Goal: Transaction & Acquisition: Purchase product/service

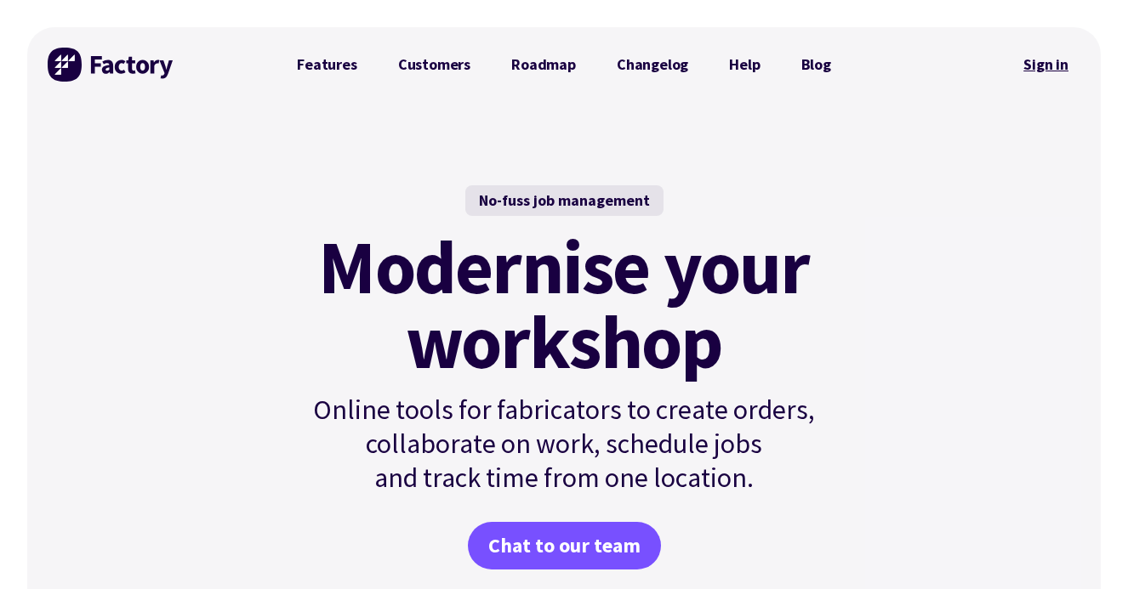
click at [1027, 63] on link "Sign in" at bounding box center [1045, 64] width 69 height 39
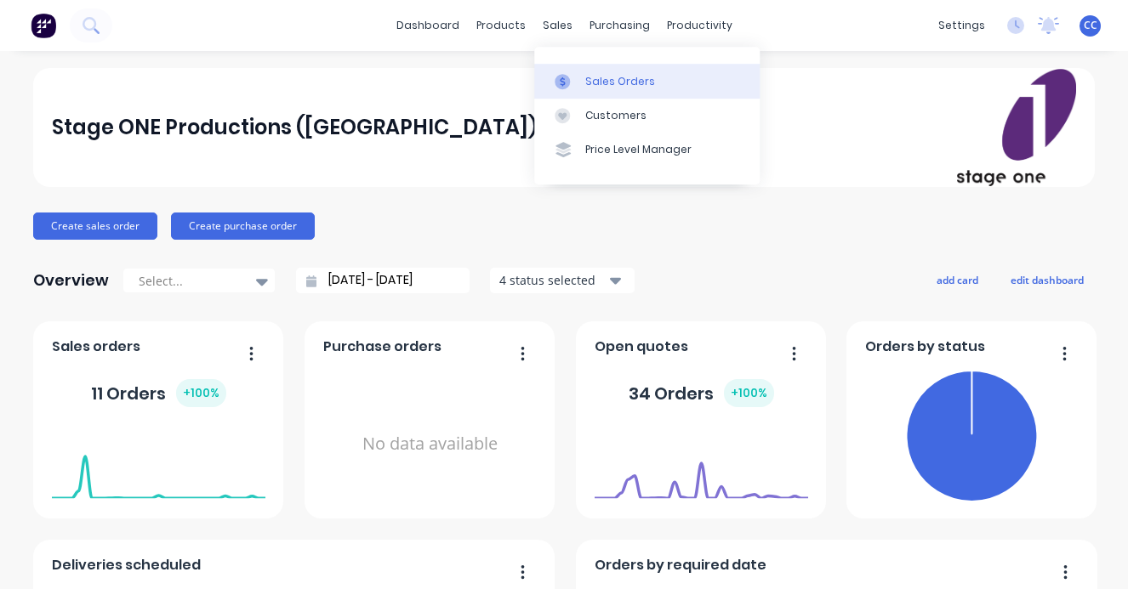
click at [599, 77] on div "Sales Orders" at bounding box center [620, 81] width 70 height 15
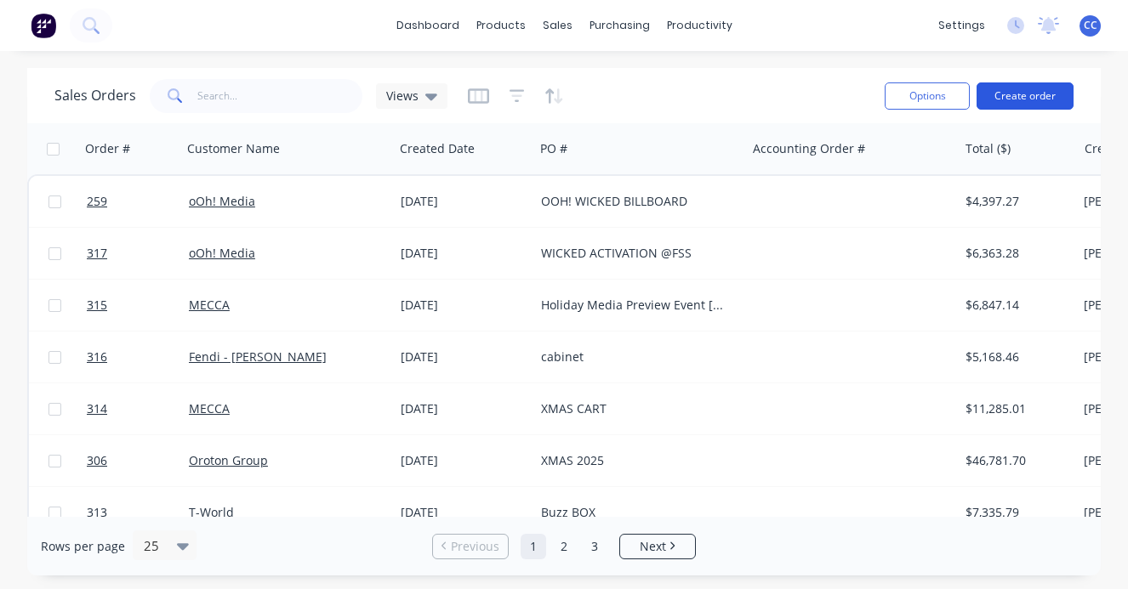
click at [1018, 95] on button "Create order" at bounding box center [1024, 95] width 97 height 27
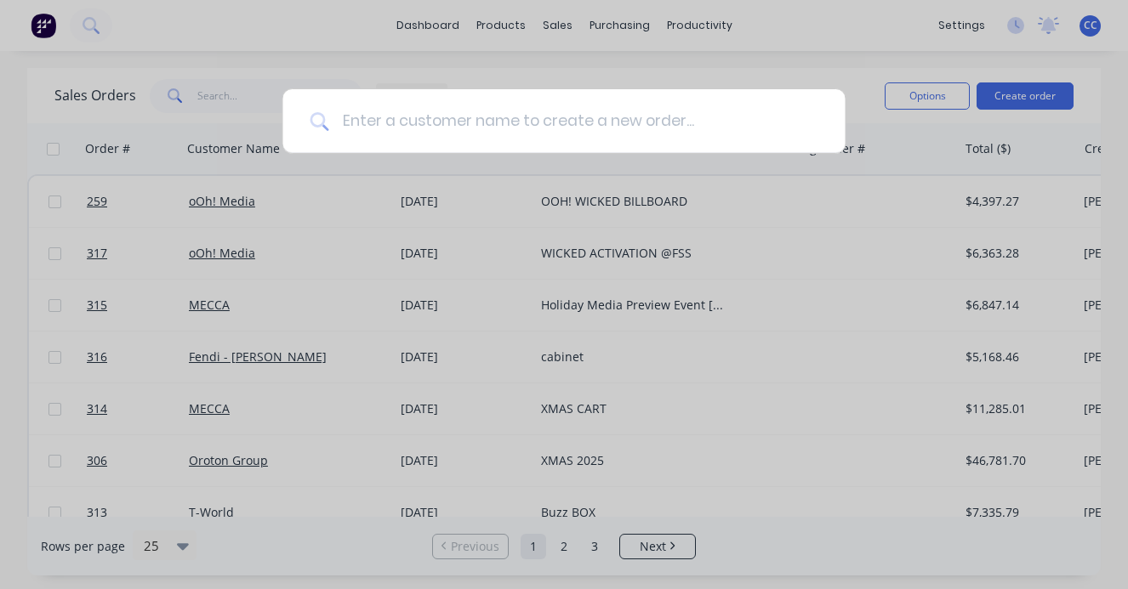
click at [477, 125] on input at bounding box center [572, 121] width 489 height 64
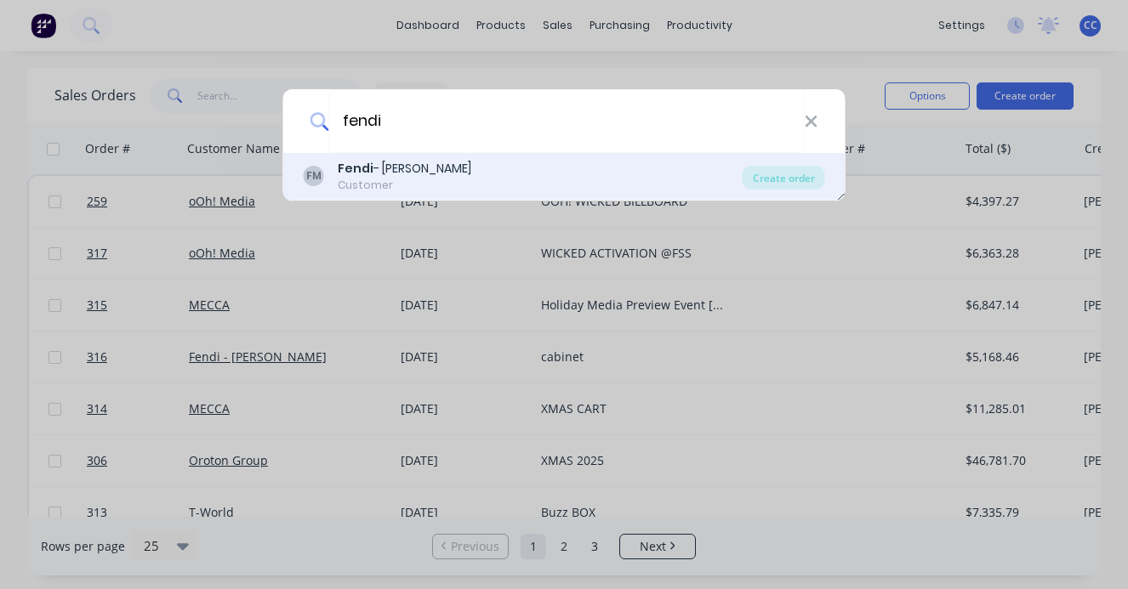
type input "fendi"
click at [409, 169] on div "Fendi - [PERSON_NAME]" at bounding box center [404, 169] width 133 height 18
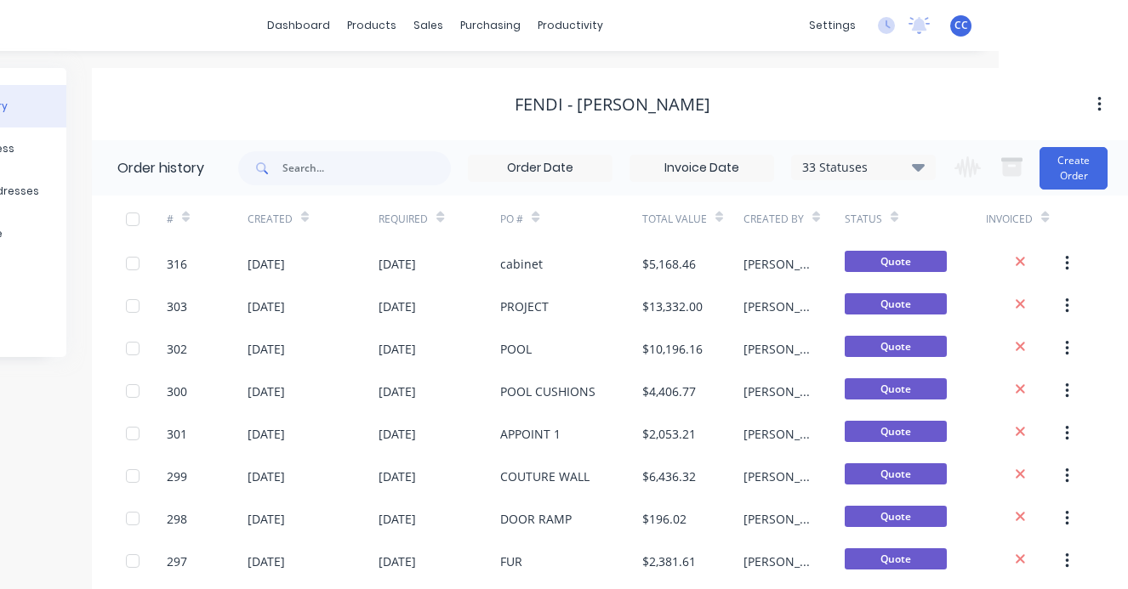
scroll to position [0, 134]
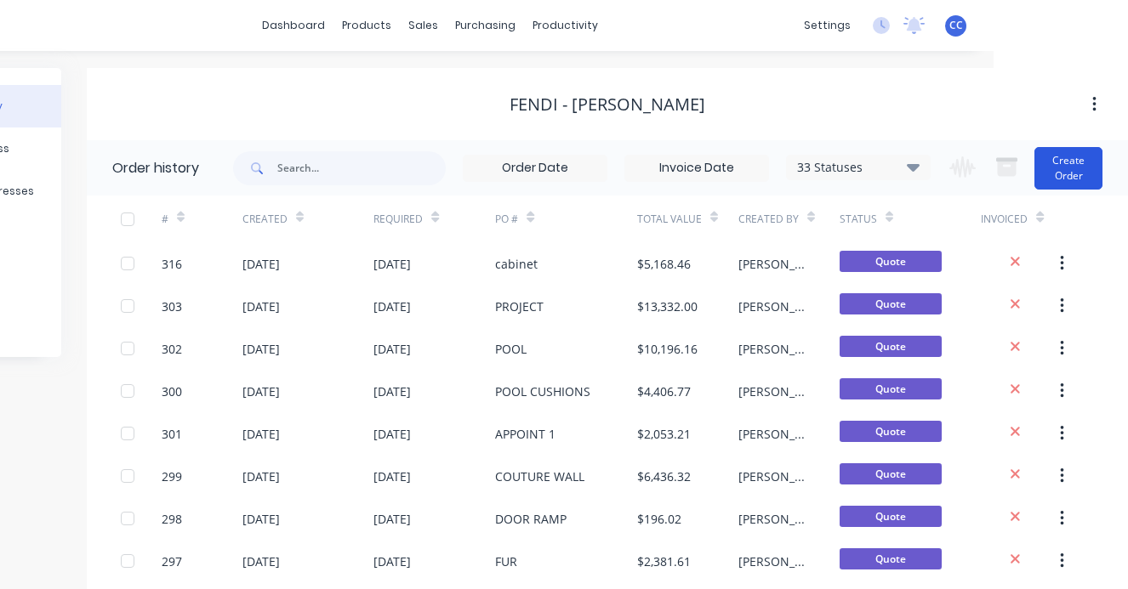
click at [1074, 158] on button "Create Order" at bounding box center [1068, 168] width 68 height 43
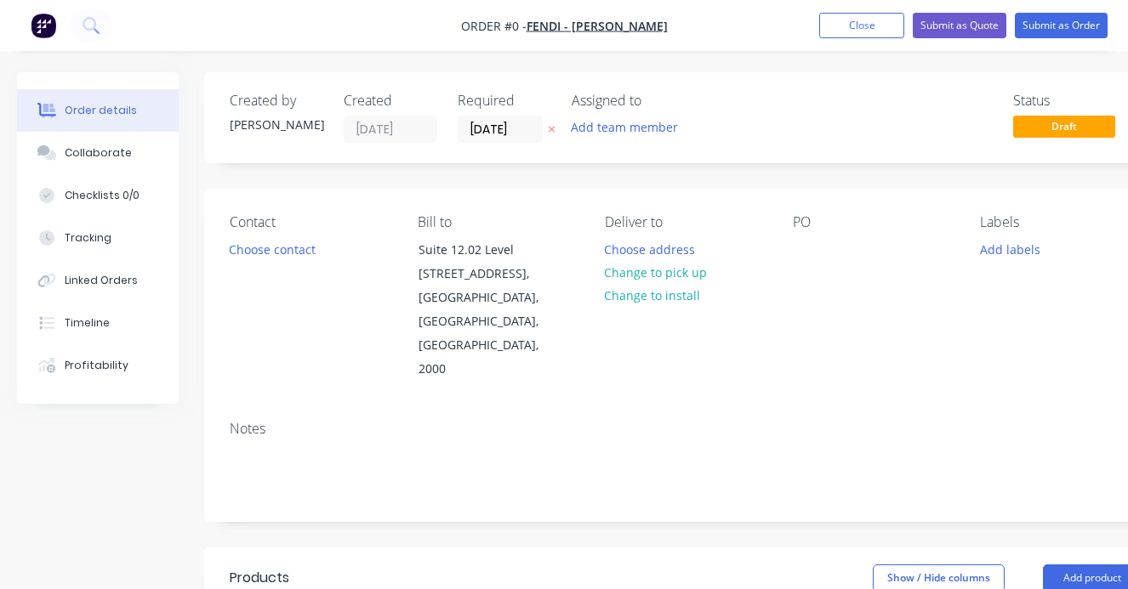
click at [801, 225] on div "PO" at bounding box center [872, 222] width 161 height 16
click at [803, 237] on div "PO" at bounding box center [872, 298] width 161 height 168
click at [802, 248] on div at bounding box center [805, 249] width 27 height 25
click at [883, 252] on div "HOLIDAY'25 CHADSTONE" at bounding box center [872, 258] width 161 height 43
click at [882, 251] on div "HOLIDAY'25 'CHADSTONE" at bounding box center [872, 258] width 161 height 43
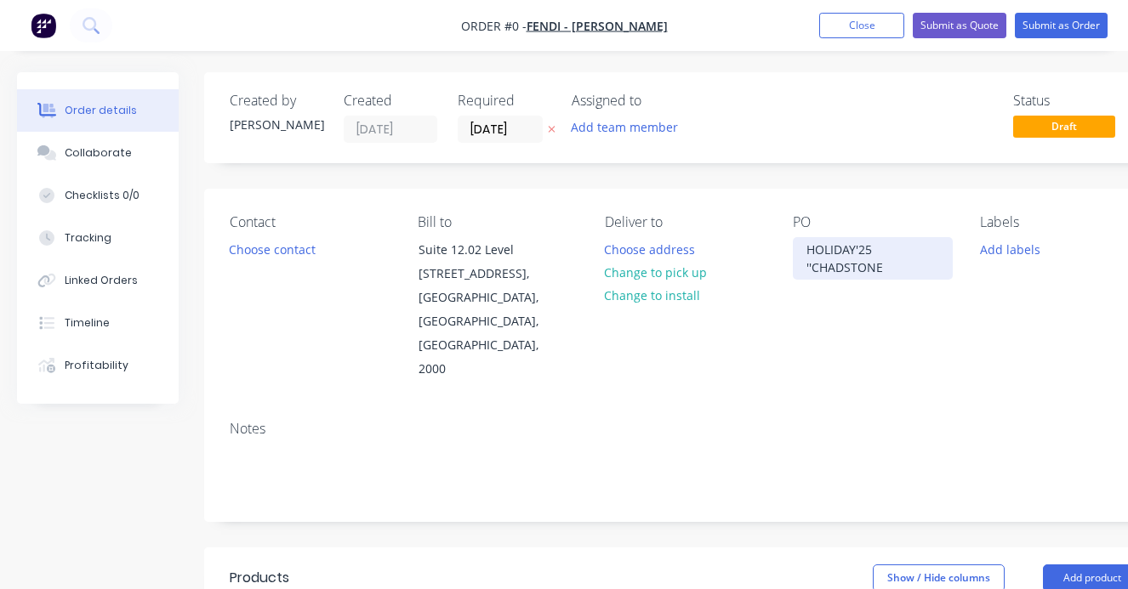
click at [804, 268] on div "HOLIDAY'25 ''CHADSTONE" at bounding box center [872, 258] width 161 height 43
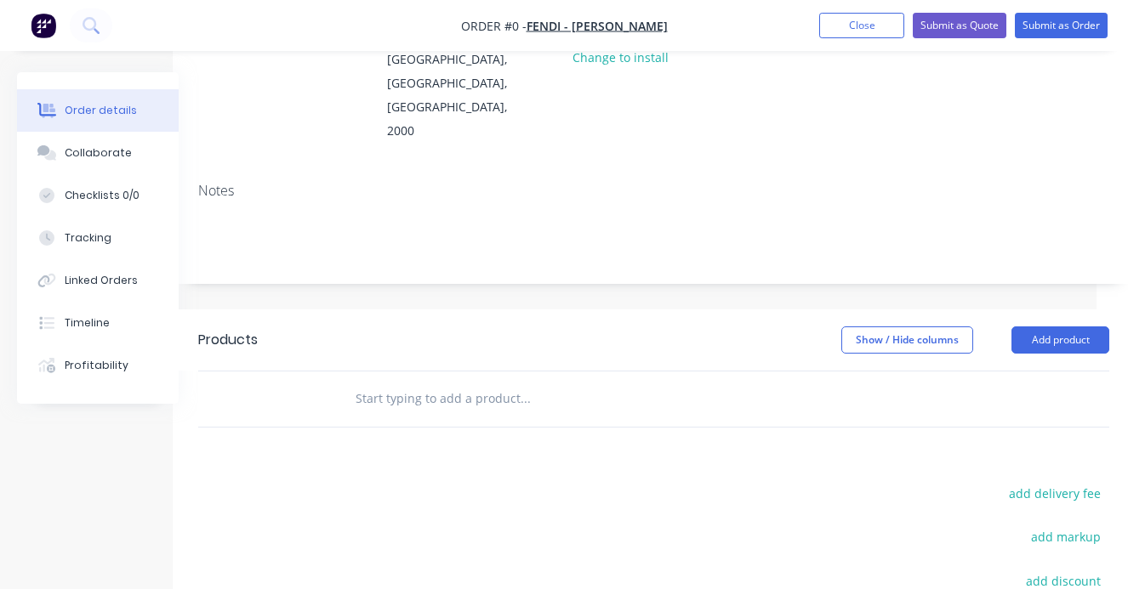
scroll to position [239, 31]
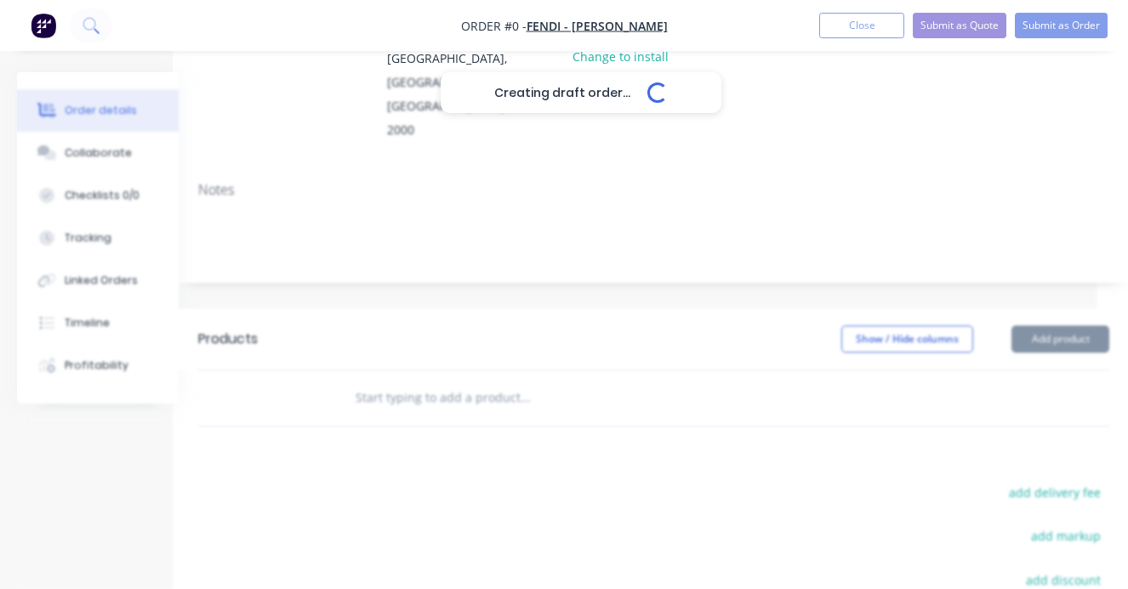
click at [484, 381] on input "text" at bounding box center [525, 398] width 340 height 34
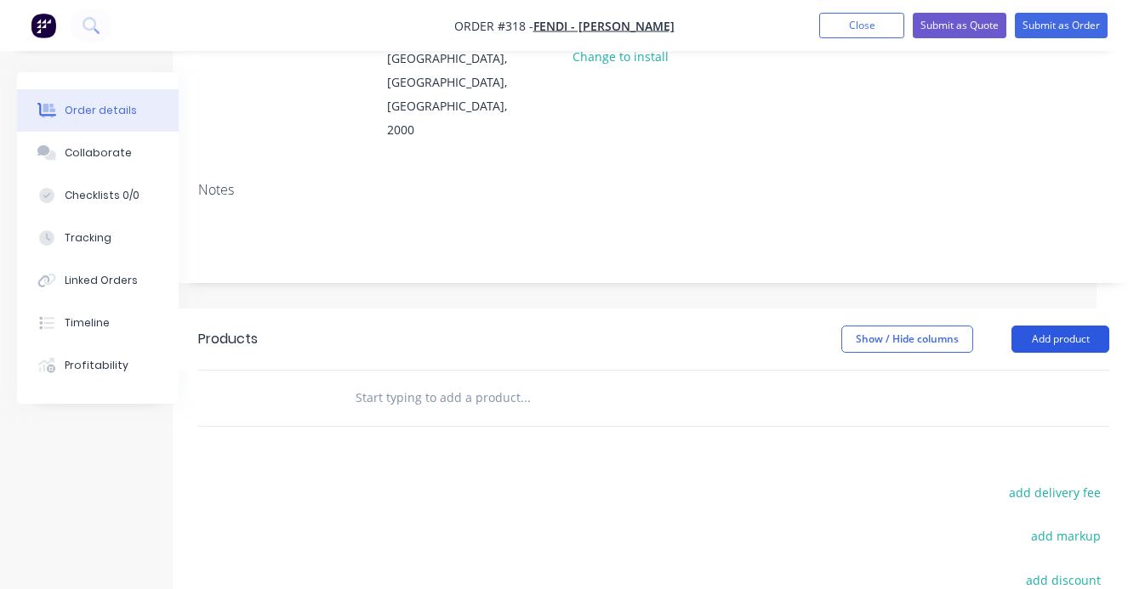
click at [1060, 326] on button "Add product" at bounding box center [1060, 339] width 98 height 27
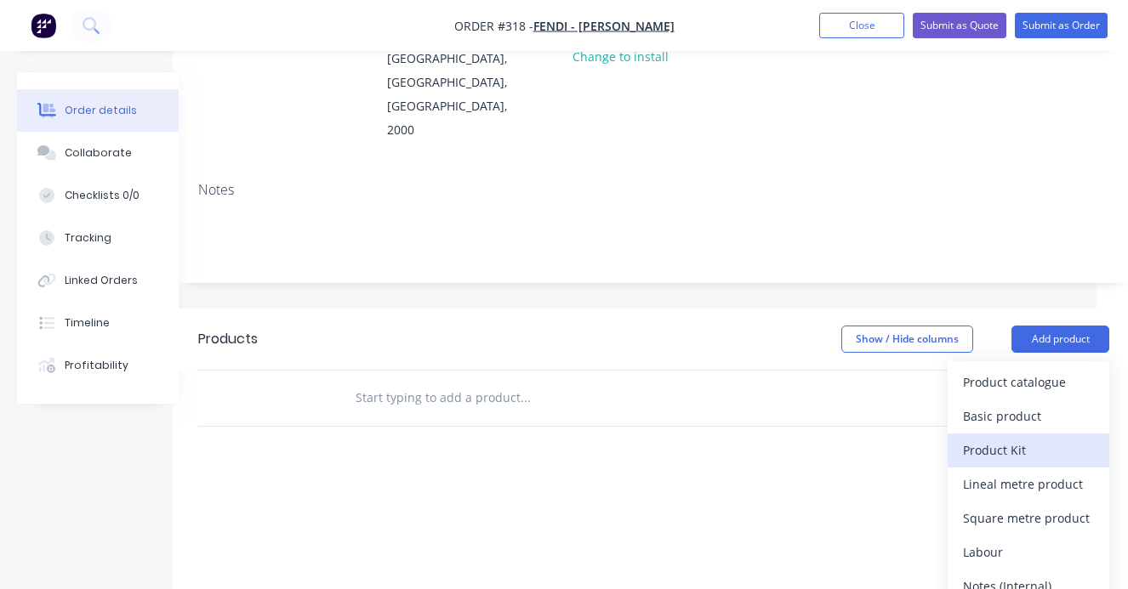
click at [993, 438] on div "Product Kit" at bounding box center [1028, 450] width 131 height 25
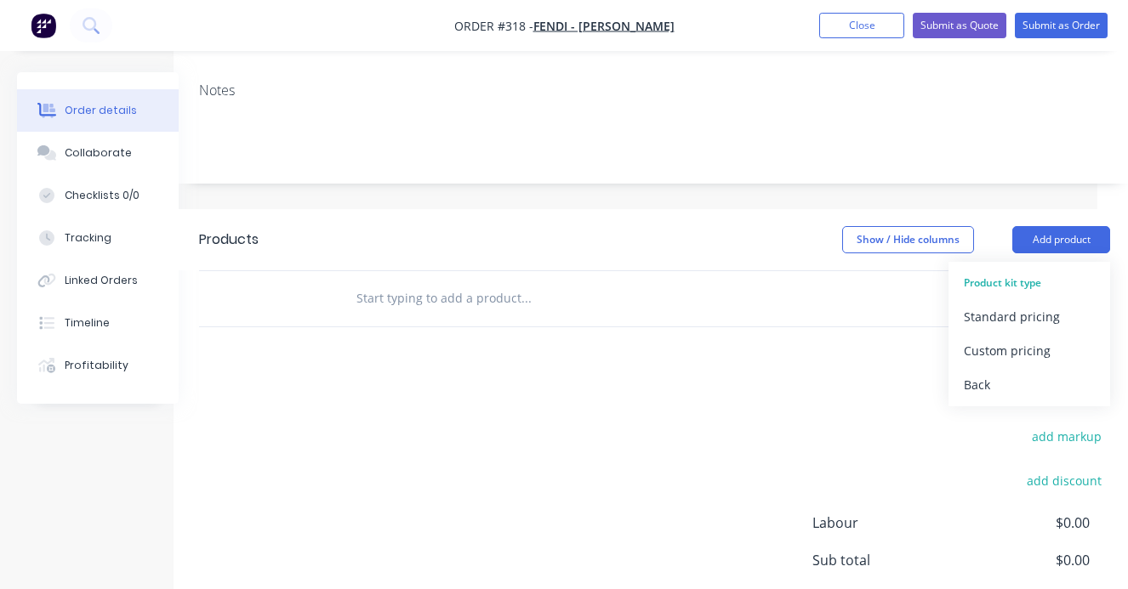
scroll to position [344, 30]
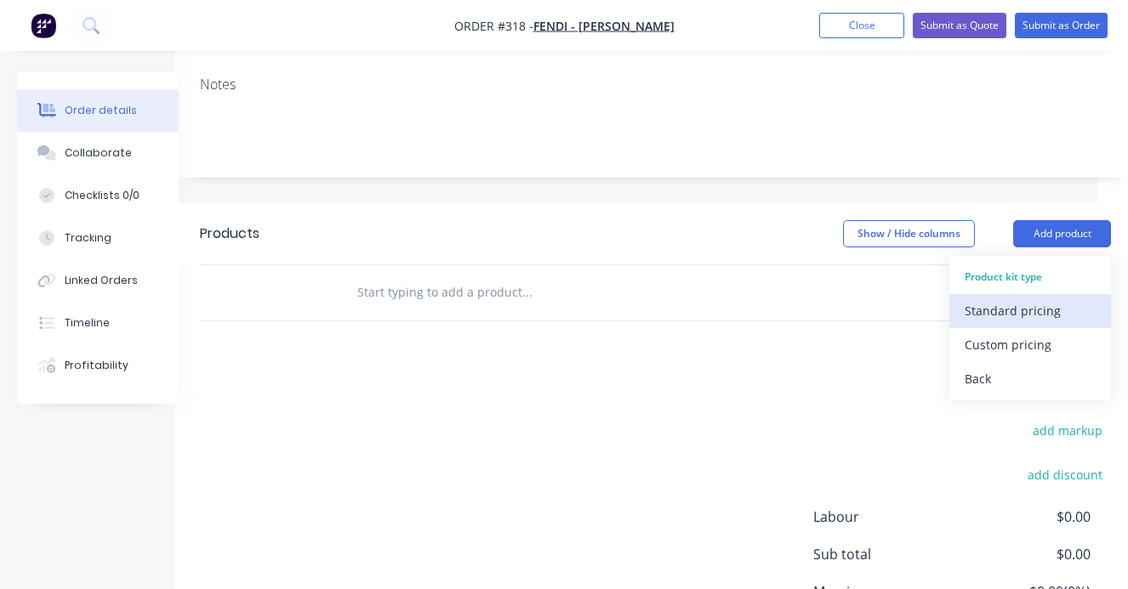
click at [1008, 298] on div "Standard pricing" at bounding box center [1029, 310] width 131 height 25
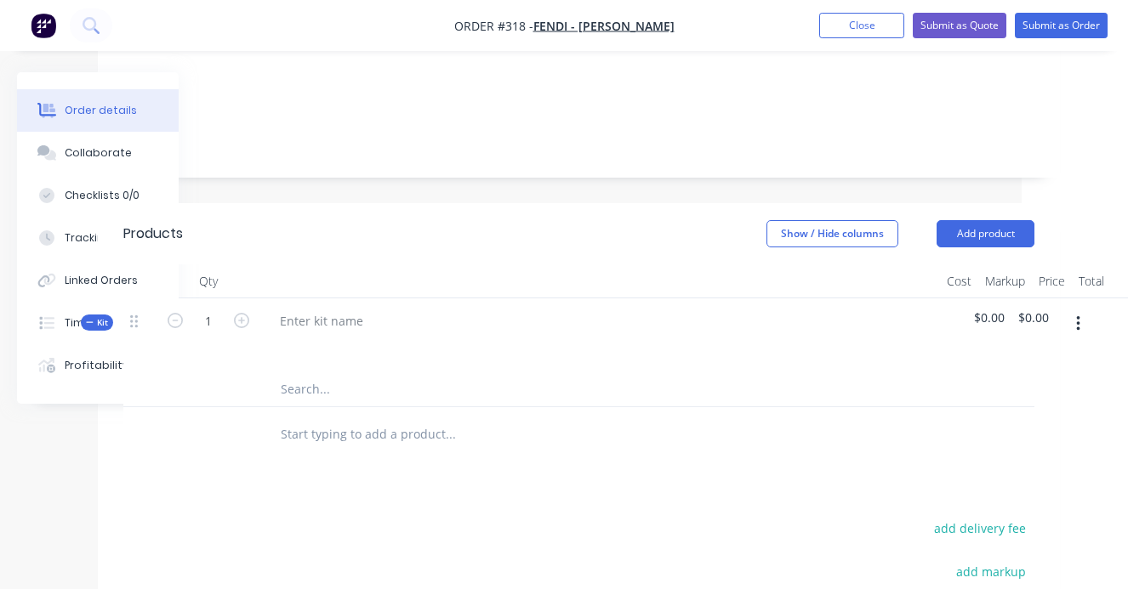
scroll to position [340, 132]
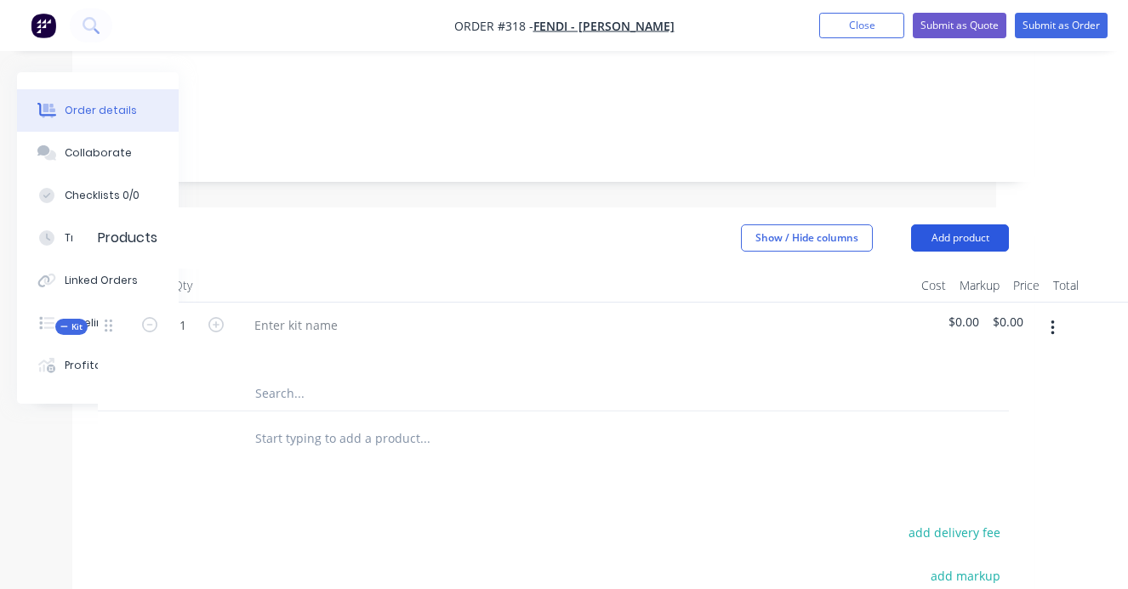
click at [971, 224] on button "Add product" at bounding box center [960, 237] width 98 height 27
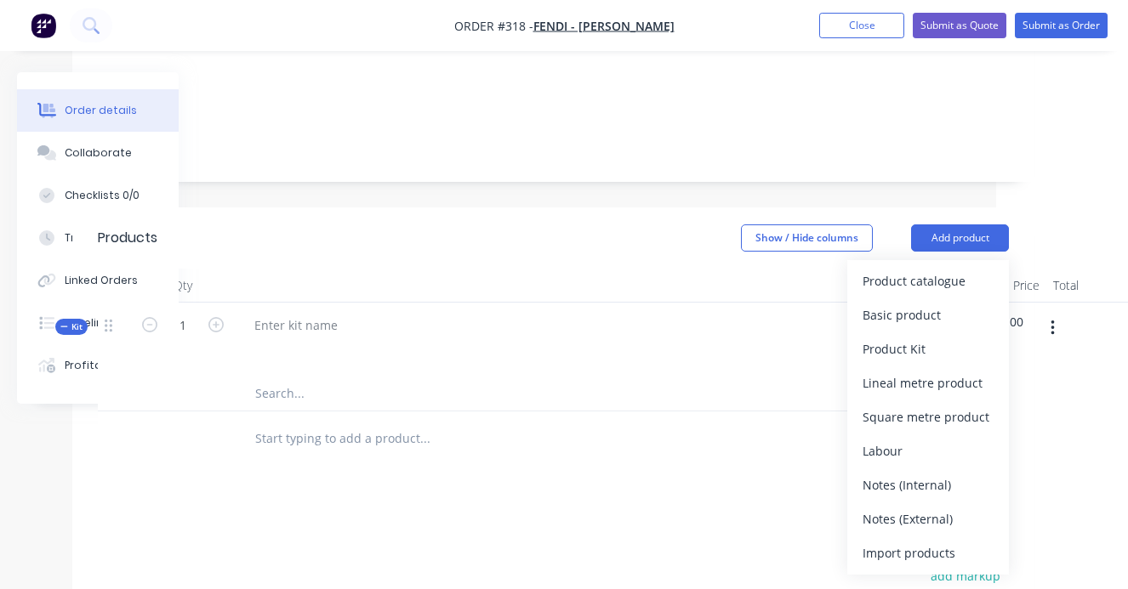
click at [771, 303] on div at bounding box center [574, 340] width 680 height 74
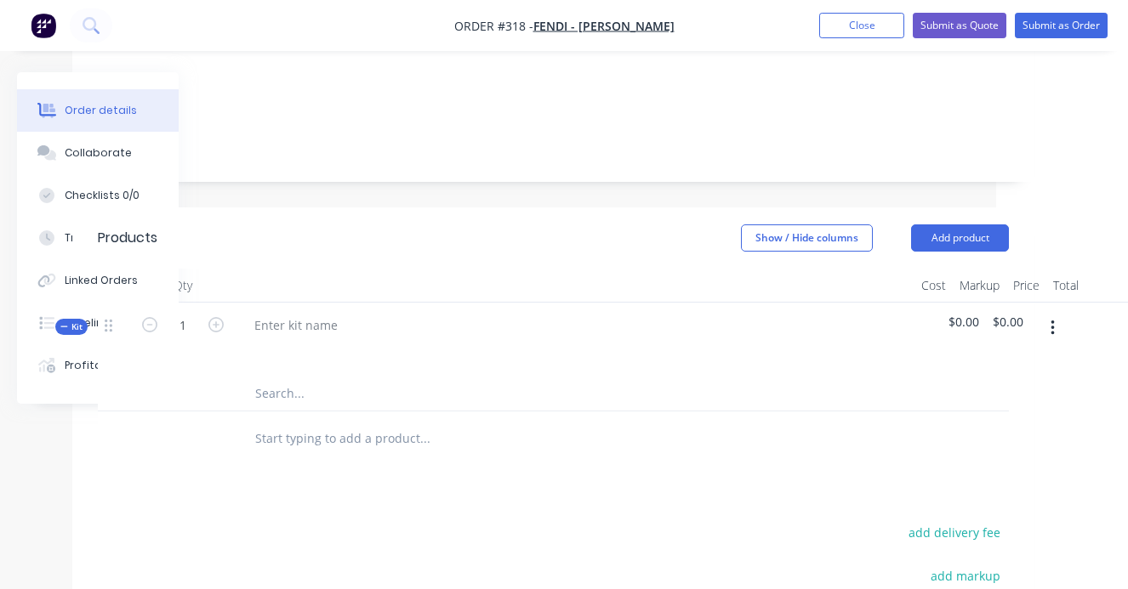
click at [1050, 319] on icon "button" at bounding box center [1052, 328] width 4 height 19
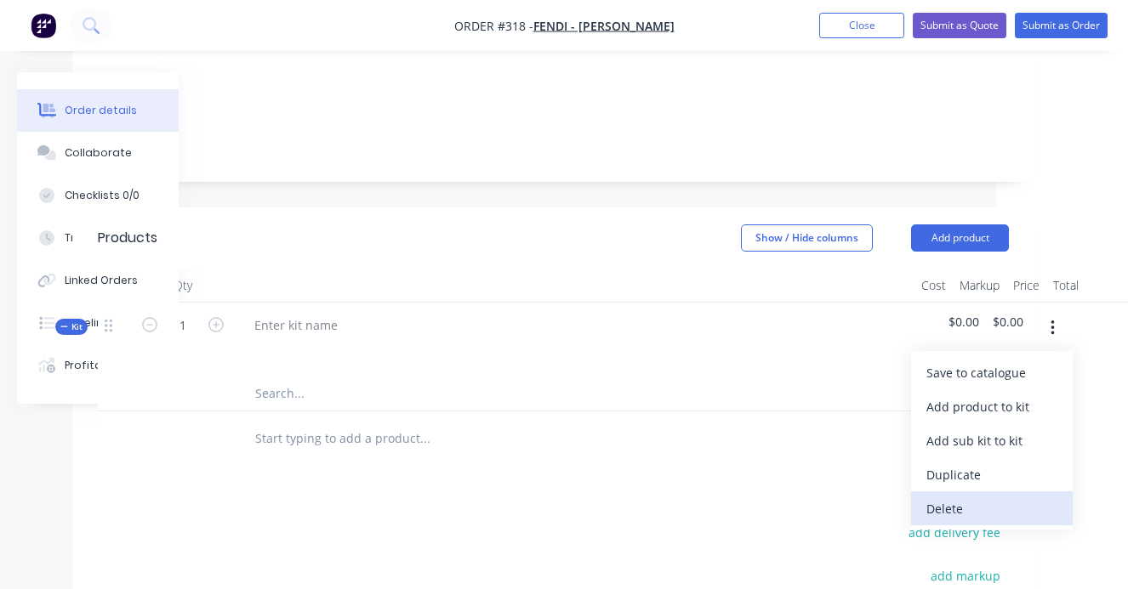
click at [945, 497] on div "Delete" at bounding box center [991, 509] width 131 height 25
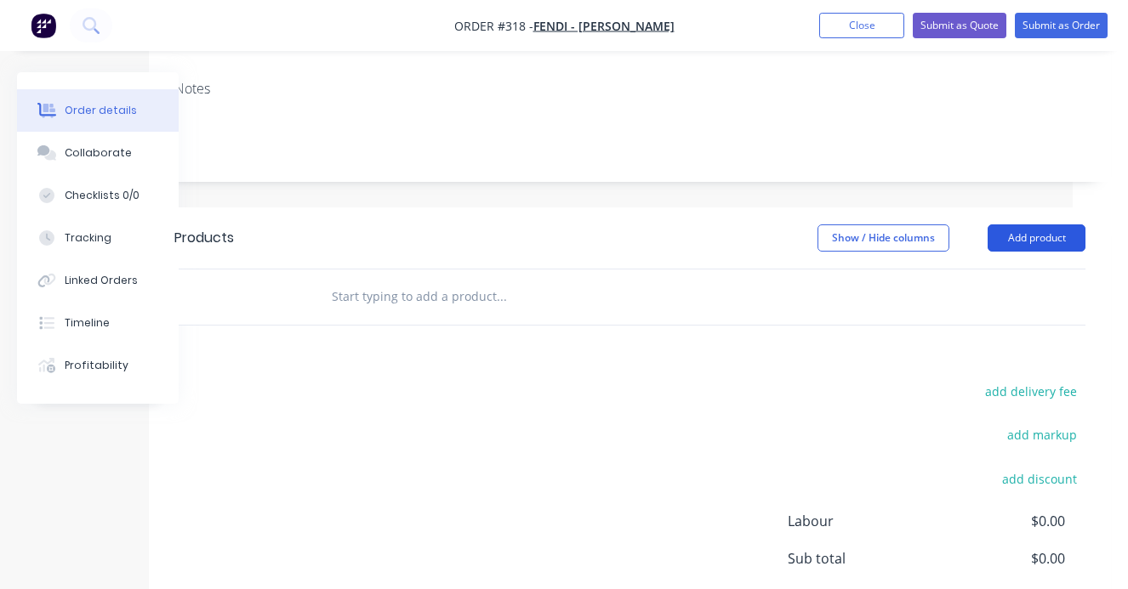
click at [1017, 224] on button "Add product" at bounding box center [1036, 237] width 98 height 27
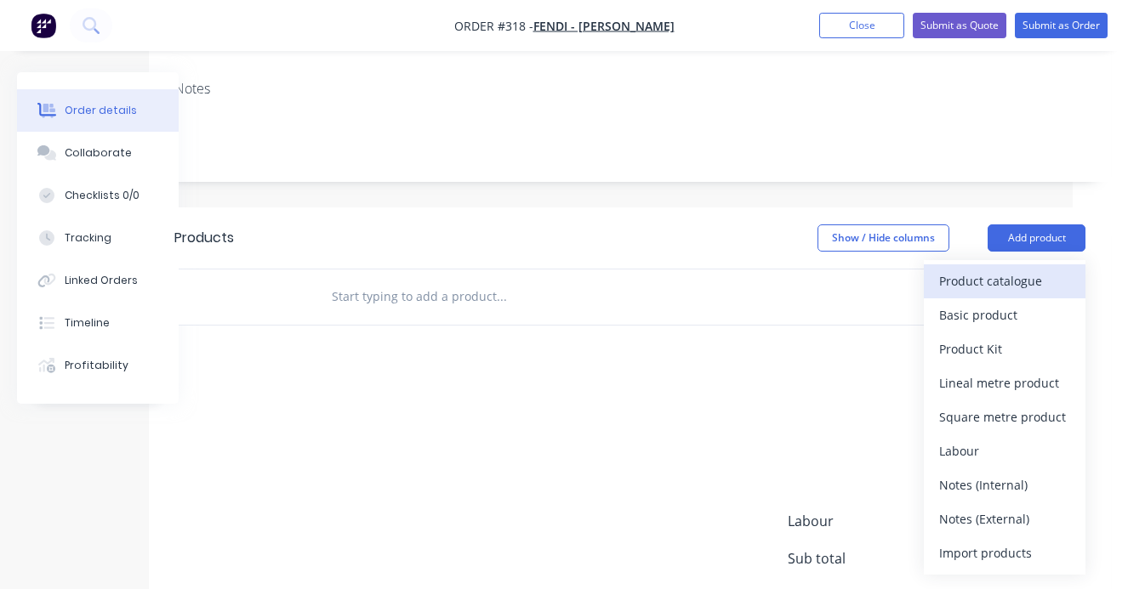
click at [995, 269] on div "Product catalogue" at bounding box center [1004, 281] width 131 height 25
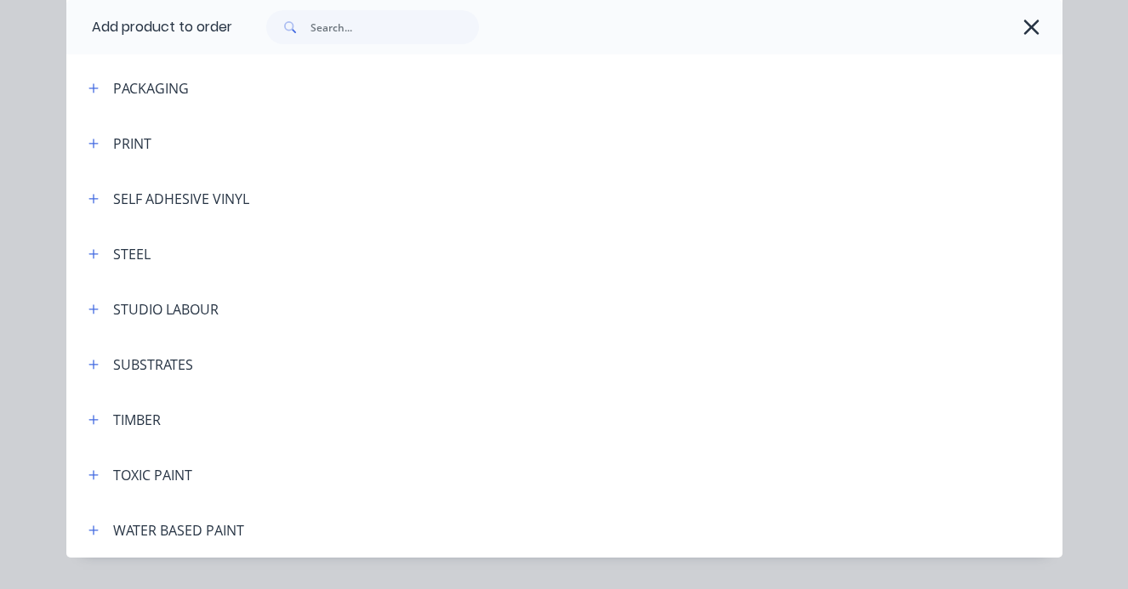
scroll to position [556, 0]
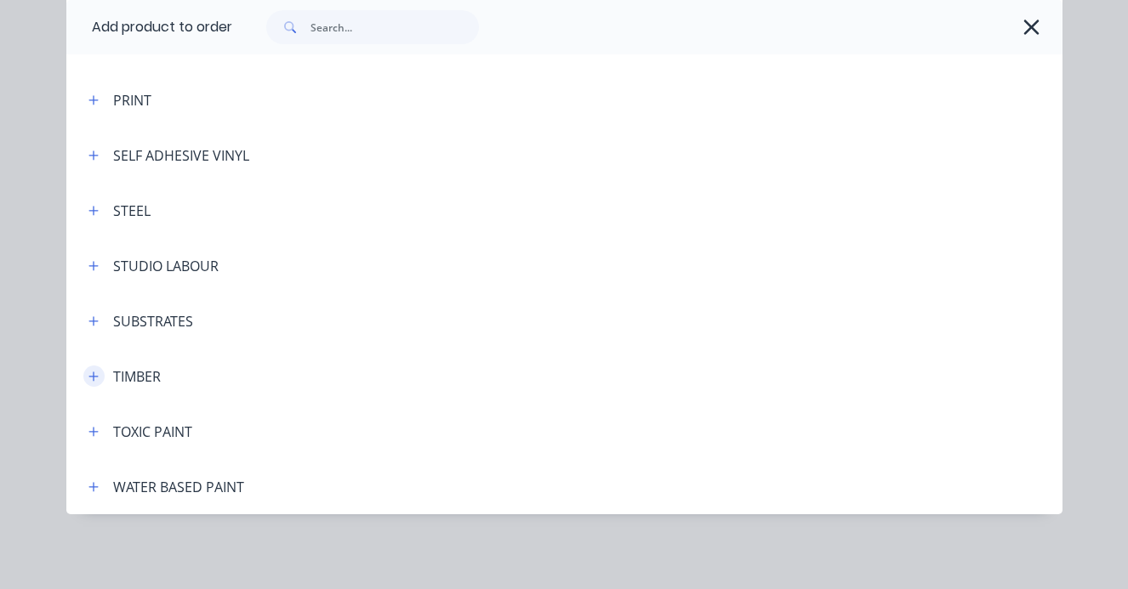
click at [94, 379] on icon "button" at bounding box center [92, 376] width 9 height 9
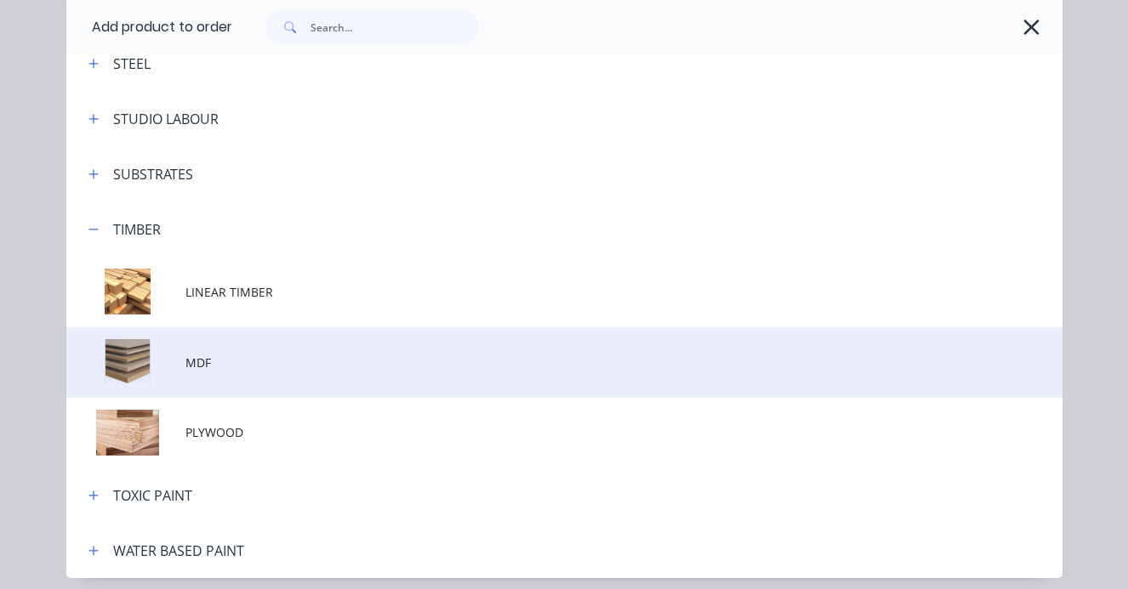
scroll to position [704, 0]
click at [202, 361] on span "MDF" at bounding box center [535, 362] width 701 height 18
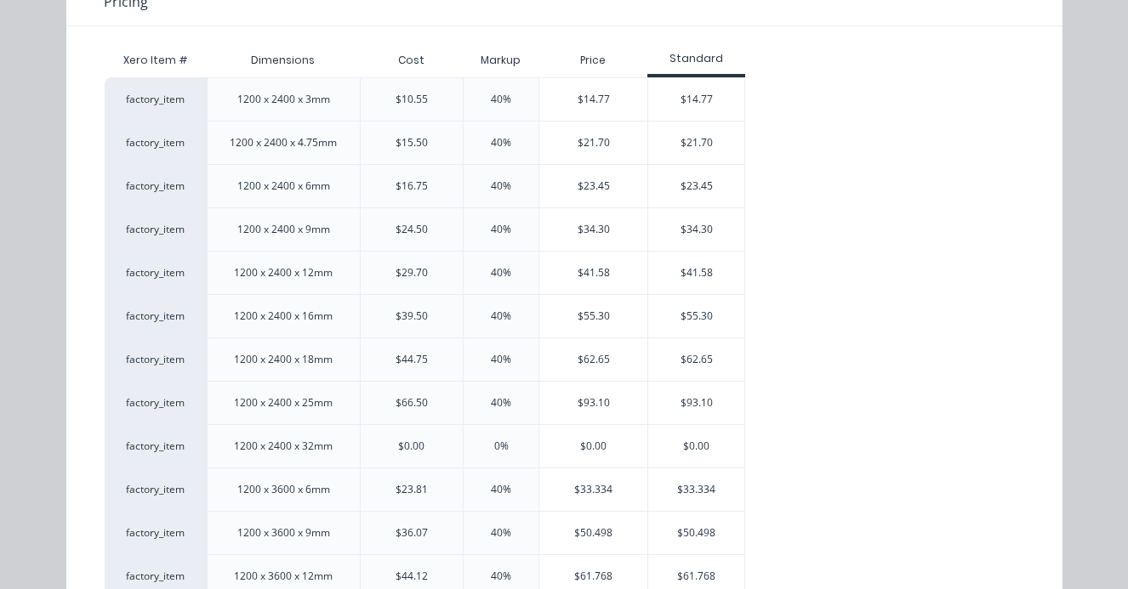
scroll to position [239, 0]
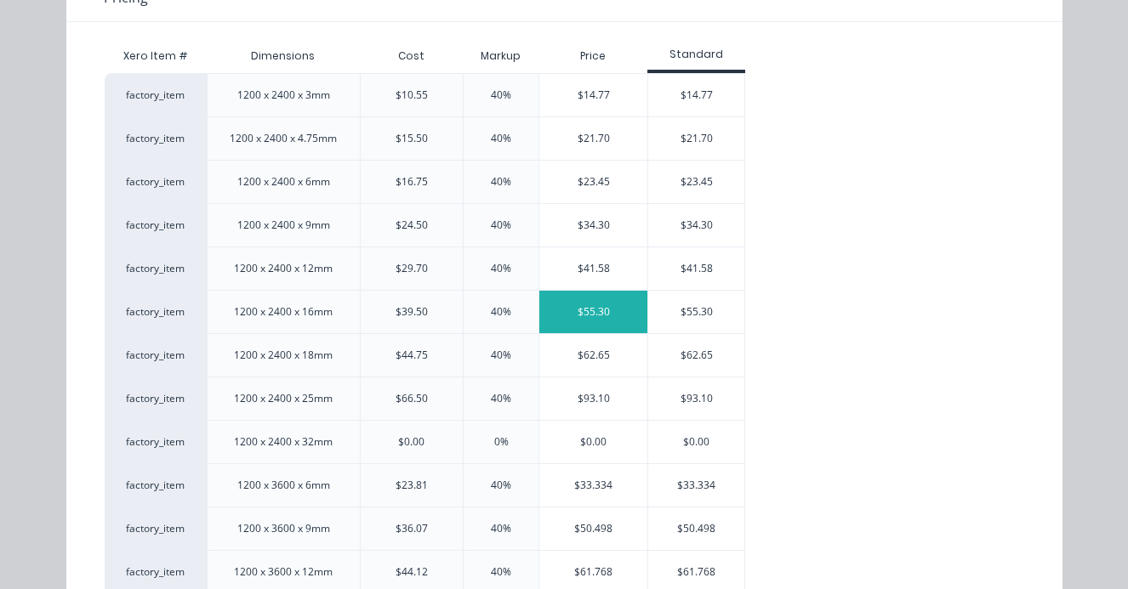
click at [596, 315] on div "$55.30" at bounding box center [593, 312] width 108 height 43
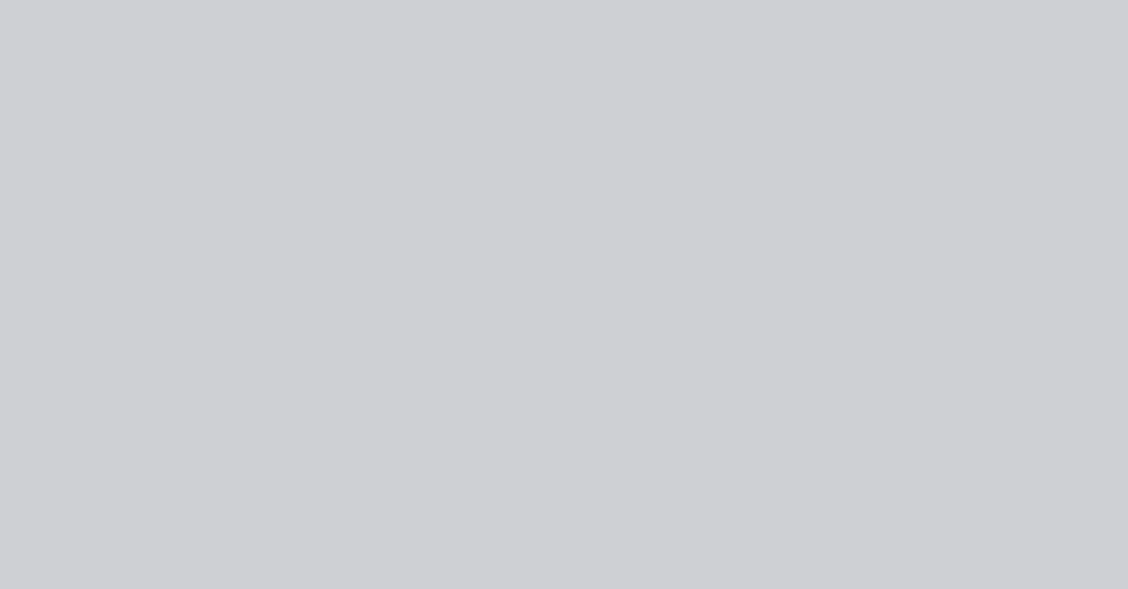
scroll to position [0, 0]
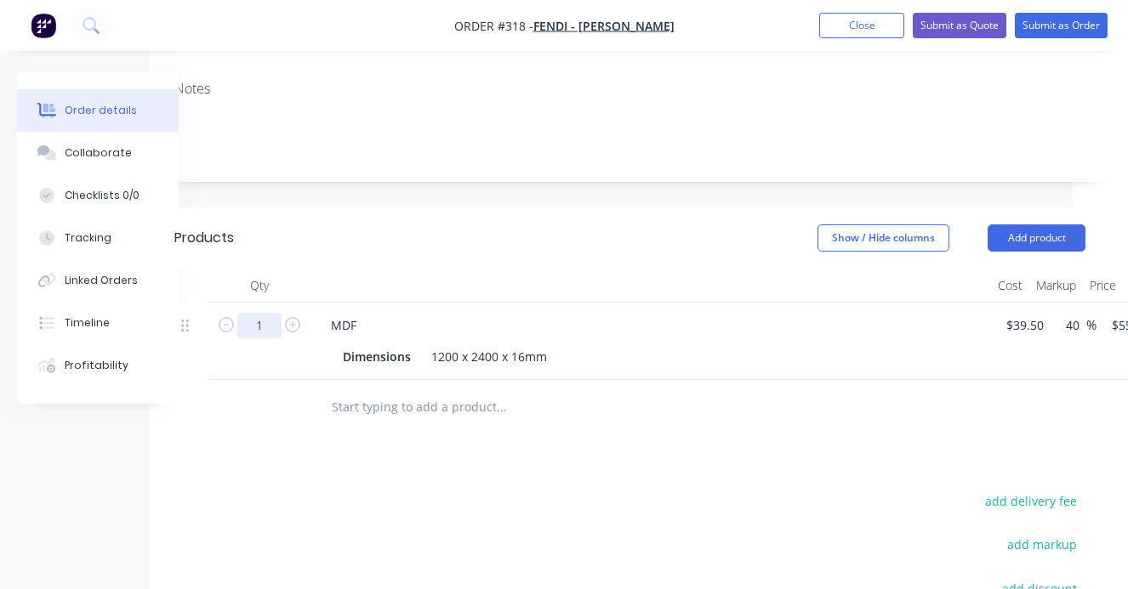
drag, startPoint x: 254, startPoint y: 280, endPoint x: 272, endPoint y: 280, distance: 17.9
click at [272, 313] on input "1" at bounding box center [259, 326] width 44 height 26
type input "2"
type input "$110.60"
click at [556, 344] on div "Dimensions 1200 x 2400 x 16mm" at bounding box center [647, 356] width 622 height 25
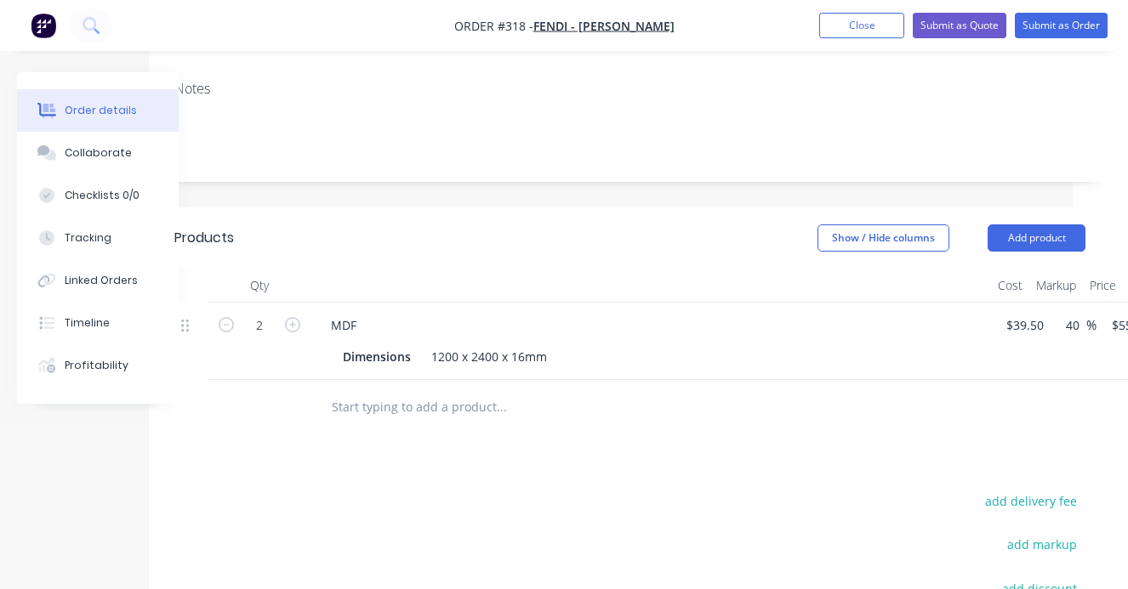
click at [450, 390] on input "text" at bounding box center [501, 407] width 340 height 34
click at [406, 390] on input "text" at bounding box center [501, 407] width 340 height 34
click at [411, 344] on div "Dimensions" at bounding box center [377, 356] width 82 height 25
click at [436, 344] on div "Backdrop & Paltform" at bounding box center [403, 356] width 135 height 25
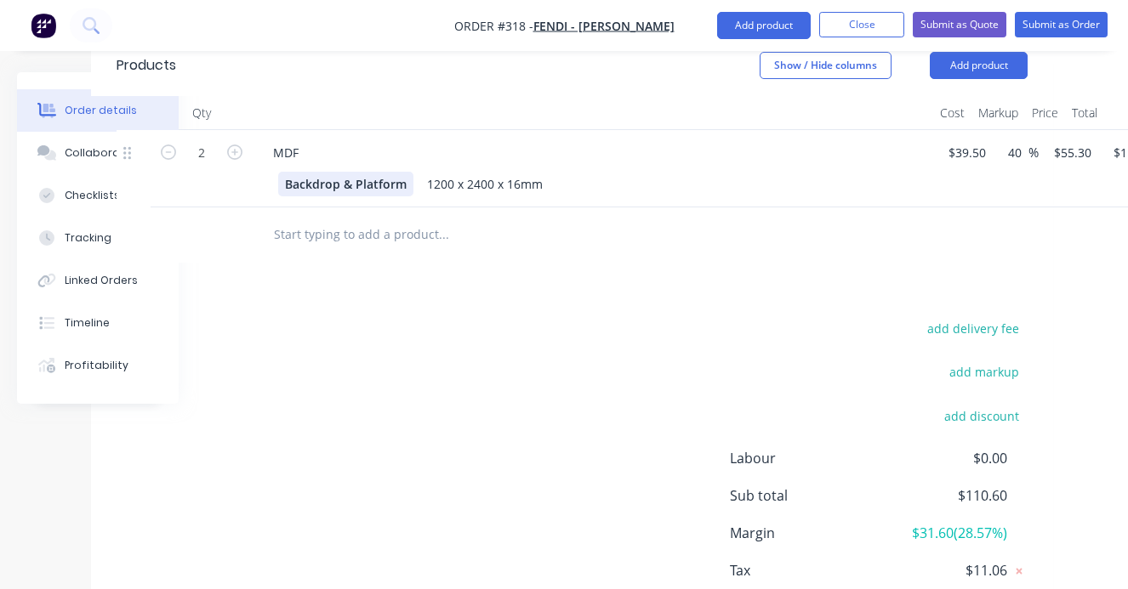
scroll to position [513, 0]
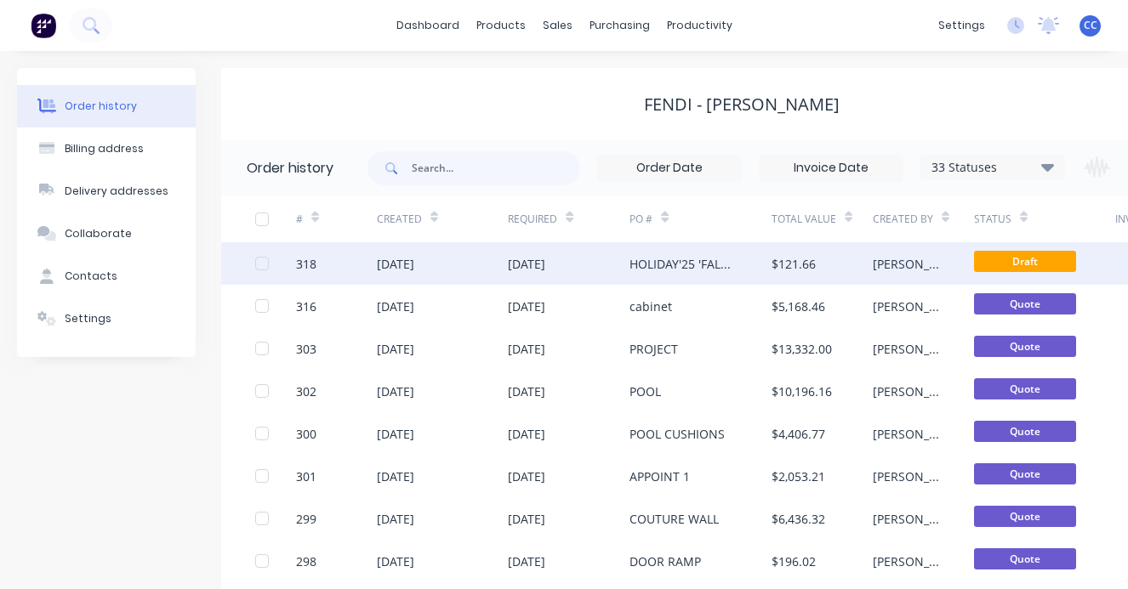
click at [545, 262] on div "[DATE]" at bounding box center [526, 264] width 37 height 18
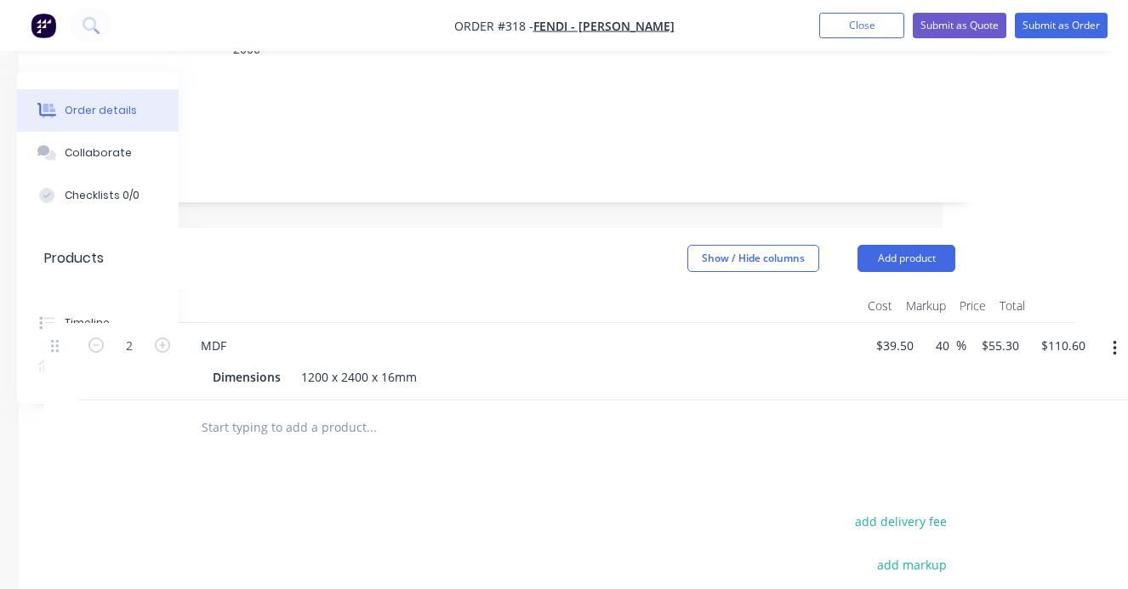
scroll to position [320, 192]
click at [899, 245] on button "Add product" at bounding box center [899, 258] width 98 height 27
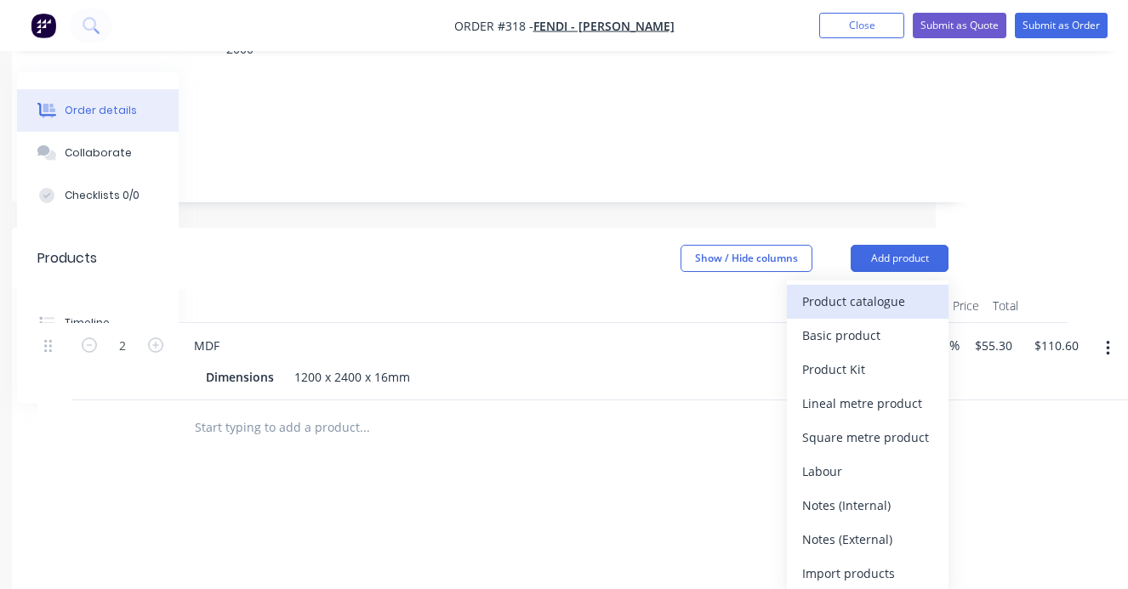
click at [872, 289] on div "Product catalogue" at bounding box center [867, 301] width 131 height 25
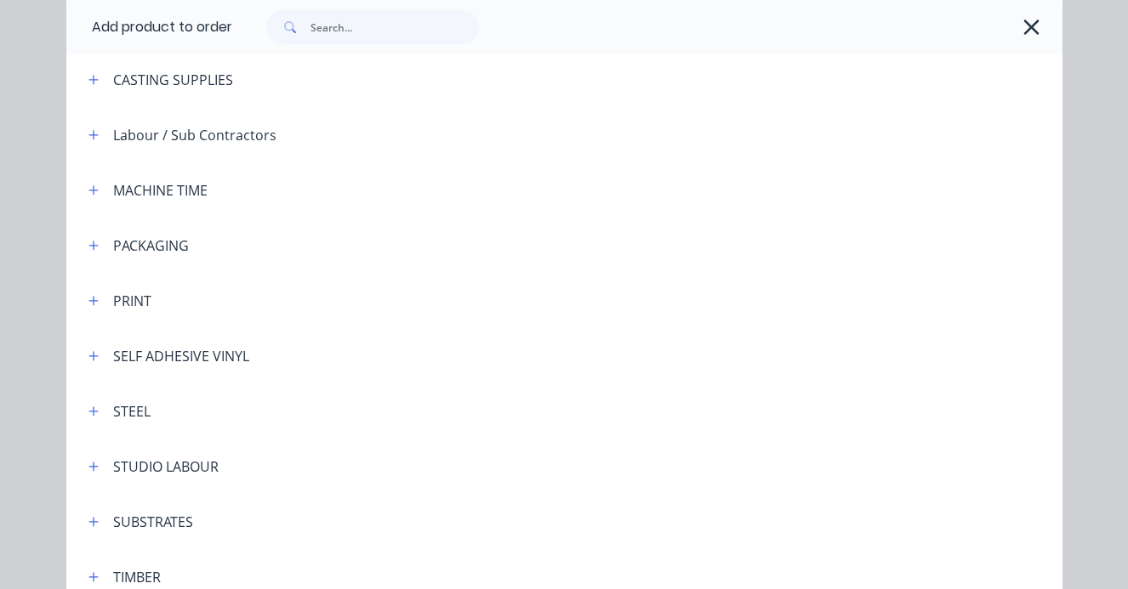
scroll to position [393, 0]
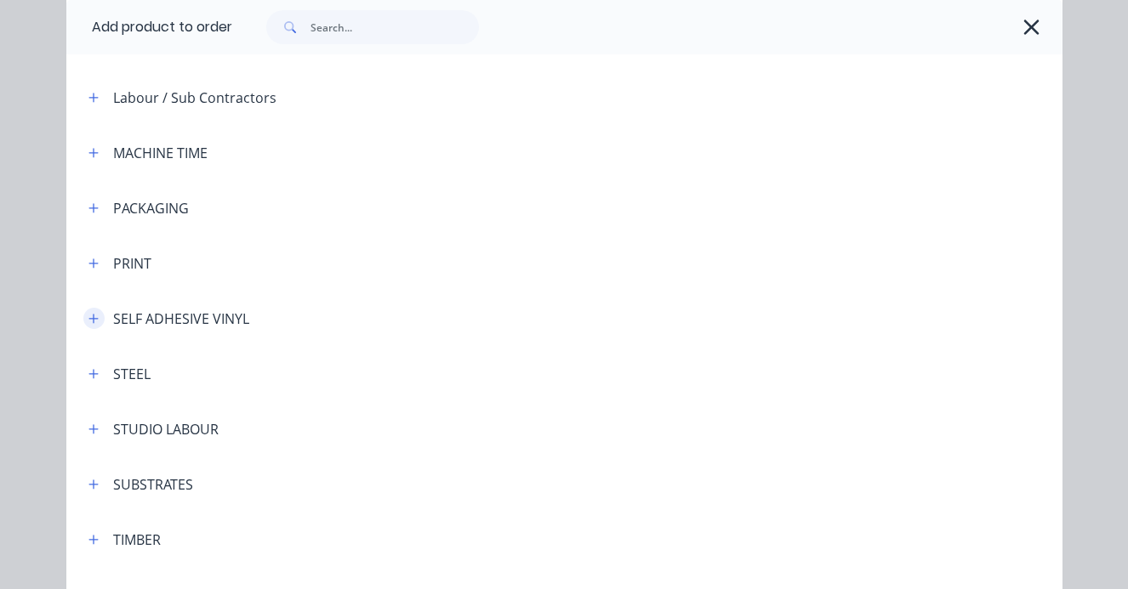
click at [96, 319] on icon "button" at bounding box center [92, 318] width 9 height 9
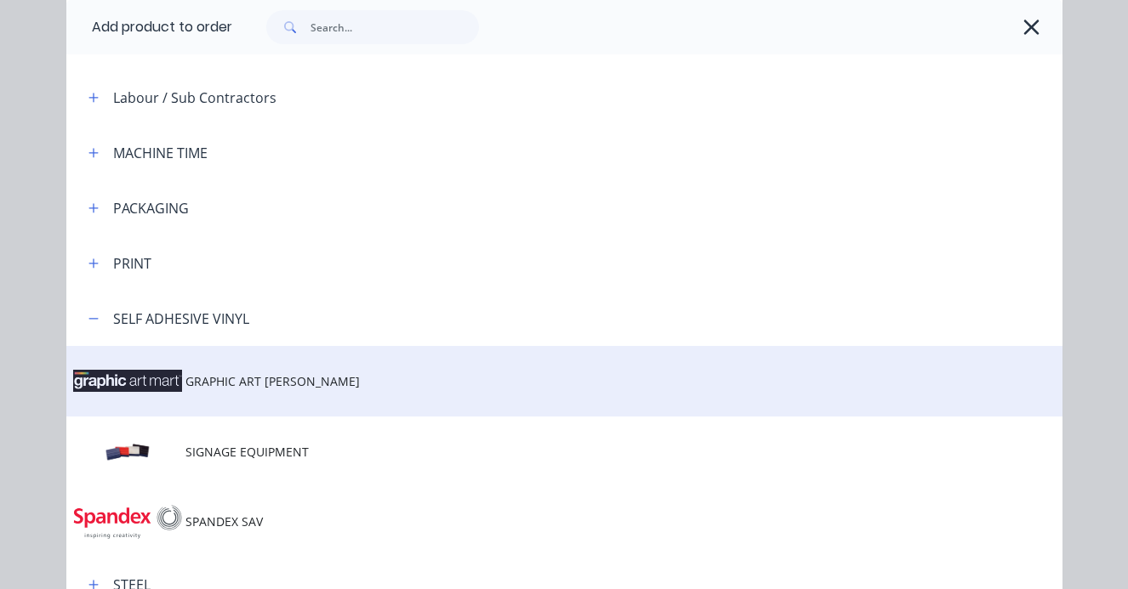
click at [282, 381] on span "GRAPHIC ART [PERSON_NAME]" at bounding box center [535, 381] width 701 height 18
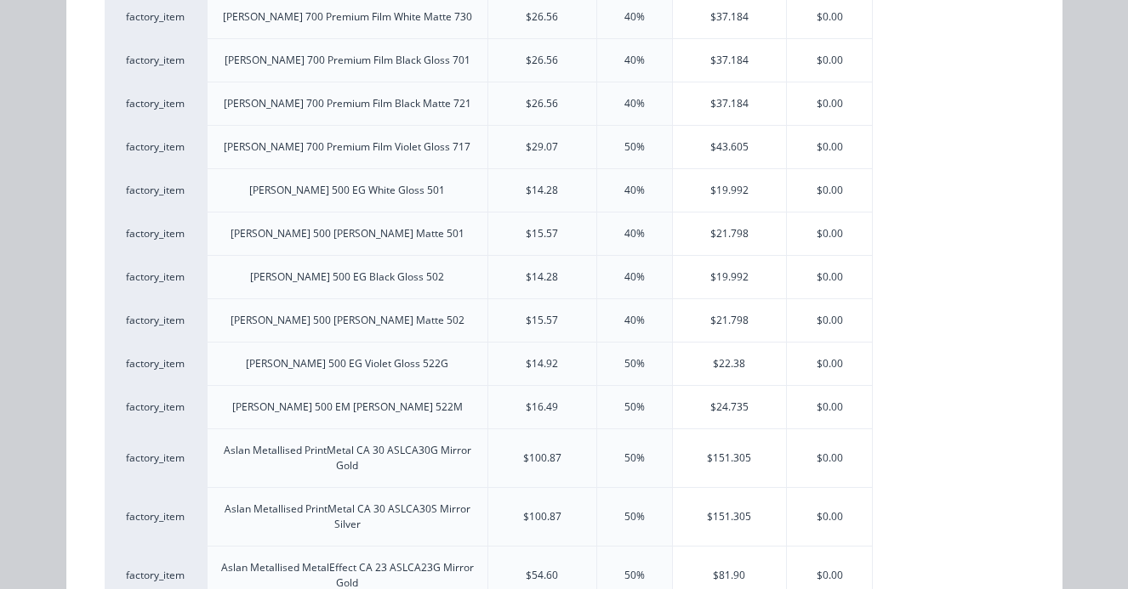
scroll to position [603, 0]
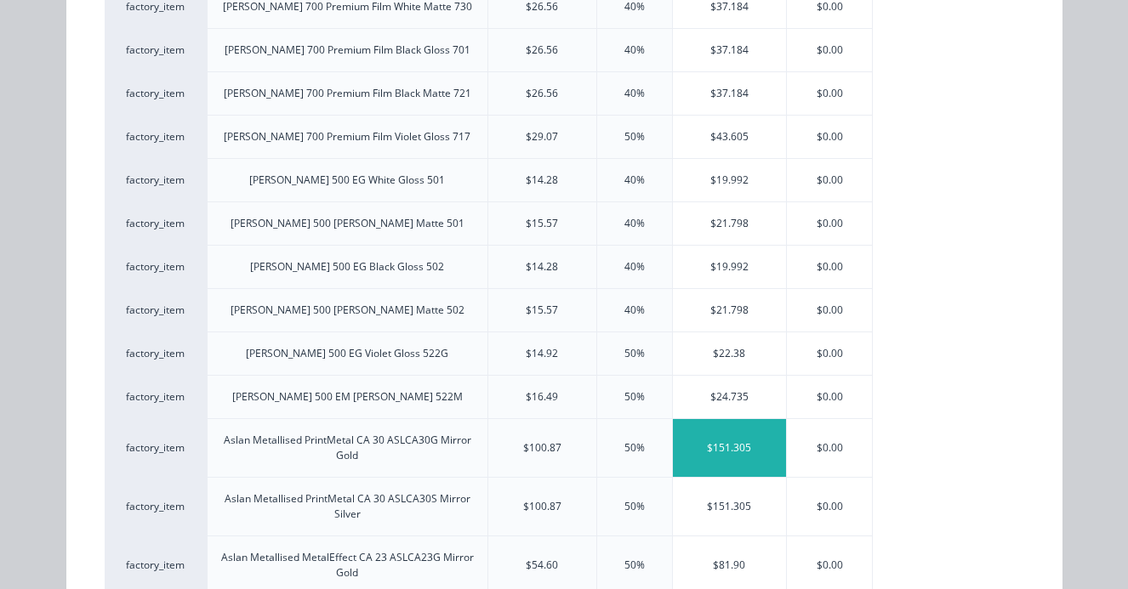
click at [728, 429] on div "$151.305" at bounding box center [730, 448] width 114 height 58
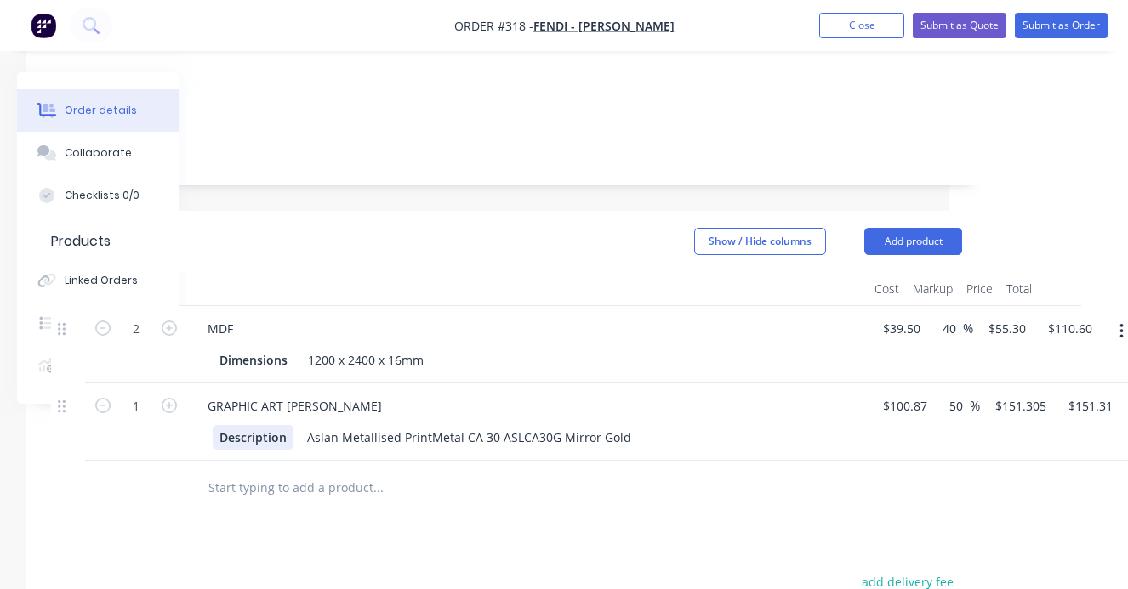
click at [283, 425] on div "Description" at bounding box center [253, 437] width 81 height 25
drag, startPoint x: 288, startPoint y: 392, endPoint x: 208, endPoint y: 394, distance: 79.9
click at [213, 425] on div "Description" at bounding box center [253, 437] width 81 height 25
click at [266, 348] on div "Dimensions" at bounding box center [254, 360] width 82 height 25
drag, startPoint x: 291, startPoint y: 313, endPoint x: 201, endPoint y: 314, distance: 90.1
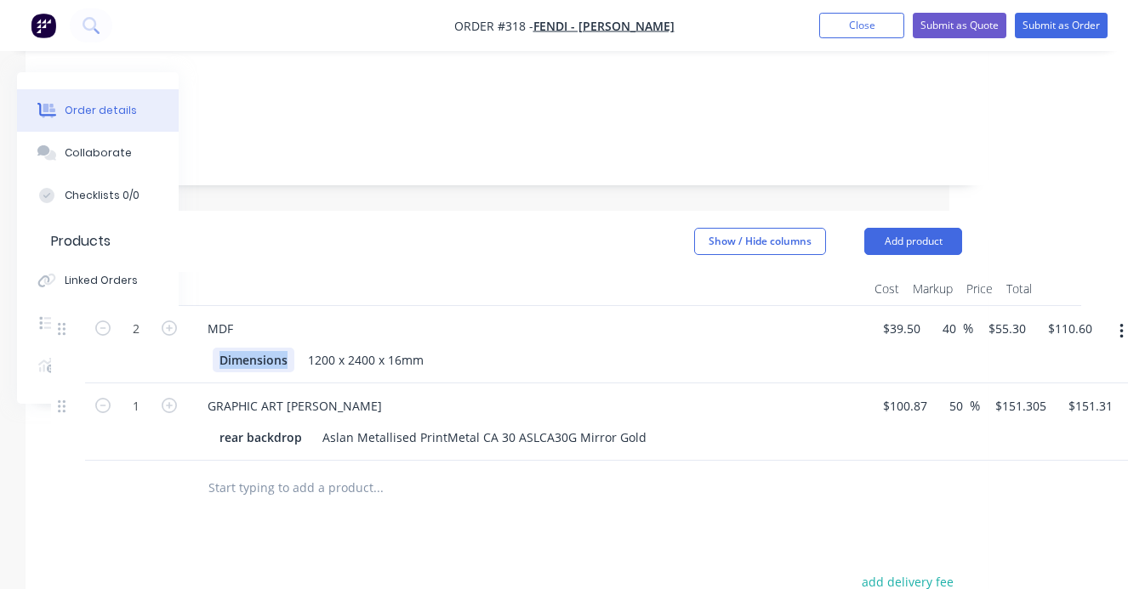
click at [213, 348] on div "Dimensions" at bounding box center [254, 360] width 82 height 25
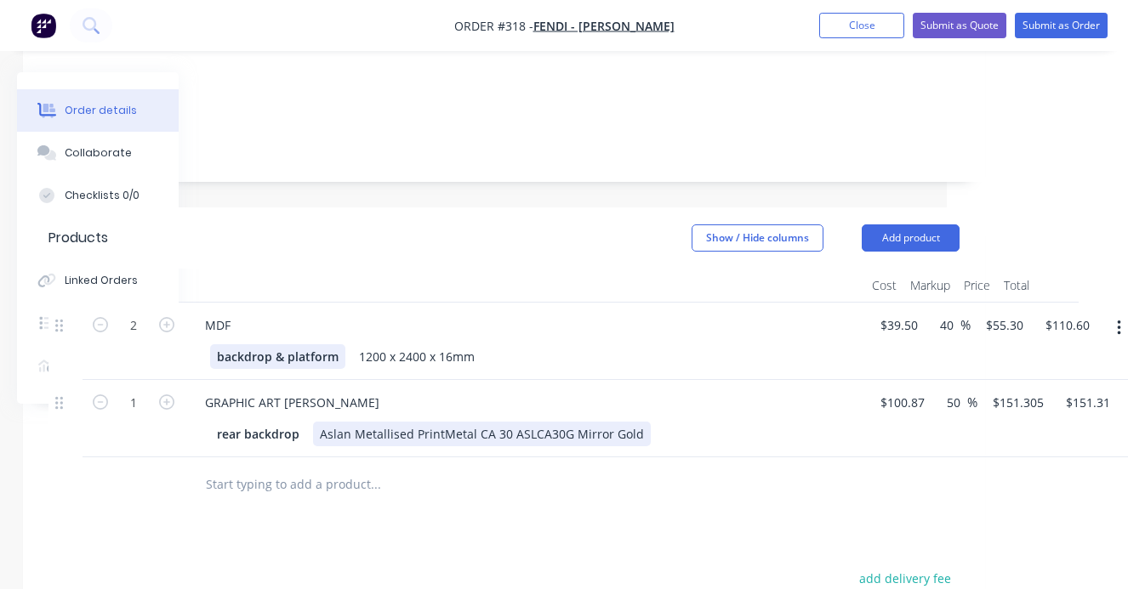
scroll to position [341, 181]
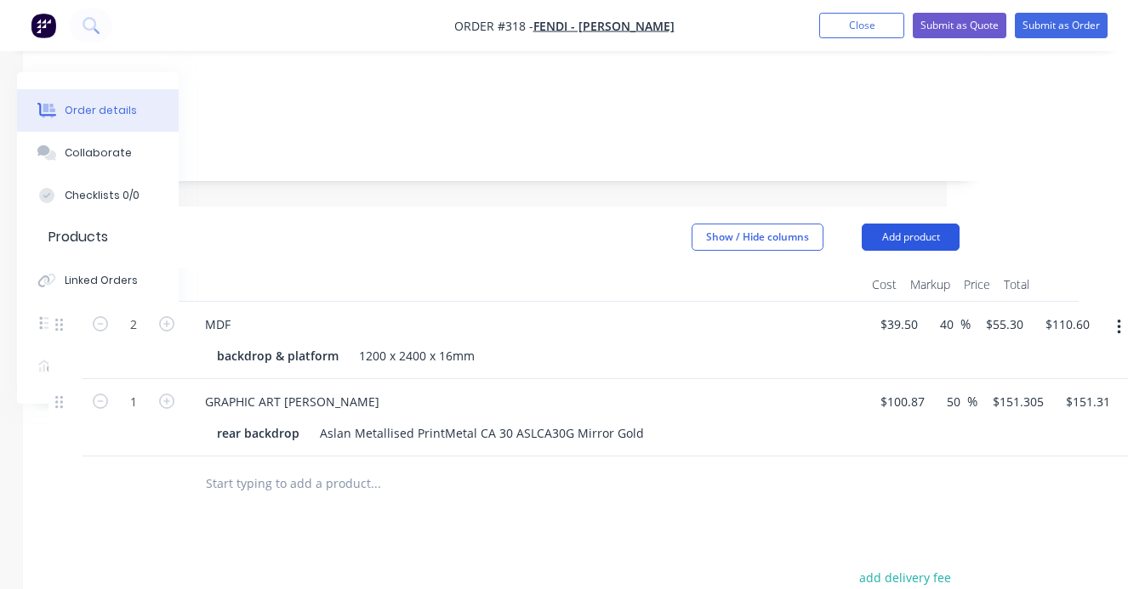
click at [915, 224] on button "Add product" at bounding box center [910, 237] width 98 height 27
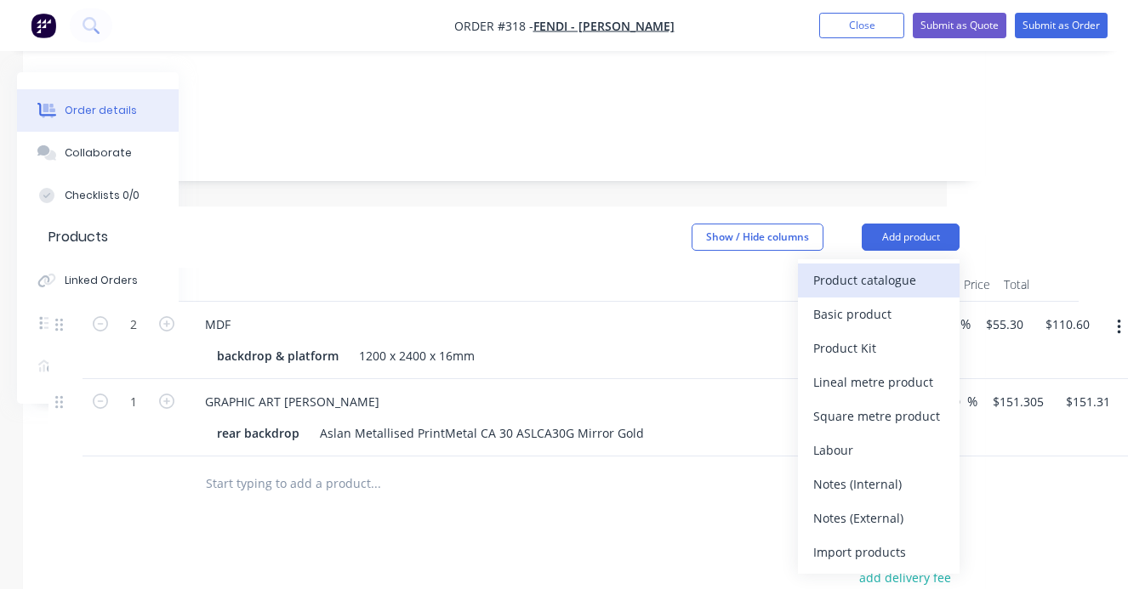
click at [876, 268] on div "Product catalogue" at bounding box center [878, 280] width 131 height 25
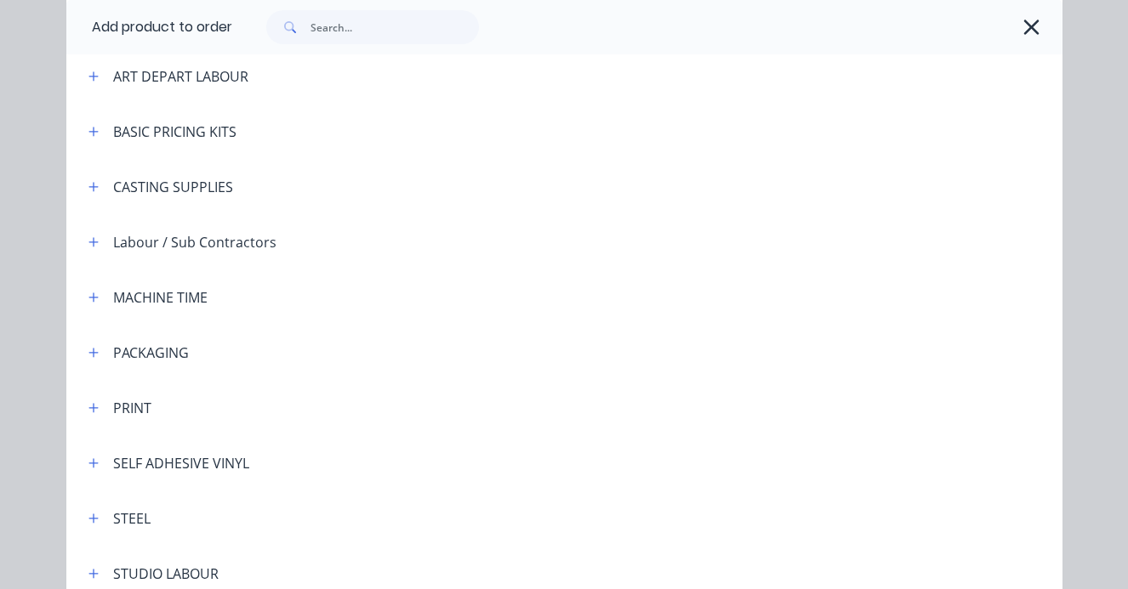
scroll to position [400, 0]
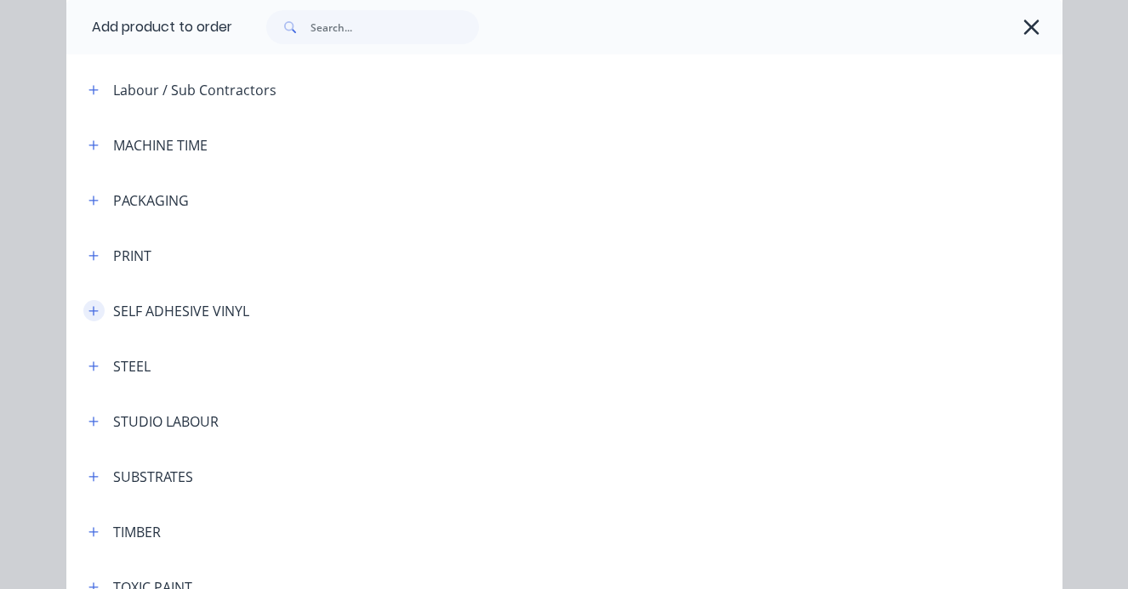
click at [95, 315] on icon "button" at bounding box center [93, 311] width 10 height 12
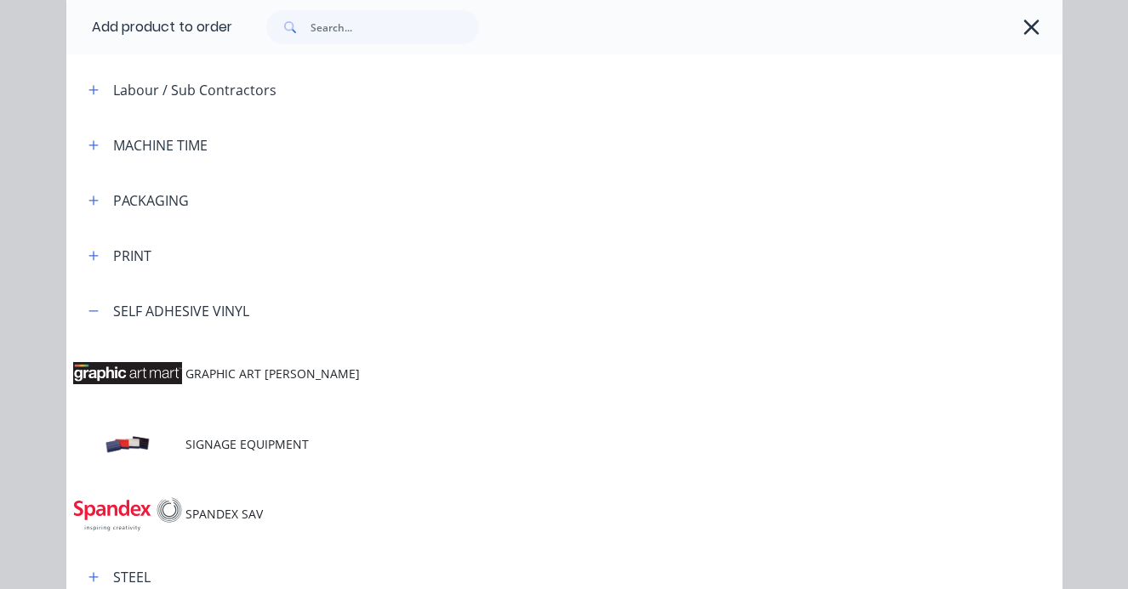
scroll to position [415, 0]
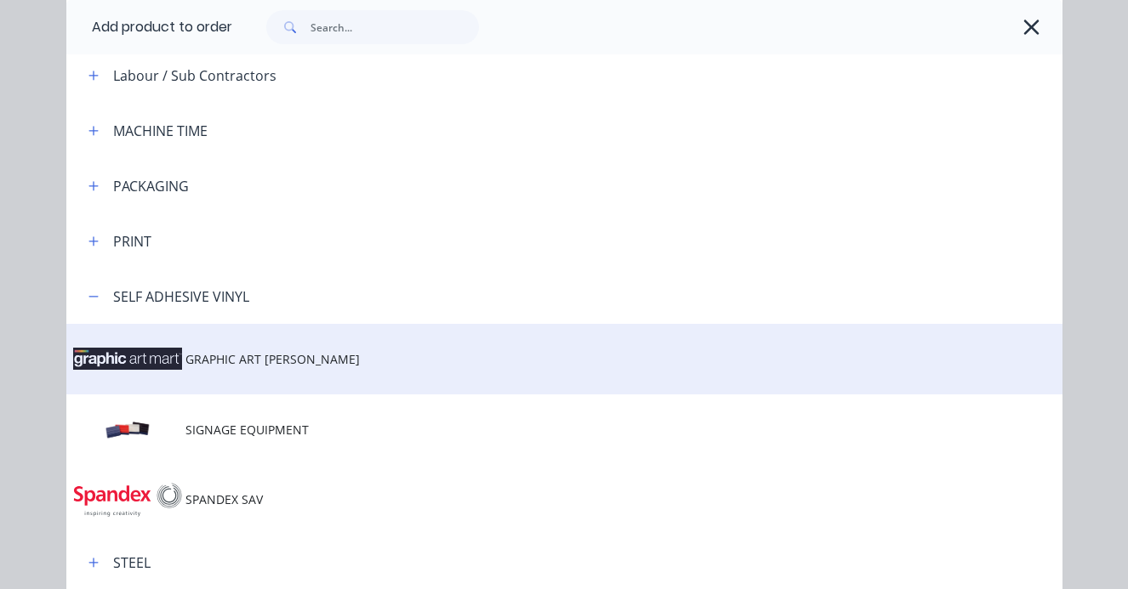
click at [277, 359] on span "GRAPHIC ART [PERSON_NAME]" at bounding box center [535, 359] width 701 height 18
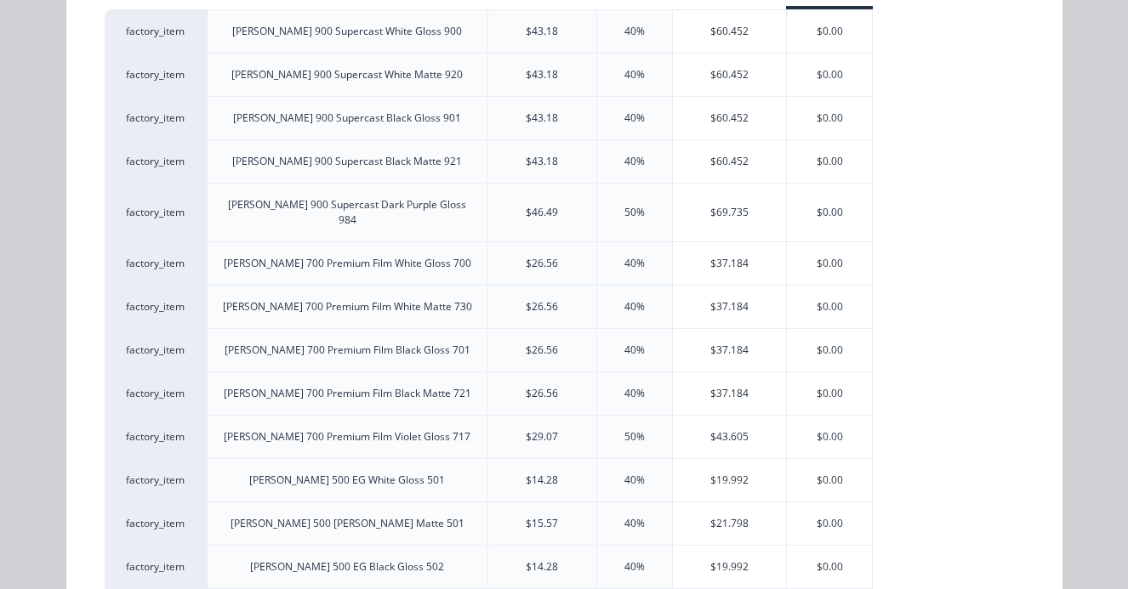
scroll to position [0, 0]
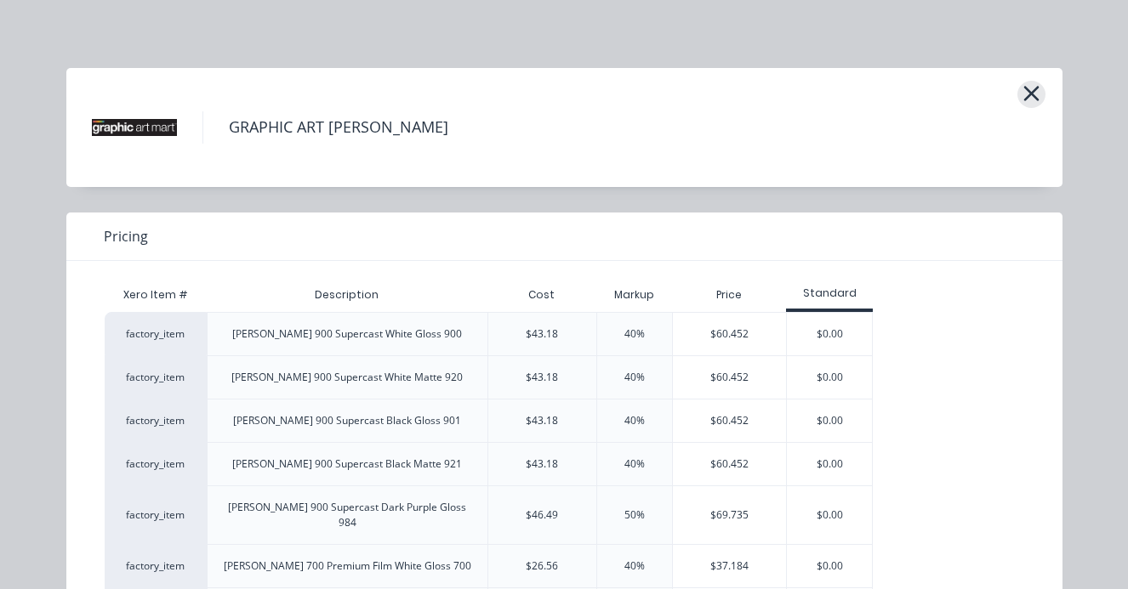
click at [1040, 96] on button "button" at bounding box center [1031, 94] width 28 height 27
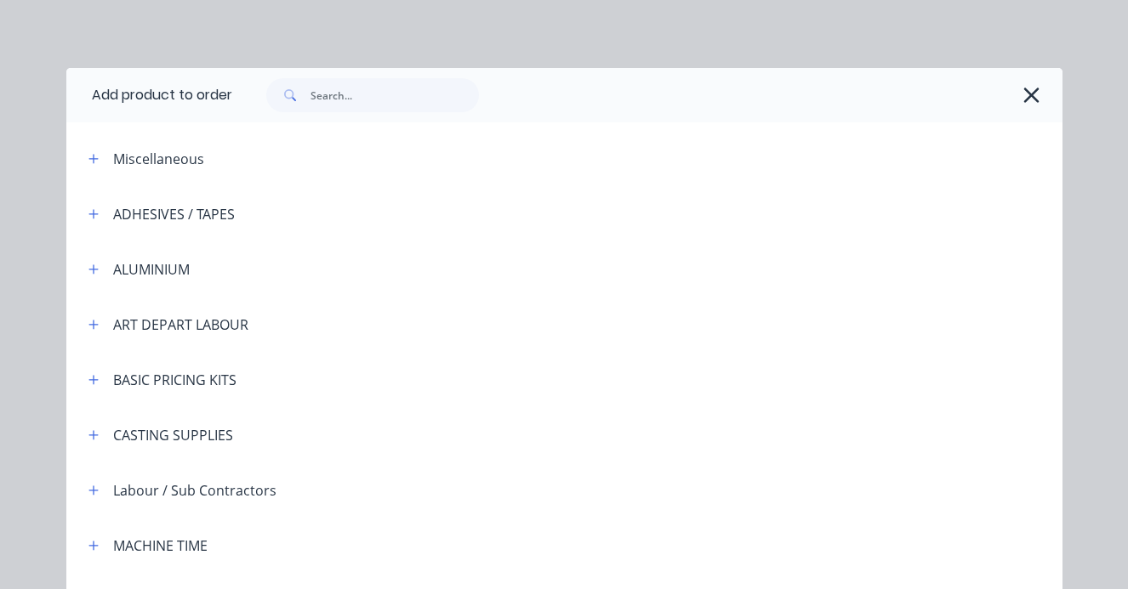
scroll to position [684, 0]
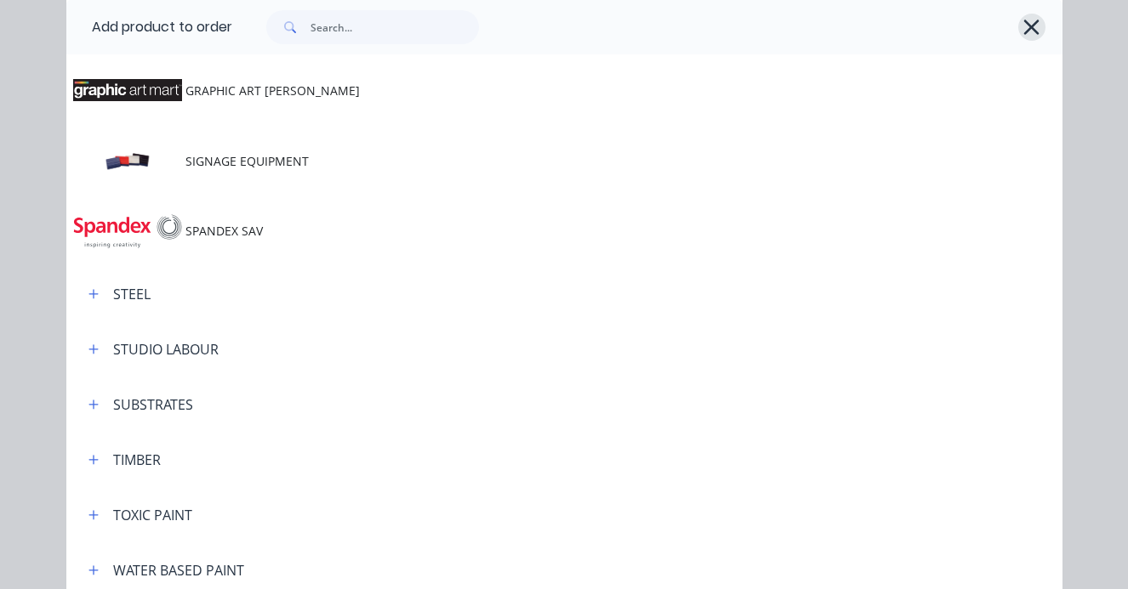
click at [1025, 20] on icon "button" at bounding box center [1031, 27] width 15 height 15
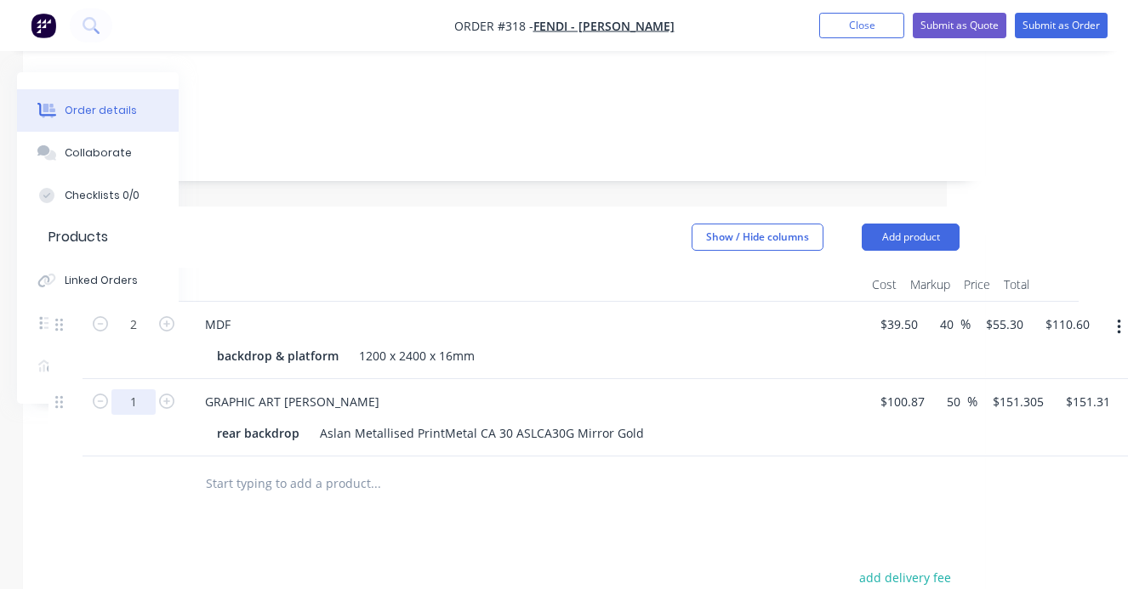
drag, startPoint x: 141, startPoint y: 355, endPoint x: 129, endPoint y: 354, distance: 12.0
click at [130, 389] on input "1" at bounding box center [133, 402] width 44 height 26
type input "4"
type input "$605.22"
click at [281, 467] on input "text" at bounding box center [375, 484] width 340 height 34
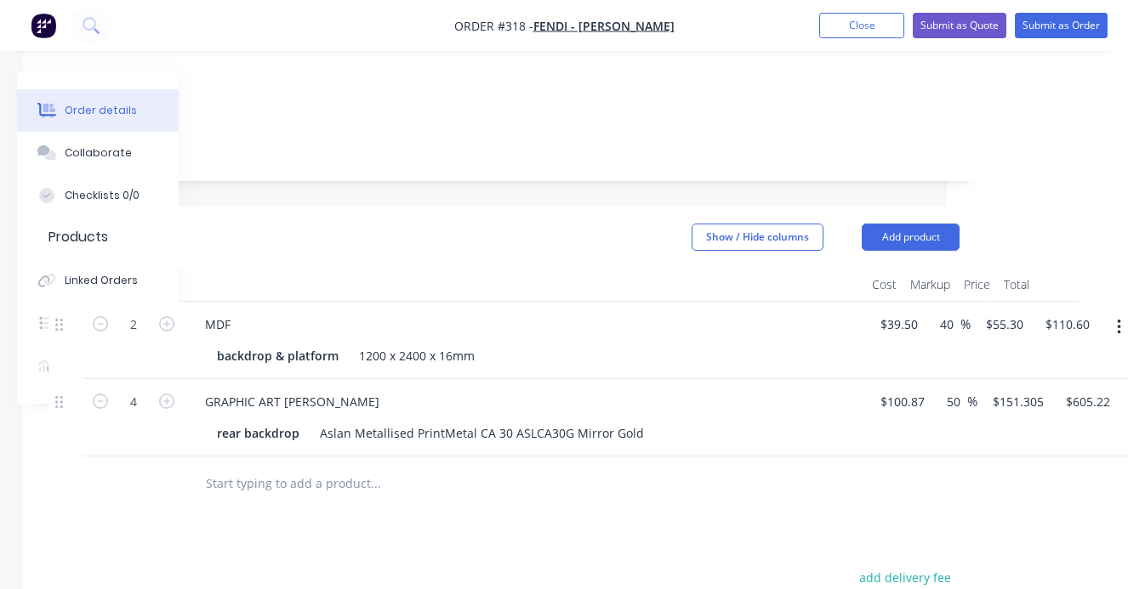
click at [308, 467] on input "text" at bounding box center [375, 484] width 340 height 34
type input "M"
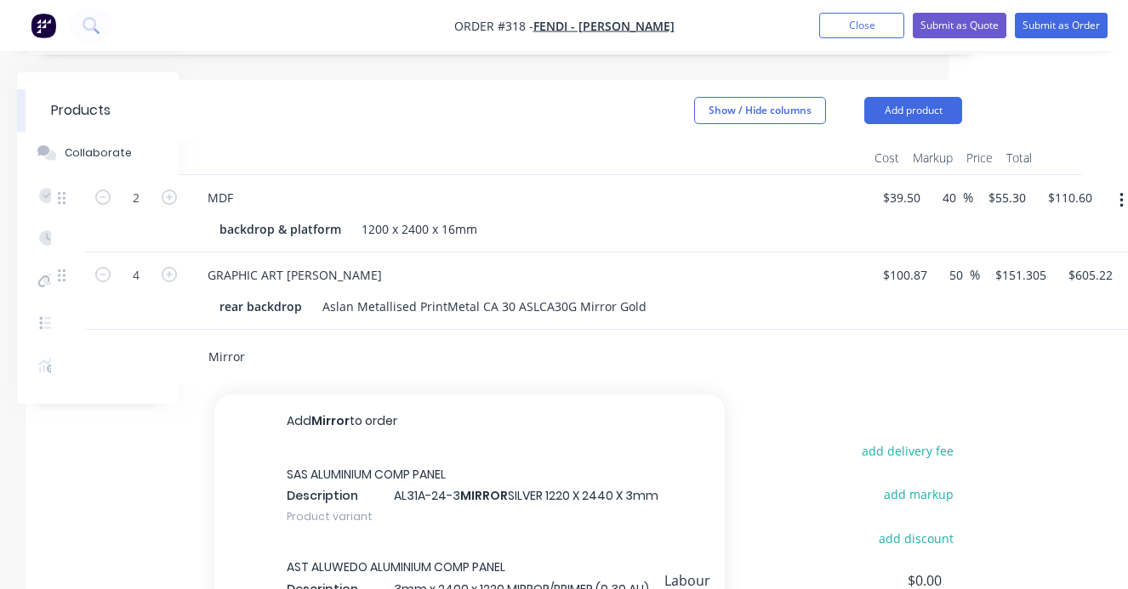
scroll to position [476, 179]
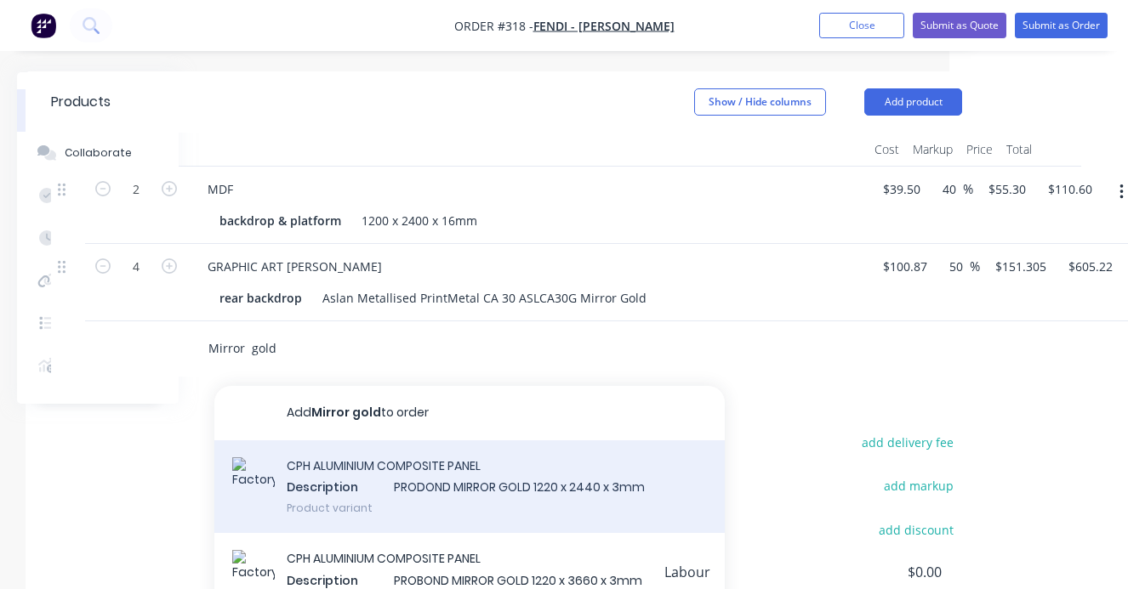
type input "Mirror gold"
click at [404, 440] on div "CPH ALUMINIUM COMPOSITE PANEL Description PRODOND MIRROR GOLD 1220 x 2440 x 3mm…" at bounding box center [469, 487] width 510 height 94
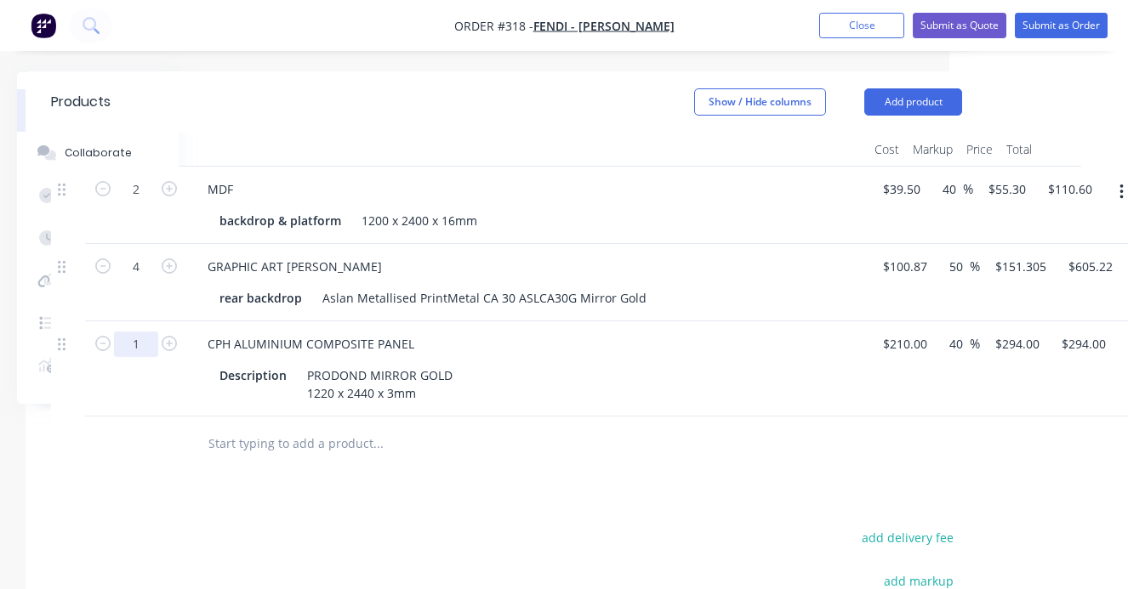
click at [144, 332] on input "1" at bounding box center [136, 345] width 44 height 26
type input "2"
type input "$588.00"
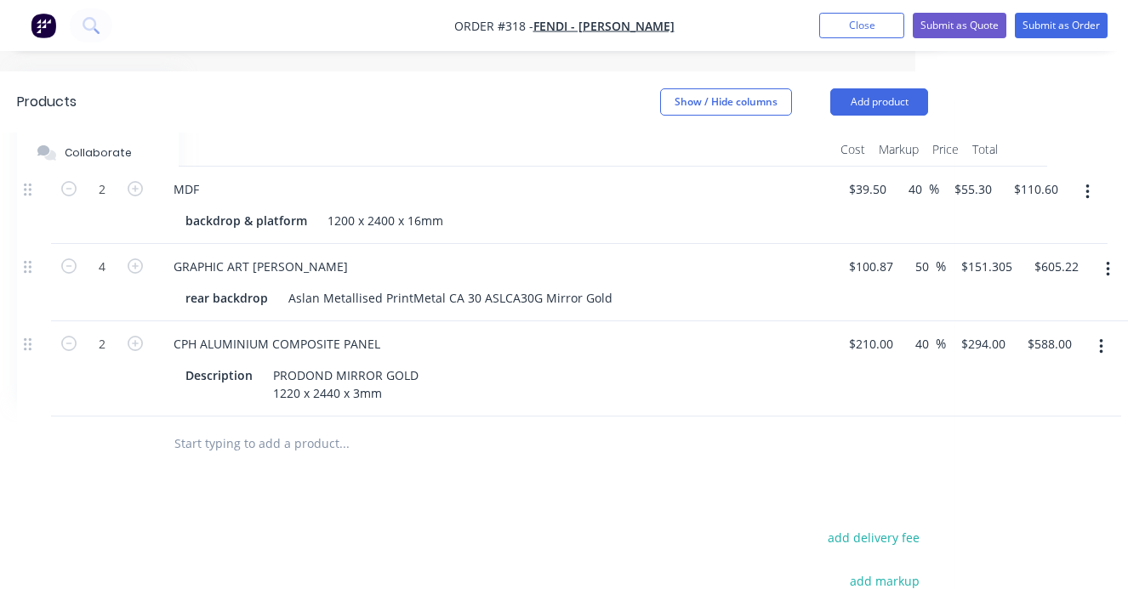
click at [1102, 339] on icon "button" at bounding box center [1100, 346] width 3 height 15
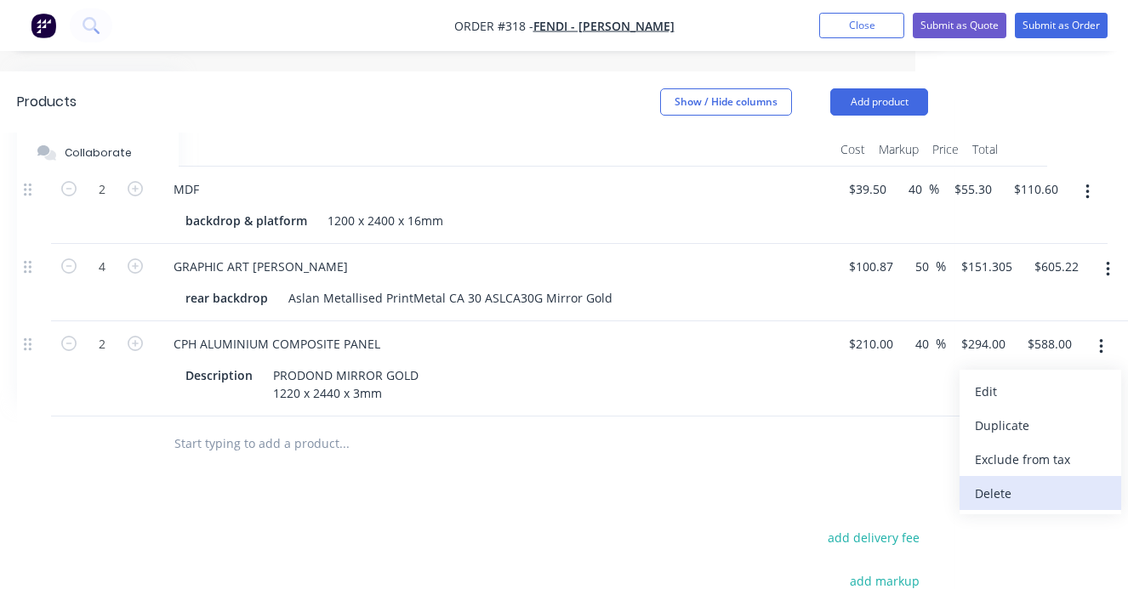
click at [1003, 481] on div "Delete" at bounding box center [1039, 493] width 131 height 25
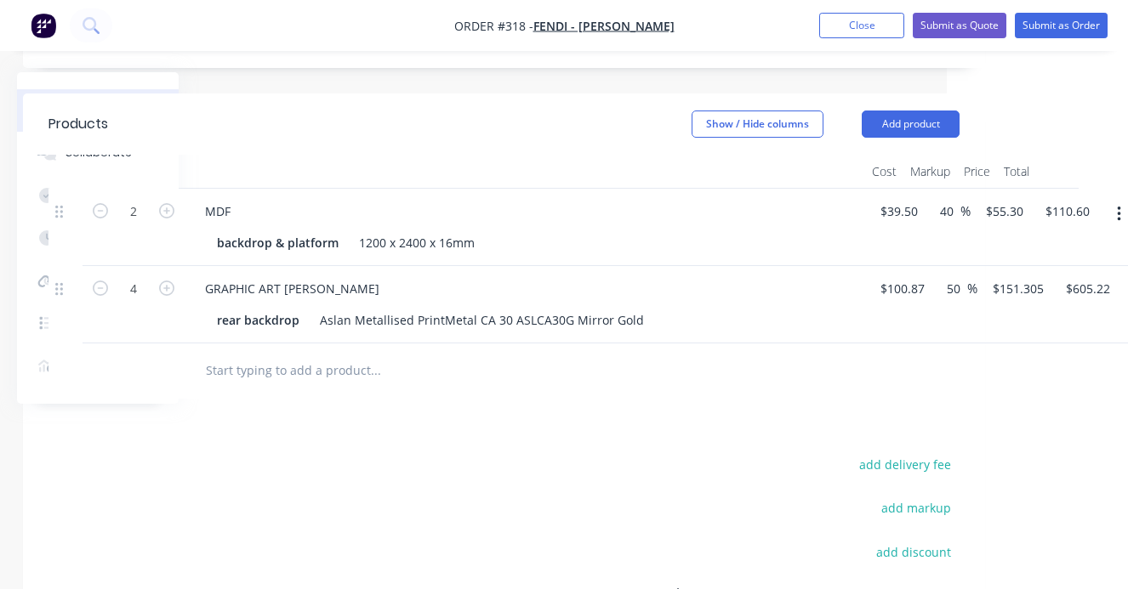
scroll to position [453, 181]
click at [260, 355] on input "text" at bounding box center [375, 372] width 340 height 34
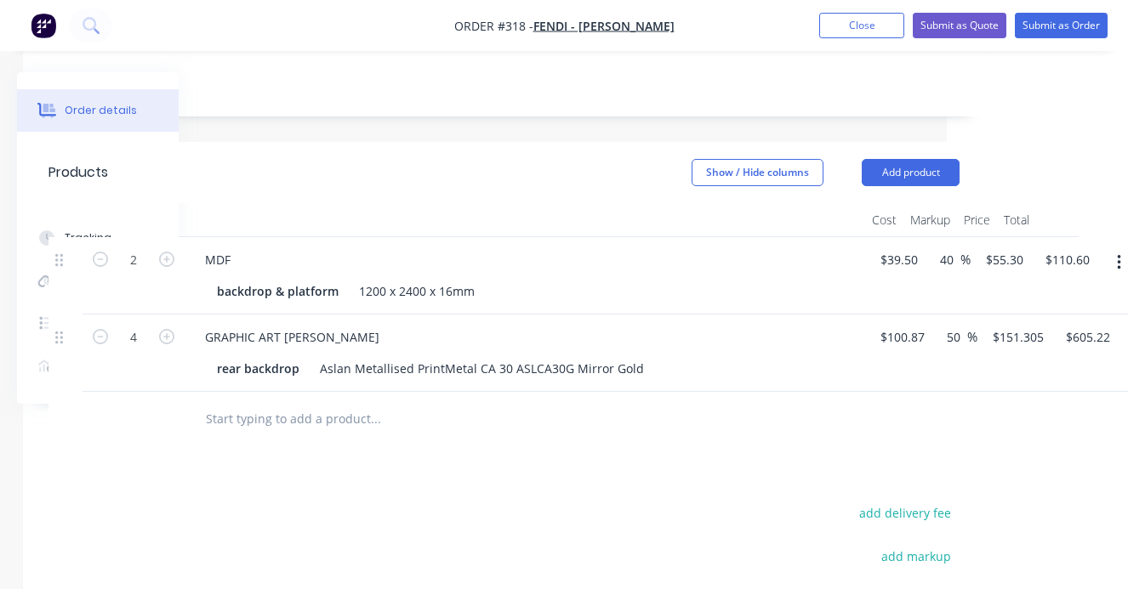
scroll to position [296, 181]
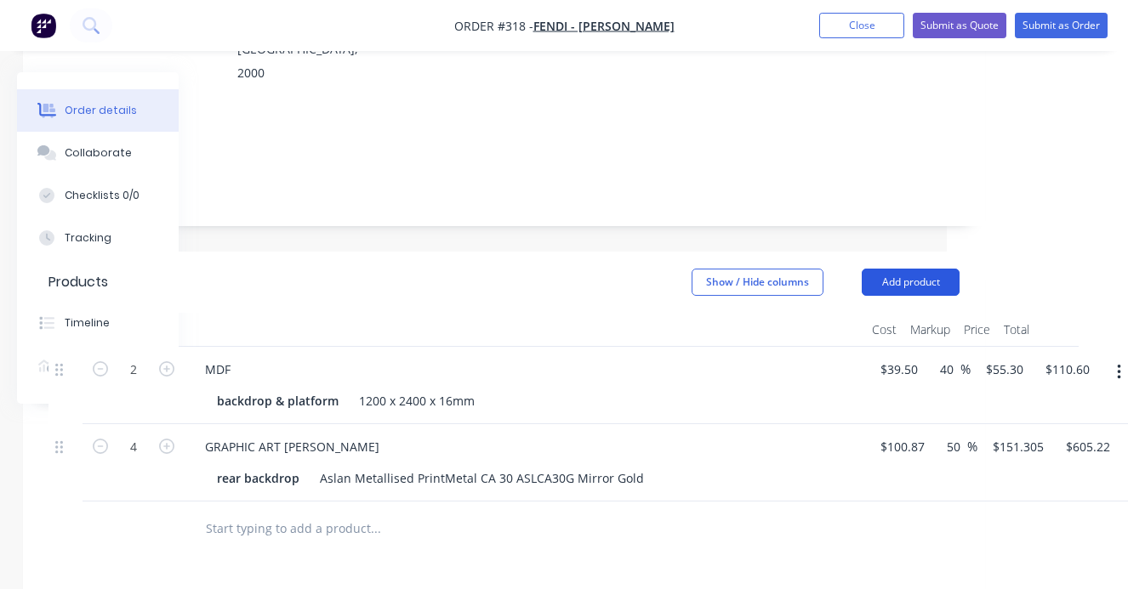
click at [906, 269] on button "Add product" at bounding box center [910, 282] width 98 height 27
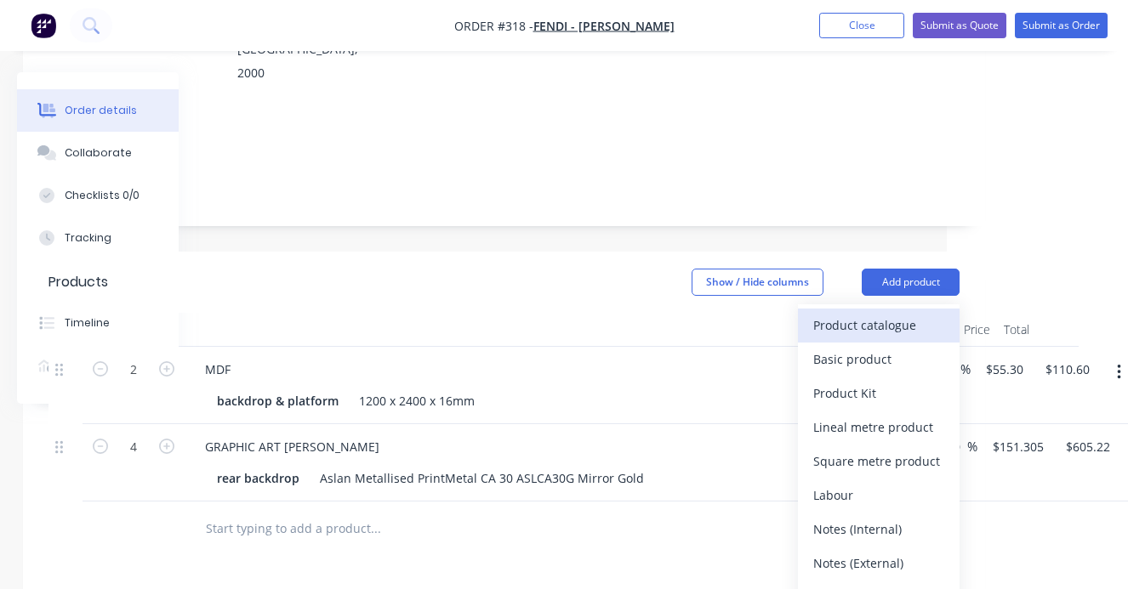
click at [881, 313] on div "Product catalogue" at bounding box center [878, 325] width 131 height 25
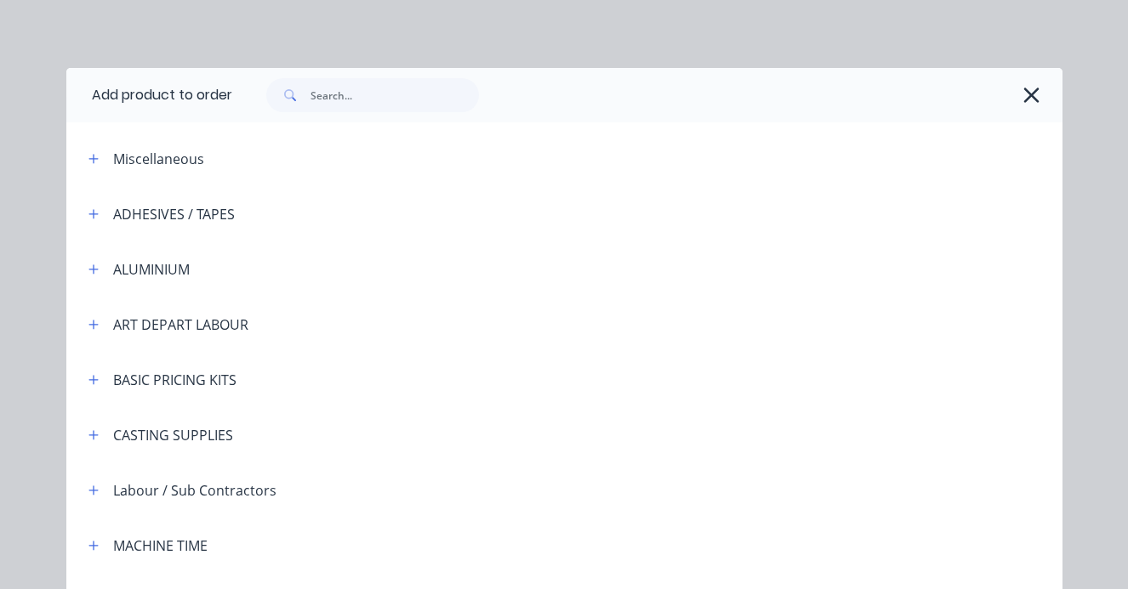
scroll to position [16, 0]
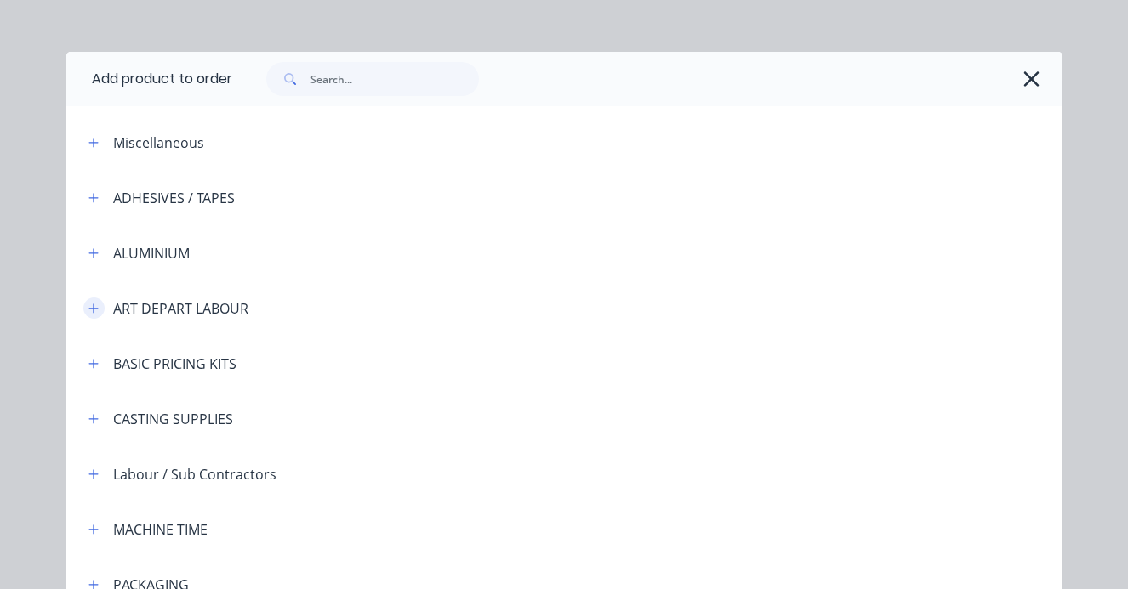
click at [96, 308] on icon "button" at bounding box center [92, 308] width 9 height 9
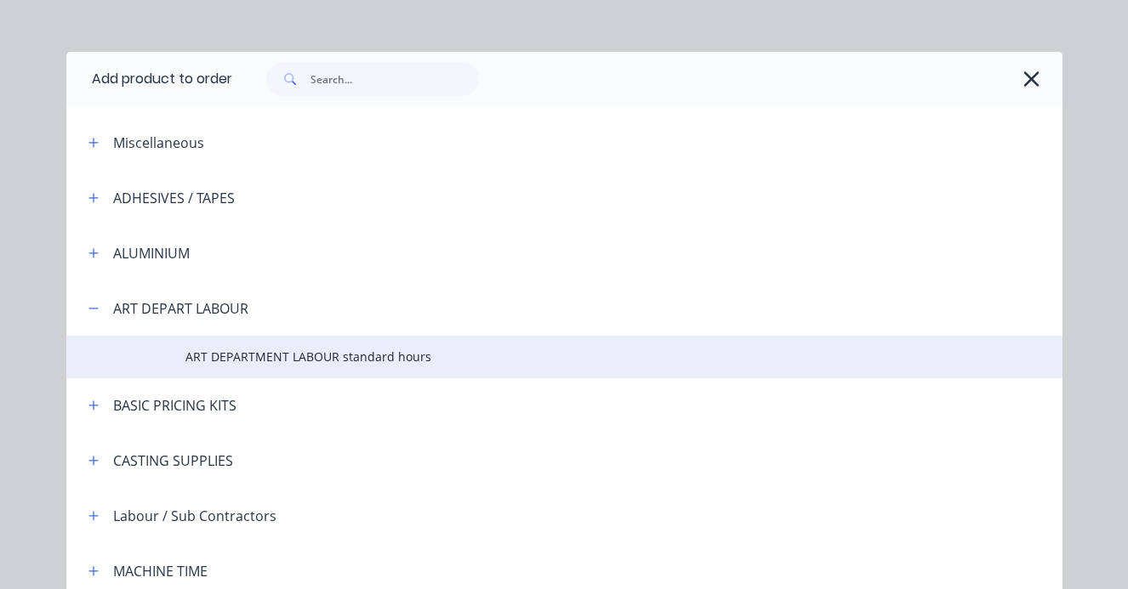
click at [213, 351] on span "ART DEPARTMENT LABOUR standard hours" at bounding box center [535, 357] width 701 height 18
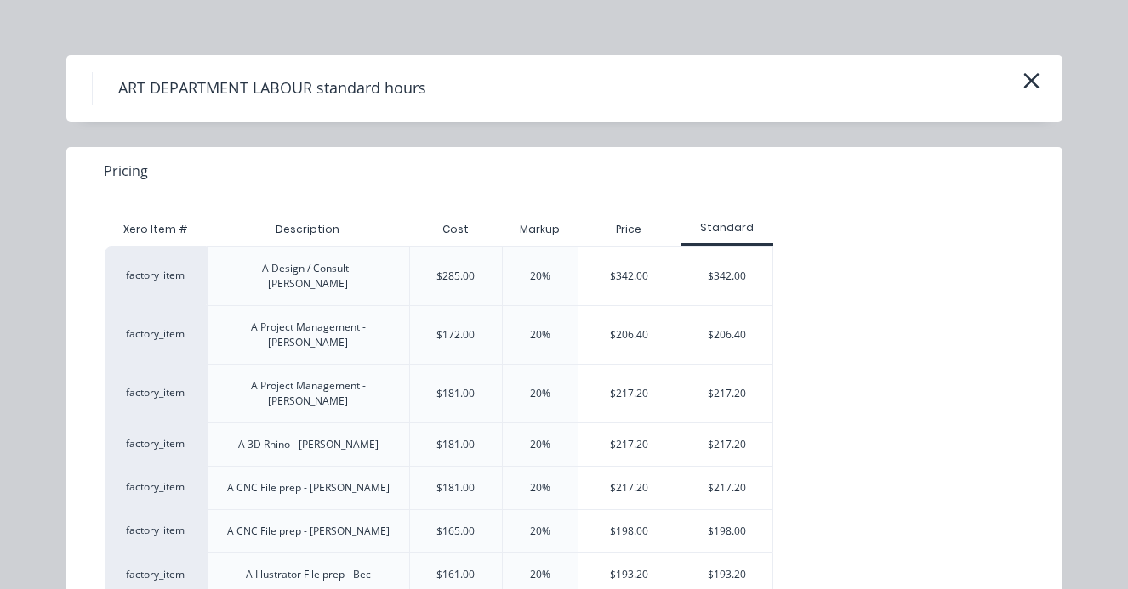
scroll to position [24, 0]
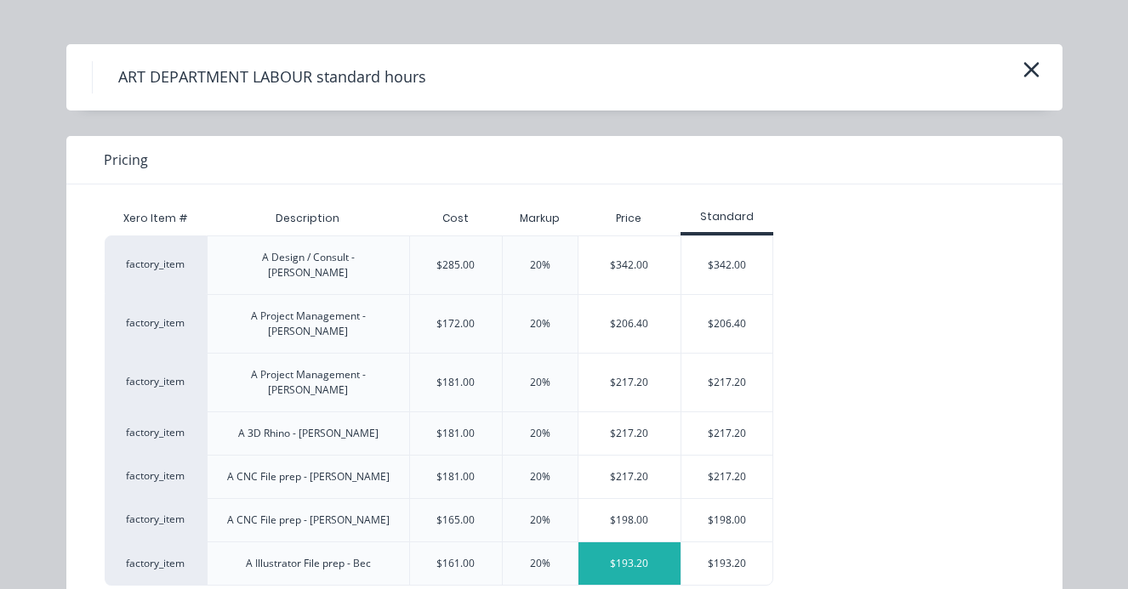
click at [637, 542] on div "$193.20" at bounding box center [629, 563] width 103 height 43
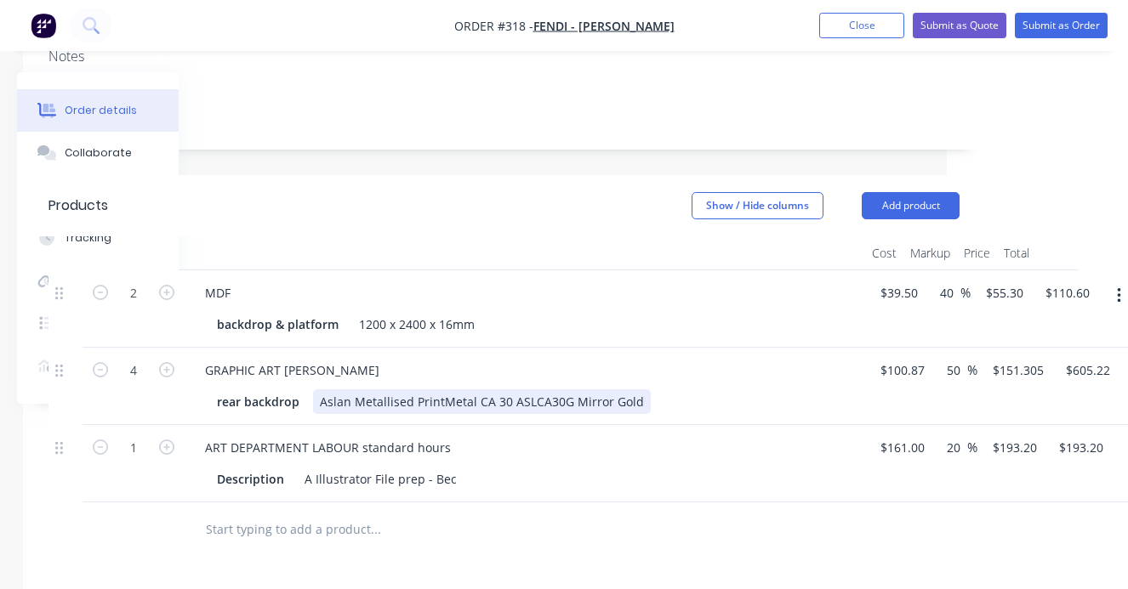
scroll to position [372, 180]
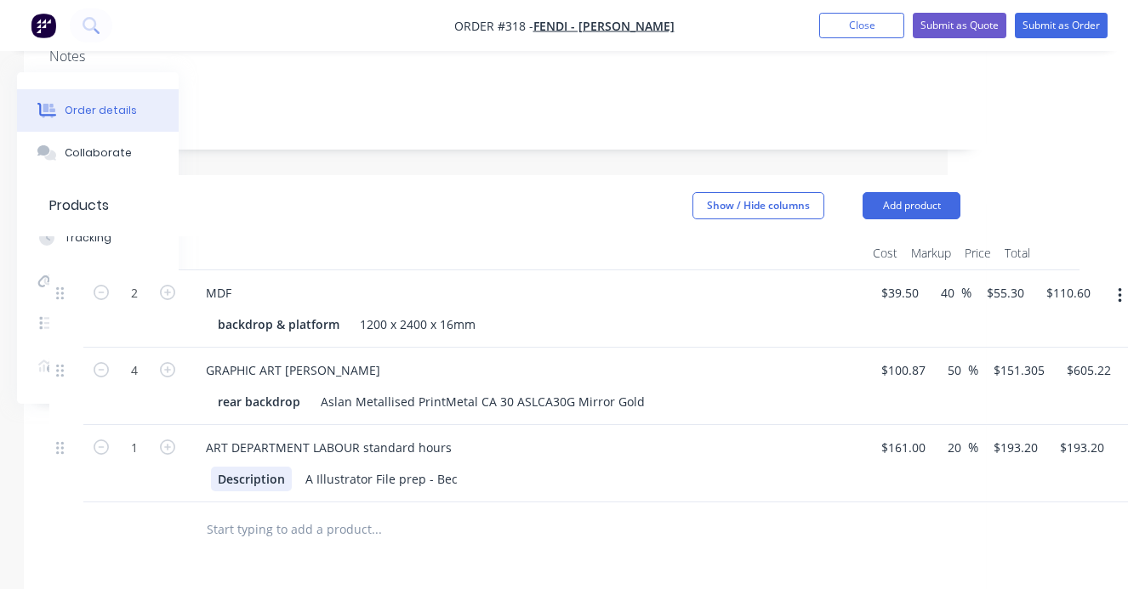
click at [286, 467] on div "Description" at bounding box center [251, 479] width 81 height 25
drag, startPoint x: 286, startPoint y: 435, endPoint x: 217, endPoint y: 438, distance: 68.9
click at [217, 467] on div "Description" at bounding box center [251, 479] width 81 height 25
drag, startPoint x: 285, startPoint y: 430, endPoint x: 200, endPoint y: 425, distance: 85.2
click at [211, 467] on div "back&floor art" at bounding box center [260, 479] width 98 height 25
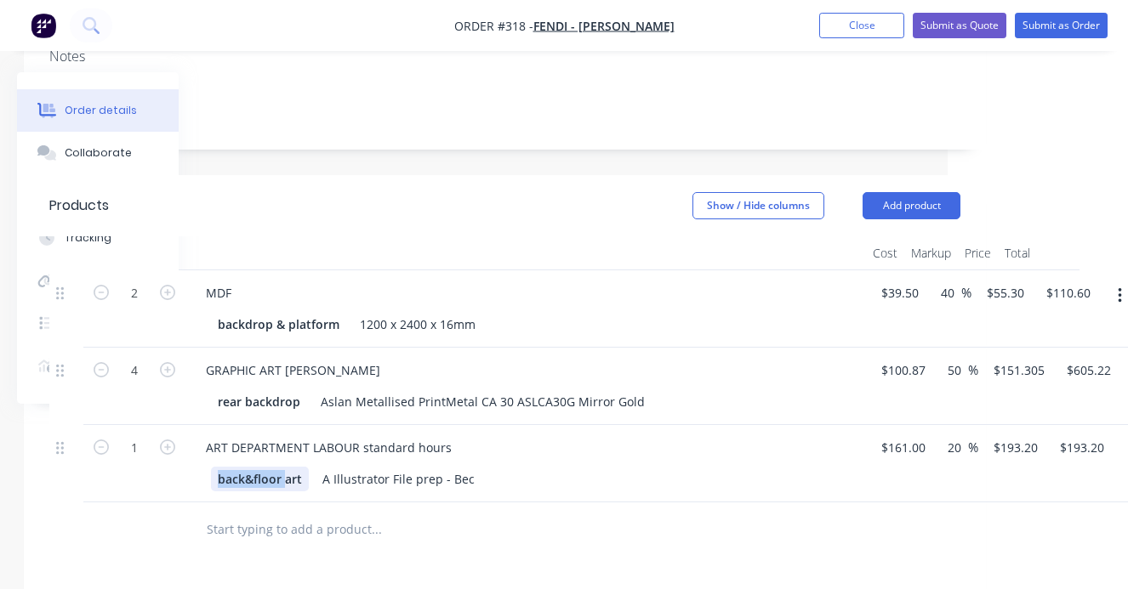
copy div "back&floor"
drag, startPoint x: 298, startPoint y: 352, endPoint x: 246, endPoint y: 353, distance: 52.7
click at [246, 389] on div "rear backdrop" at bounding box center [259, 401] width 96 height 25
drag, startPoint x: 339, startPoint y: 277, endPoint x: 196, endPoint y: 275, distance: 143.7
click at [211, 312] on div "backdrop & platform" at bounding box center [278, 324] width 135 height 25
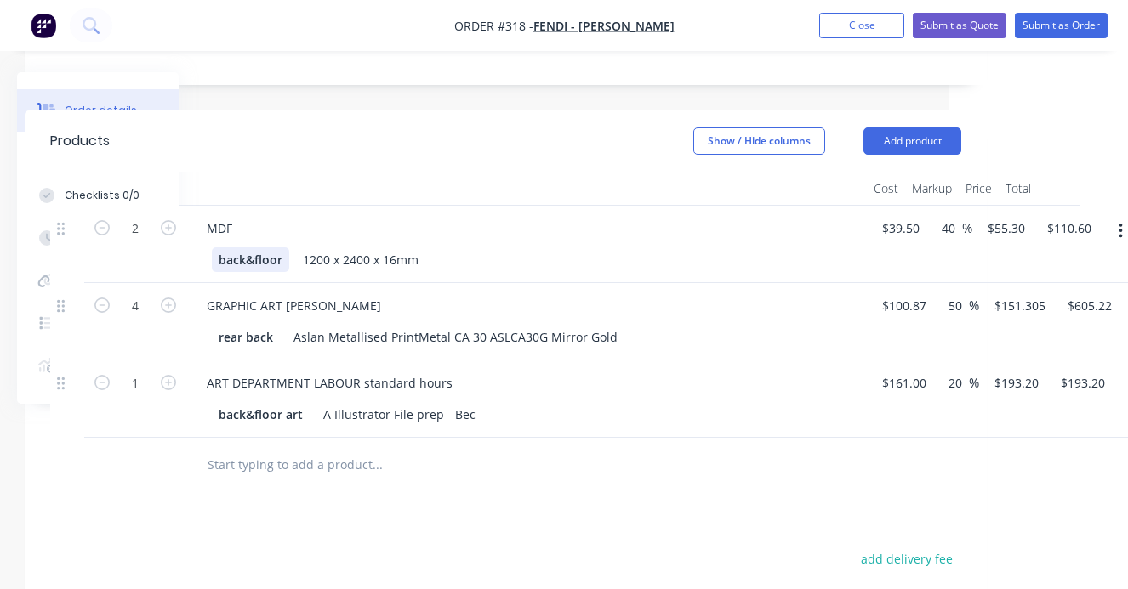
scroll to position [436, 179]
click at [923, 128] on button "Add product" at bounding box center [912, 141] width 98 height 27
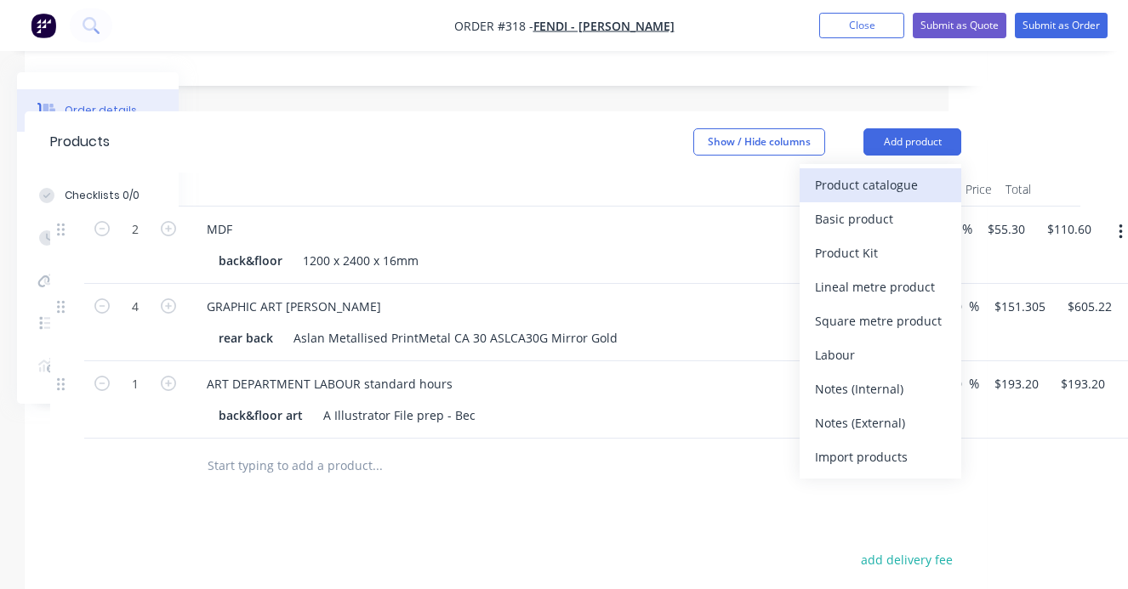
click at [879, 173] on div "Product catalogue" at bounding box center [880, 185] width 131 height 25
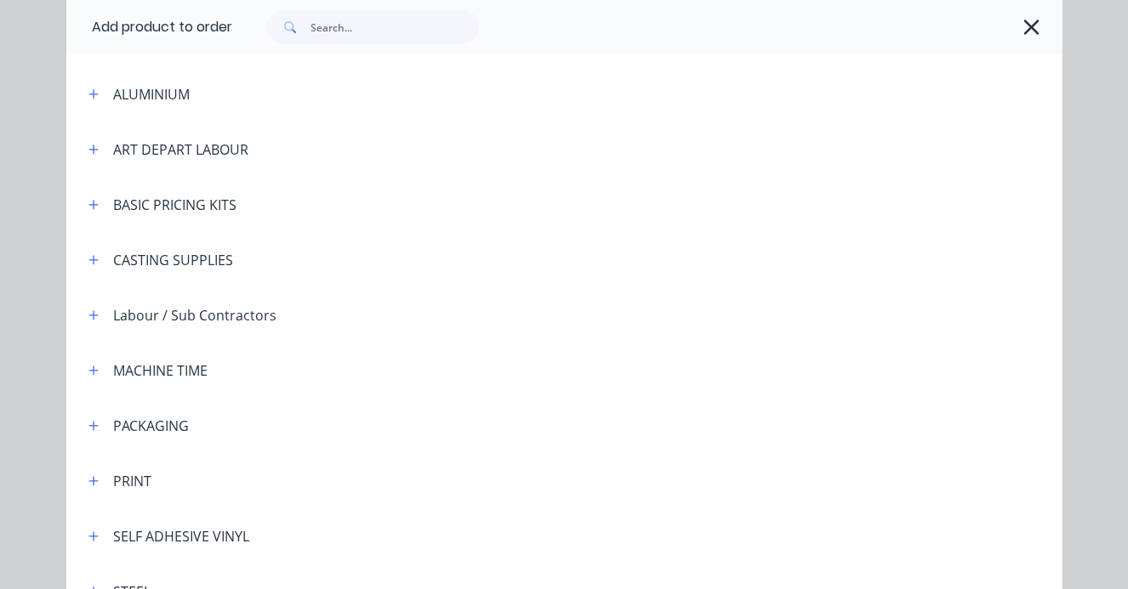
scroll to position [176, 0]
click at [139, 486] on div "PRINT" at bounding box center [132, 480] width 38 height 20
click at [94, 480] on icon "button" at bounding box center [93, 480] width 10 height 12
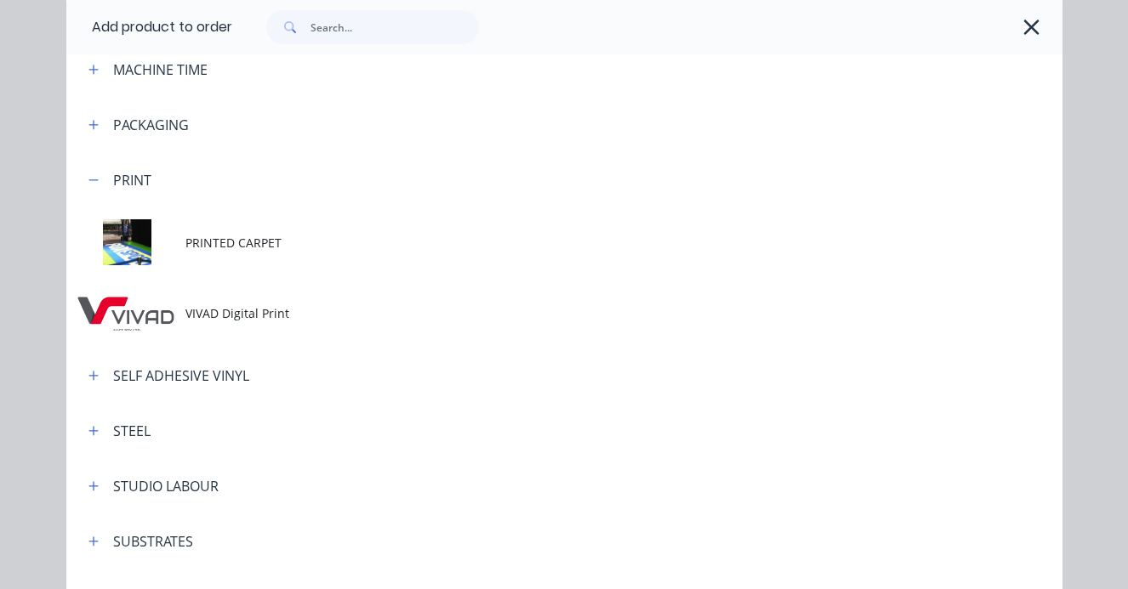
scroll to position [480, 0]
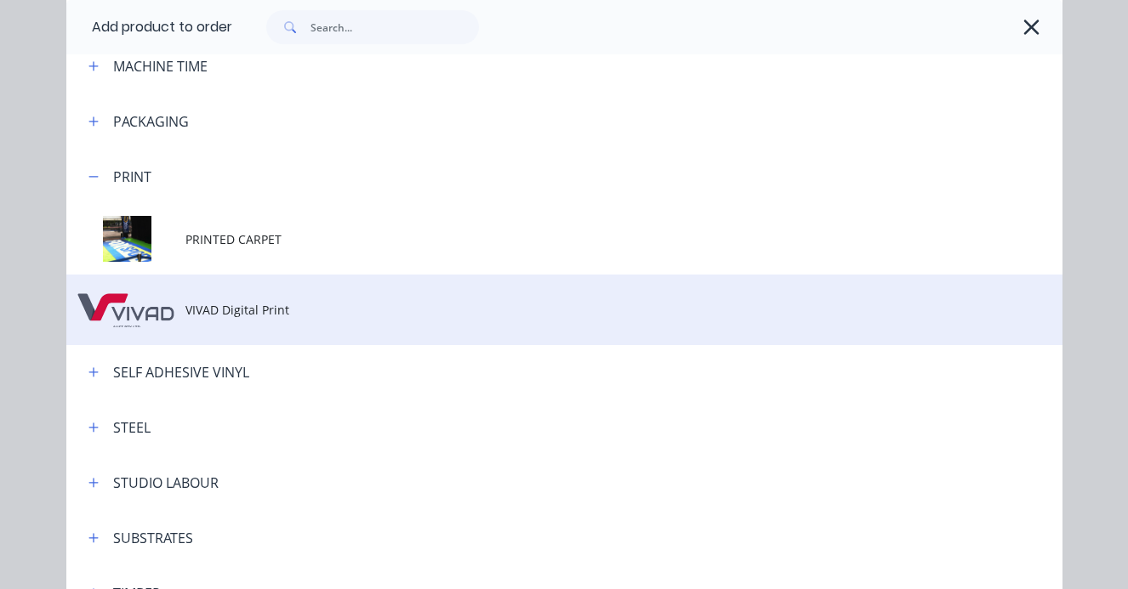
click at [186, 313] on span "VIVAD Digital Print" at bounding box center [535, 310] width 701 height 18
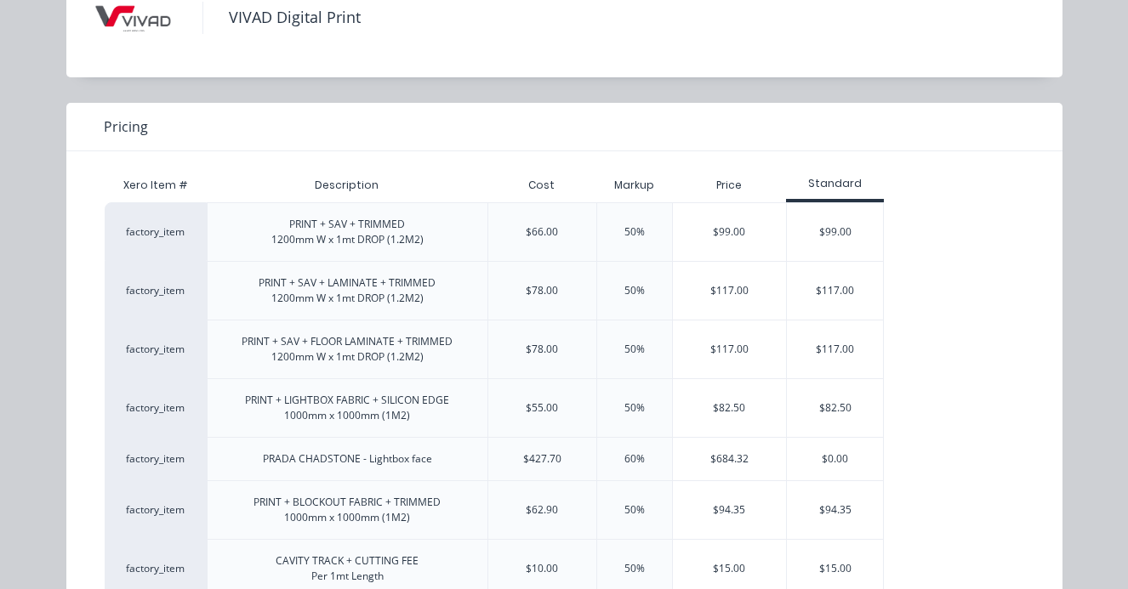
scroll to position [107, 0]
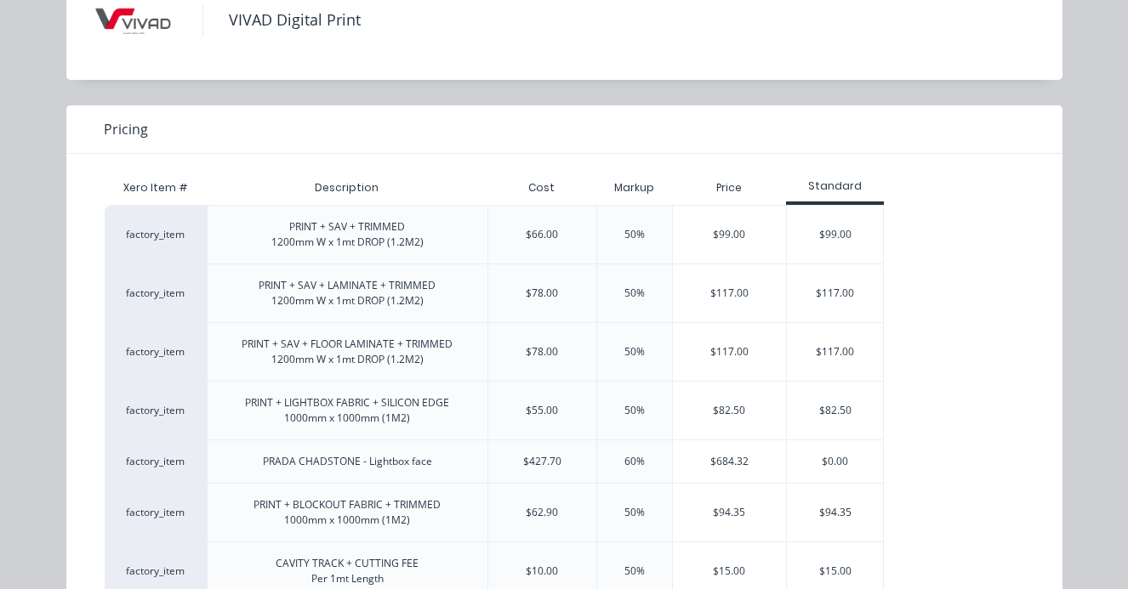
click at [312, 346] on div "PRINT + SAV + FLOOR LAMINATE + TRIMMED 1200mm W x 1mt DROP (1.2M2)" at bounding box center [346, 352] width 211 height 31
click at [730, 351] on div "$117.00" at bounding box center [730, 352] width 114 height 58
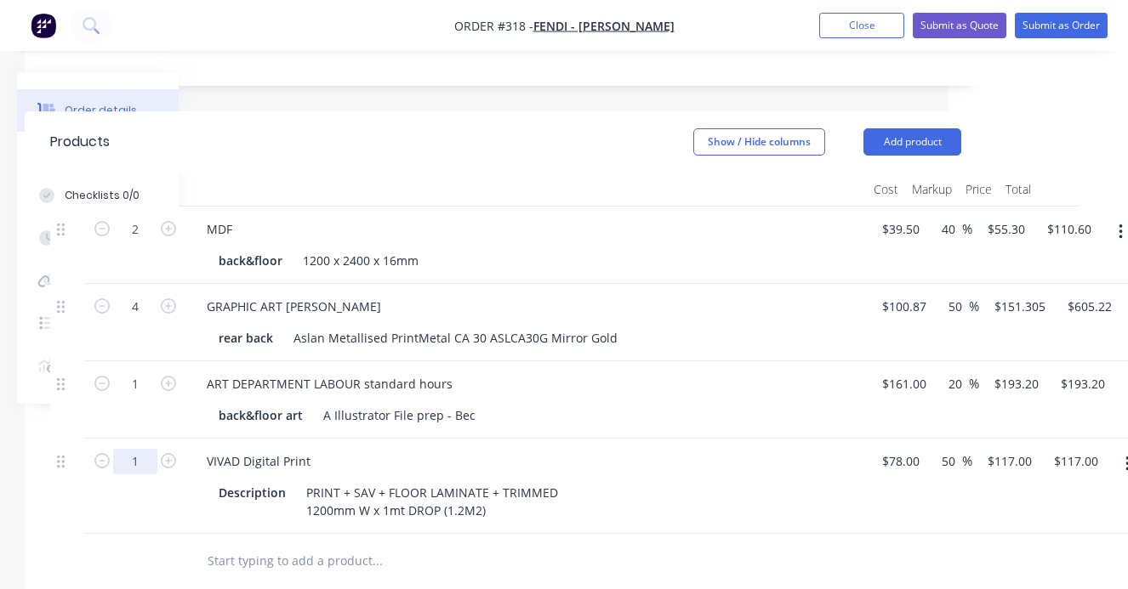
drag, startPoint x: 139, startPoint y: 416, endPoint x: 129, endPoint y: 416, distance: 9.4
click at [129, 449] on input "1" at bounding box center [135, 462] width 44 height 26
drag, startPoint x: 129, startPoint y: 416, endPoint x: 150, endPoint y: 418, distance: 20.5
click at [150, 449] on input "1" at bounding box center [135, 462] width 44 height 26
type input "3.5"
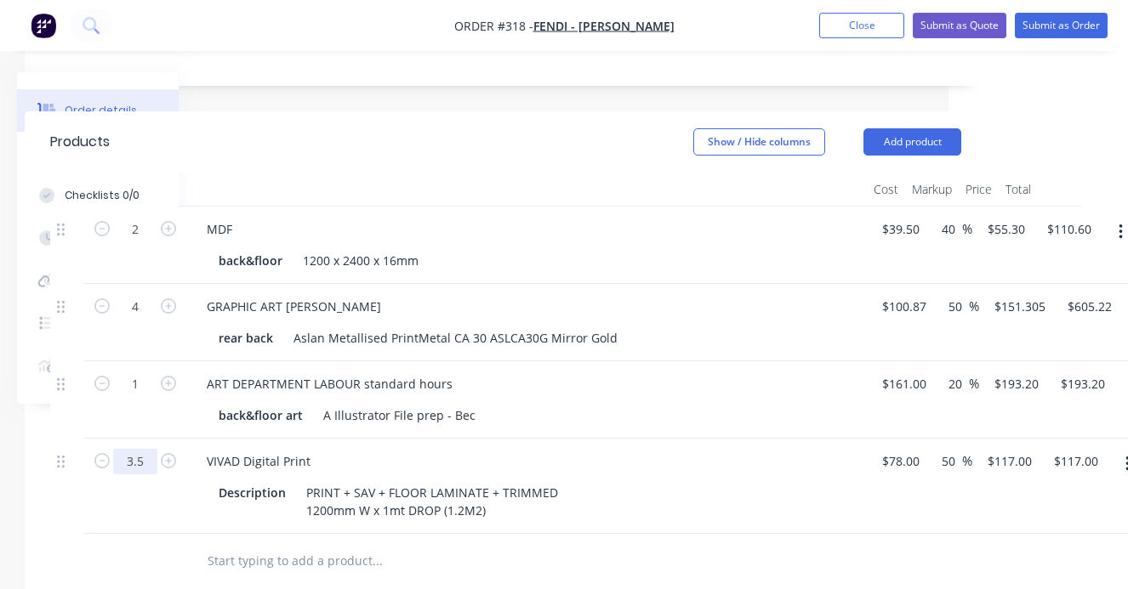
type input "$409.50"
drag, startPoint x: 286, startPoint y: 446, endPoint x: 214, endPoint y: 438, distance: 71.9
click at [214, 480] on div "Description" at bounding box center [252, 492] width 81 height 25
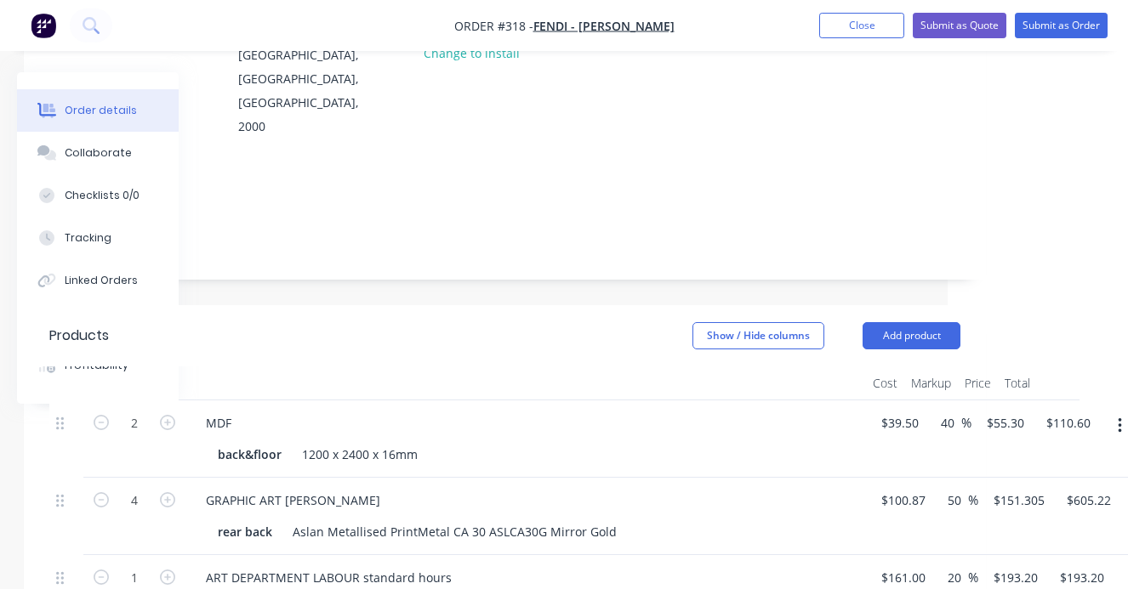
scroll to position [200, 180]
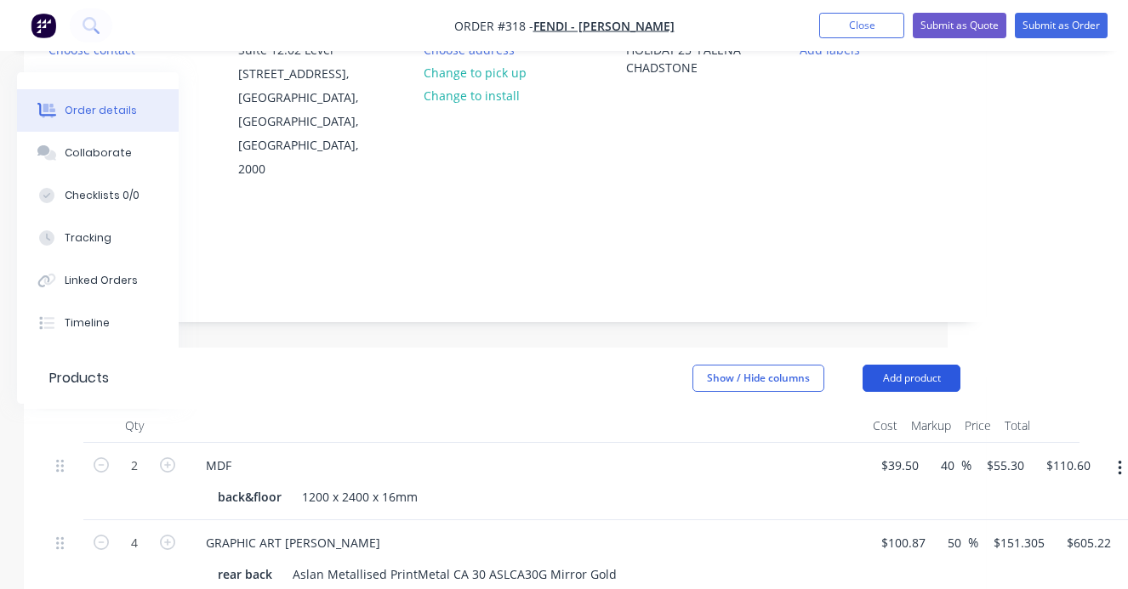
click at [922, 365] on button "Add product" at bounding box center [911, 378] width 98 height 27
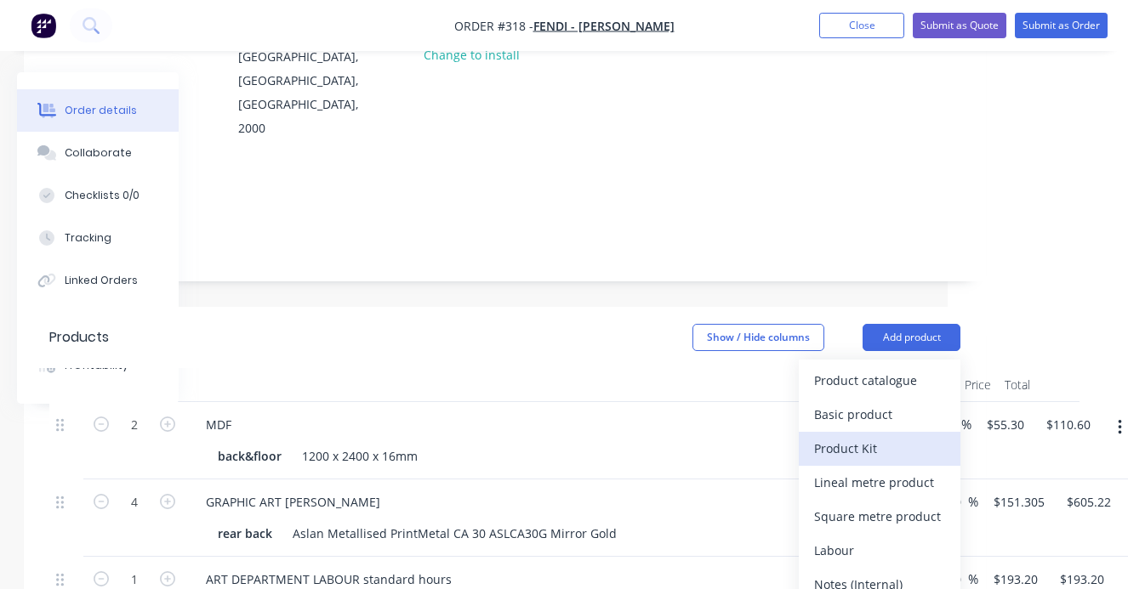
scroll to position [260, 179]
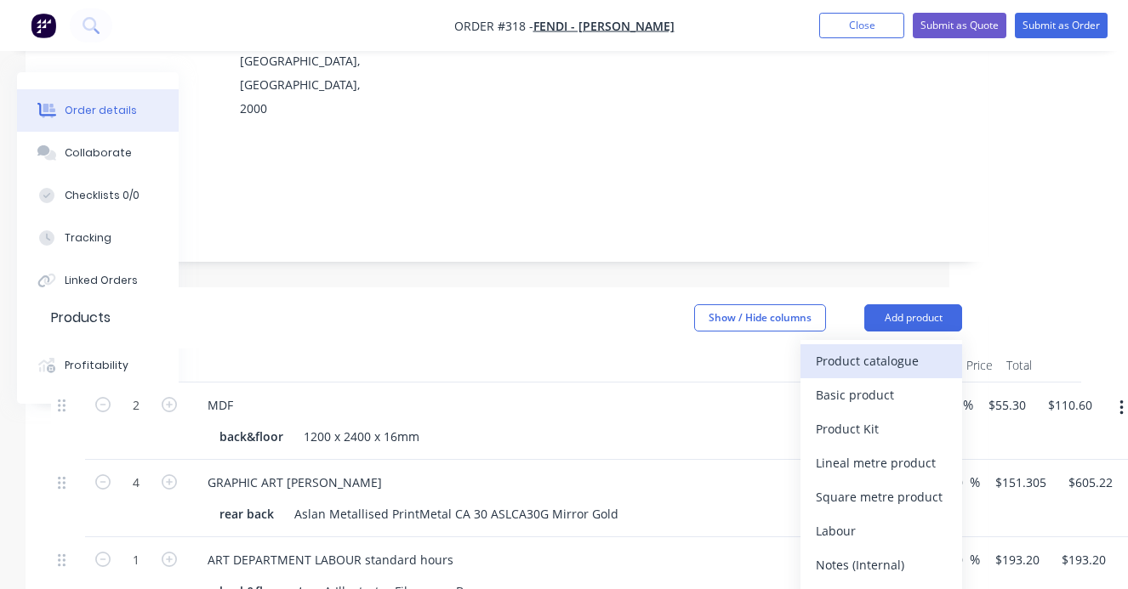
click at [865, 349] on div "Product catalogue" at bounding box center [880, 361] width 131 height 25
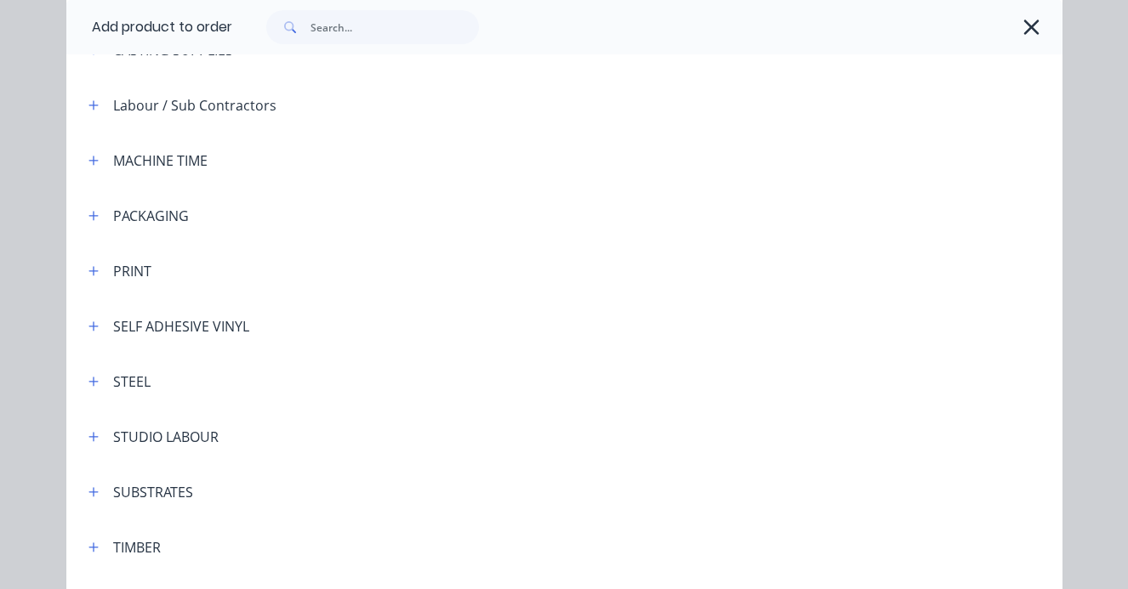
scroll to position [422, 0]
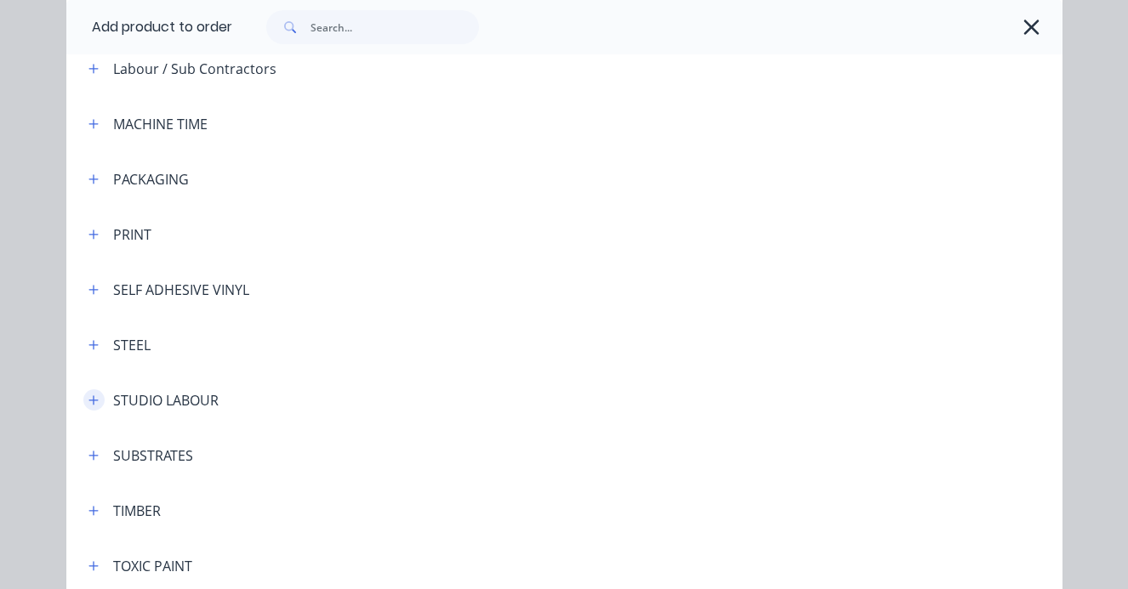
click at [98, 401] on icon "button" at bounding box center [93, 401] width 10 height 12
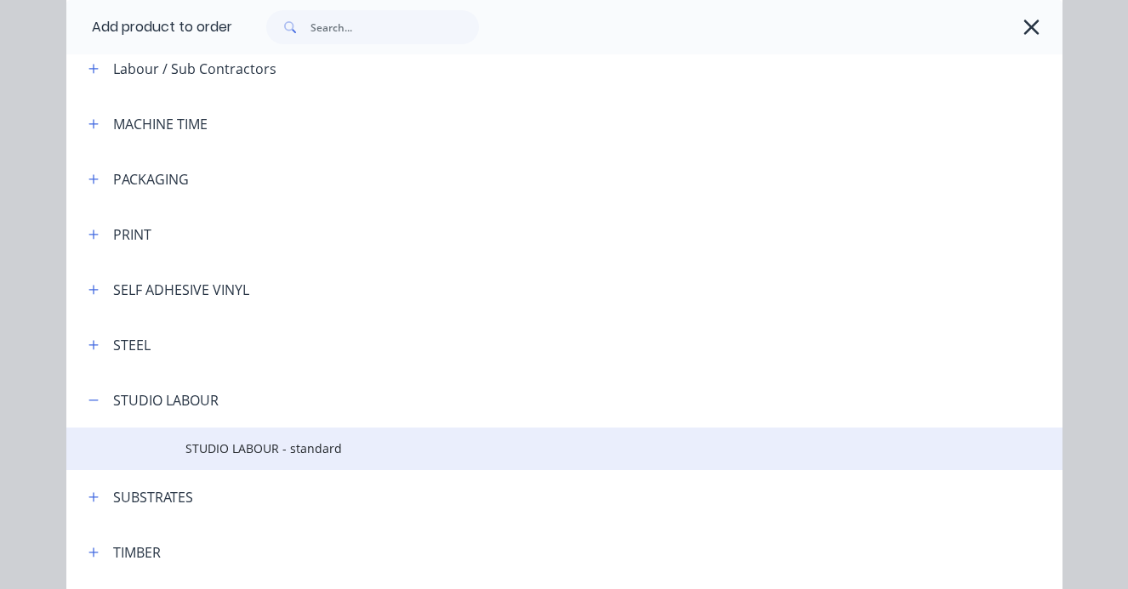
click at [248, 446] on span "STUDIO LABOUR - standard" at bounding box center [535, 449] width 701 height 18
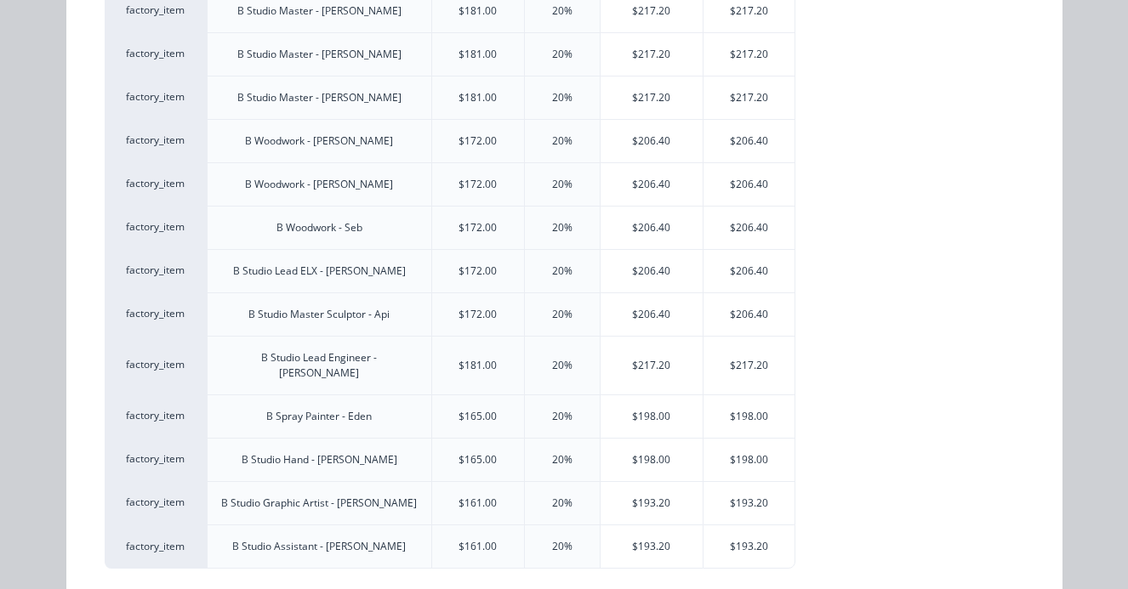
scroll to position [327, 0]
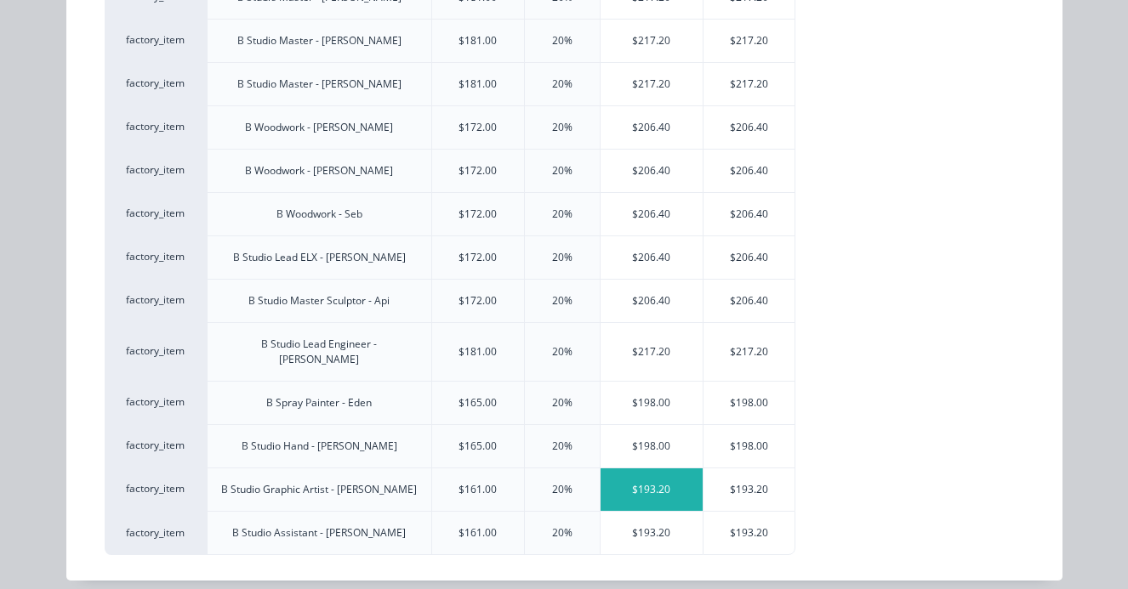
click at [649, 475] on div "$193.20" at bounding box center [651, 490] width 103 height 43
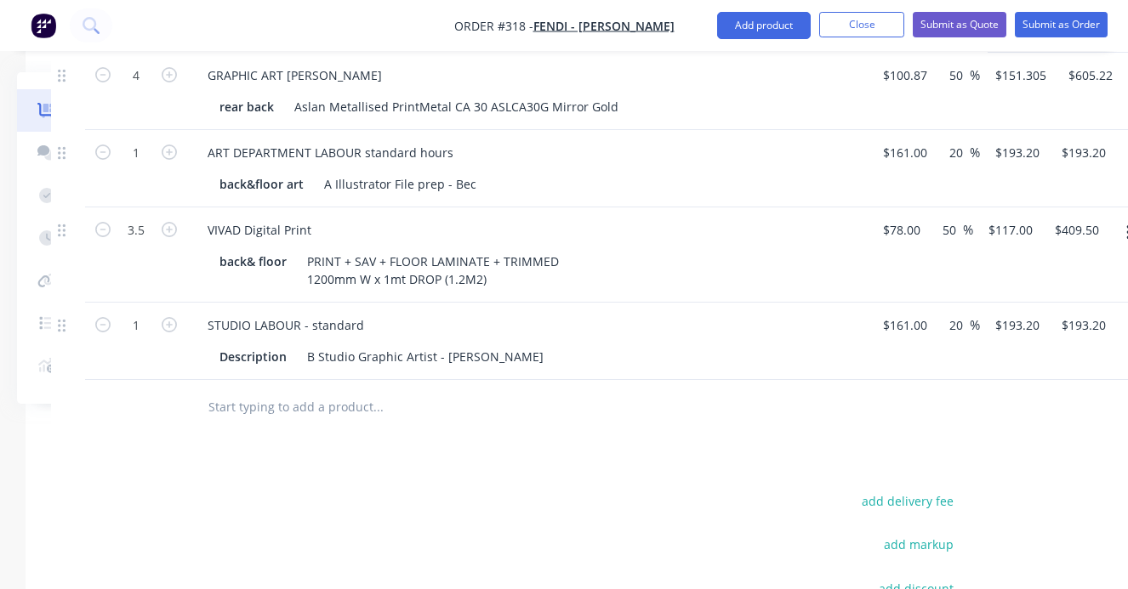
scroll to position [677, 179]
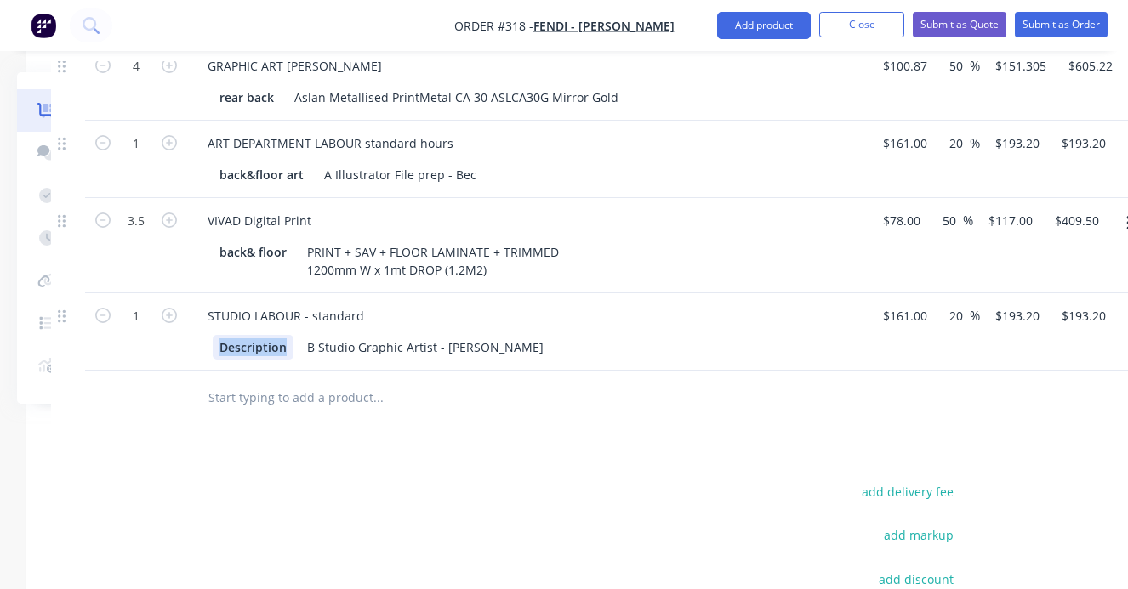
drag, startPoint x: 284, startPoint y: 300, endPoint x: 213, endPoint y: 297, distance: 71.5
click at [213, 335] on div "Description" at bounding box center [253, 347] width 81 height 25
drag, startPoint x: 145, startPoint y: 270, endPoint x: 133, endPoint y: 269, distance: 11.2
click at [133, 304] on input "1" at bounding box center [136, 317] width 44 height 26
type input "."
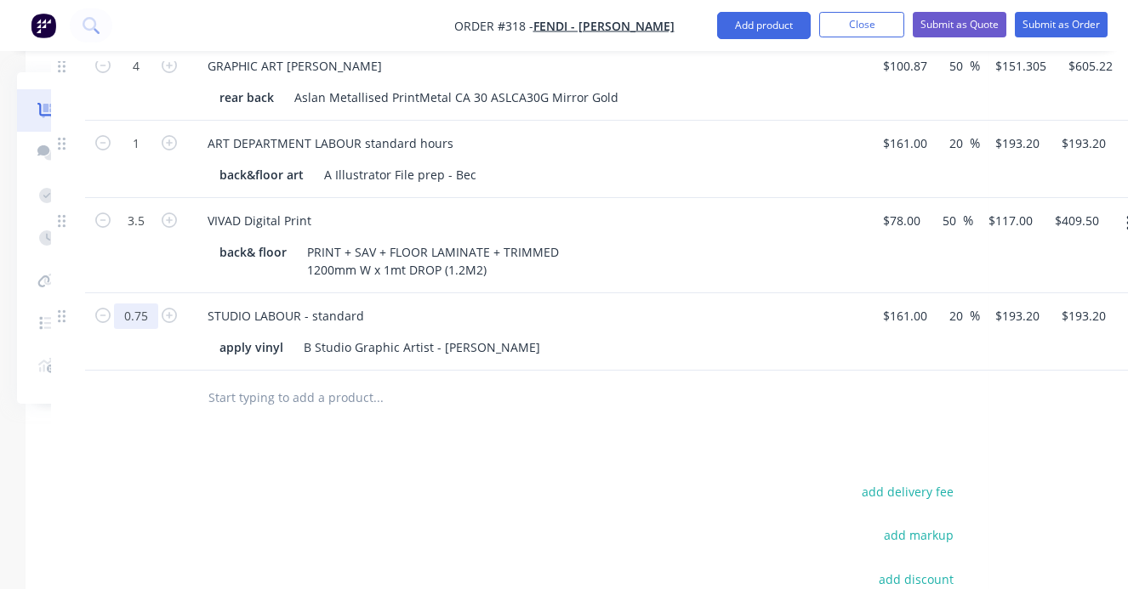
type input "0.75"
type input "$144.90"
click at [230, 381] on input "text" at bounding box center [377, 398] width 340 height 34
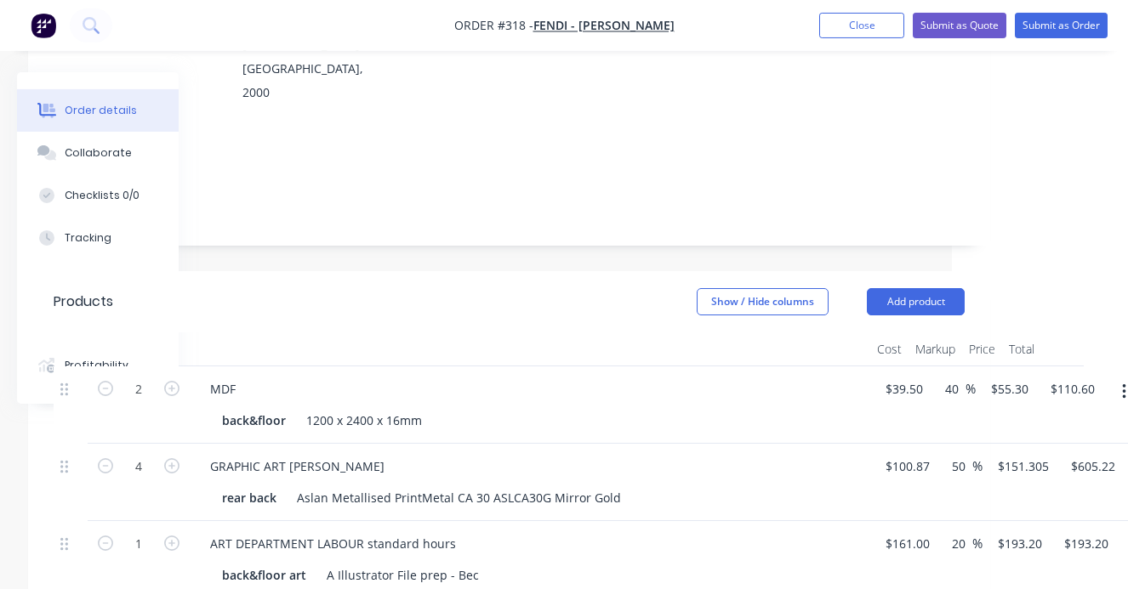
scroll to position [312, 176]
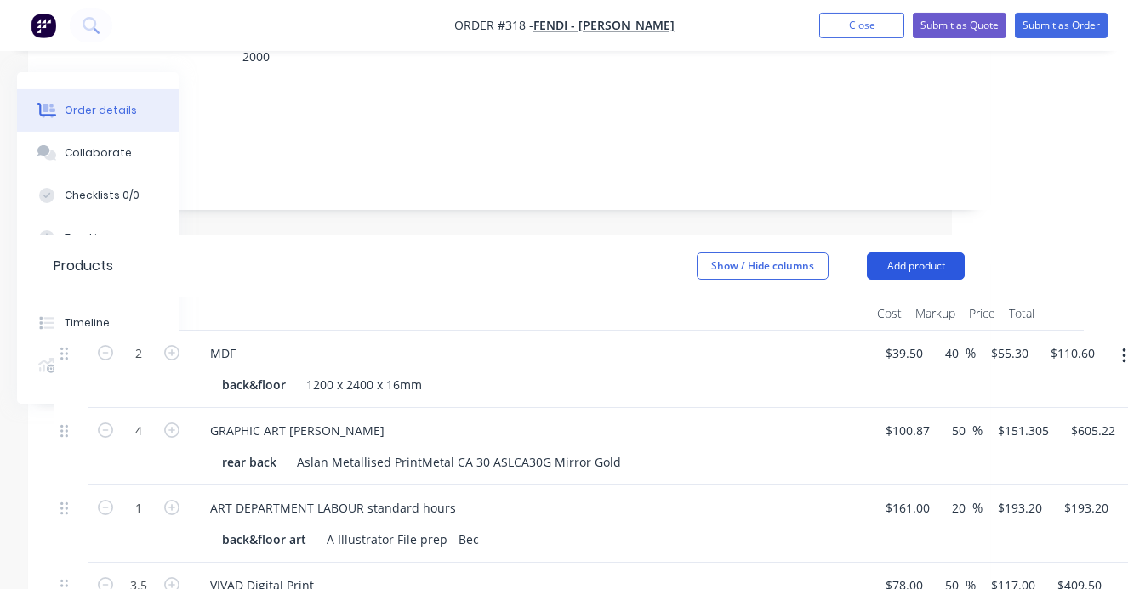
click at [923, 253] on button "Add product" at bounding box center [915, 266] width 98 height 27
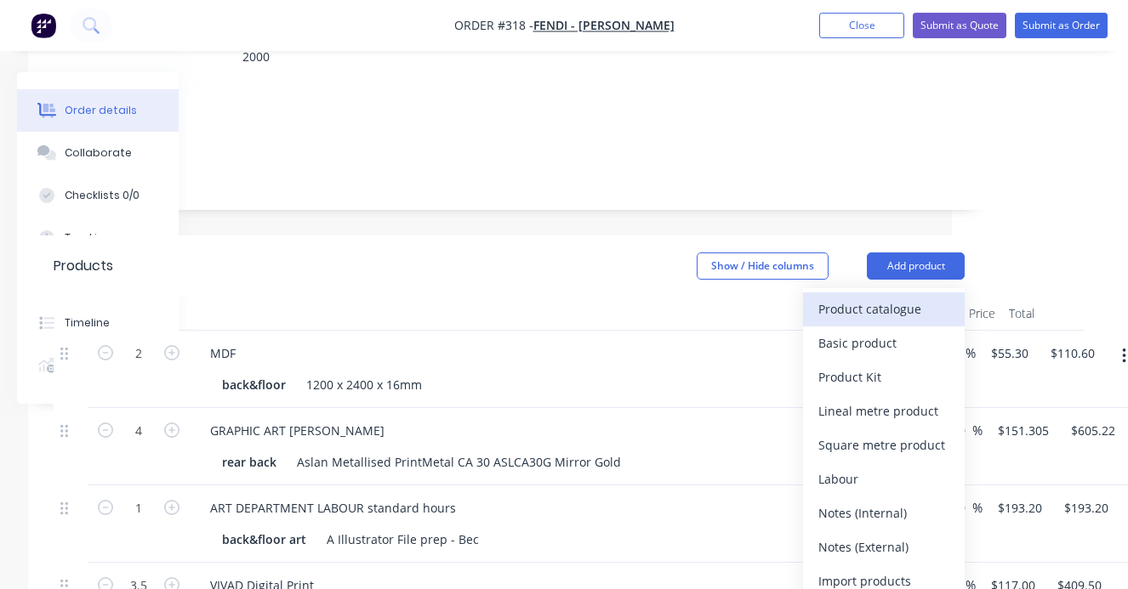
click at [851, 297] on div "Product catalogue" at bounding box center [883, 309] width 131 height 25
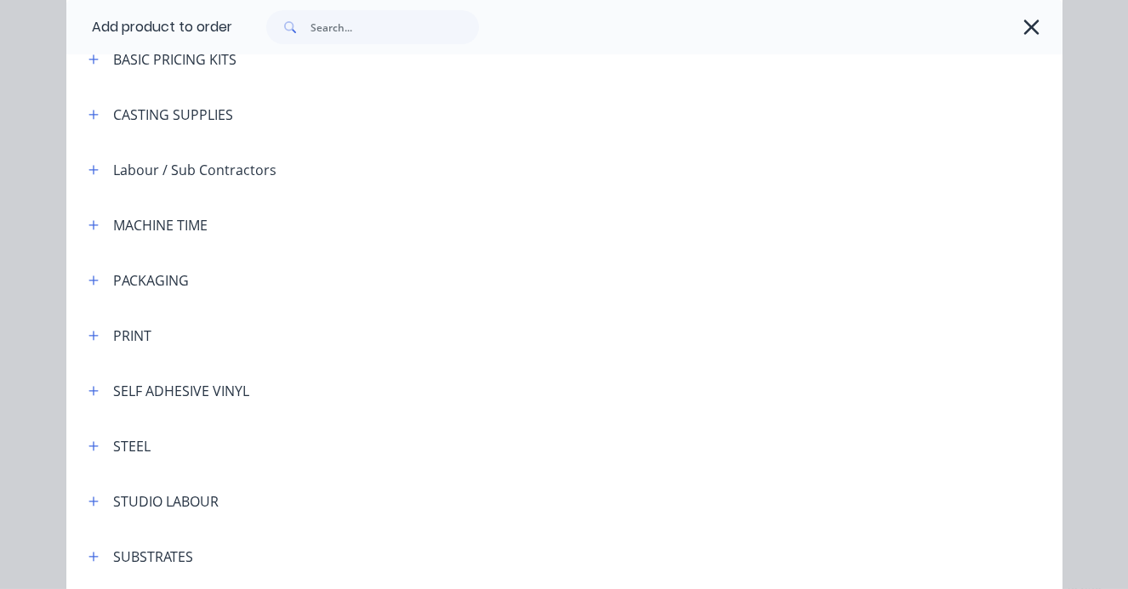
scroll to position [455, 0]
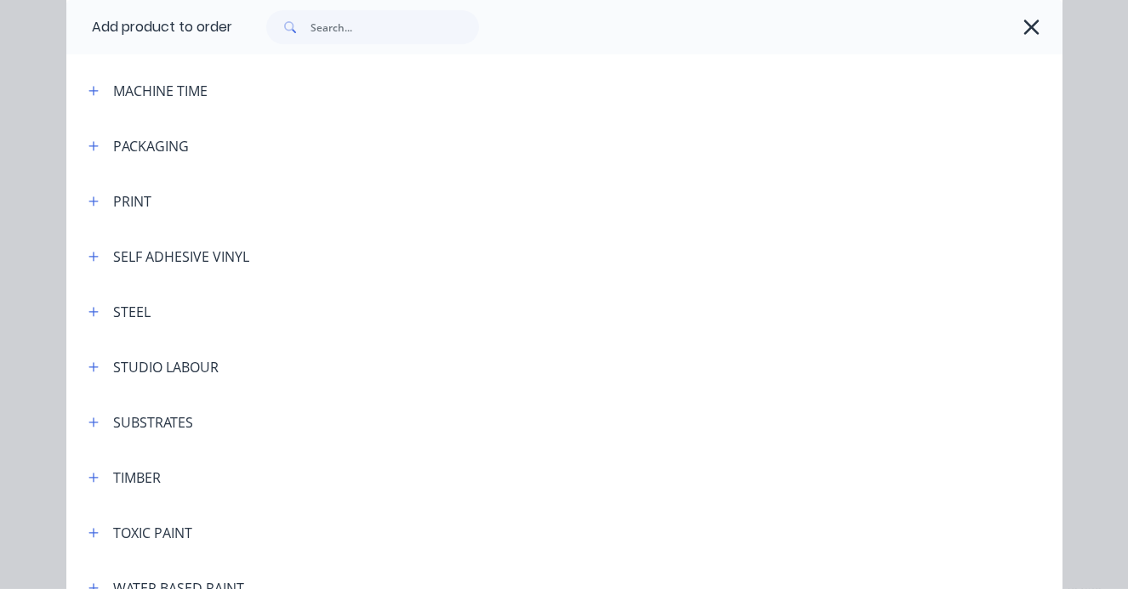
click at [151, 373] on div "STUDIO LABOUR" at bounding box center [165, 367] width 105 height 20
click at [101, 365] on button "button" at bounding box center [93, 366] width 21 height 21
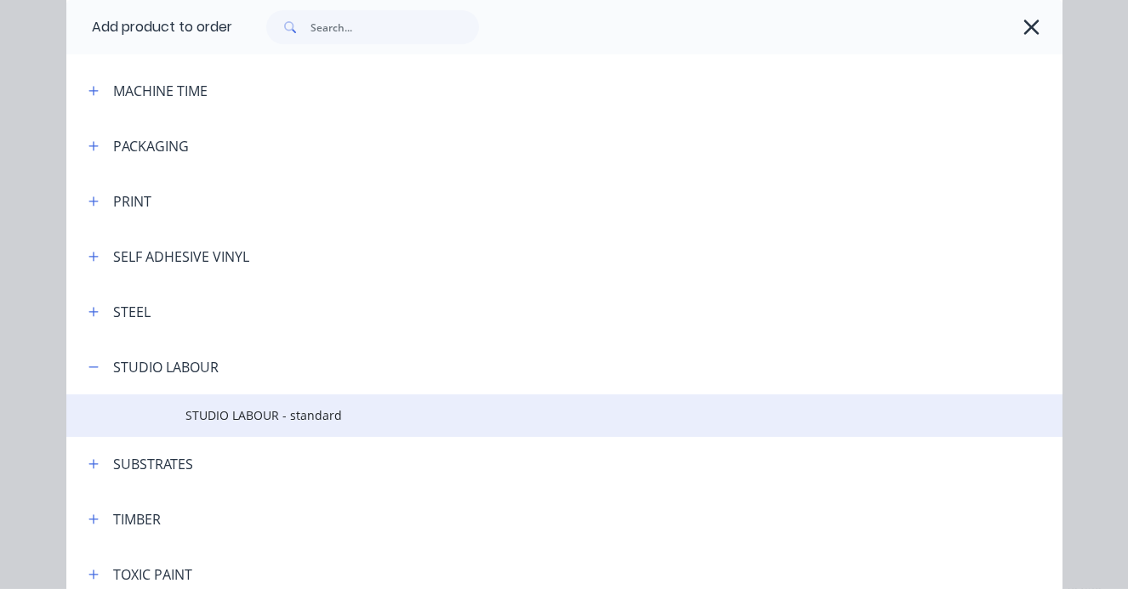
click at [253, 429] on td "STUDIO LABOUR - standard" at bounding box center [623, 416] width 876 height 43
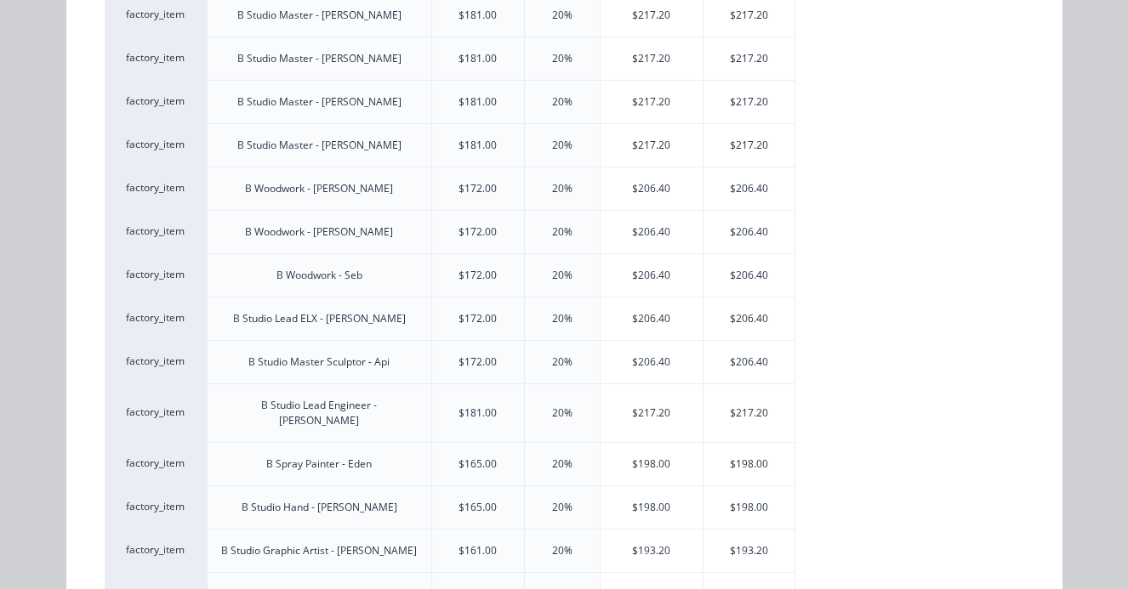
scroll to position [273, 0]
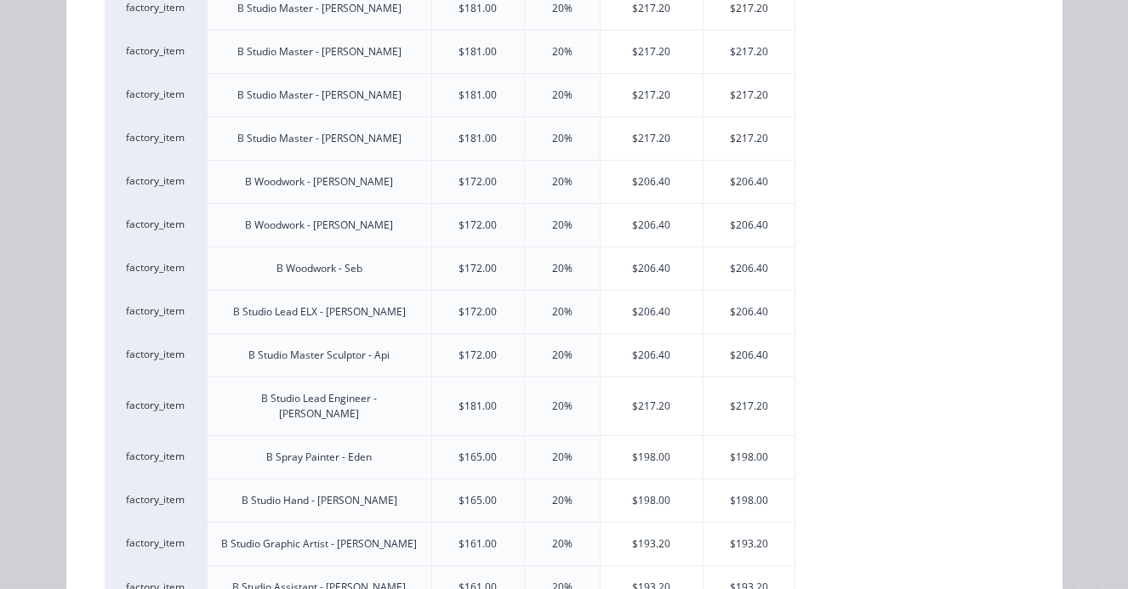
click at [340, 493] on div "B Studio Hand - [PERSON_NAME]" at bounding box center [319, 500] width 156 height 15
click at [658, 486] on div "$198.00" at bounding box center [651, 501] width 103 height 43
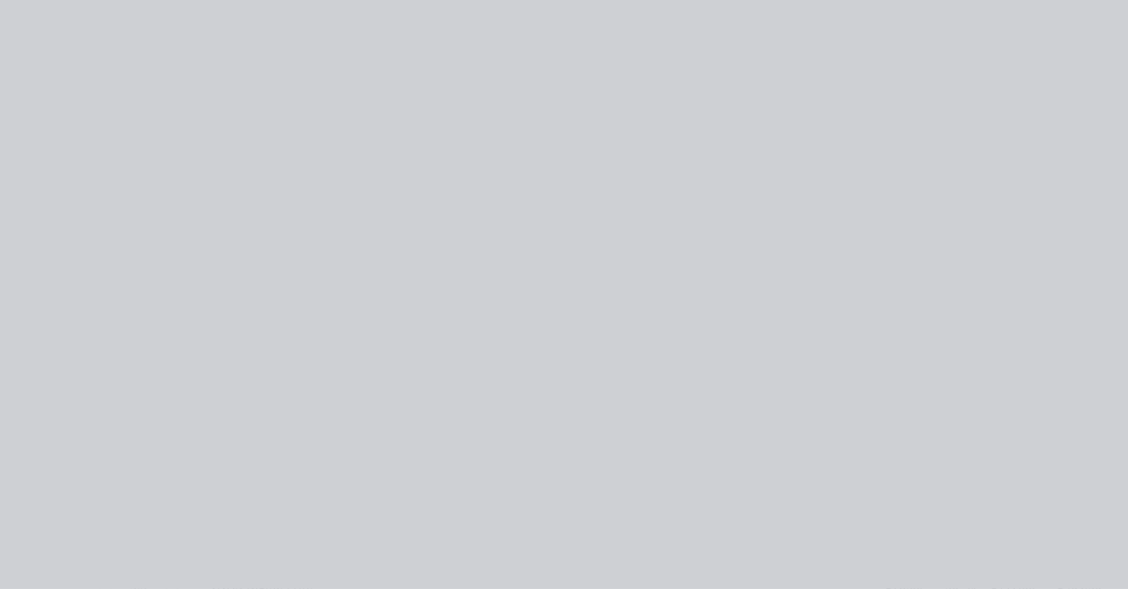
type input "$165.00"
type input "20"
type input "$198.00"
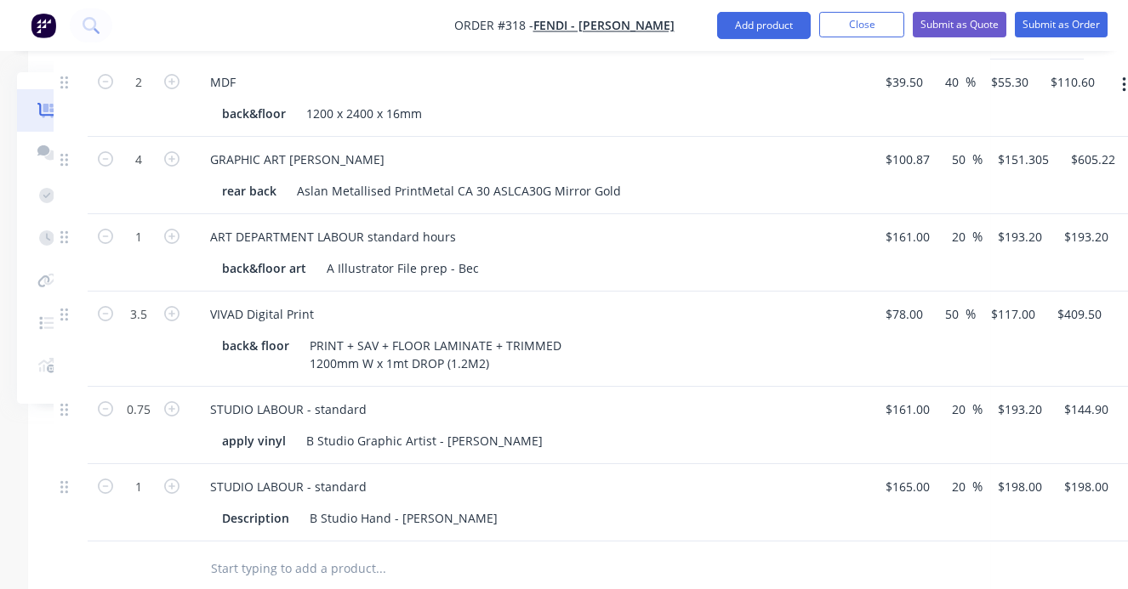
scroll to position [644, 176]
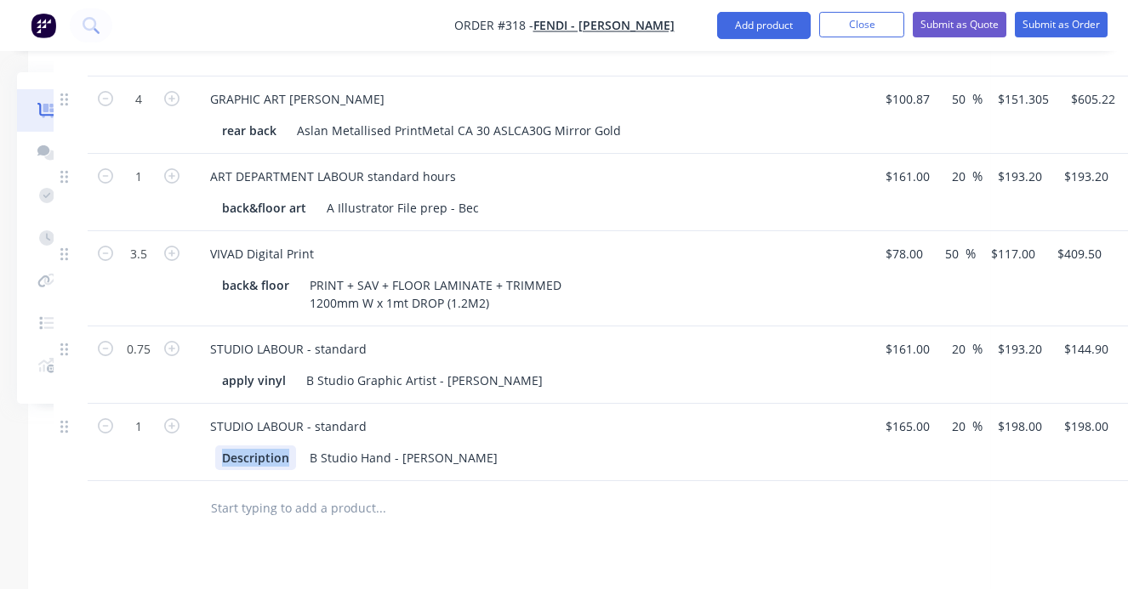
drag, startPoint x: 286, startPoint y: 411, endPoint x: 207, endPoint y: 407, distance: 79.2
click at [215, 446] on div "Description" at bounding box center [255, 458] width 81 height 25
click at [139, 414] on input "1" at bounding box center [138, 427] width 44 height 26
type input "0.75"
type input "$148.50"
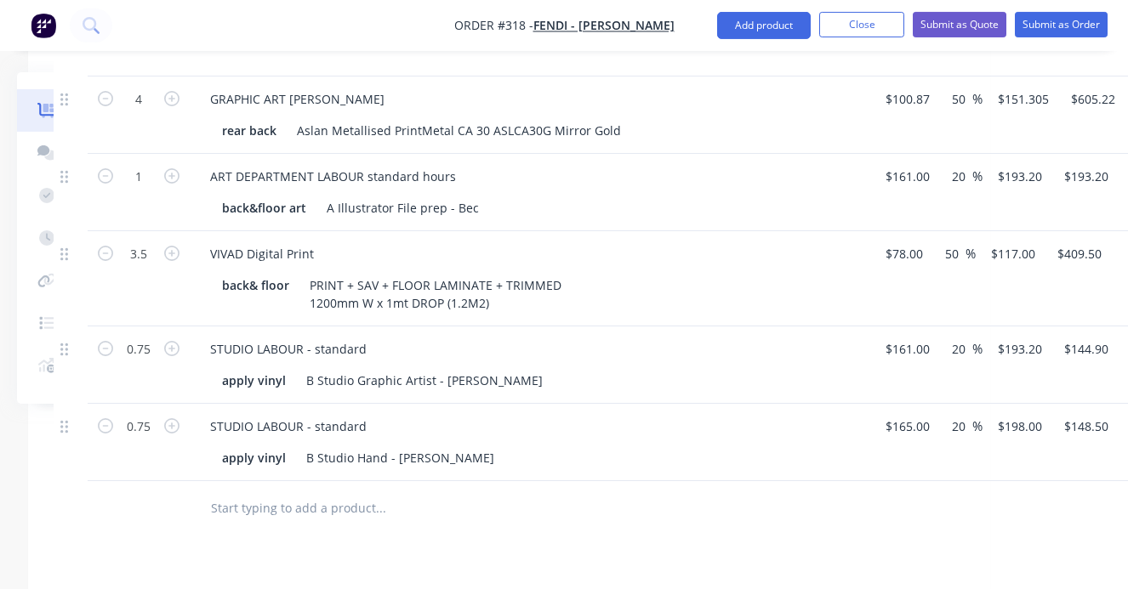
click at [295, 491] on input "text" at bounding box center [380, 508] width 340 height 34
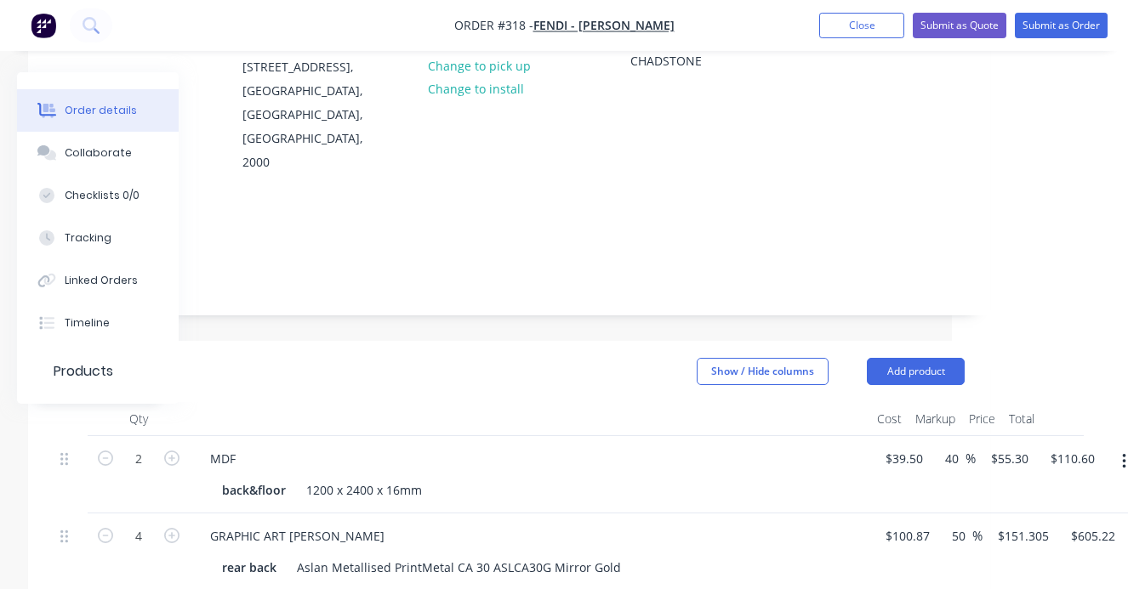
scroll to position [120, 176]
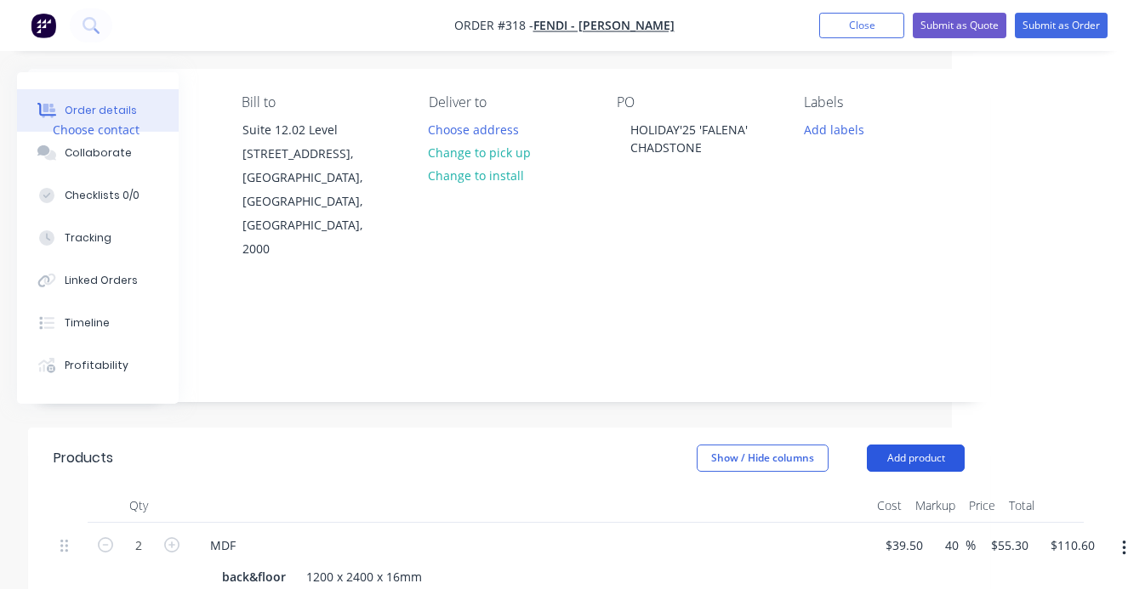
click at [941, 445] on button "Add product" at bounding box center [915, 458] width 98 height 27
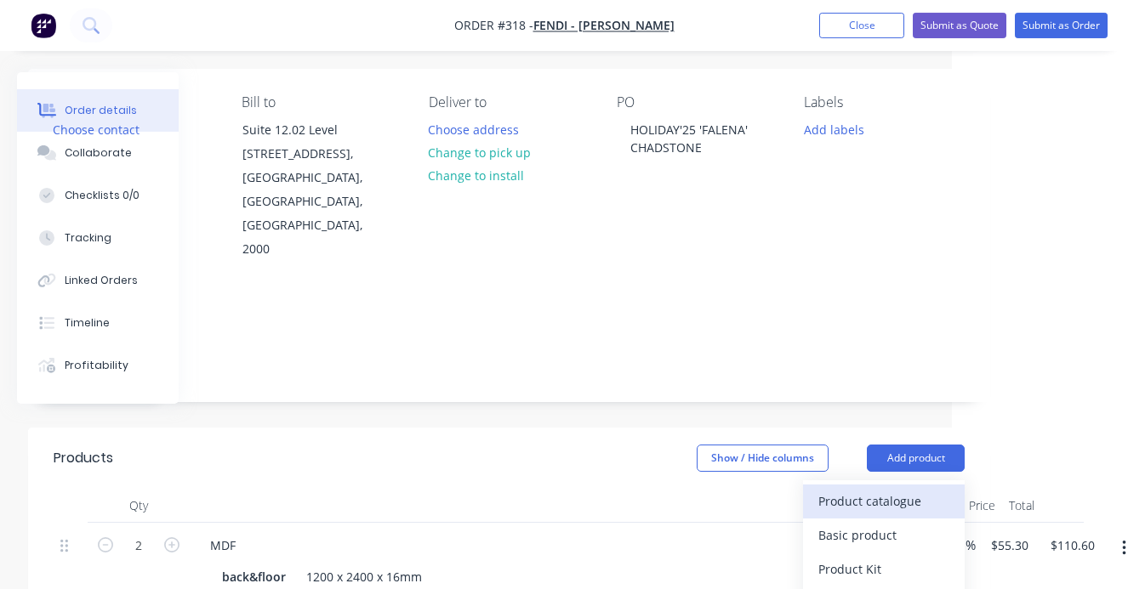
click at [880, 489] on div "Product catalogue" at bounding box center [883, 501] width 131 height 25
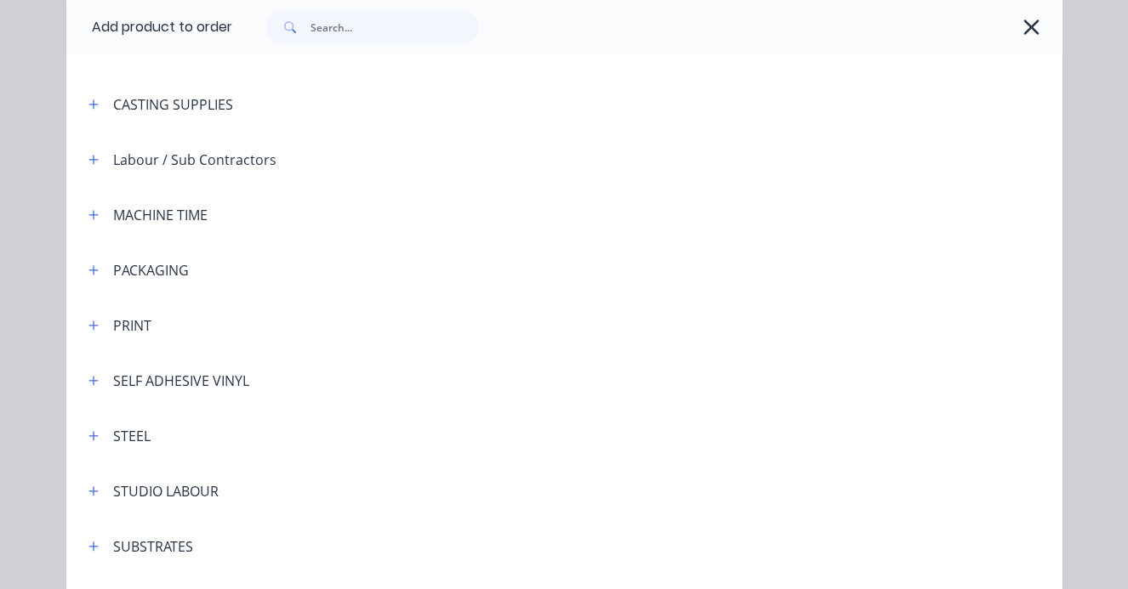
scroll to position [355, 0]
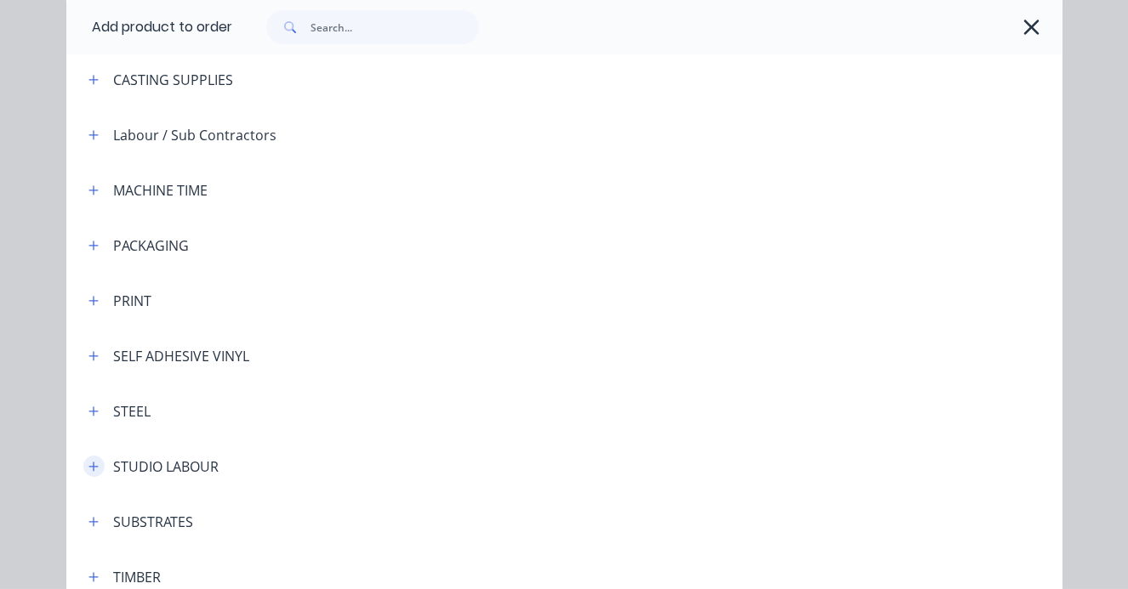
click at [96, 468] on icon "button" at bounding box center [93, 467] width 10 height 12
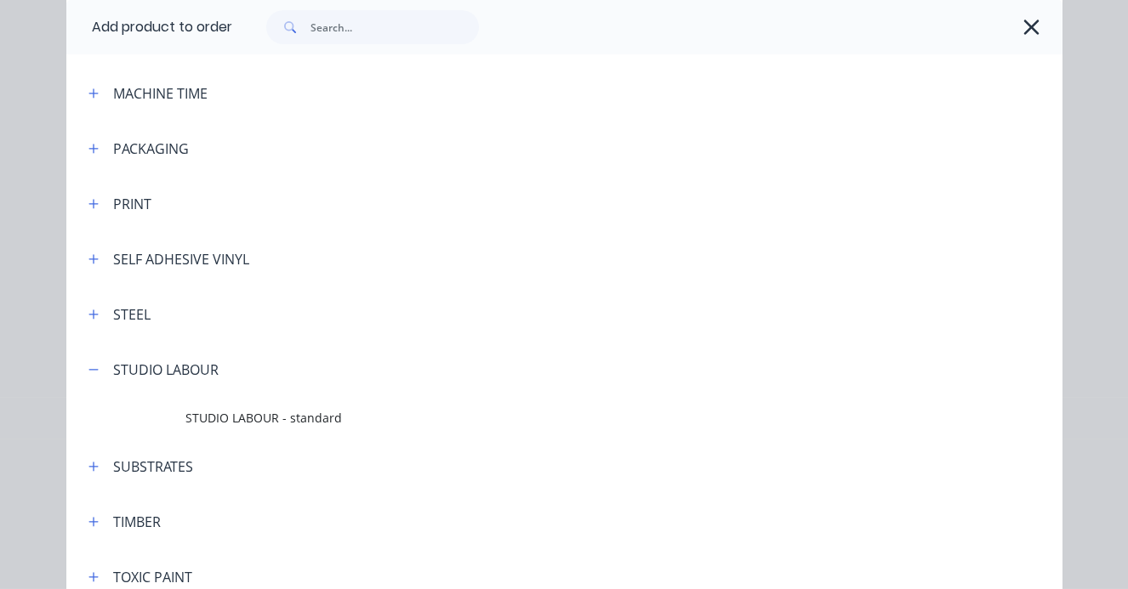
scroll to position [458, 0]
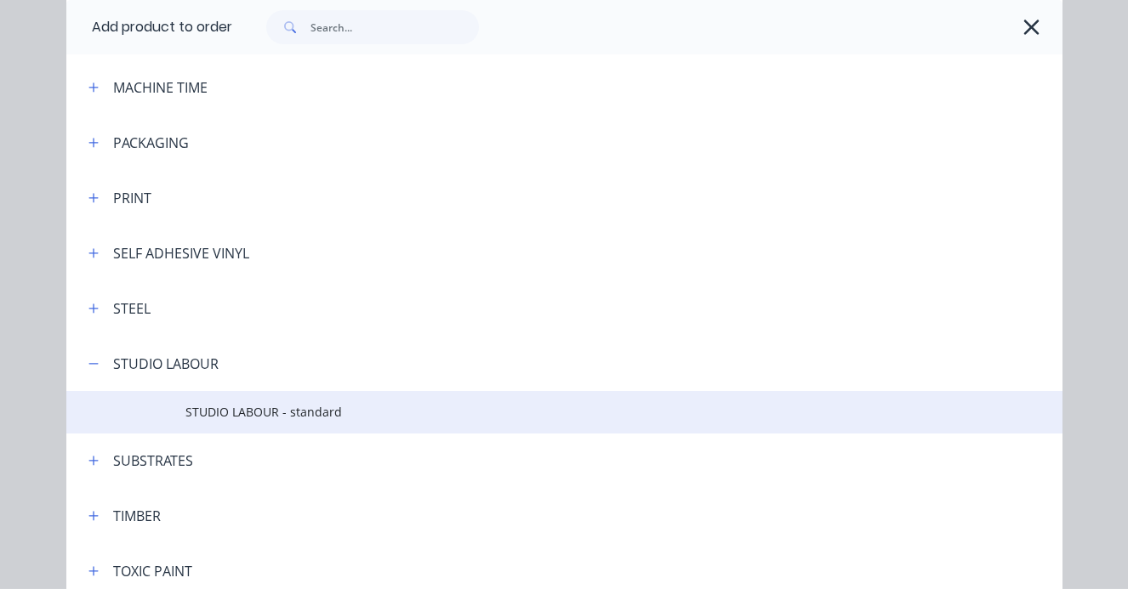
click at [249, 410] on span "STUDIO LABOUR - standard" at bounding box center [535, 412] width 701 height 18
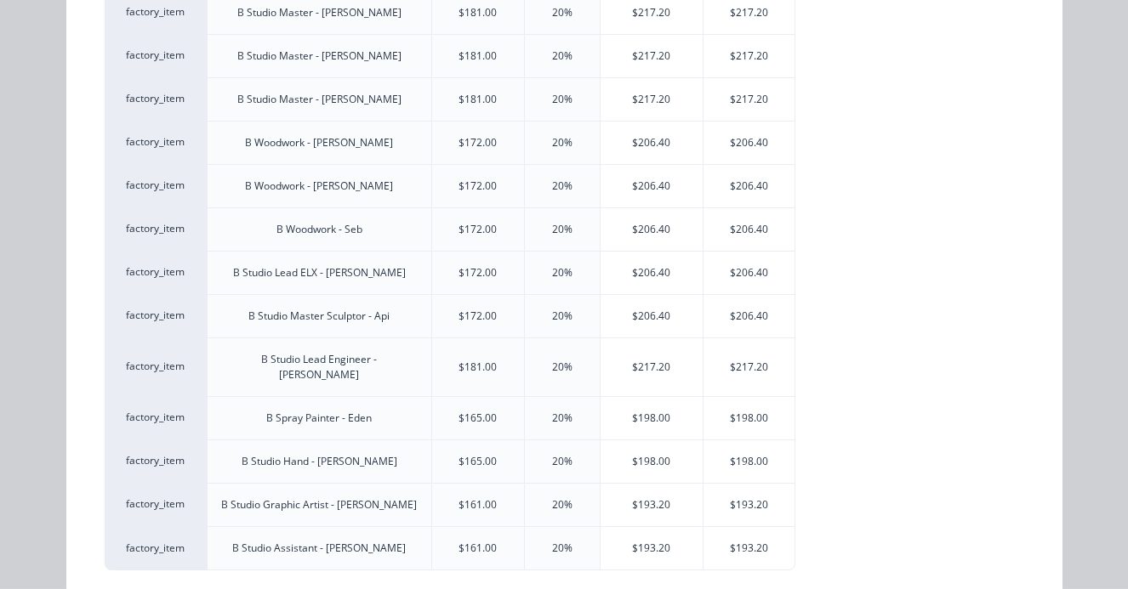
scroll to position [327, 0]
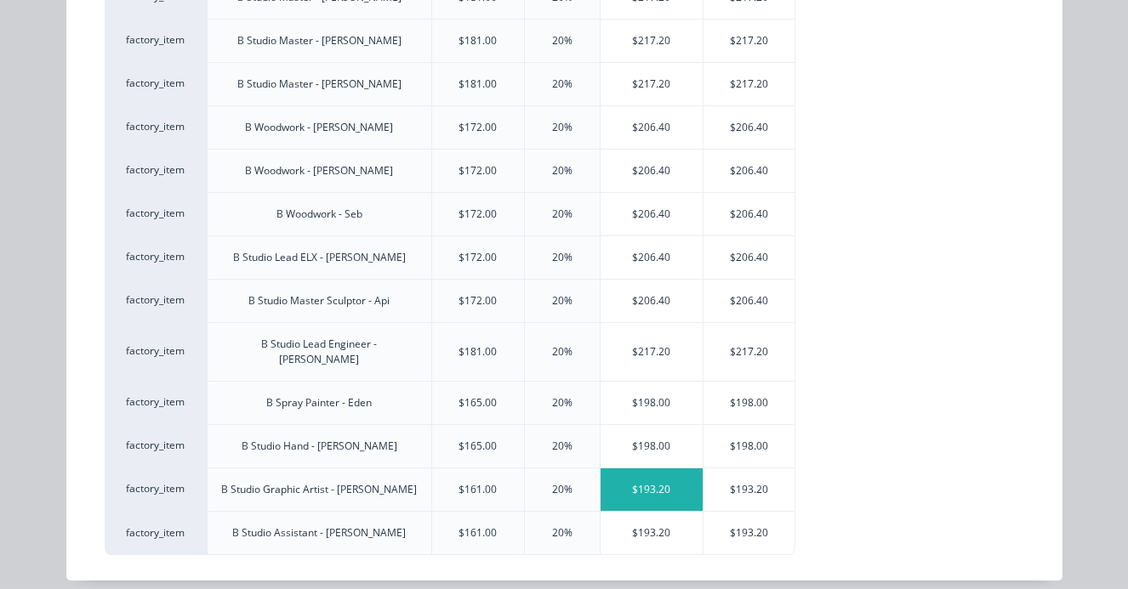
click at [649, 477] on div "$193.20" at bounding box center [651, 490] width 103 height 43
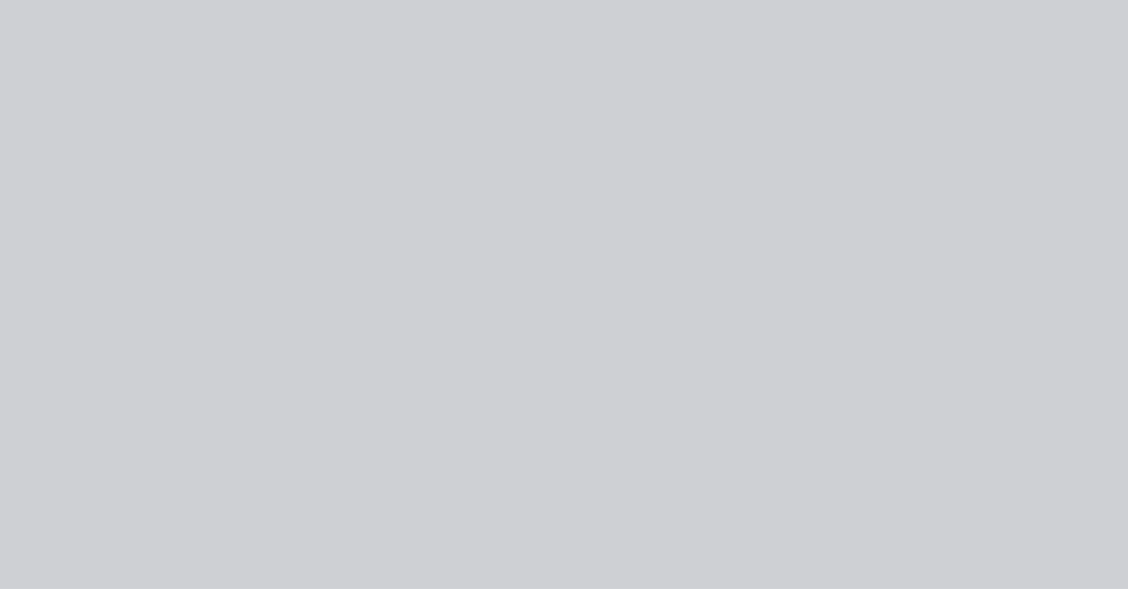
type input "$161.00"
type input "20"
type input "$193.20"
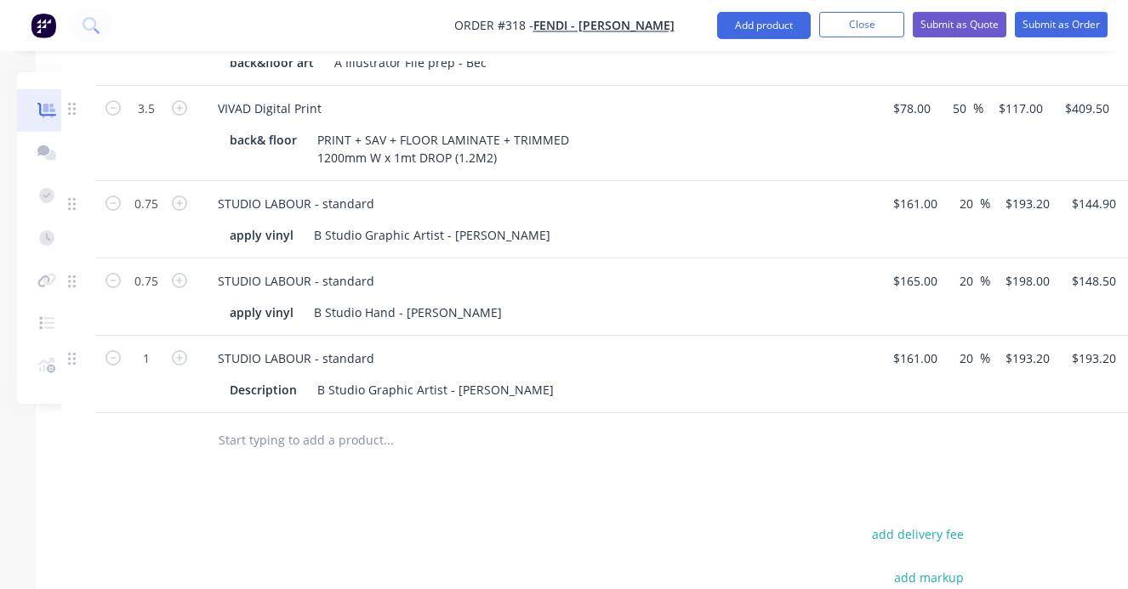
scroll to position [804, 168]
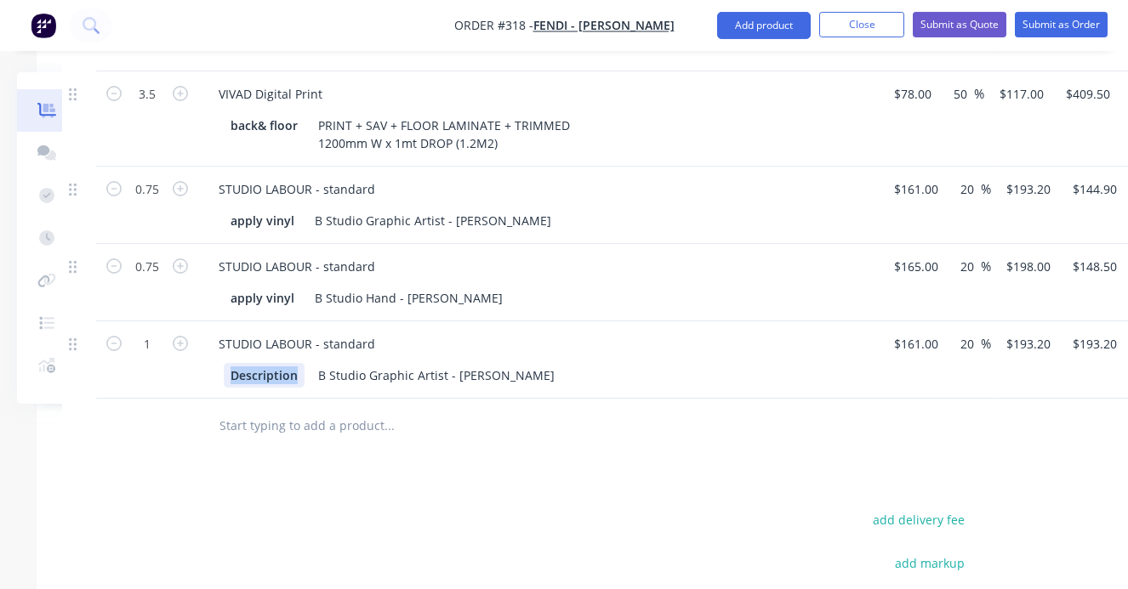
drag, startPoint x: 297, startPoint y: 328, endPoint x: 221, endPoint y: 328, distance: 75.7
click at [224, 363] on div "Description" at bounding box center [264, 375] width 81 height 25
drag, startPoint x: 142, startPoint y: 295, endPoint x: 155, endPoint y: 298, distance: 13.0
click at [155, 332] on input "1" at bounding box center [147, 345] width 44 height 26
type input "3"
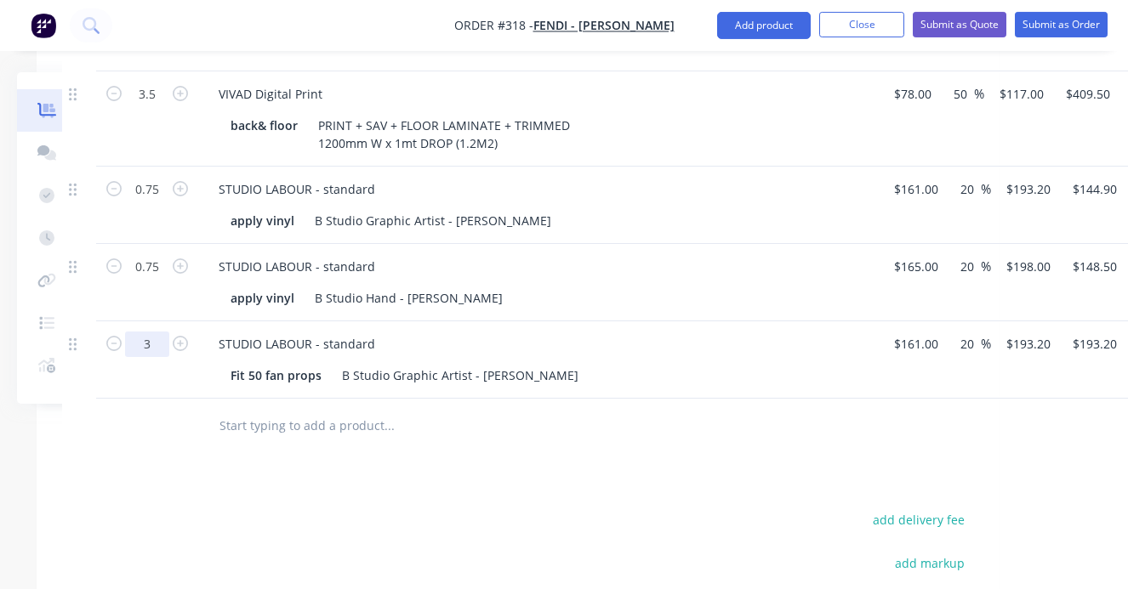
type input "$579.60"
click at [249, 409] on input "text" at bounding box center [389, 426] width 340 height 34
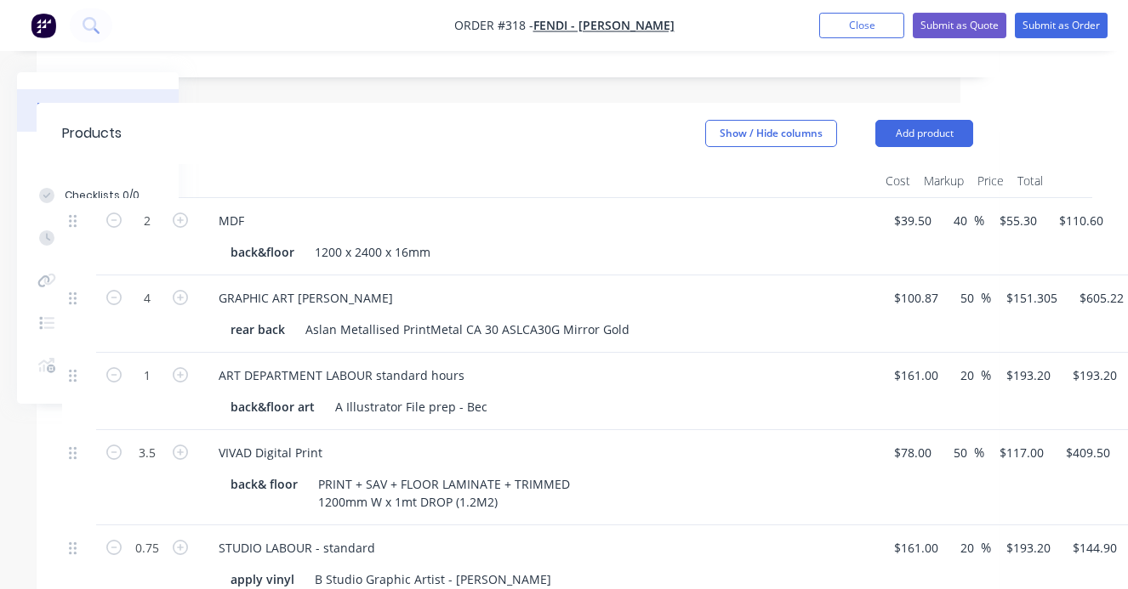
scroll to position [440, 168]
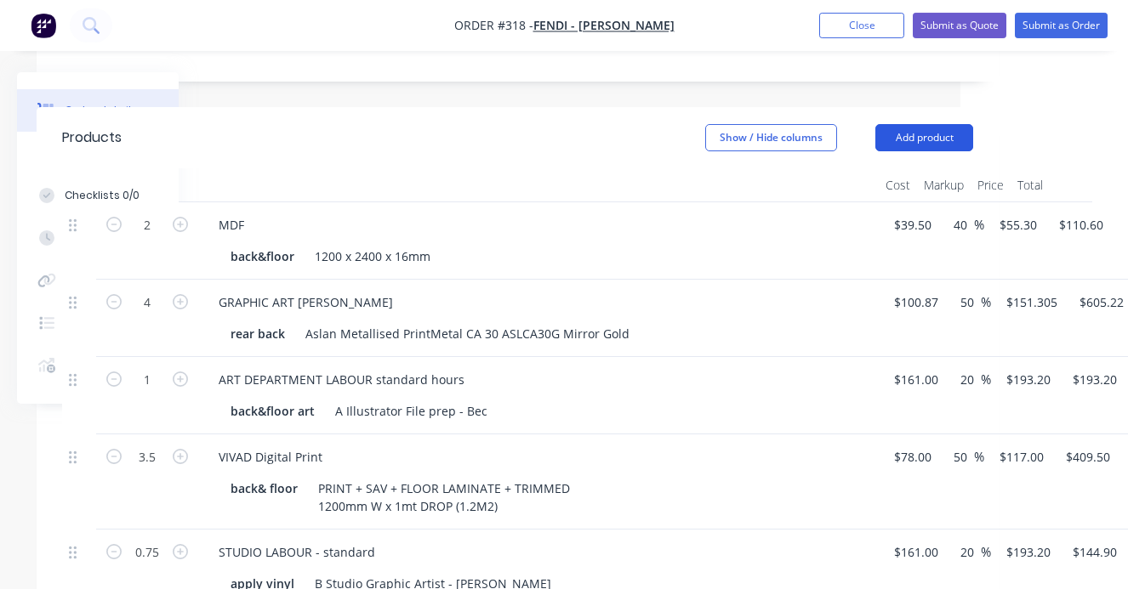
click at [910, 124] on button "Add product" at bounding box center [924, 137] width 98 height 27
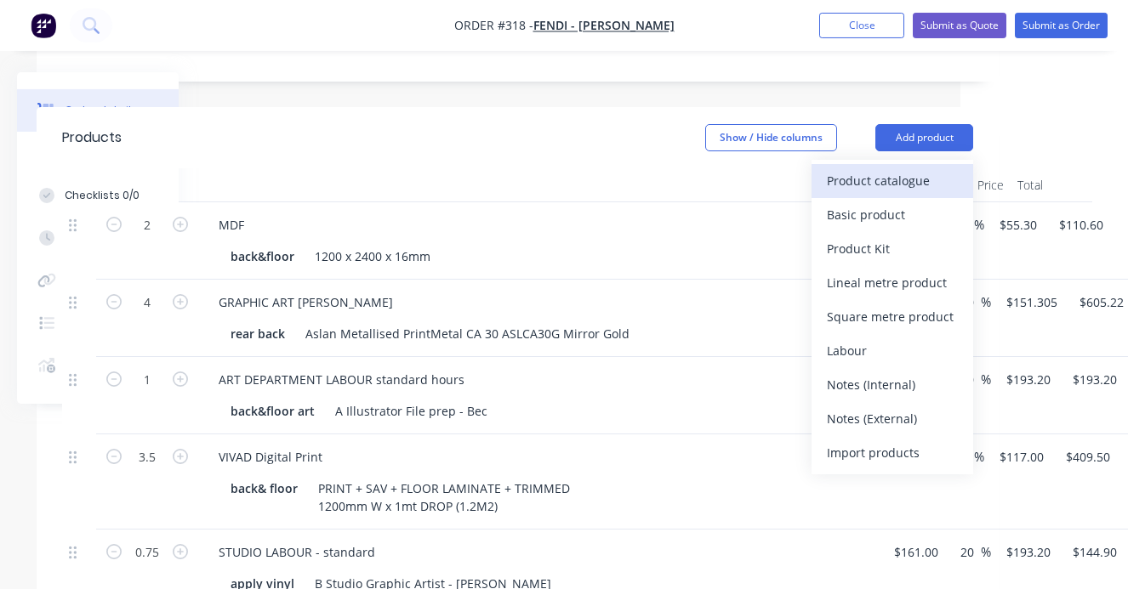
click at [866, 168] on div "Product catalogue" at bounding box center [891, 180] width 131 height 25
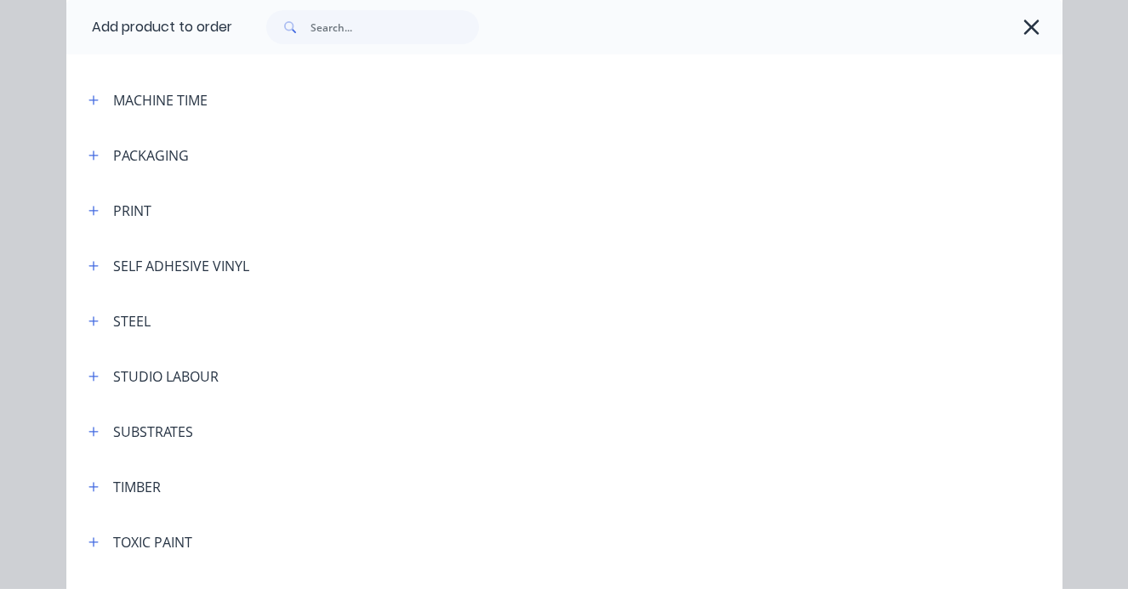
scroll to position [461, 0]
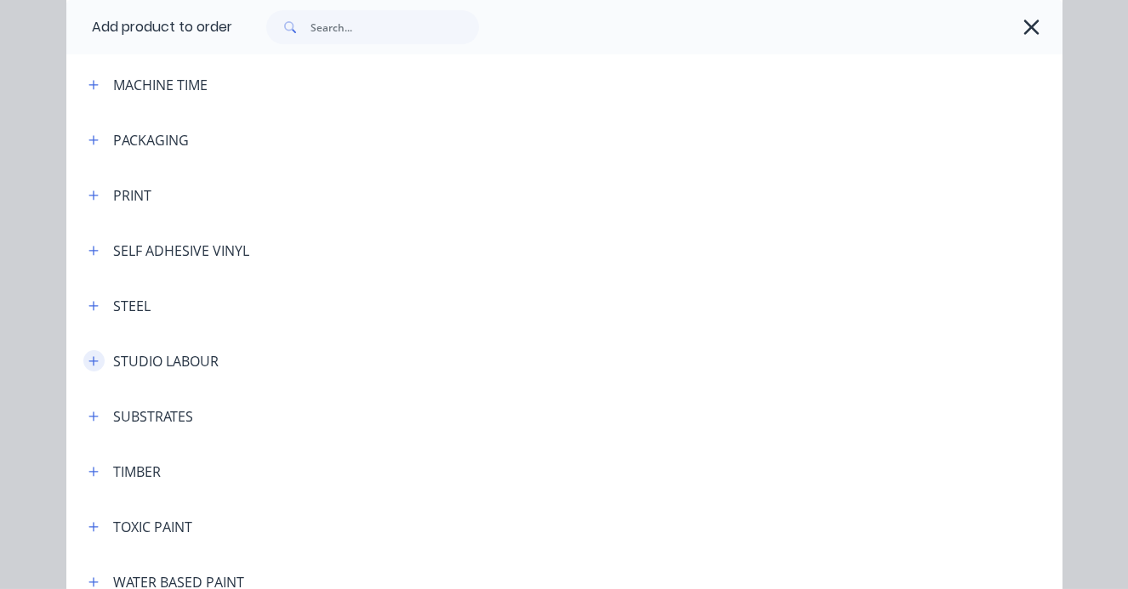
click at [96, 363] on icon "button" at bounding box center [93, 361] width 10 height 12
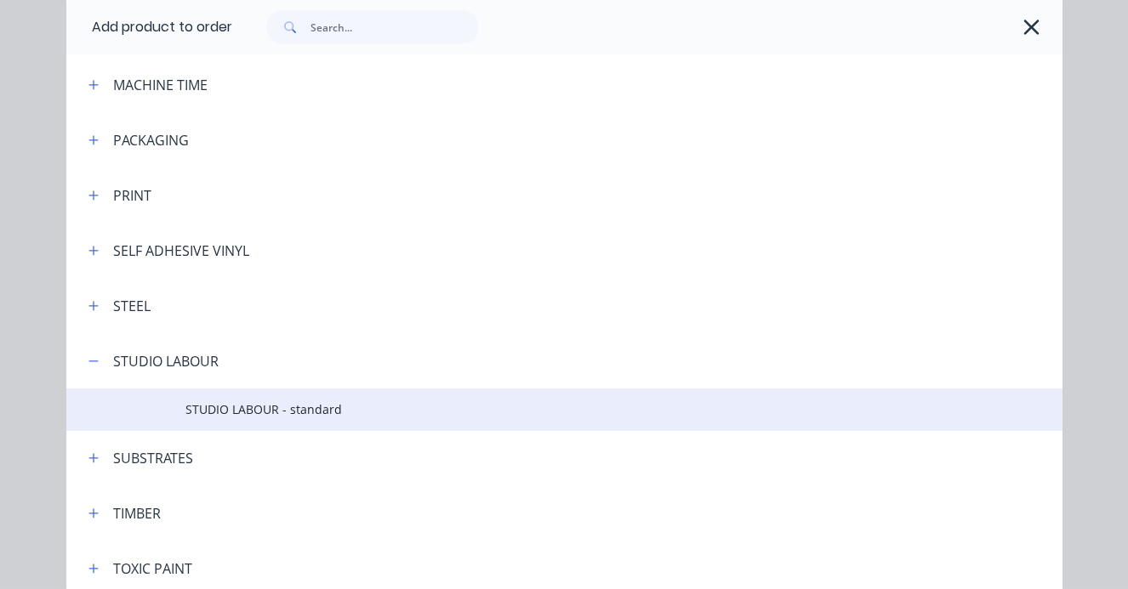
click at [208, 405] on span "STUDIO LABOUR - standard" at bounding box center [535, 409] width 701 height 18
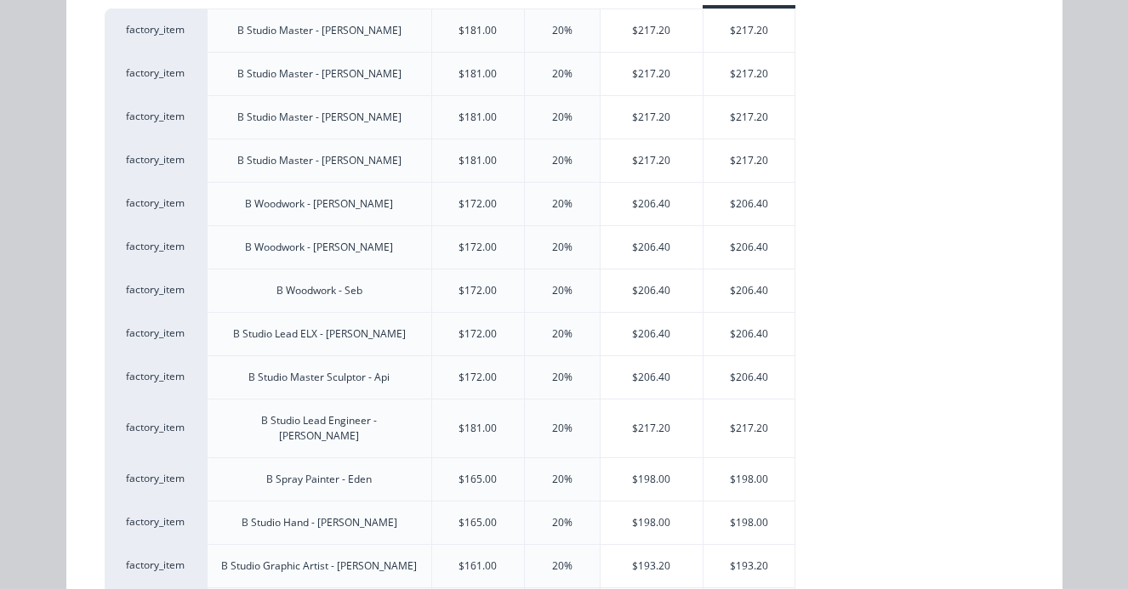
scroll to position [327, 0]
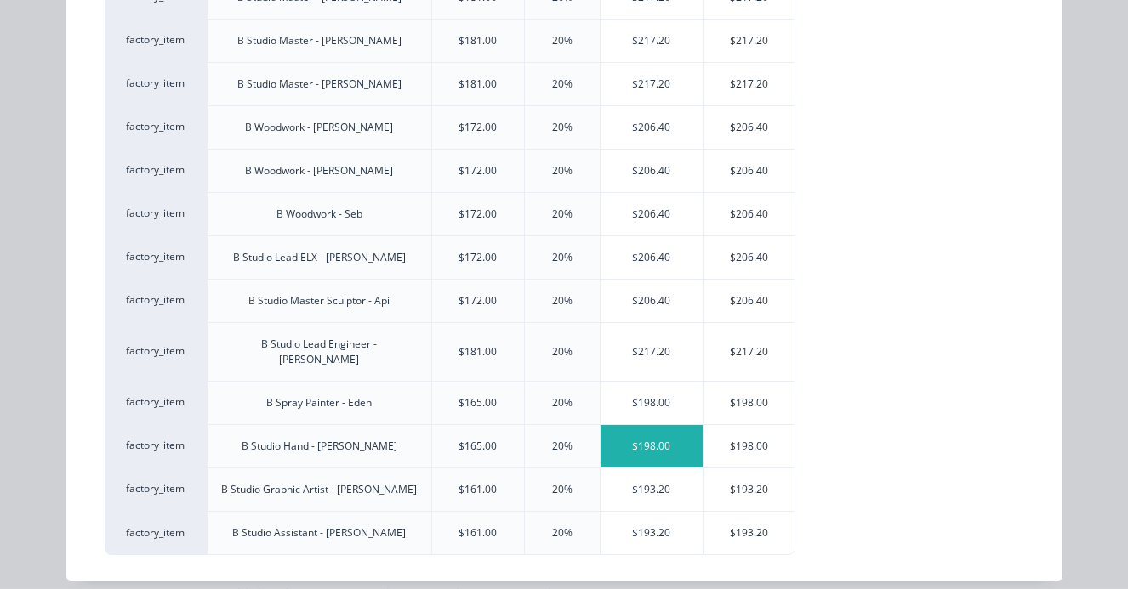
click at [645, 436] on div "$198.00" at bounding box center [651, 446] width 103 height 43
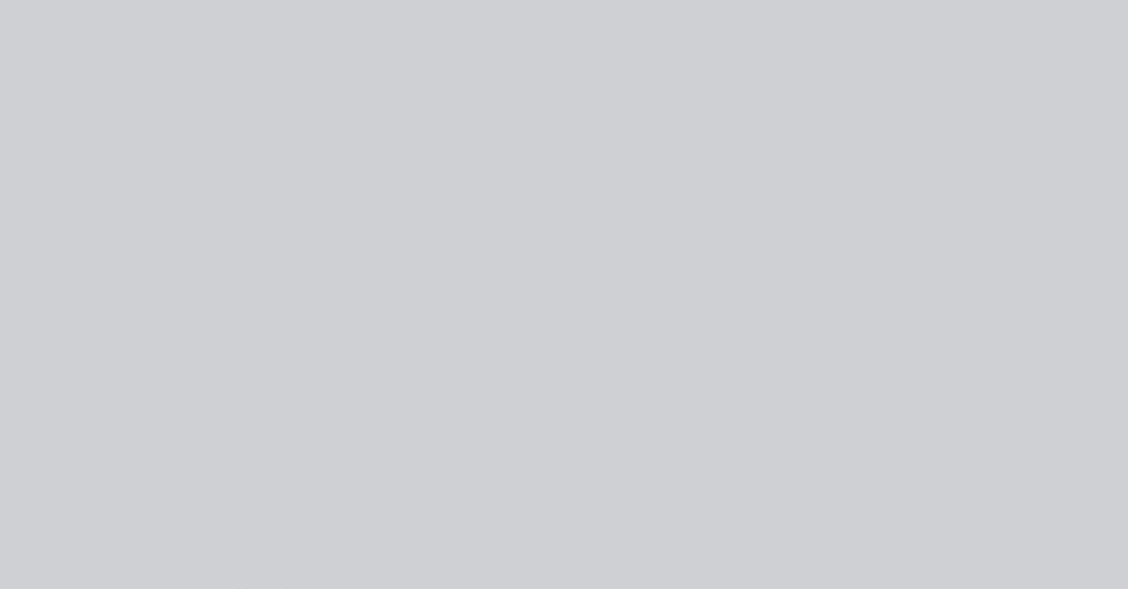
type input "$165.00"
type input "20"
type input "$198.00"
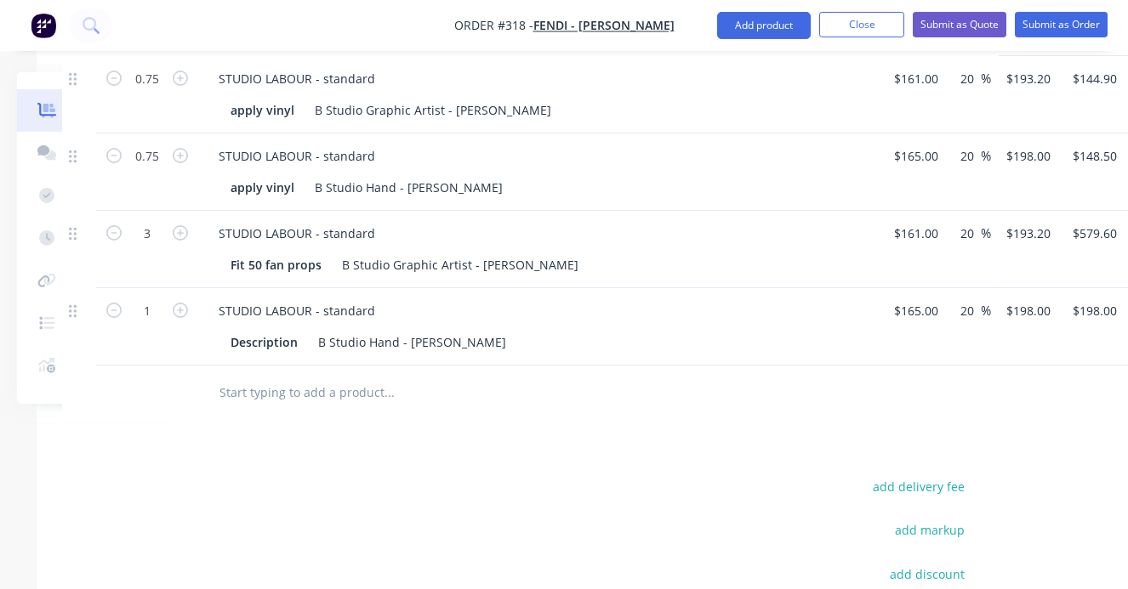
scroll to position [908, 168]
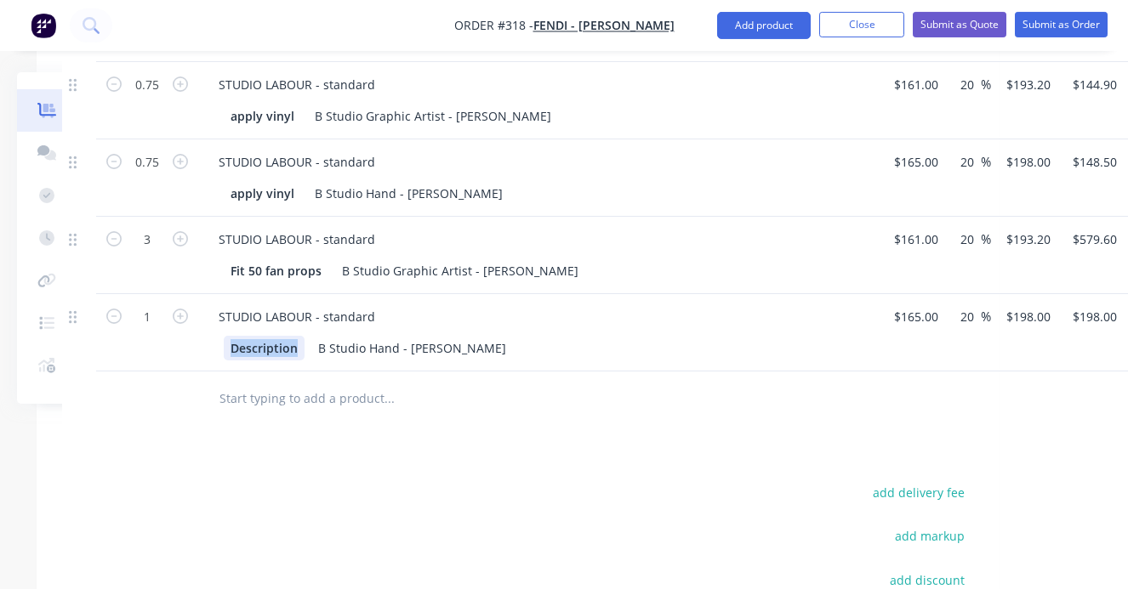
drag, startPoint x: 297, startPoint y: 301, endPoint x: 225, endPoint y: 297, distance: 71.6
click at [225, 336] on div "Description" at bounding box center [264, 348] width 81 height 25
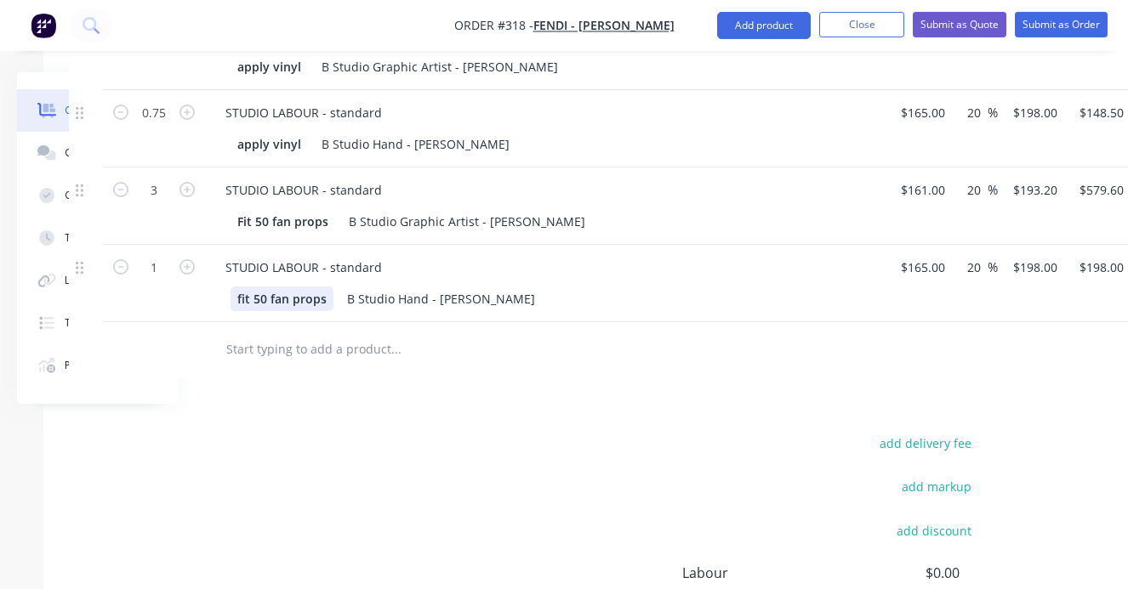
scroll to position [959, 161]
click at [245, 331] on input "text" at bounding box center [395, 348] width 340 height 34
type input "i"
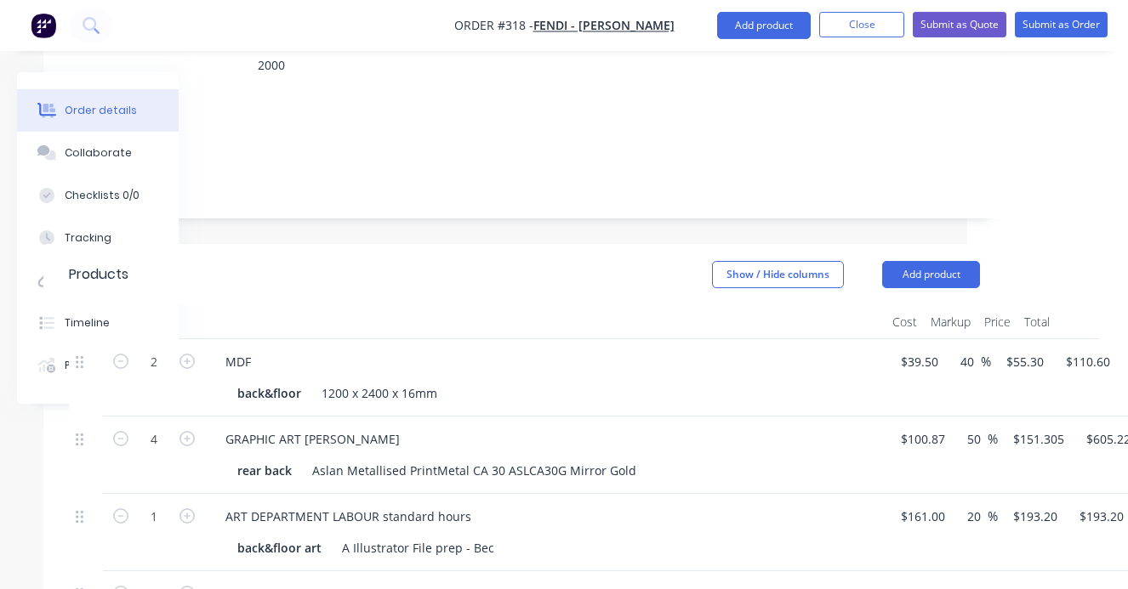
scroll to position [0, 161]
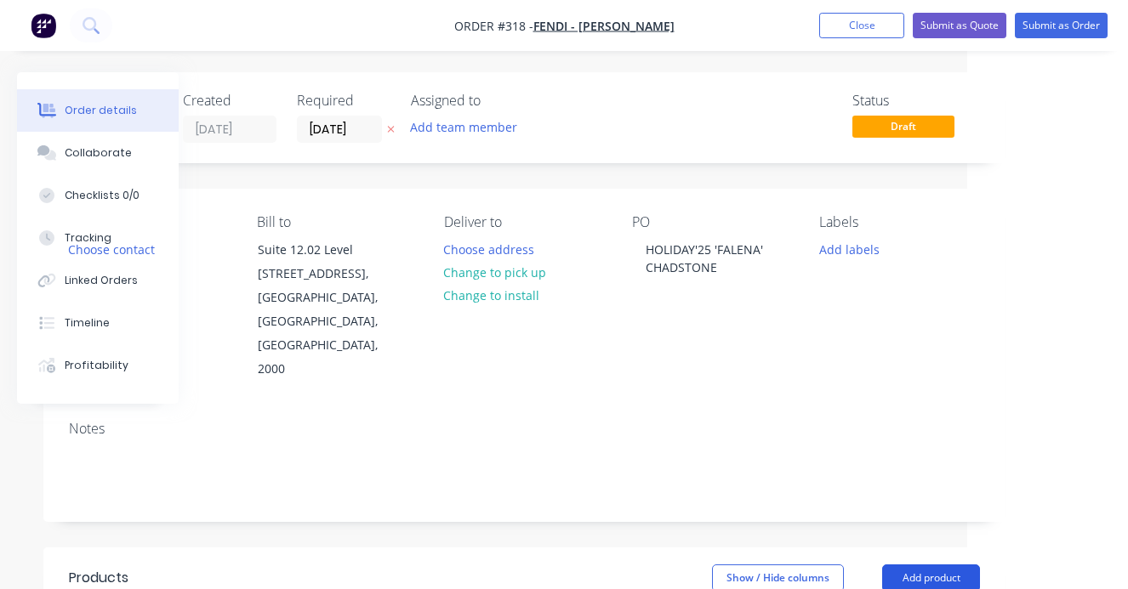
click at [898, 565] on button "Add product" at bounding box center [931, 578] width 98 height 27
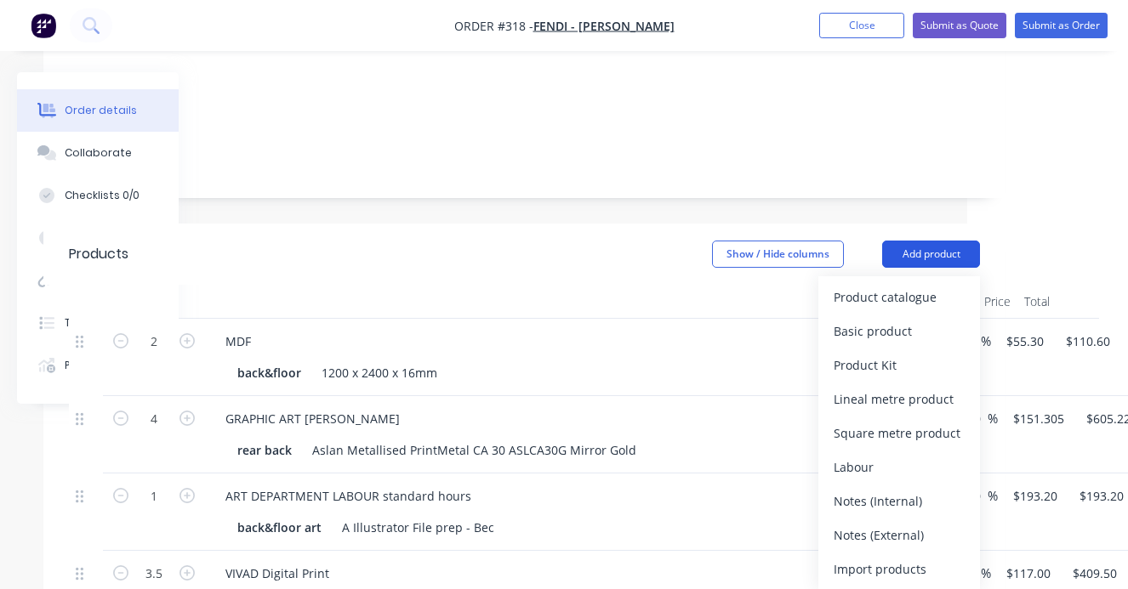
scroll to position [397, 161]
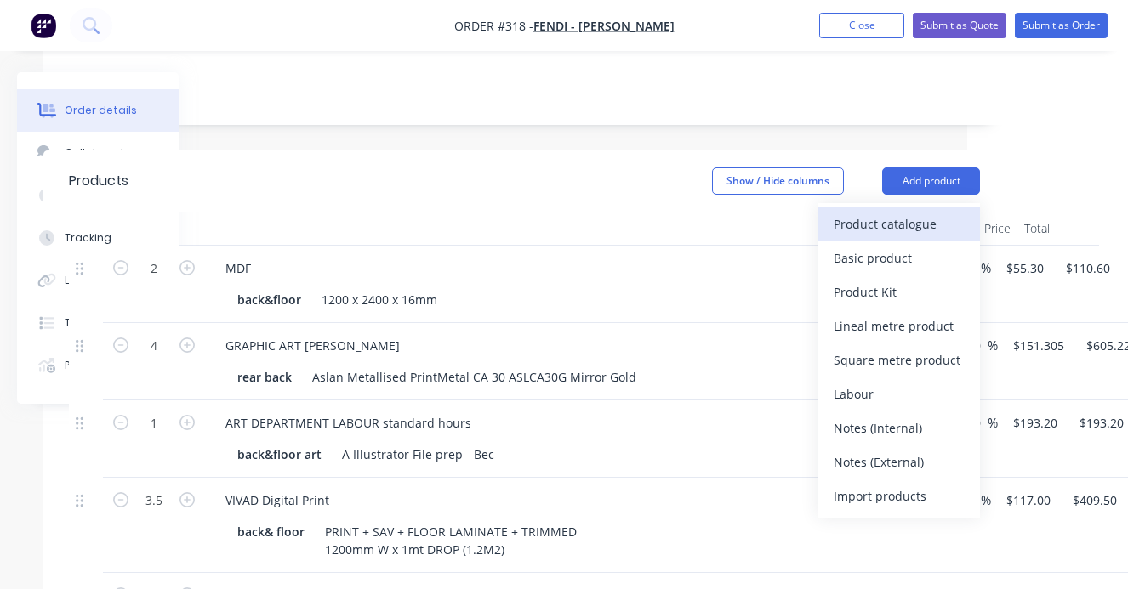
click at [864, 212] on div "Product catalogue" at bounding box center [898, 224] width 131 height 25
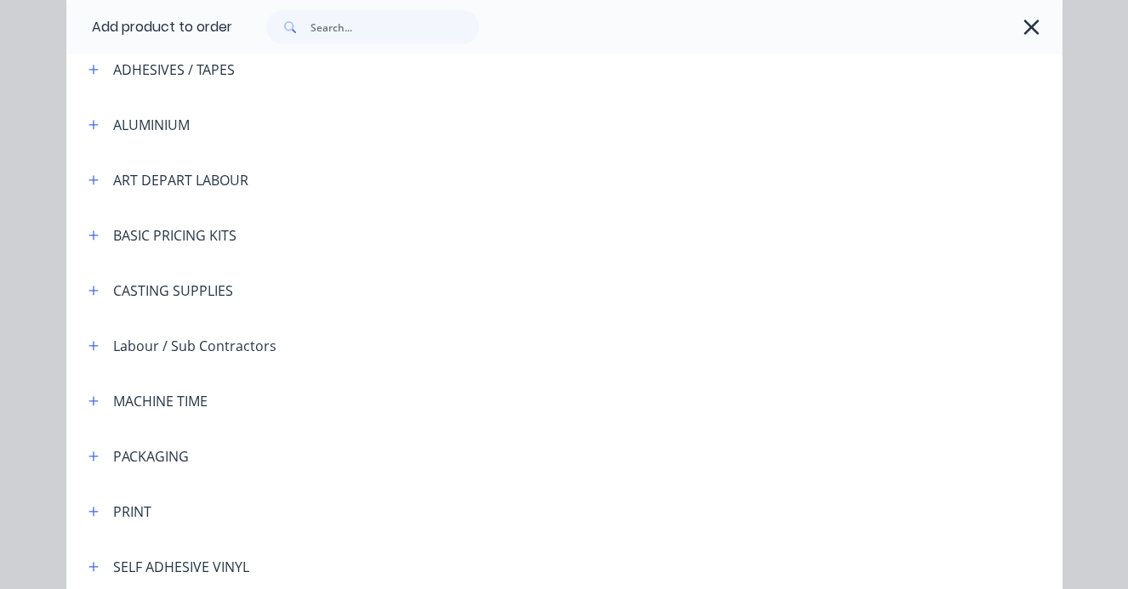
scroll to position [151, 0]
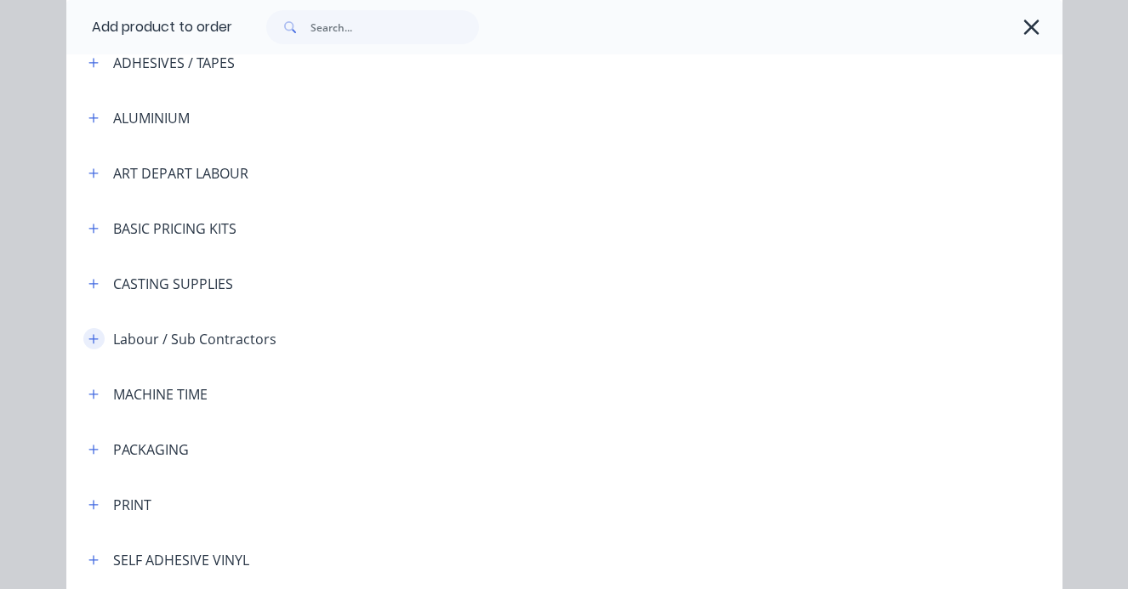
click at [95, 338] on icon "button" at bounding box center [93, 339] width 10 height 12
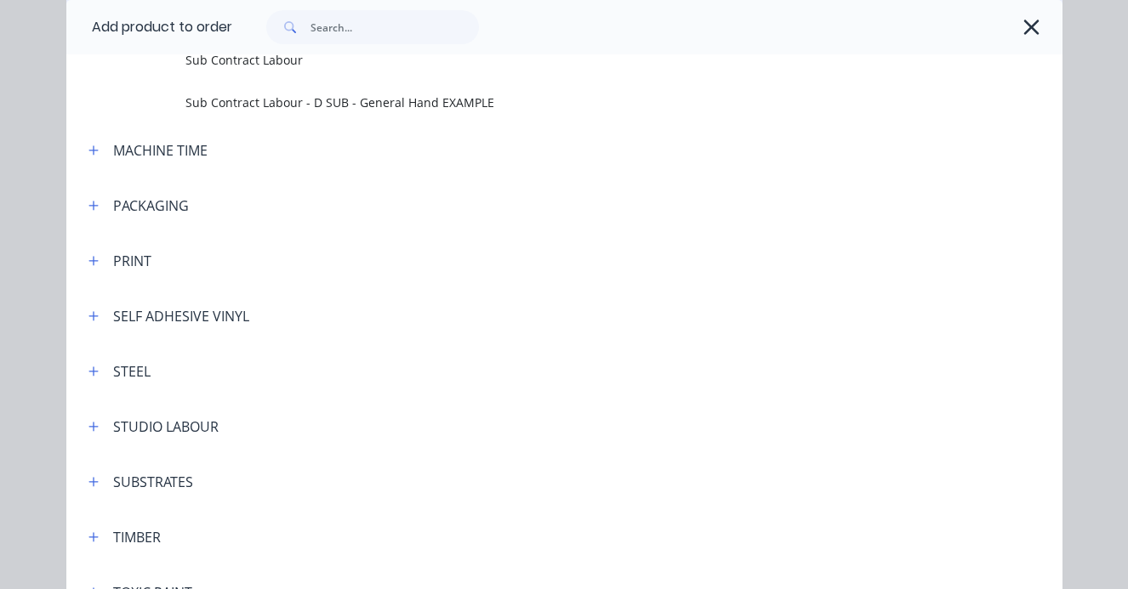
scroll to position [624, 0]
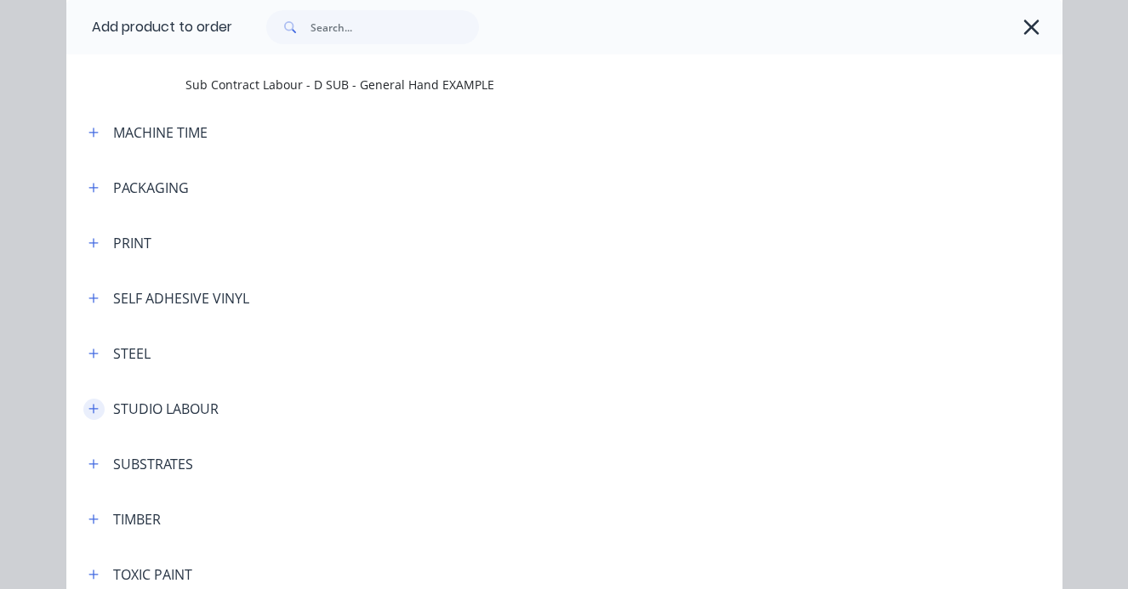
click at [98, 405] on icon "button" at bounding box center [93, 409] width 10 height 12
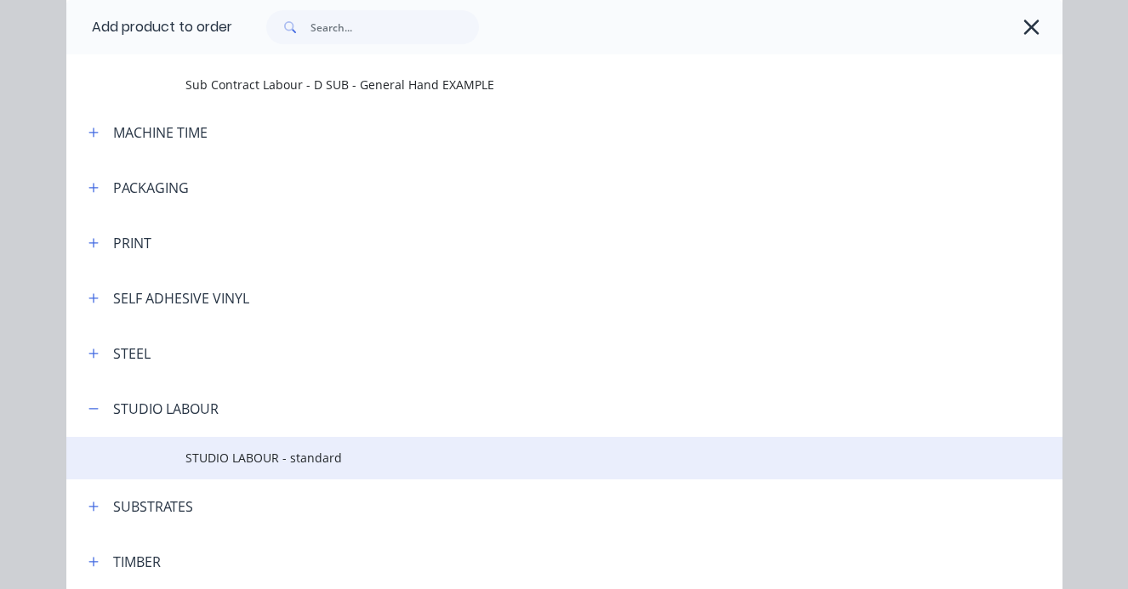
click at [251, 457] on span "STUDIO LABOUR - standard" at bounding box center [535, 458] width 701 height 18
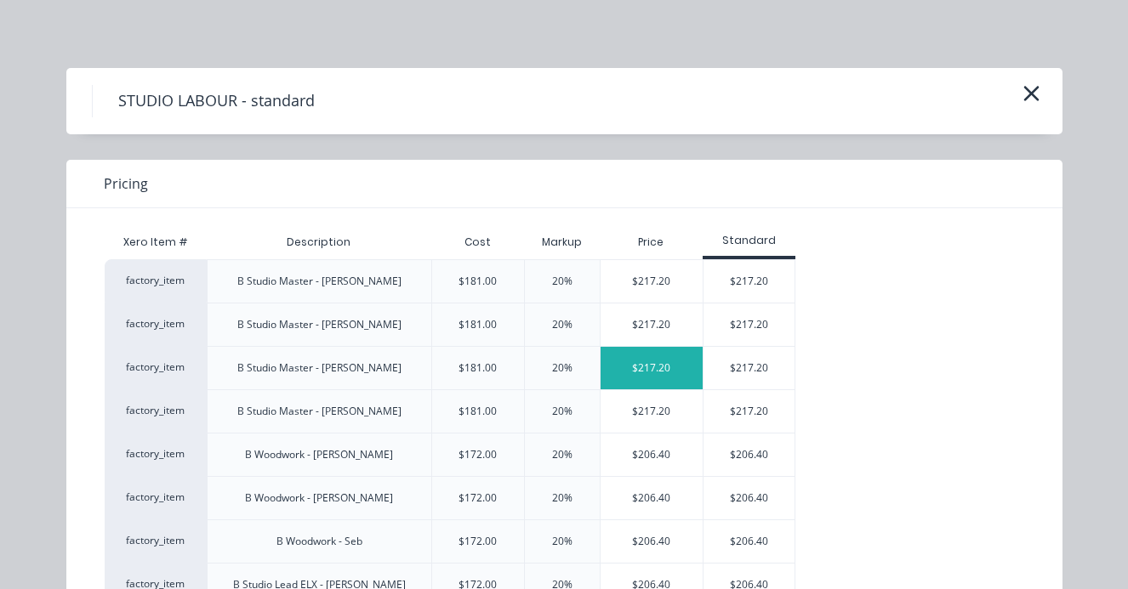
click at [648, 366] on div "$217.20" at bounding box center [651, 368] width 103 height 43
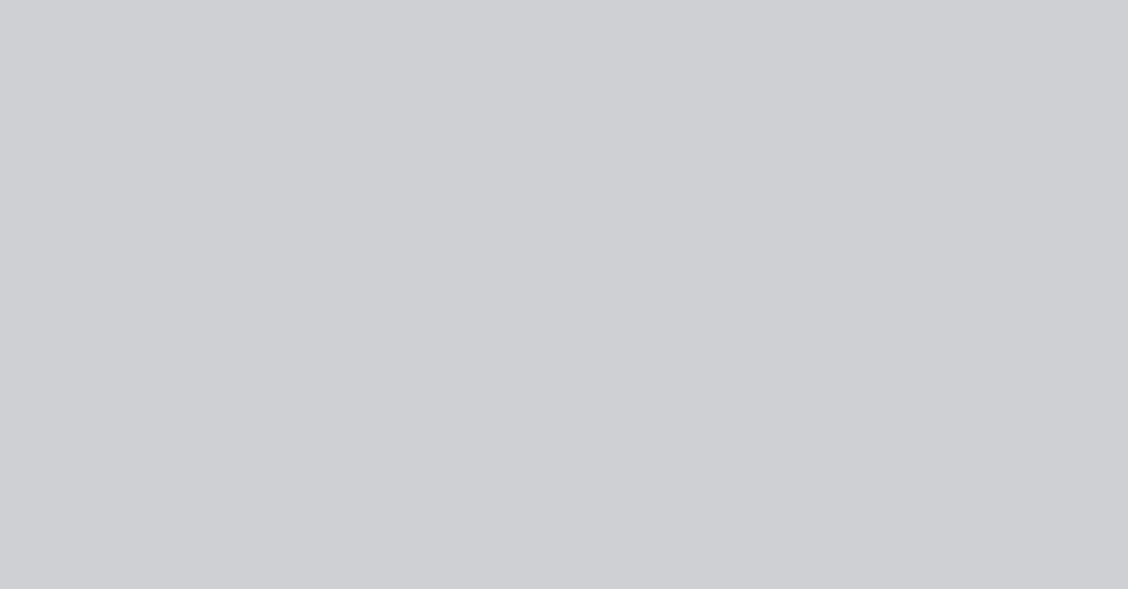
type input "$181.00"
type input "20"
type input "$217.20"
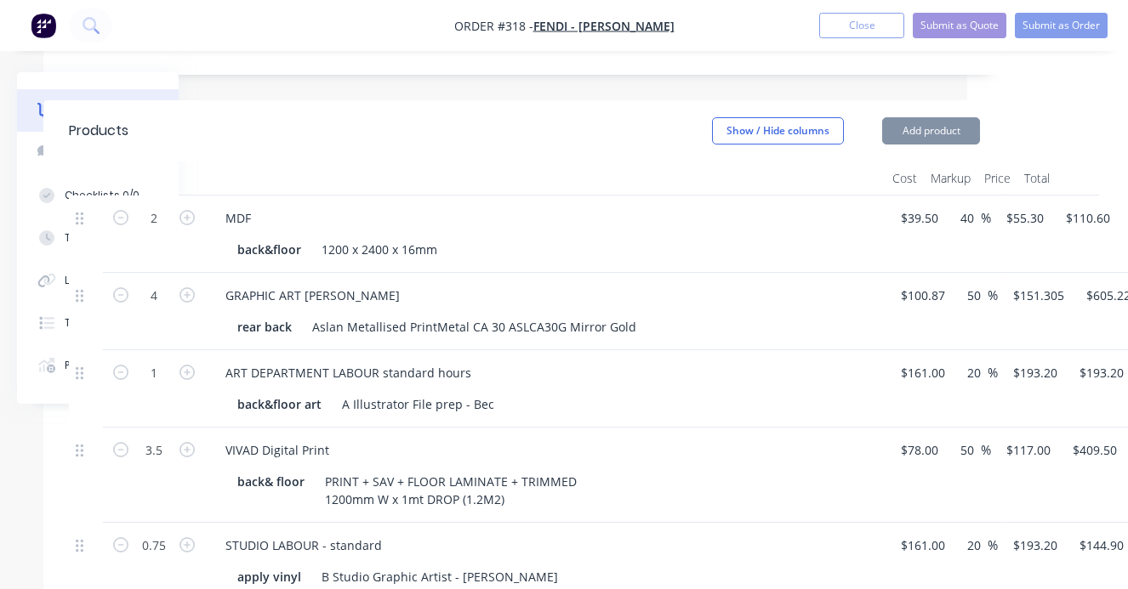
type input "$181.00"
type input "20"
type input "$217.20"
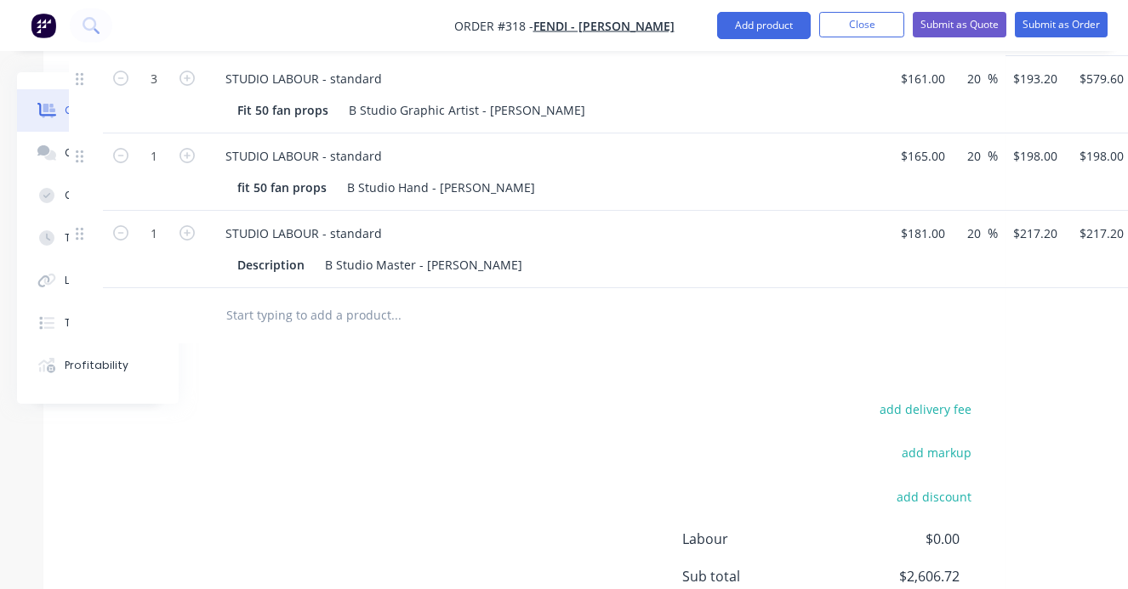
scroll to position [1069, 162]
drag, startPoint x: 302, startPoint y: 220, endPoint x: 227, endPoint y: 211, distance: 75.4
click at [230, 253] on div "Description" at bounding box center [270, 265] width 81 height 25
drag, startPoint x: 152, startPoint y: 185, endPoint x: 168, endPoint y: 185, distance: 16.2
click at [168, 221] on input "1" at bounding box center [153, 234] width 44 height 26
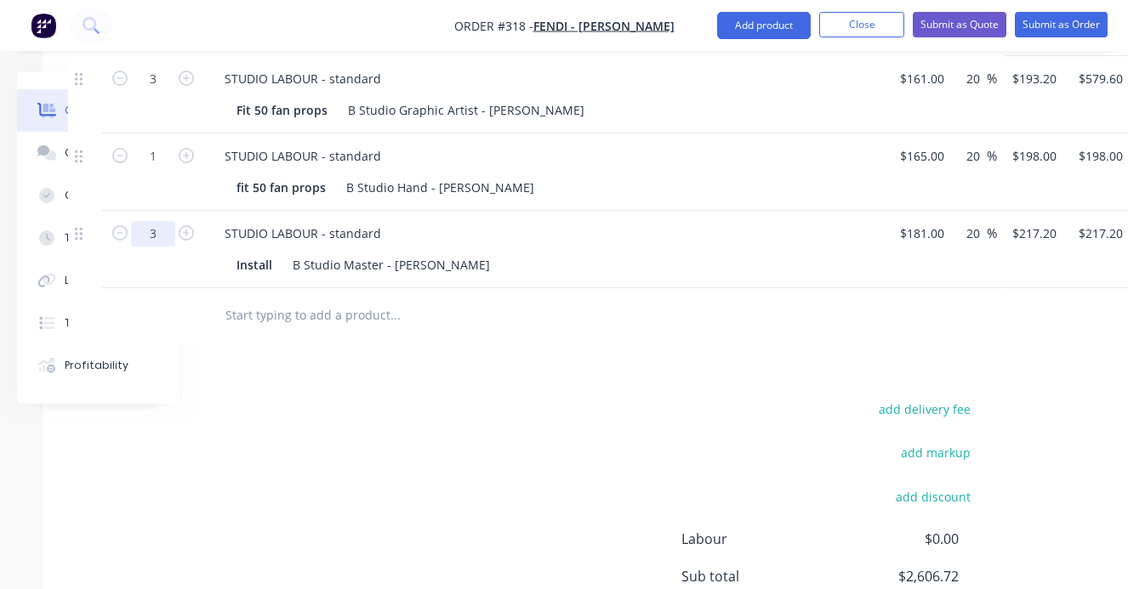
type input "3"
type input "$651.60"
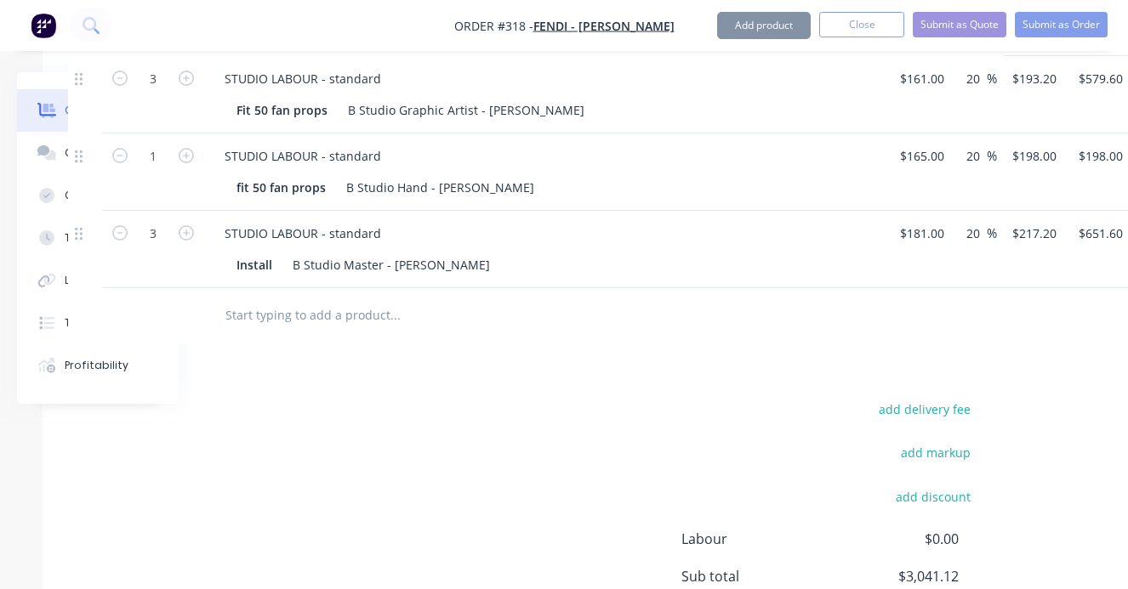
click at [228, 298] on input "text" at bounding box center [394, 315] width 340 height 34
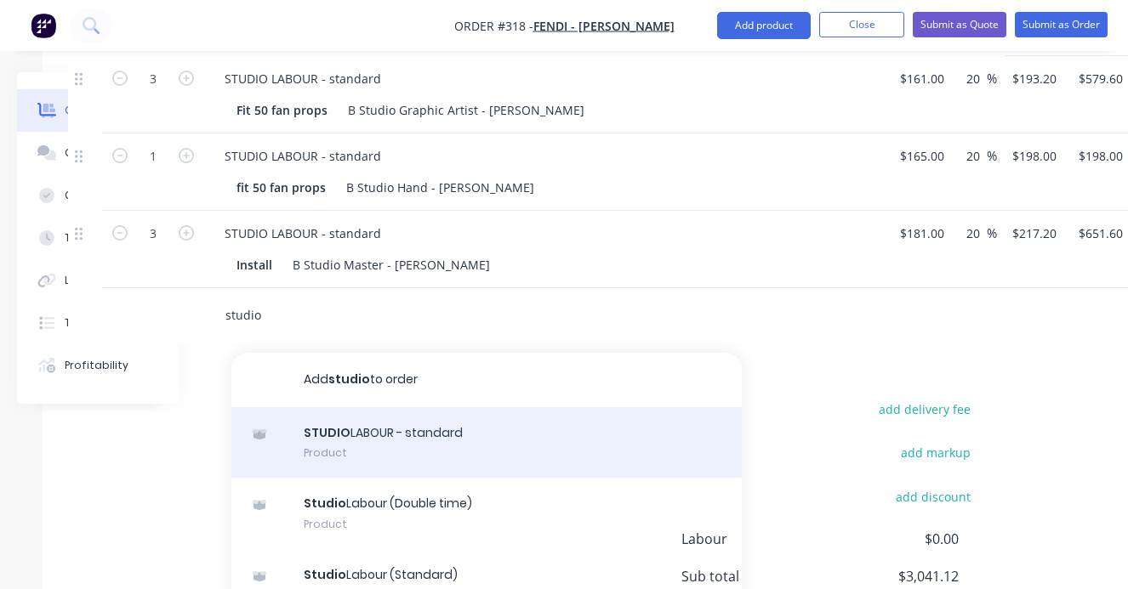
type input "studio"
click at [333, 407] on div "STUDIO LABOUR - standard Product" at bounding box center [486, 442] width 510 height 71
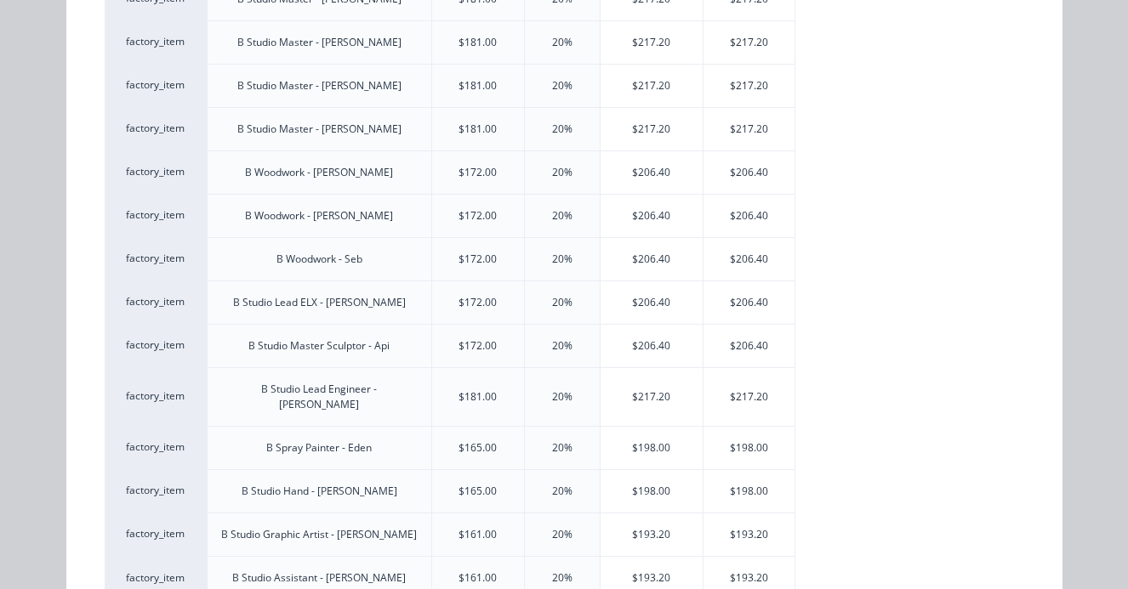
scroll to position [276, 0]
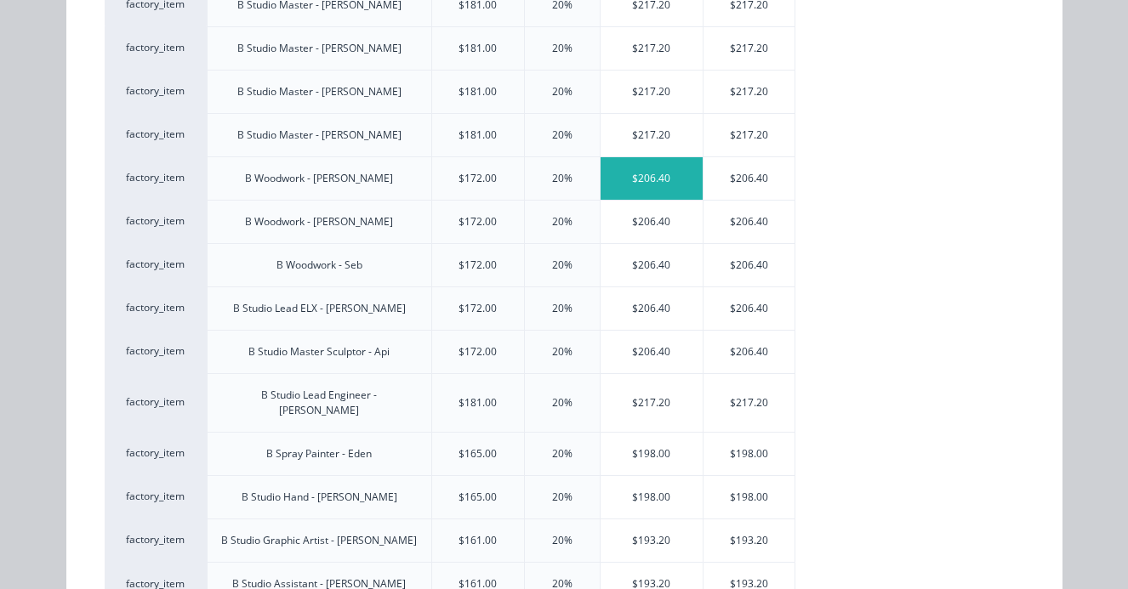
click at [645, 177] on div "$206.40" at bounding box center [651, 178] width 103 height 43
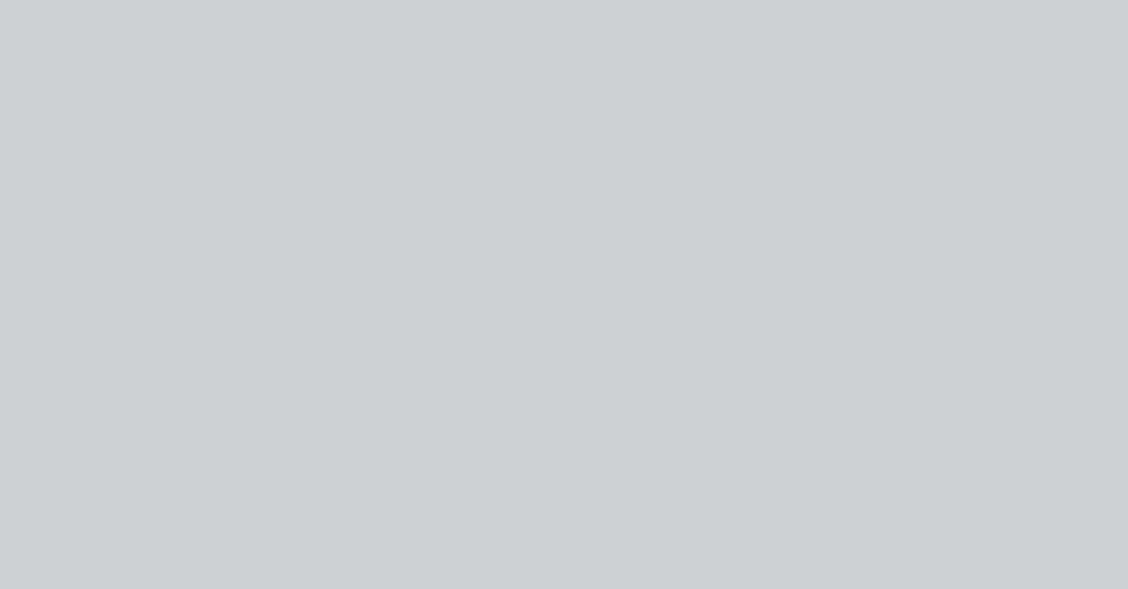
scroll to position [0, 0]
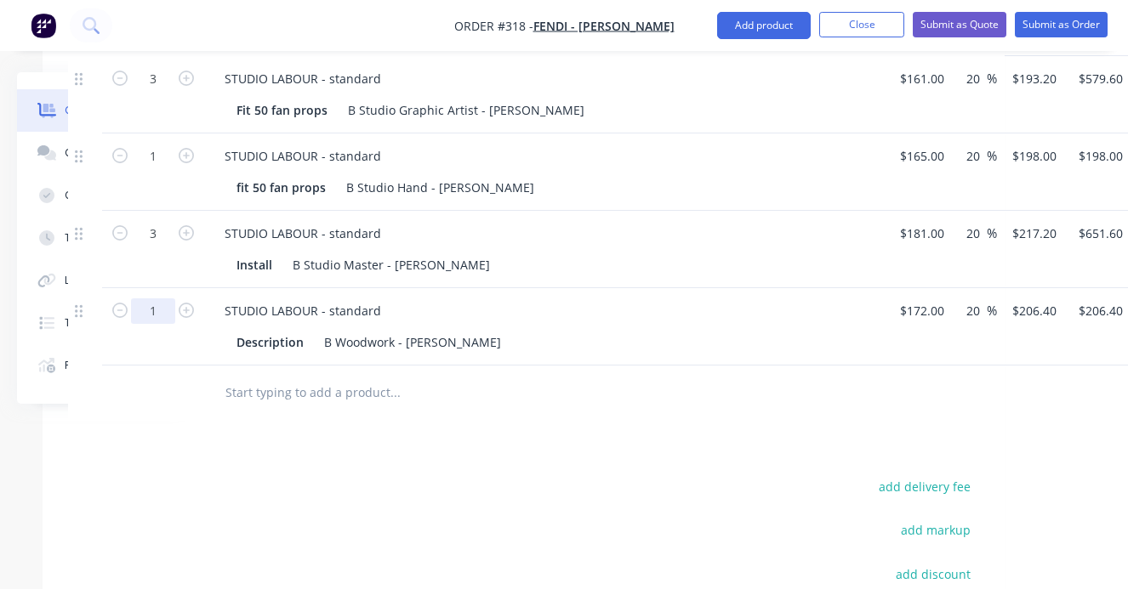
click at [151, 298] on input "1" at bounding box center [153, 311] width 44 height 26
type input "1"
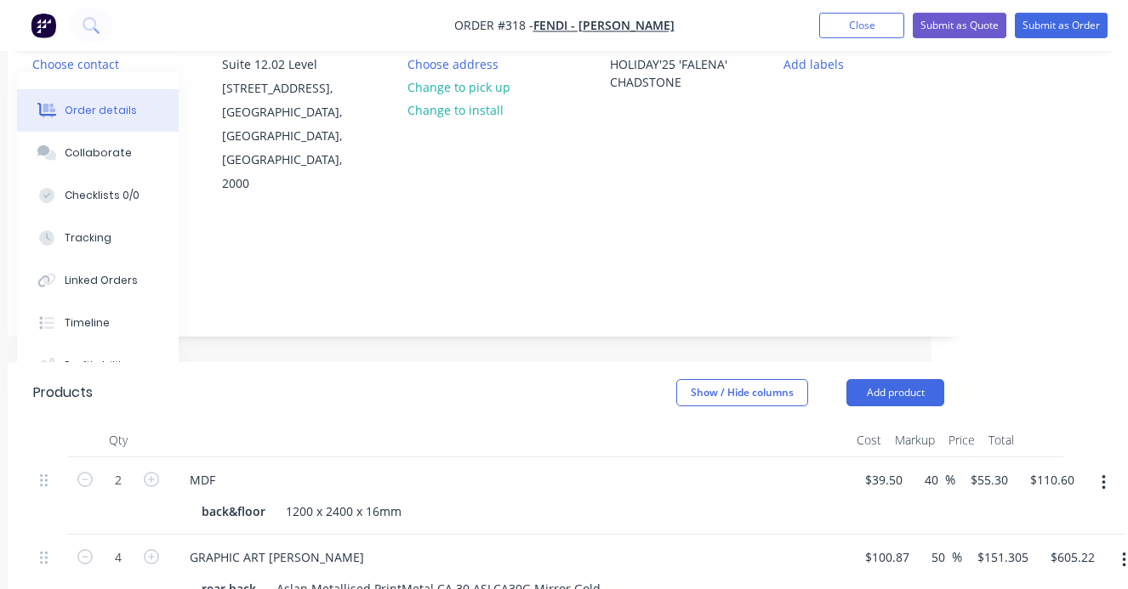
scroll to position [193, 196]
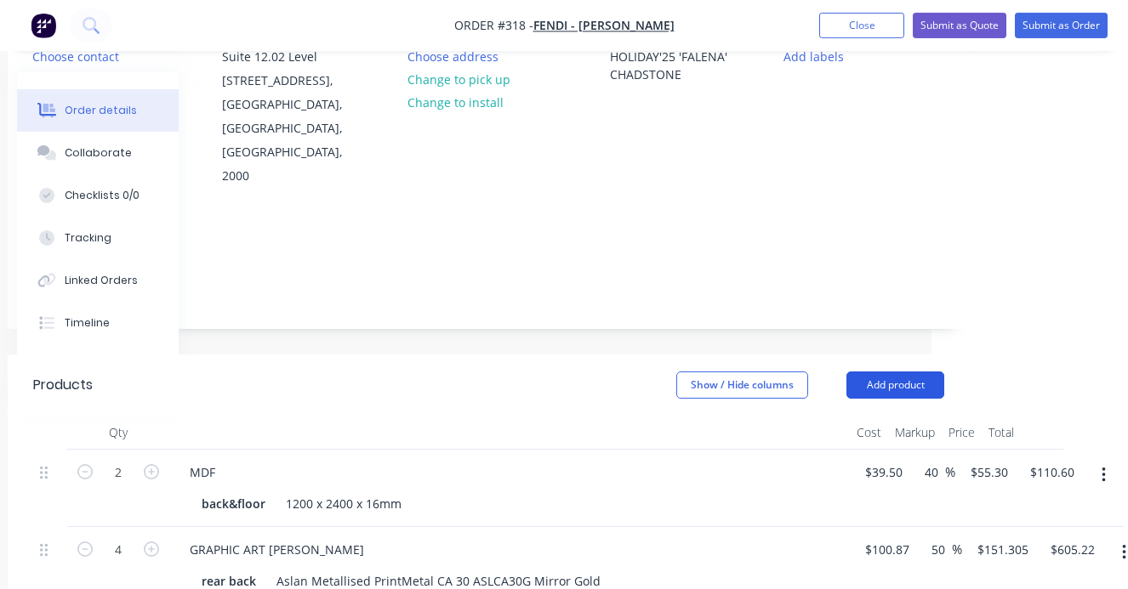
type input "3"
type input "$619.20"
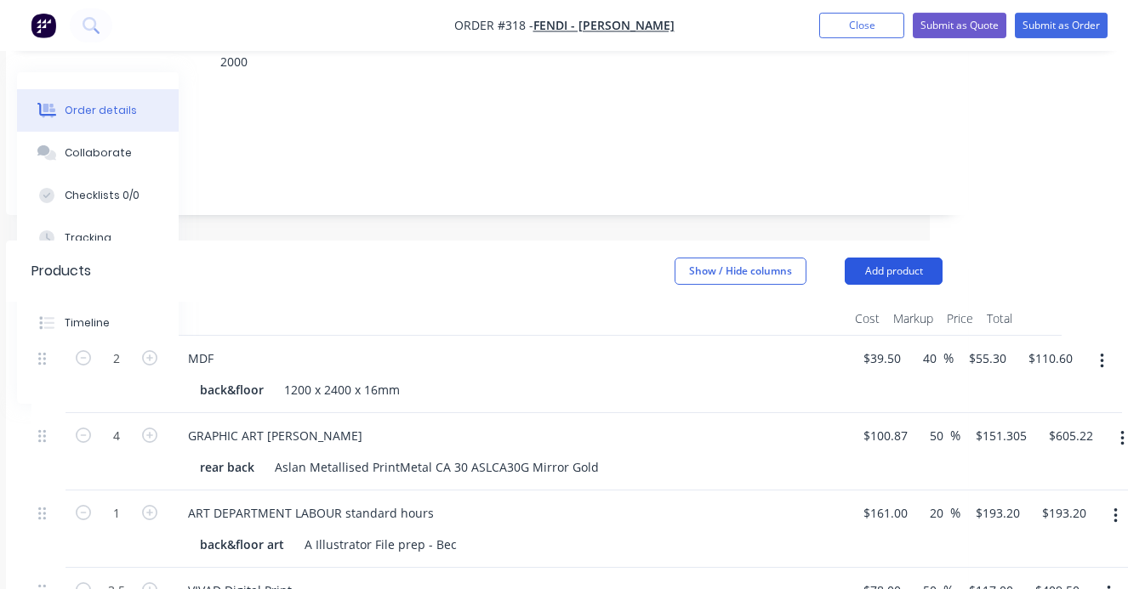
scroll to position [330, 198]
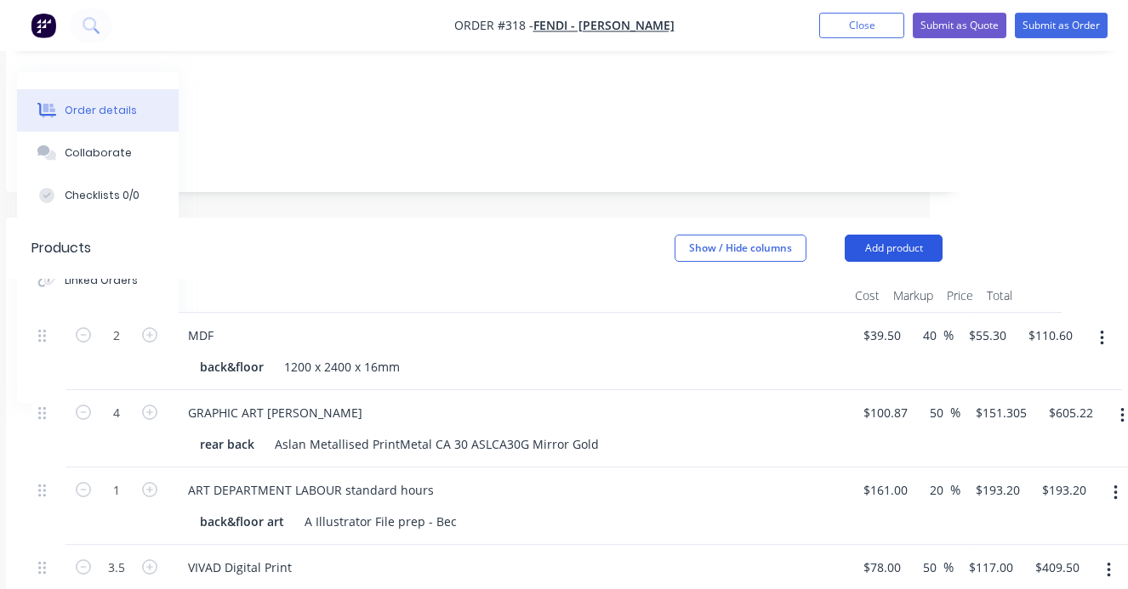
click at [890, 235] on button "Add product" at bounding box center [893, 248] width 98 height 27
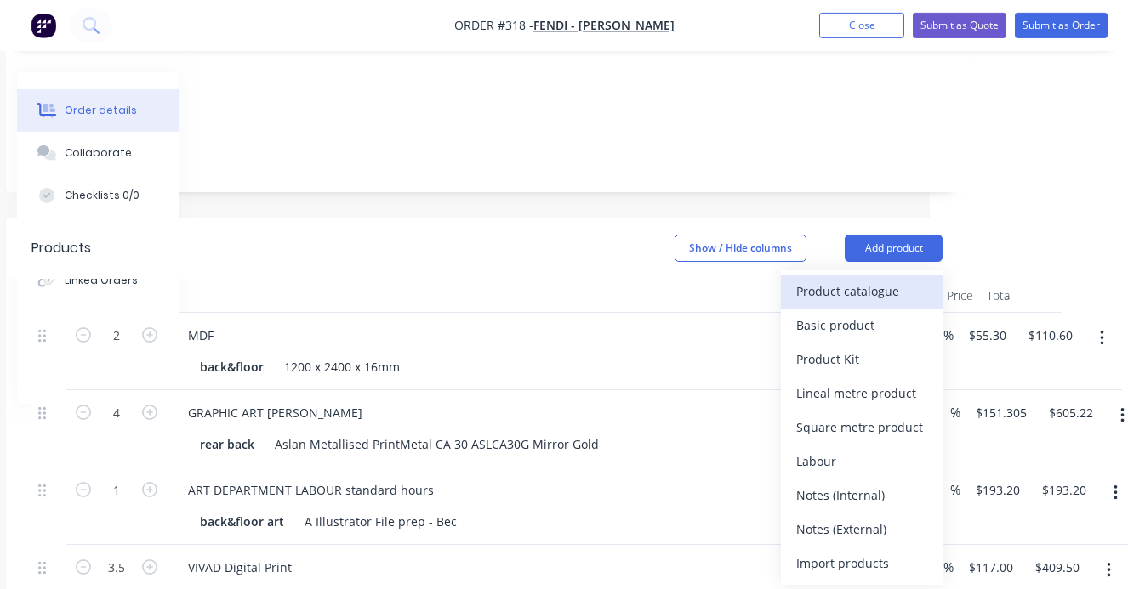
click at [844, 279] on div "Product catalogue" at bounding box center [861, 291] width 131 height 25
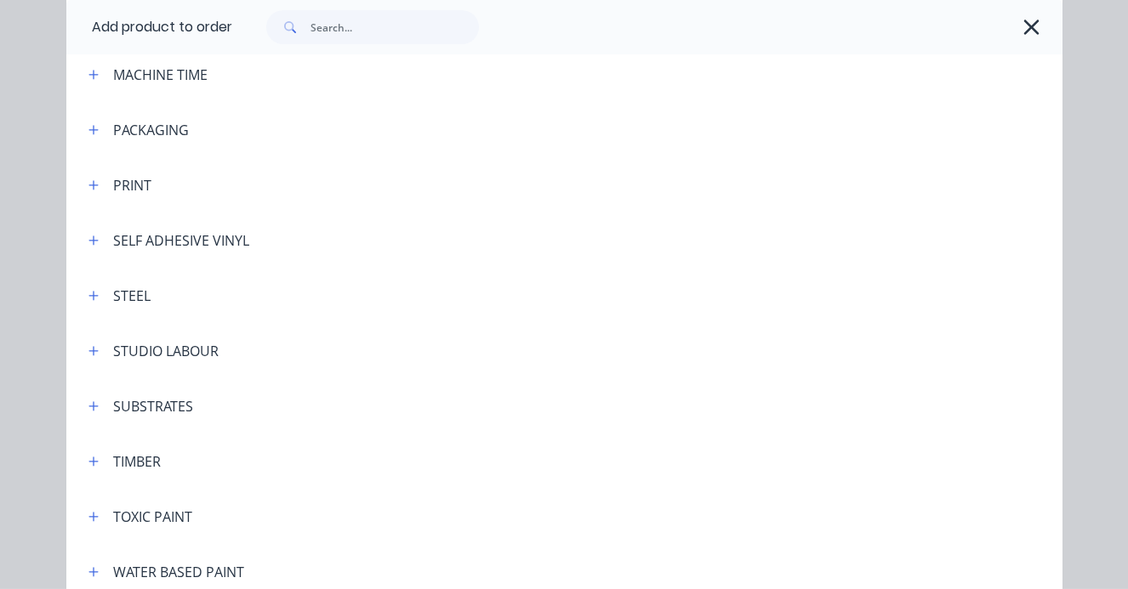
scroll to position [556, 0]
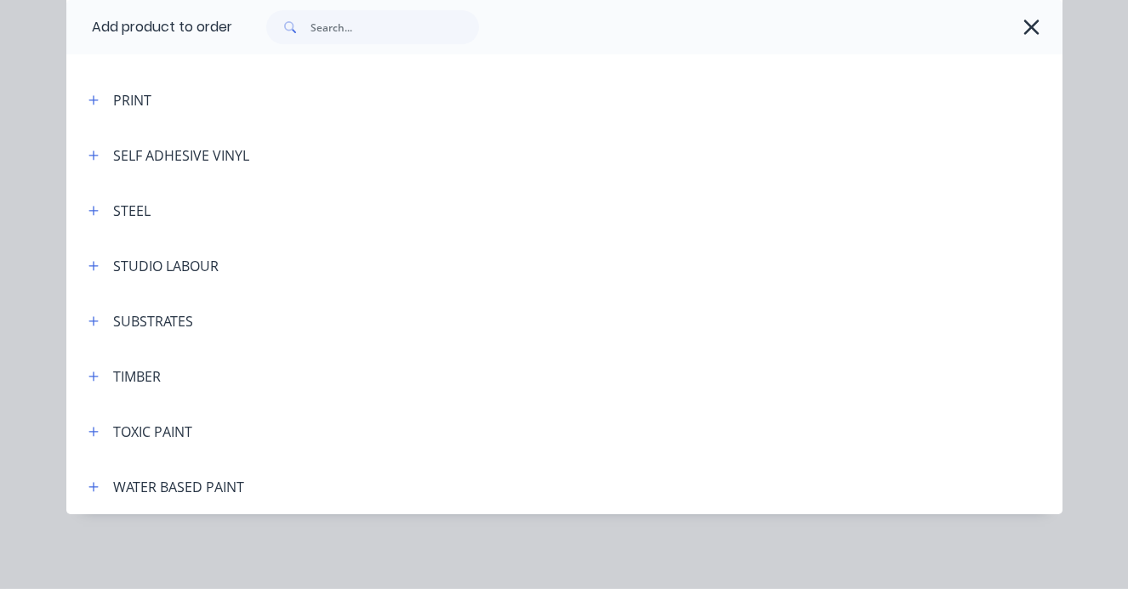
click at [146, 376] on div "TIMBER" at bounding box center [137, 376] width 48 height 20
click at [99, 377] on button "button" at bounding box center [93, 376] width 21 height 21
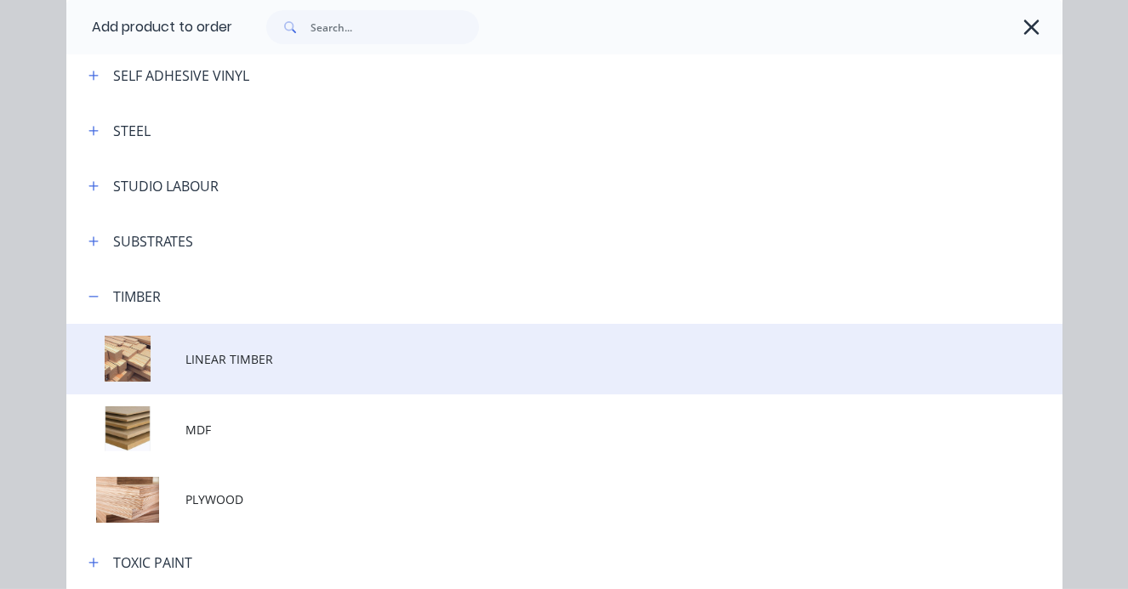
scroll to position [683, 0]
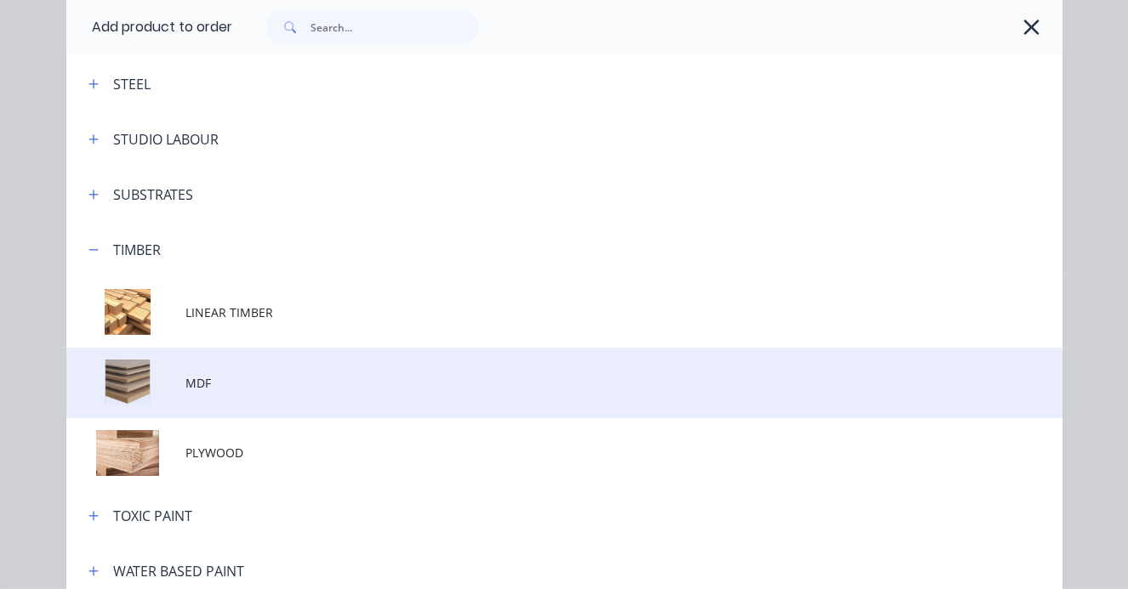
click at [195, 382] on span "MDF" at bounding box center [535, 383] width 701 height 18
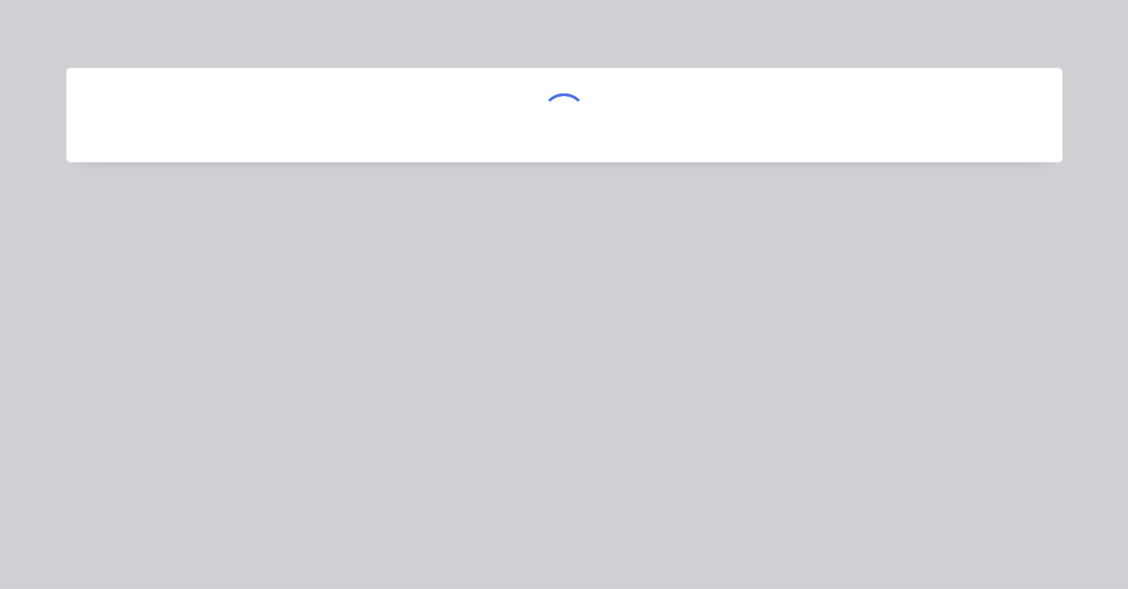
scroll to position [0, 0]
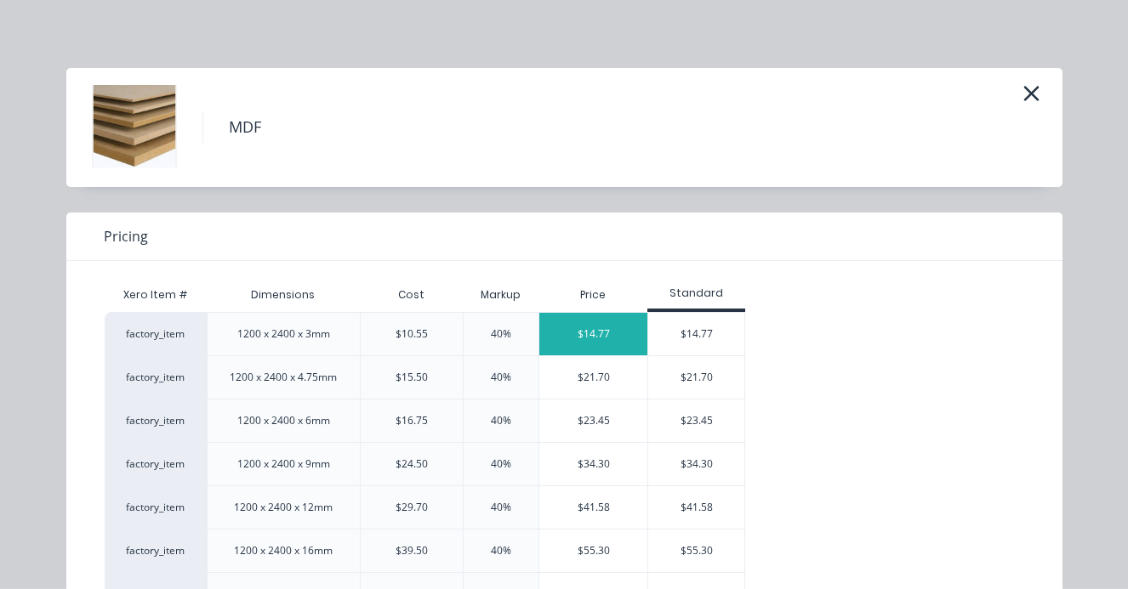
click at [598, 335] on div "$14.77" at bounding box center [593, 334] width 108 height 43
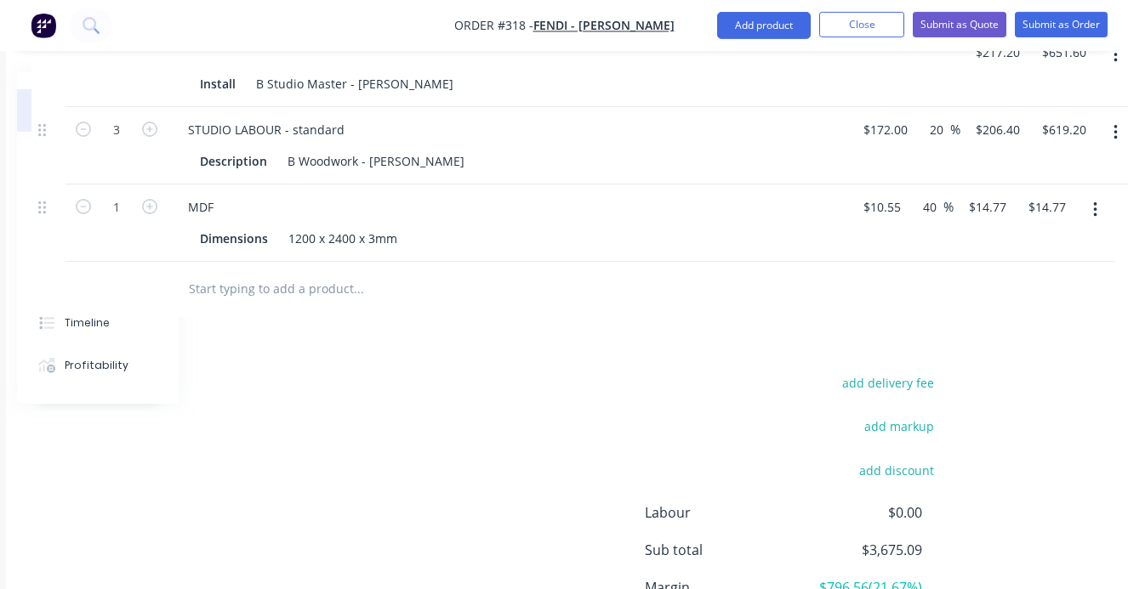
scroll to position [1230, 198]
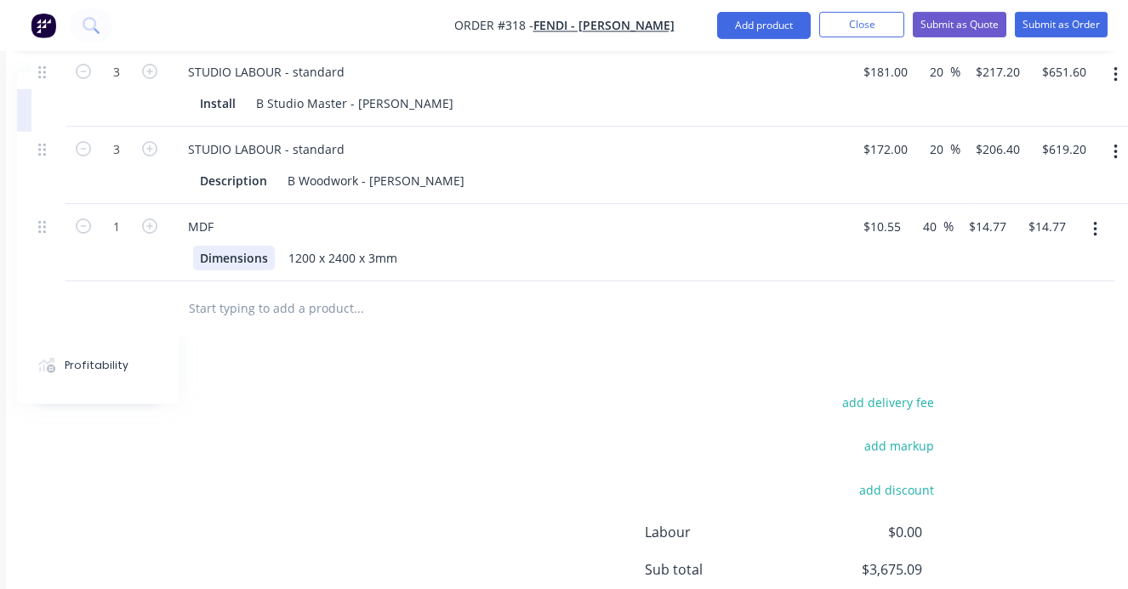
click at [266, 246] on div "Dimensions" at bounding box center [234, 258] width 82 height 25
click at [231, 246] on div "base gold back" at bounding box center [243, 258] width 100 height 25
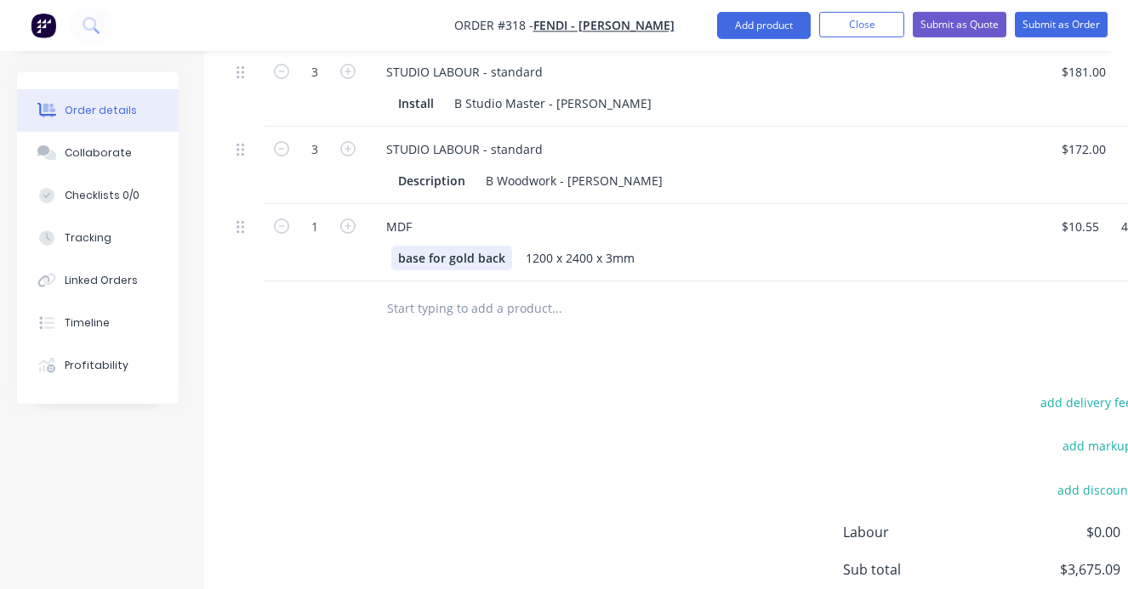
scroll to position [1231, 0]
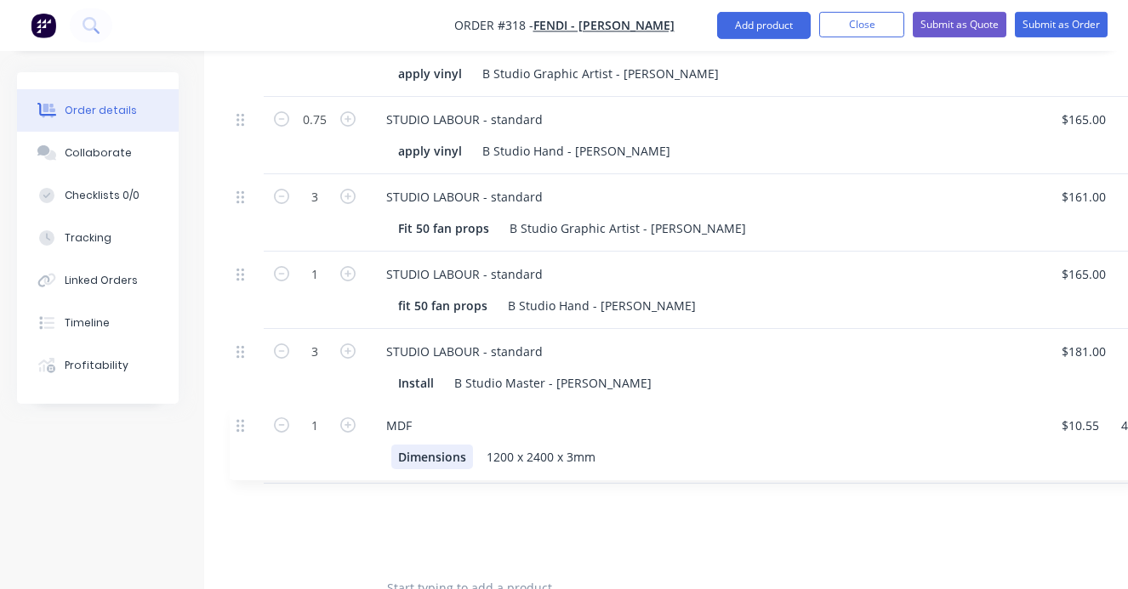
scroll to position [952, 0]
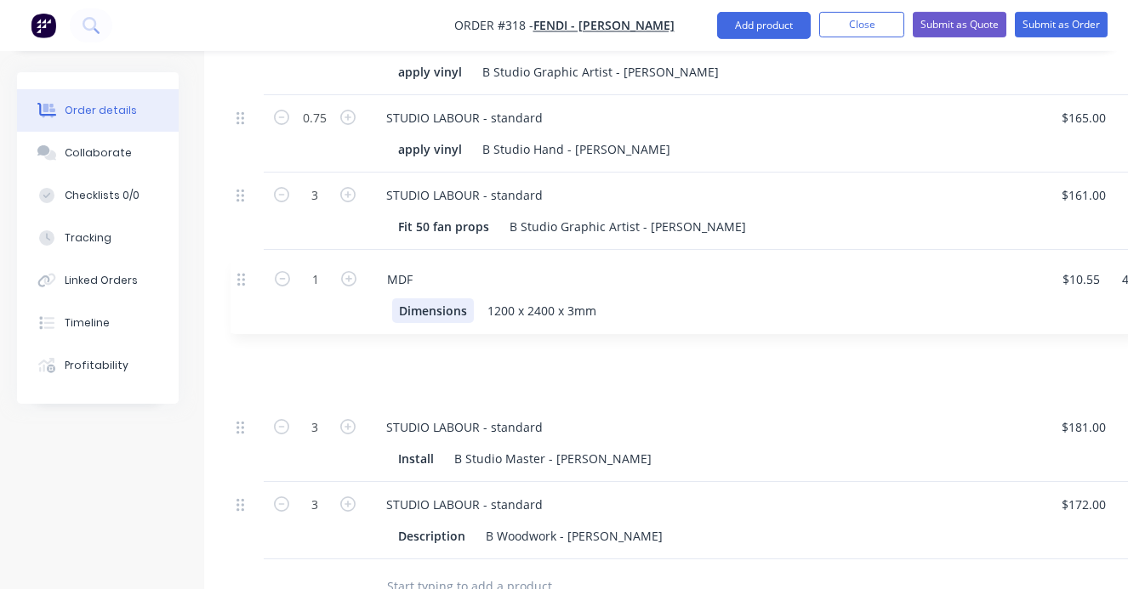
drag, startPoint x: 240, startPoint y: 461, endPoint x: 241, endPoint y: 280, distance: 181.1
click at [241, 279] on div "2 MDF back&floor 1200 x 2400 x 16mm $39.50 $39.50 40 40 % $55.30 $55.30 $110.60…" at bounding box center [685, 124] width 911 height 869
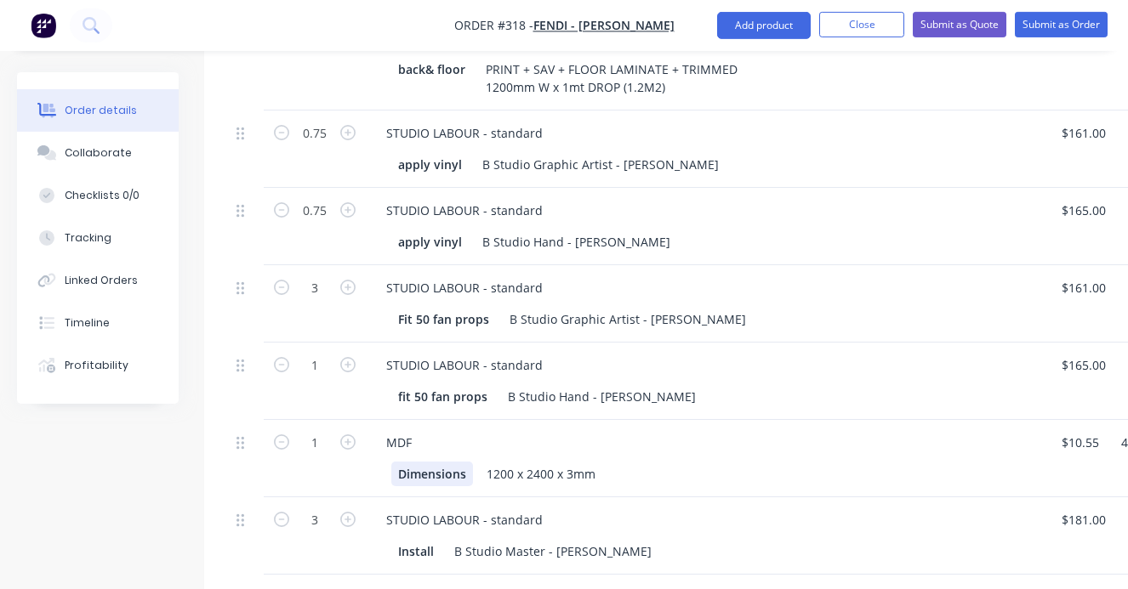
scroll to position [848, 0]
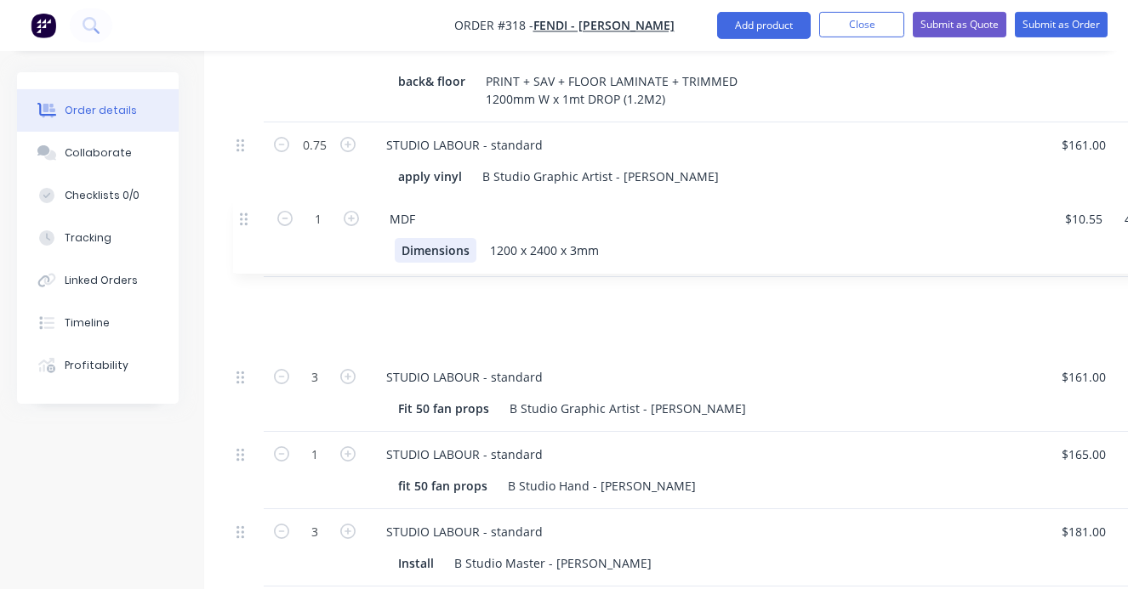
drag, startPoint x: 241, startPoint y: 412, endPoint x: 245, endPoint y: 221, distance: 190.5
click at [245, 220] on div "2 MDF back&floor 1200 x 2400 x 16mm $39.50 $39.50 40 40 % $55.30 $55.30 $110.60…" at bounding box center [685, 229] width 911 height 869
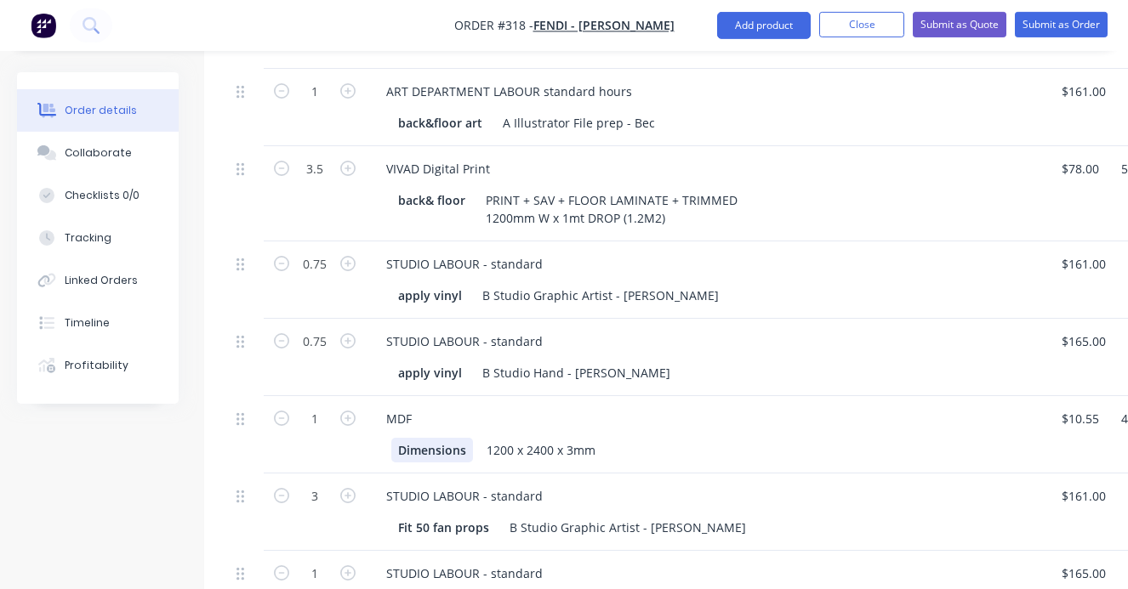
scroll to position [696, 0]
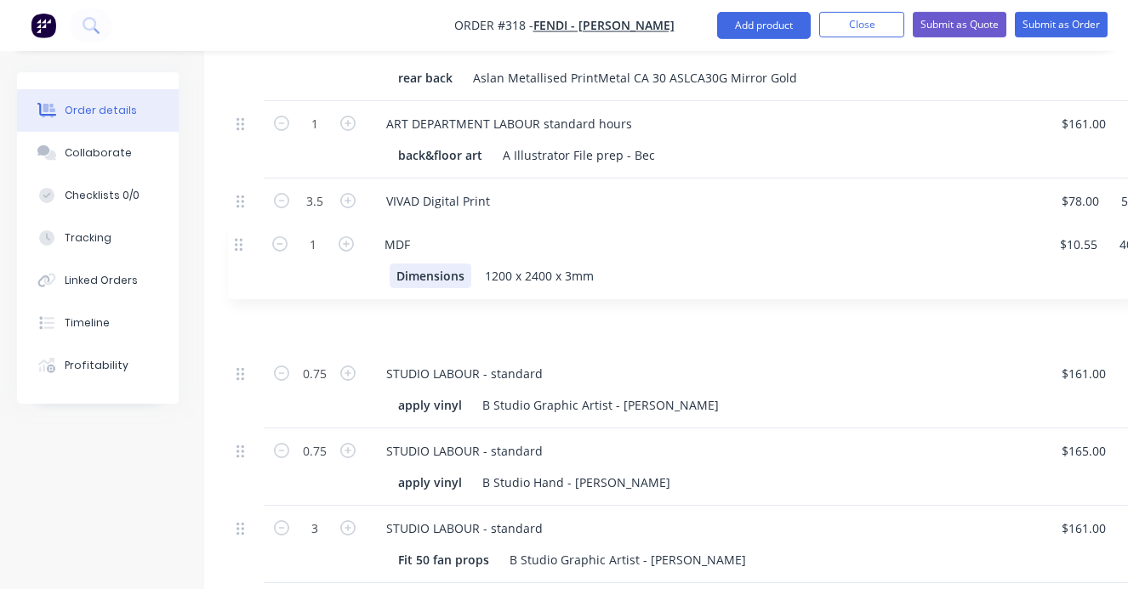
drag, startPoint x: 239, startPoint y: 406, endPoint x: 237, endPoint y: 240, distance: 165.8
click at [237, 240] on div "2 MDF back&floor 1200 x 2400 x 16mm $39.50 $39.50 40 40 % $55.30 $55.30 $110.60…" at bounding box center [685, 380] width 911 height 869
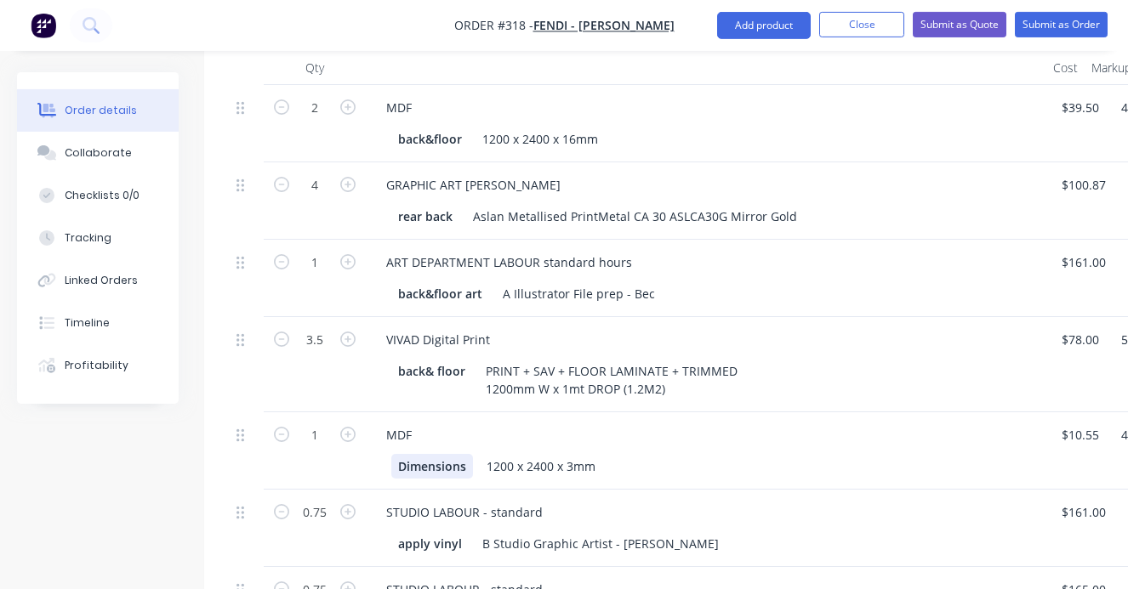
scroll to position [533, 0]
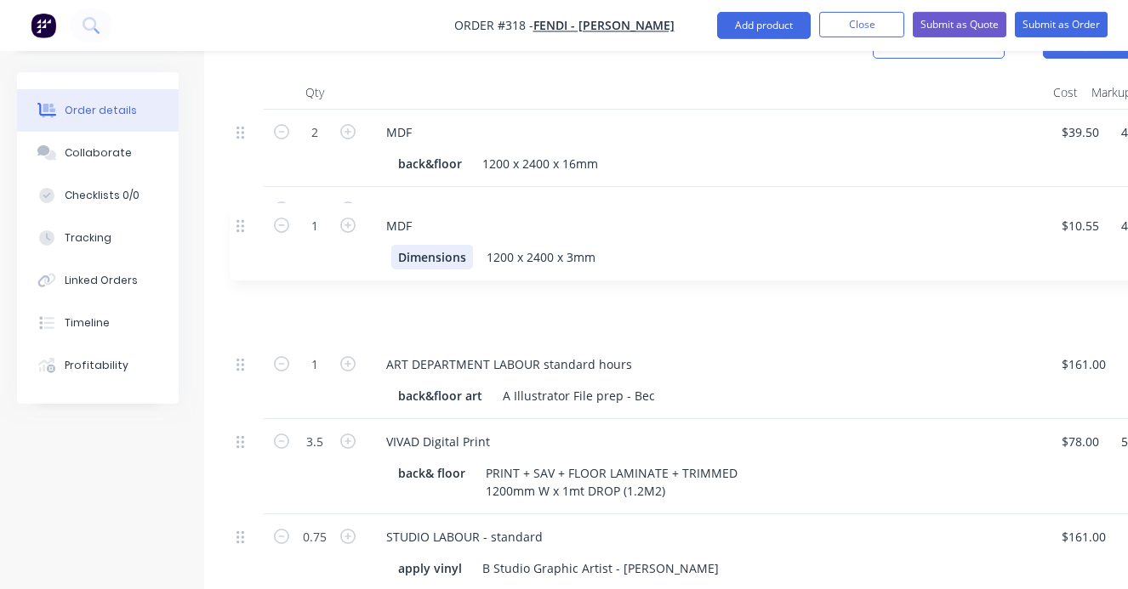
drag, startPoint x: 243, startPoint y: 418, endPoint x: 243, endPoint y: 222, distance: 196.4
click at [243, 221] on div "2 MDF back&floor 1200 x 2400 x 16mm $39.50 $39.50 40 40 % $55.30 $55.30 $110.60…" at bounding box center [685, 544] width 911 height 869
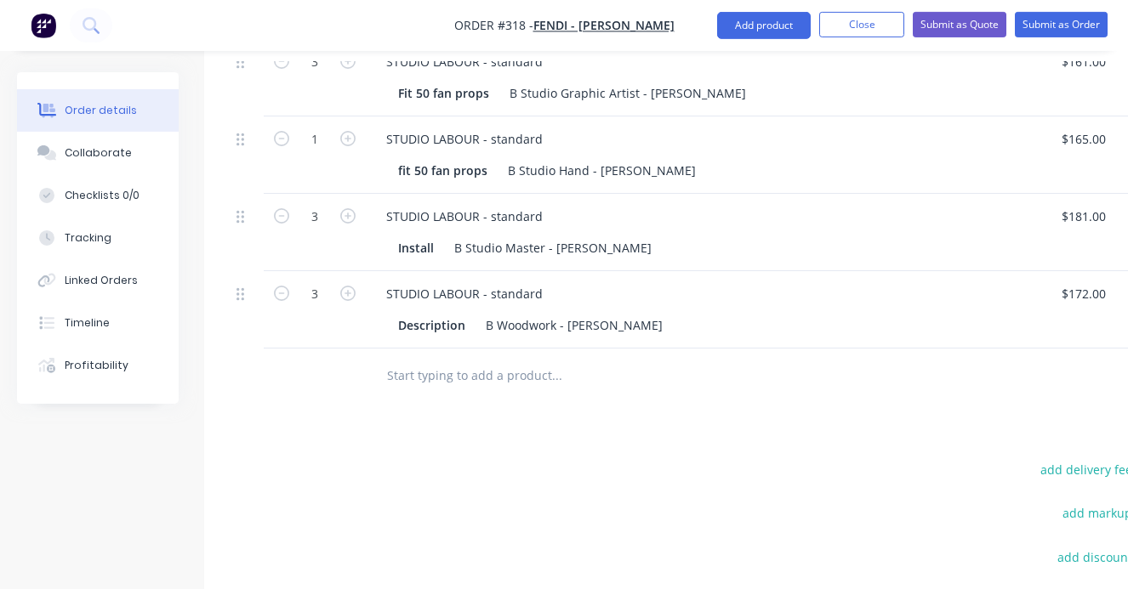
scroll to position [1166, 0]
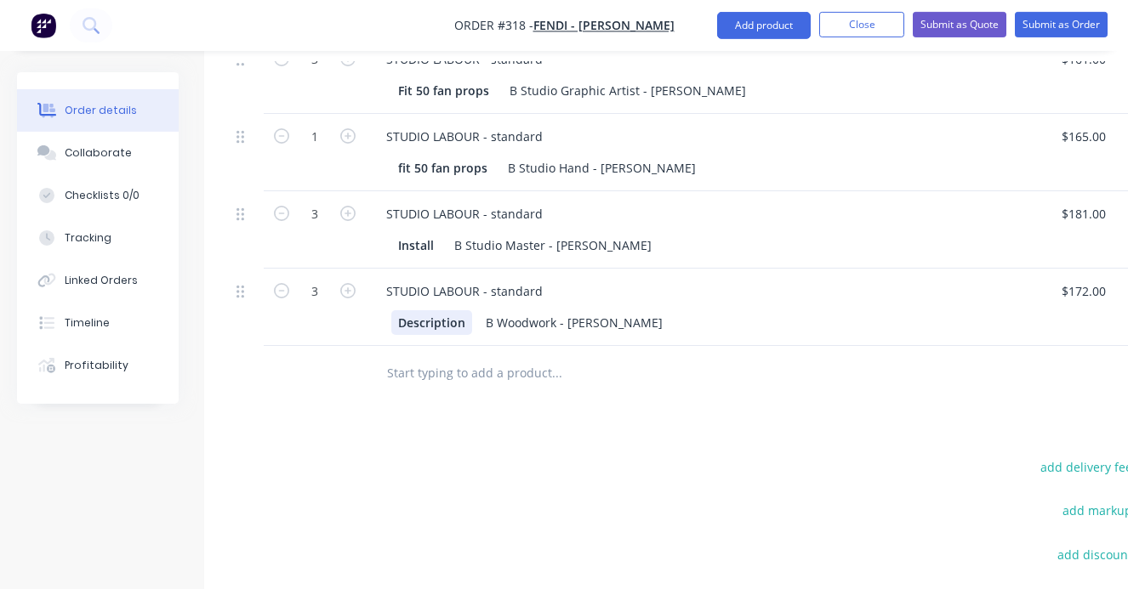
click at [463, 310] on div "Description" at bounding box center [431, 322] width 81 height 25
drag, startPoint x: 463, startPoint y: 277, endPoint x: 395, endPoint y: 277, distance: 68.9
click at [395, 310] on div "Description" at bounding box center [431, 322] width 81 height 25
click at [394, 356] on input "text" at bounding box center [556, 373] width 340 height 34
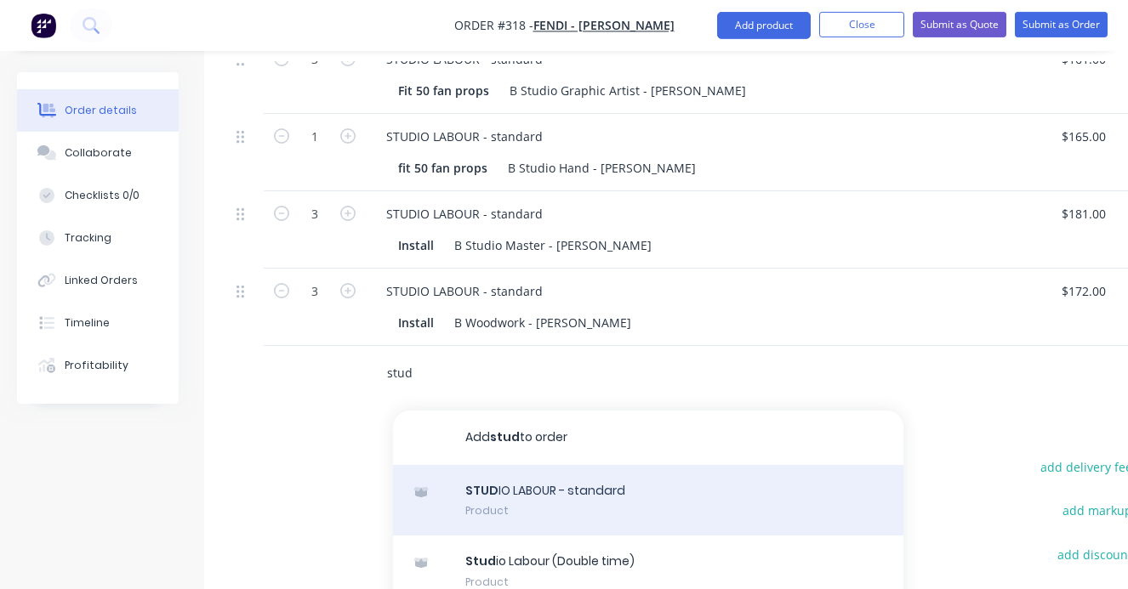
type input "stud"
click at [514, 465] on div "STUD IO LABOUR - standard Product" at bounding box center [648, 500] width 510 height 71
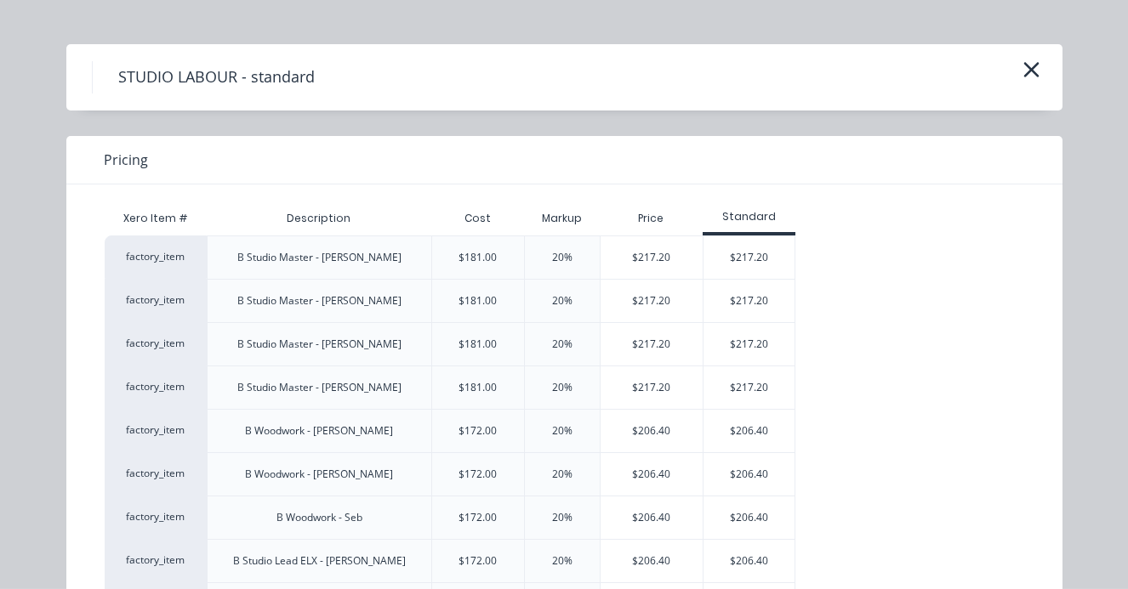
scroll to position [38, 0]
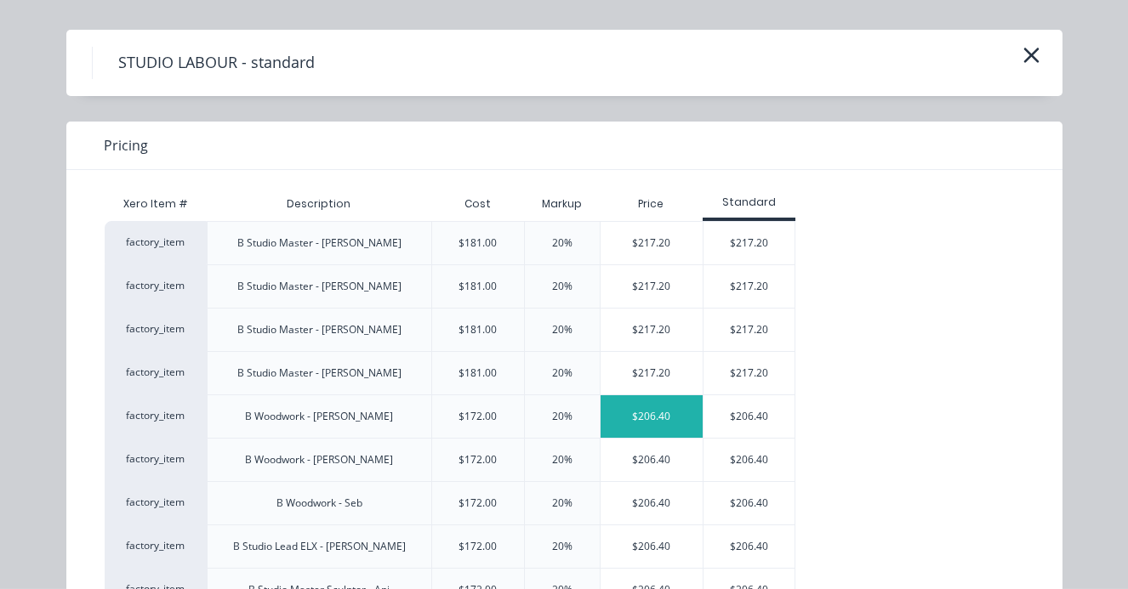
click at [645, 411] on div "$206.40" at bounding box center [651, 416] width 103 height 43
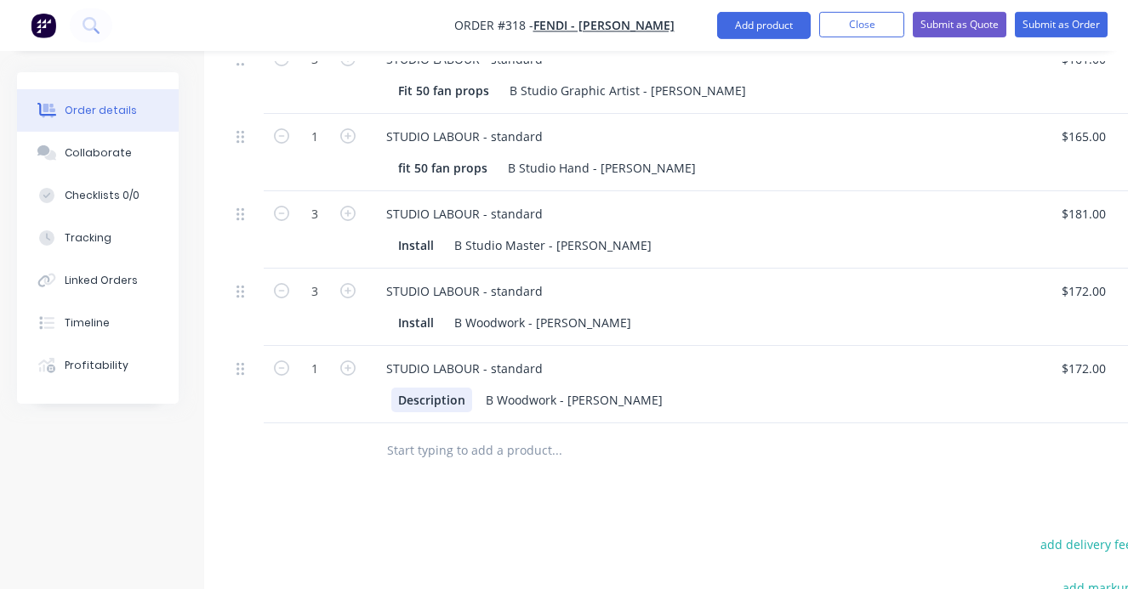
click at [463, 388] on div "Description" at bounding box center [431, 400] width 81 height 25
drag, startPoint x: 463, startPoint y: 353, endPoint x: 391, endPoint y: 351, distance: 72.3
click at [391, 388] on div "Description" at bounding box center [431, 400] width 81 height 25
drag, startPoint x: 311, startPoint y: 323, endPoint x: 320, endPoint y: 324, distance: 8.5
click at [320, 356] on input "1" at bounding box center [315, 369] width 44 height 26
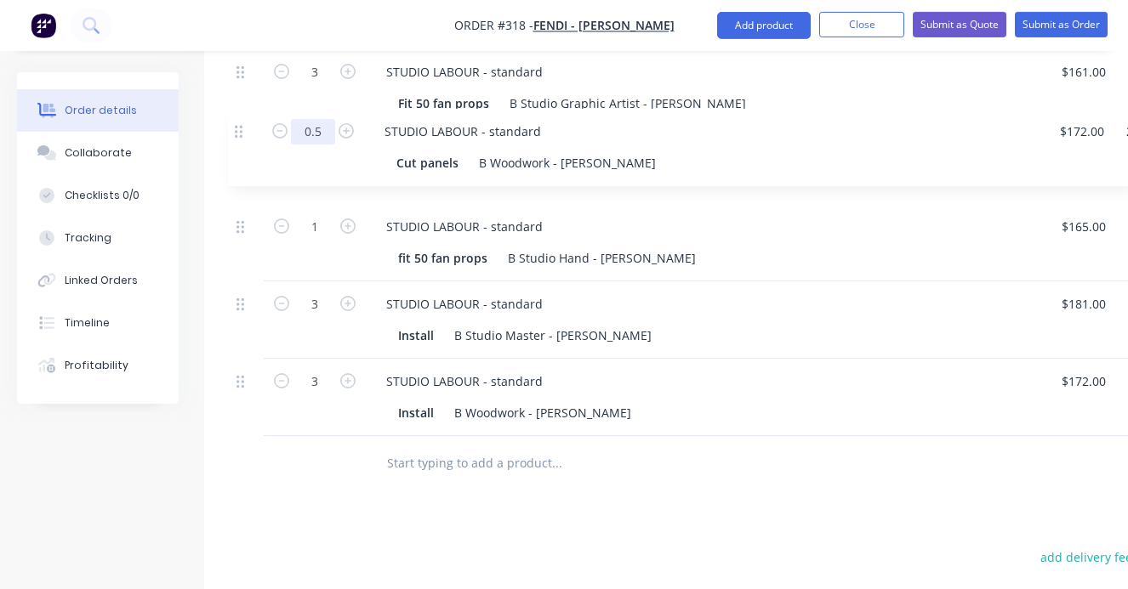
drag, startPoint x: 241, startPoint y: 323, endPoint x: 240, endPoint y: 130, distance: 193.0
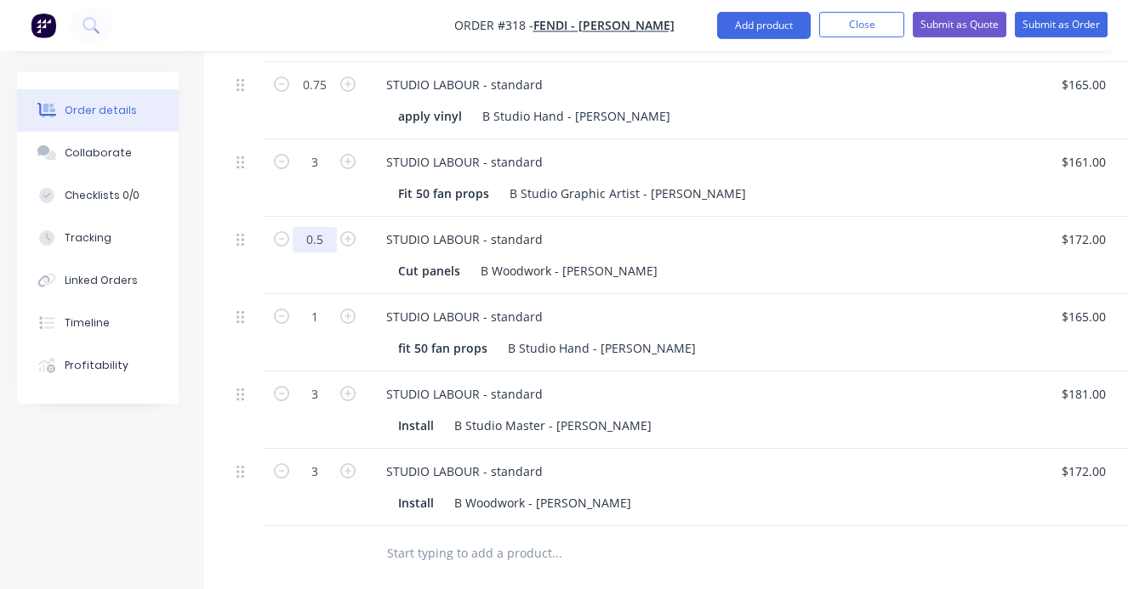
scroll to position [1031, 0]
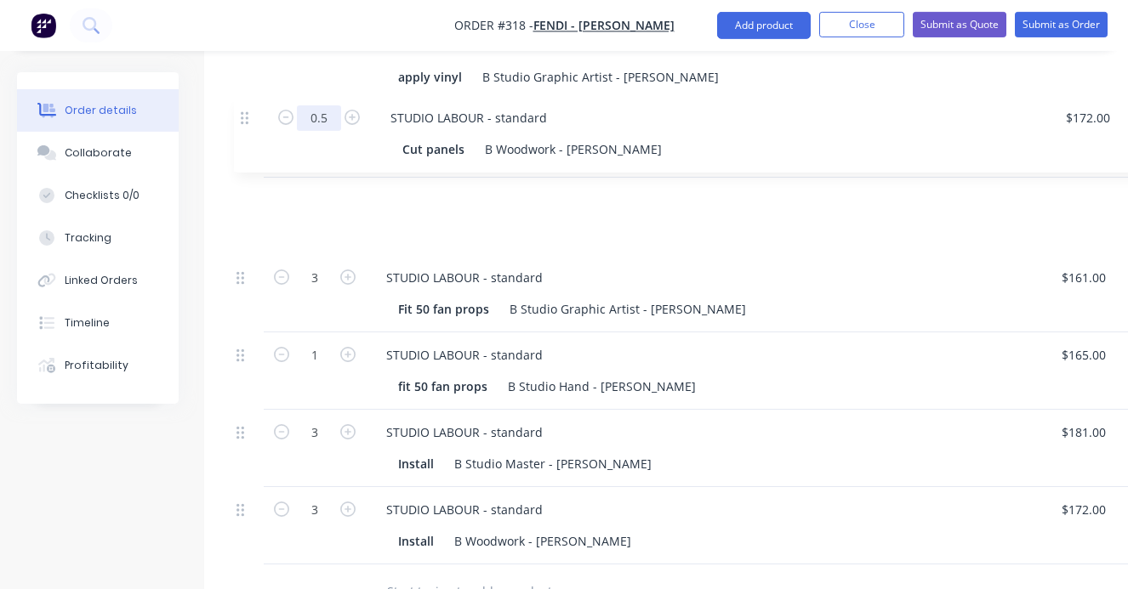
drag, startPoint x: 241, startPoint y: 226, endPoint x: 246, endPoint y: 116, distance: 109.8
click at [246, 116] on div "2 MDF back&floor 1200 x 2400 x 16mm $39.50 $39.50 40 40 % $55.30 $55.30 $110.60…" at bounding box center [685, 91] width 911 height 946
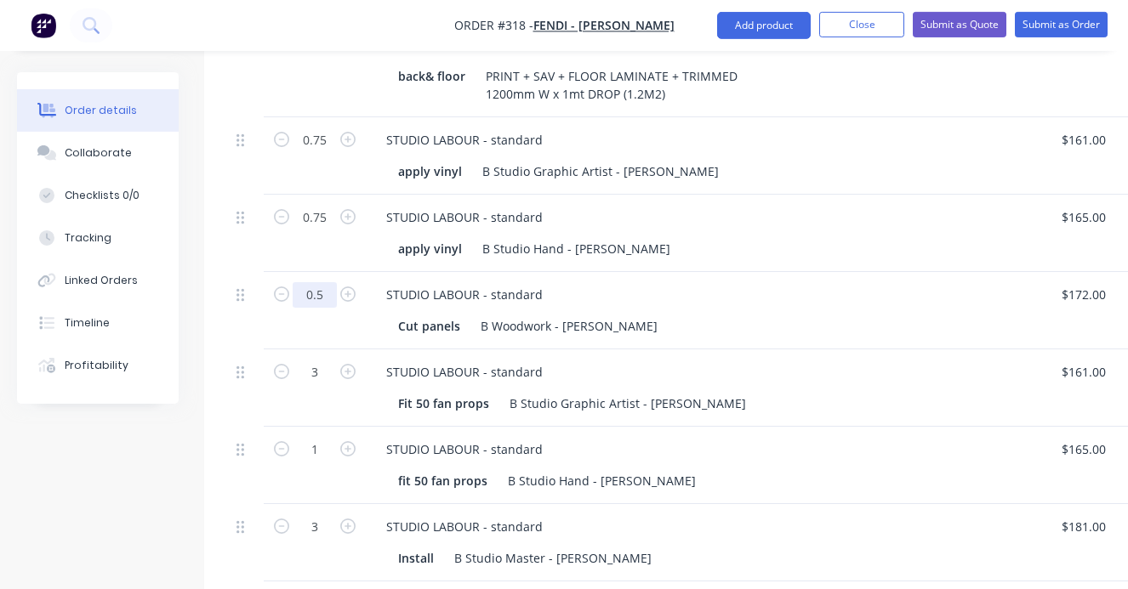
scroll to position [899, 0]
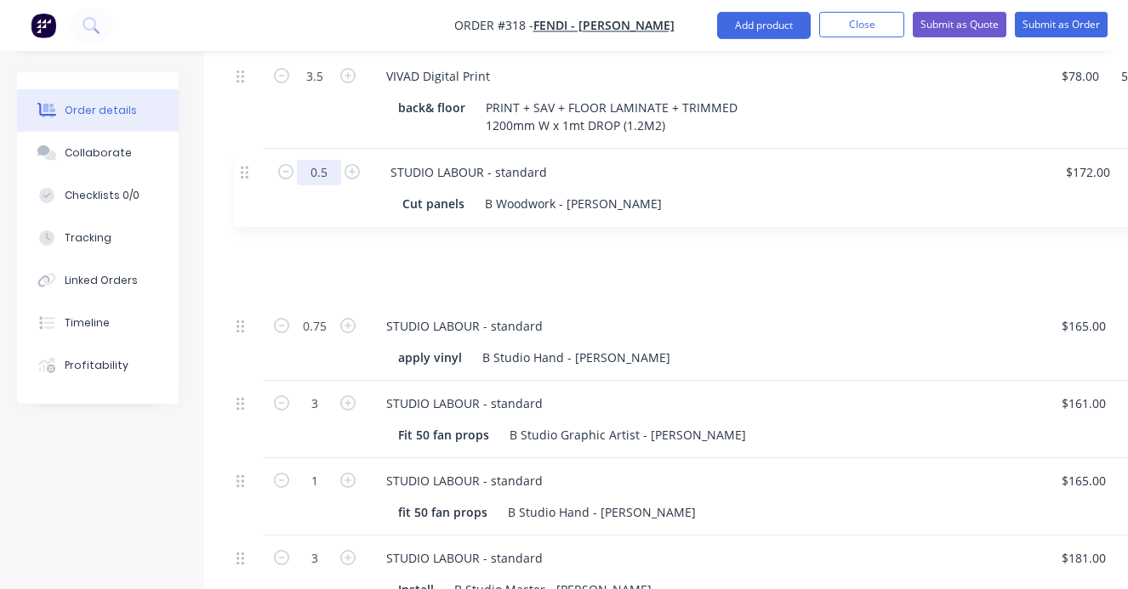
drag, startPoint x: 241, startPoint y: 285, endPoint x: 246, endPoint y: 172, distance: 113.2
click at [246, 171] on div "2 MDF back&floor 1200 x 2400 x 16mm $39.50 $39.50 40 40 % $55.30 $55.30 $110.60…" at bounding box center [685, 217] width 911 height 946
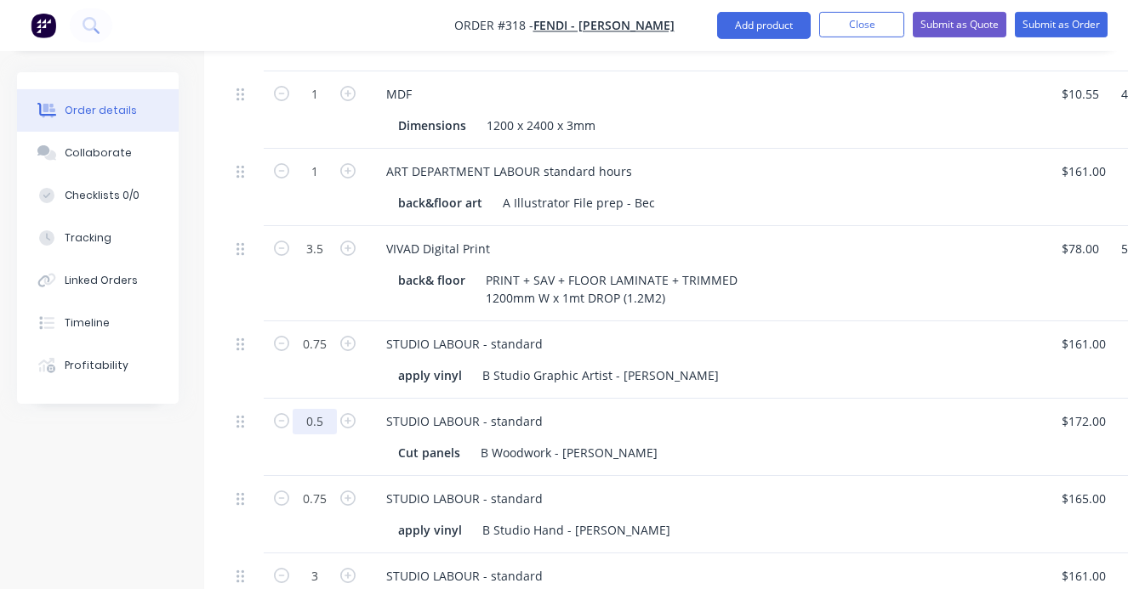
scroll to position [696, 0]
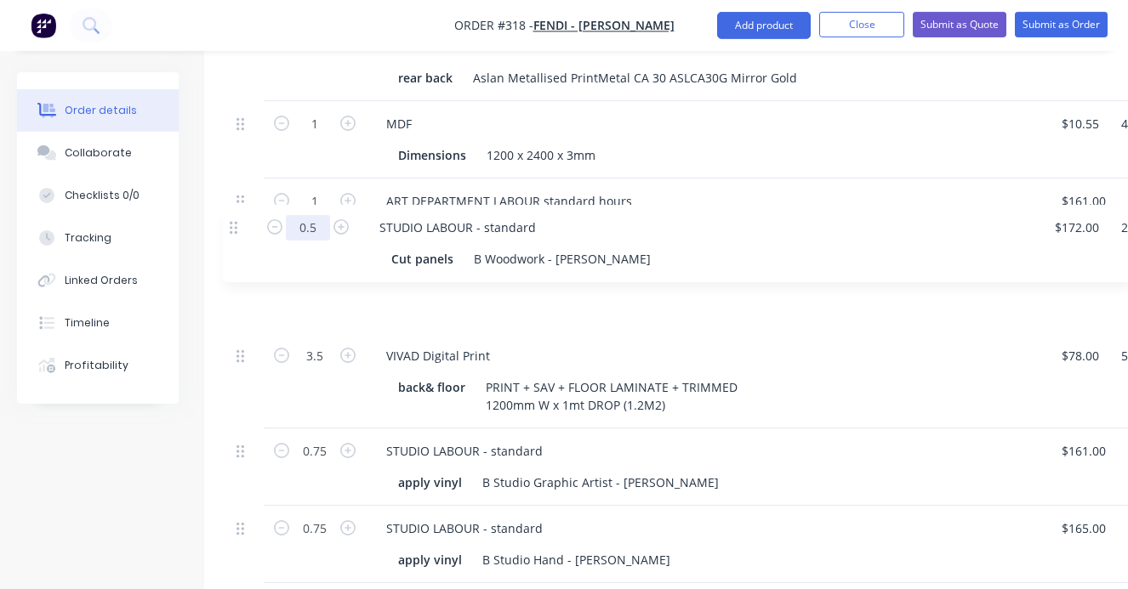
drag, startPoint x: 241, startPoint y: 406, endPoint x: 234, endPoint y: 224, distance: 182.1
click at [234, 224] on div "2 MDF back&floor 1200 x 2400 x 16mm $39.50 $39.50 40 40 % $55.30 $55.30 $110.60…" at bounding box center [685, 419] width 911 height 946
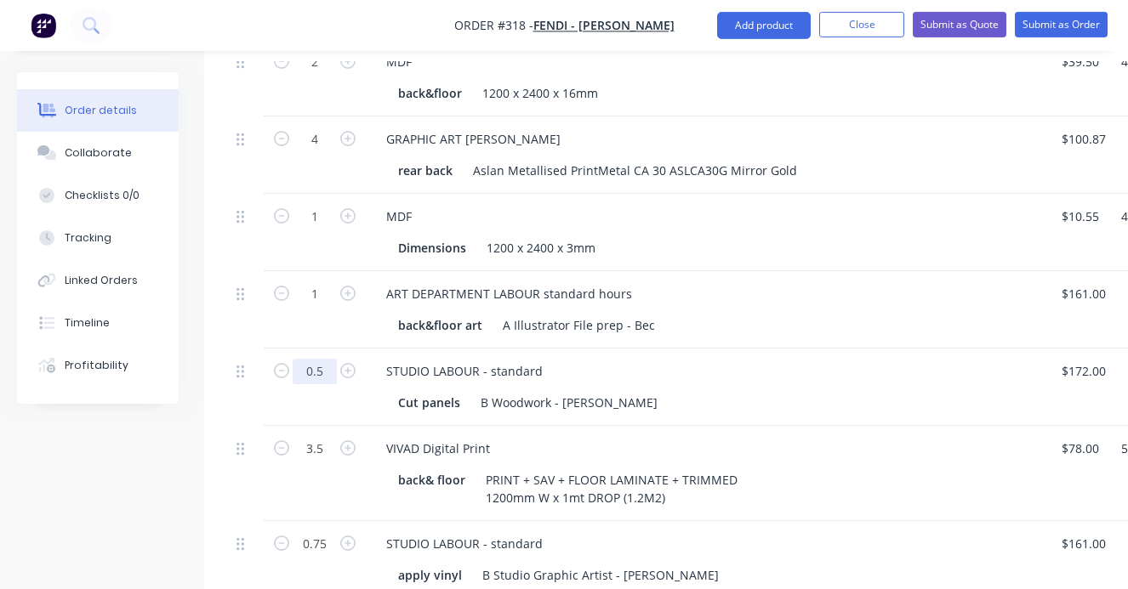
scroll to position [594, 0]
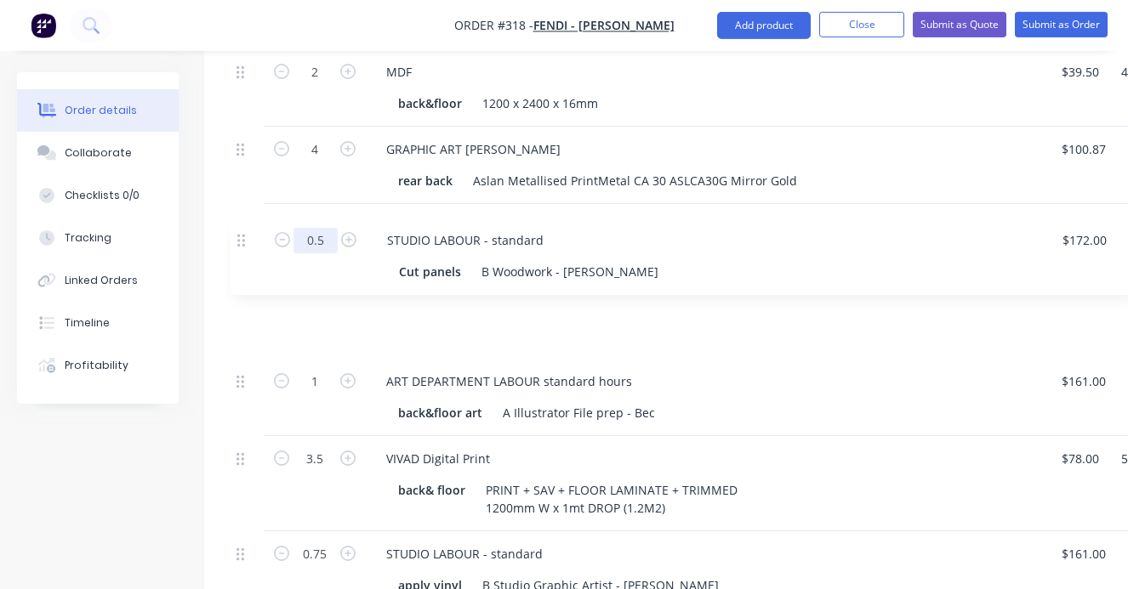
drag, startPoint x: 240, startPoint y: 335, endPoint x: 241, endPoint y: 235, distance: 100.3
click at [241, 235] on div "2 MDF back&floor 1200 x 2400 x 16mm $39.50 $39.50 40 40 % $55.30 $55.30 $110.60…" at bounding box center [685, 522] width 911 height 946
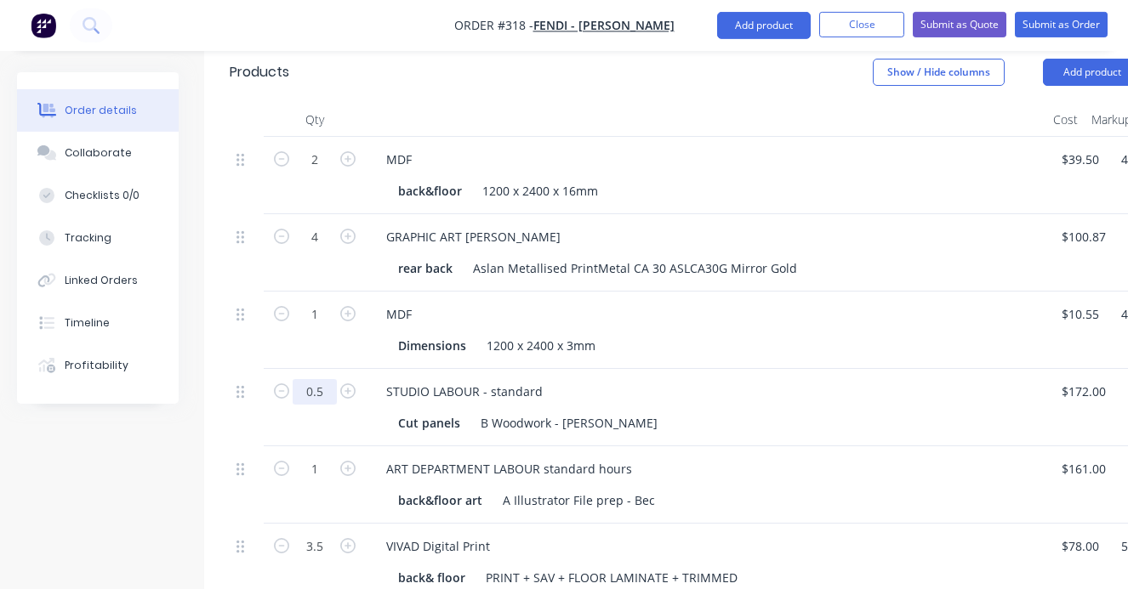
scroll to position [495, 0]
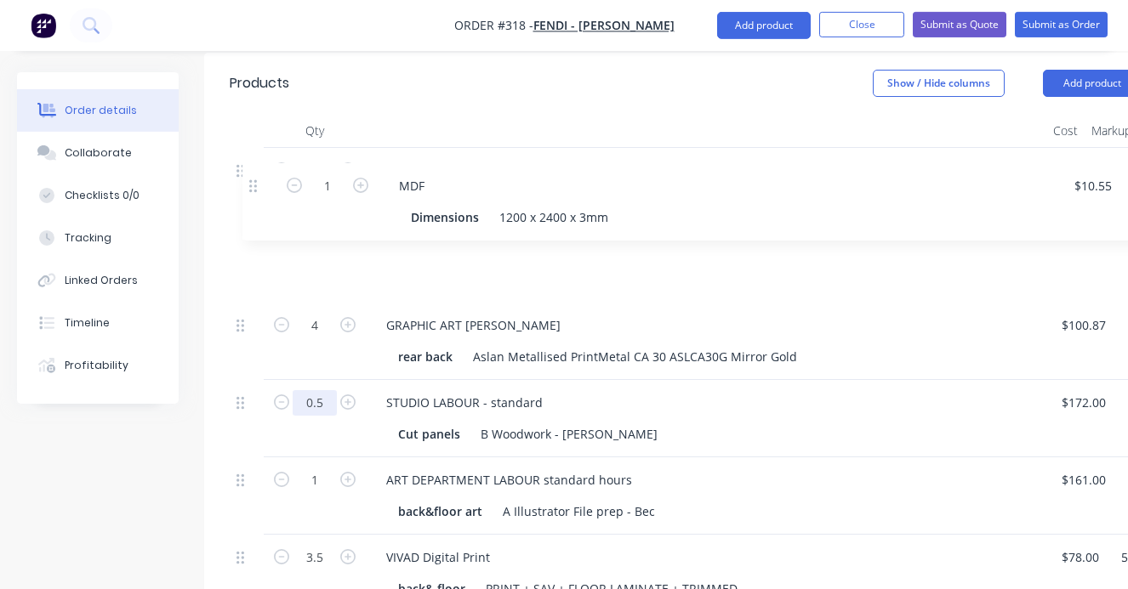
drag, startPoint x: 240, startPoint y: 286, endPoint x: 253, endPoint y: 190, distance: 96.1
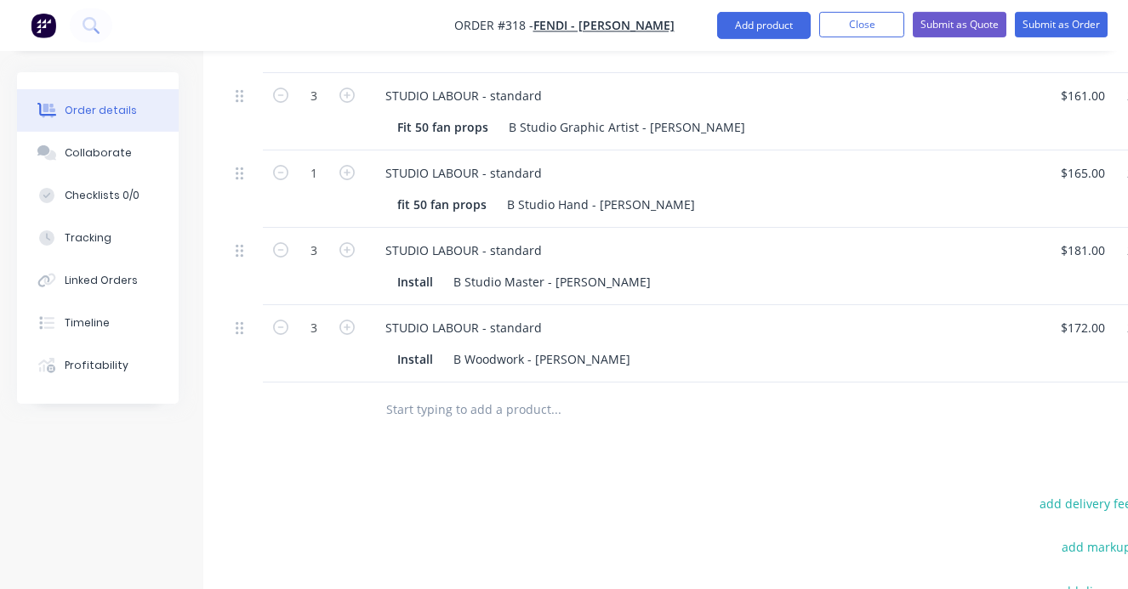
scroll to position [1214, 1]
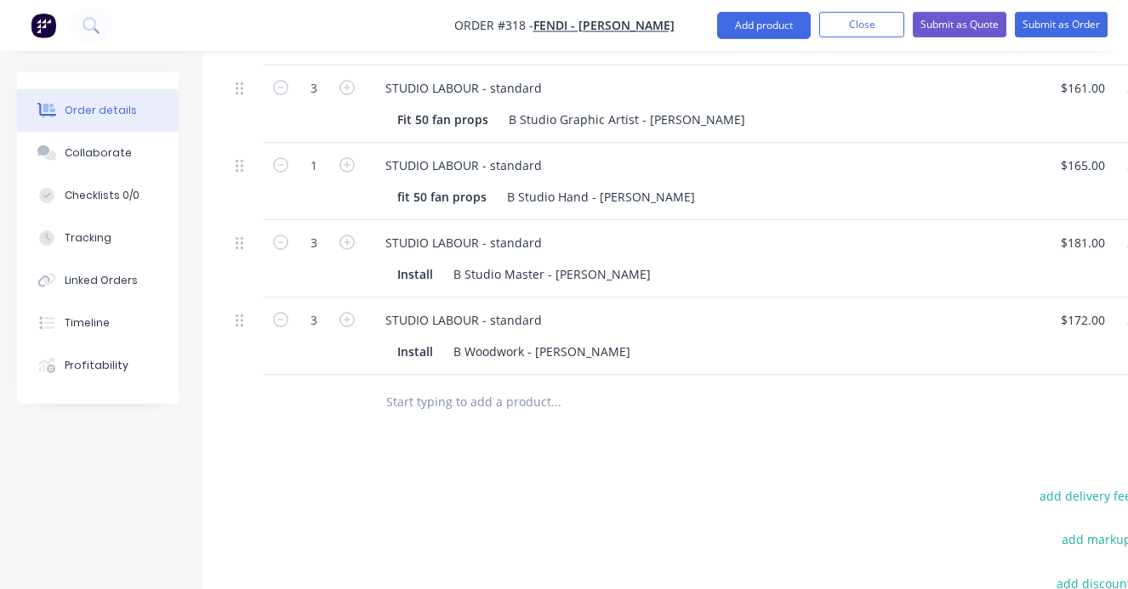
type input "0.5"
type input "$103.20"
click at [389, 385] on input "text" at bounding box center [555, 402] width 340 height 34
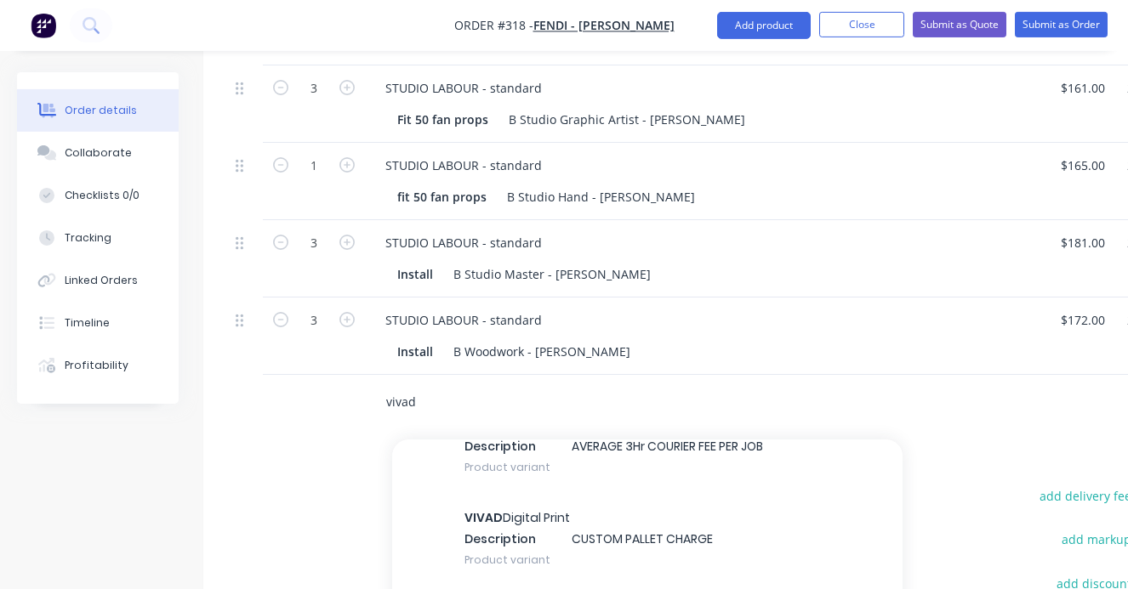
scroll to position [1343, 0]
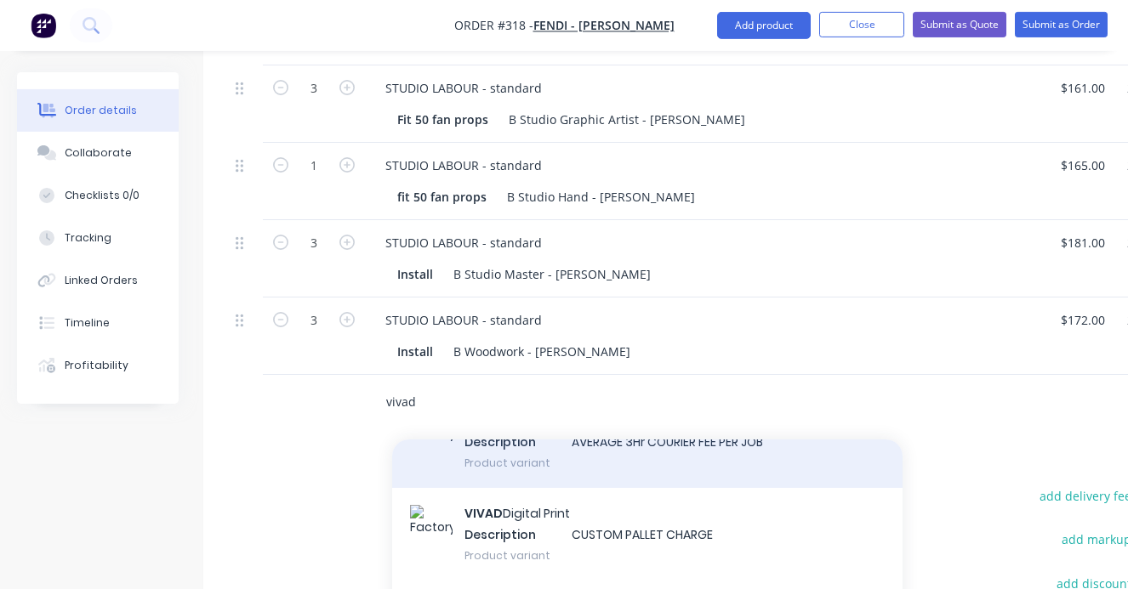
type input "vivad"
click at [495, 412] on div "VIVAD Digital Print Description AVERAGE 3Hr COURIER FEE PER JOB Product variant" at bounding box center [647, 442] width 510 height 94
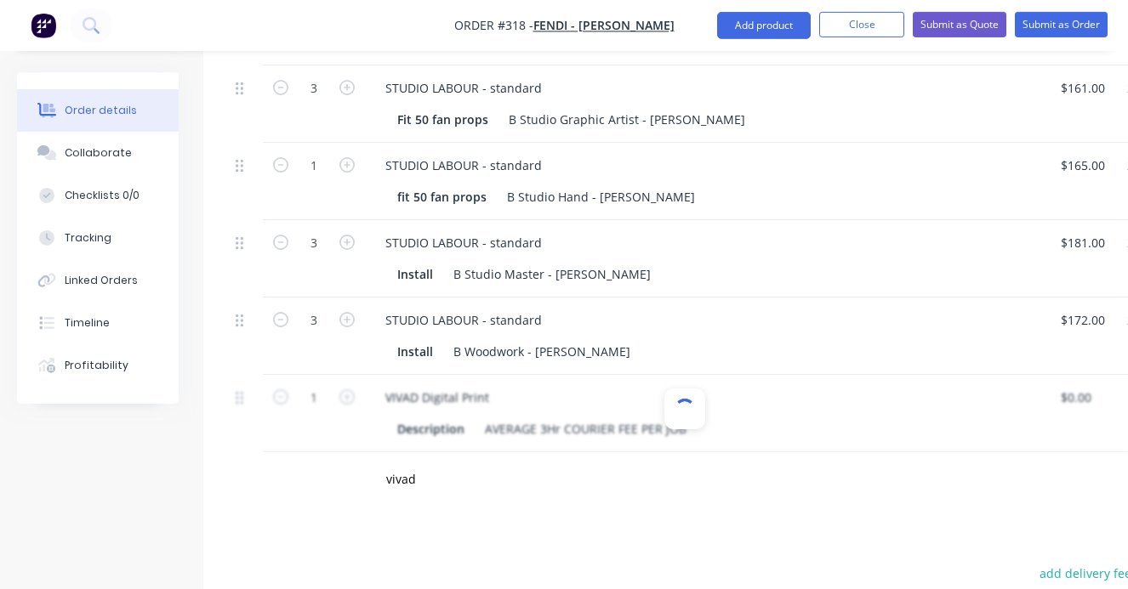
type input "$37.80"
type input "10"
type input "$41.58"
click at [404, 463] on input "text" at bounding box center [555, 480] width 340 height 34
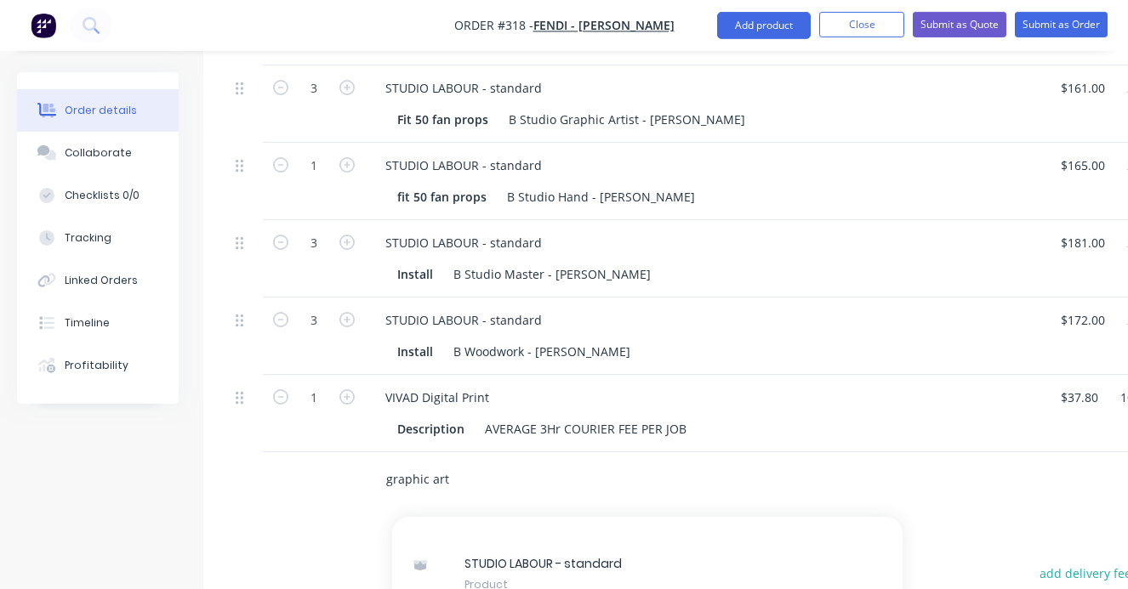
scroll to position [2516, 0]
click at [462, 463] on input "graphic art" at bounding box center [555, 480] width 340 height 34
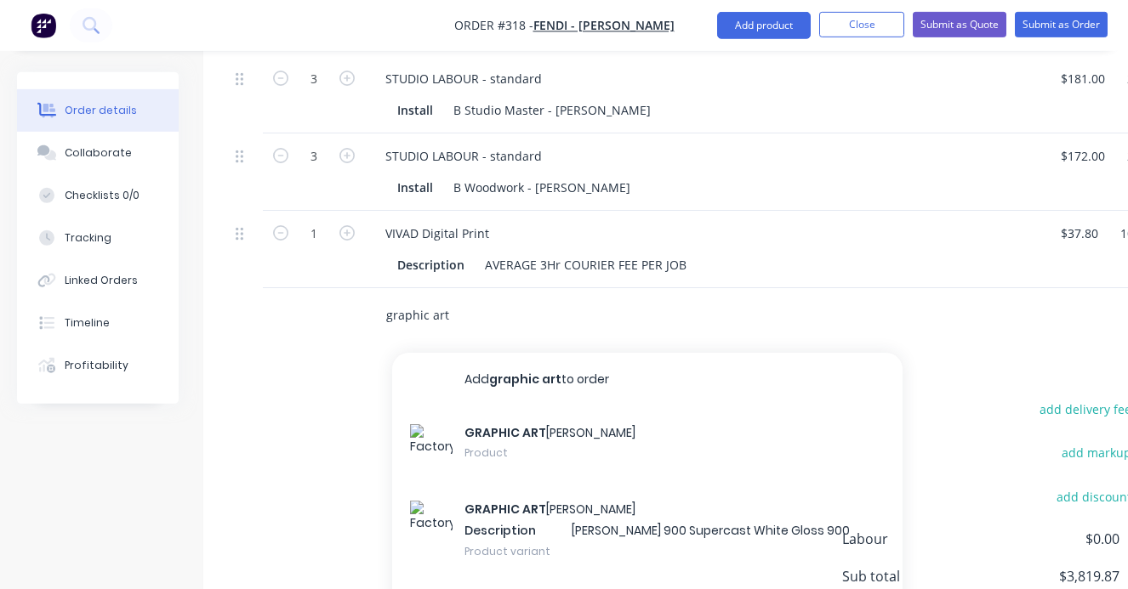
scroll to position [1519, 1]
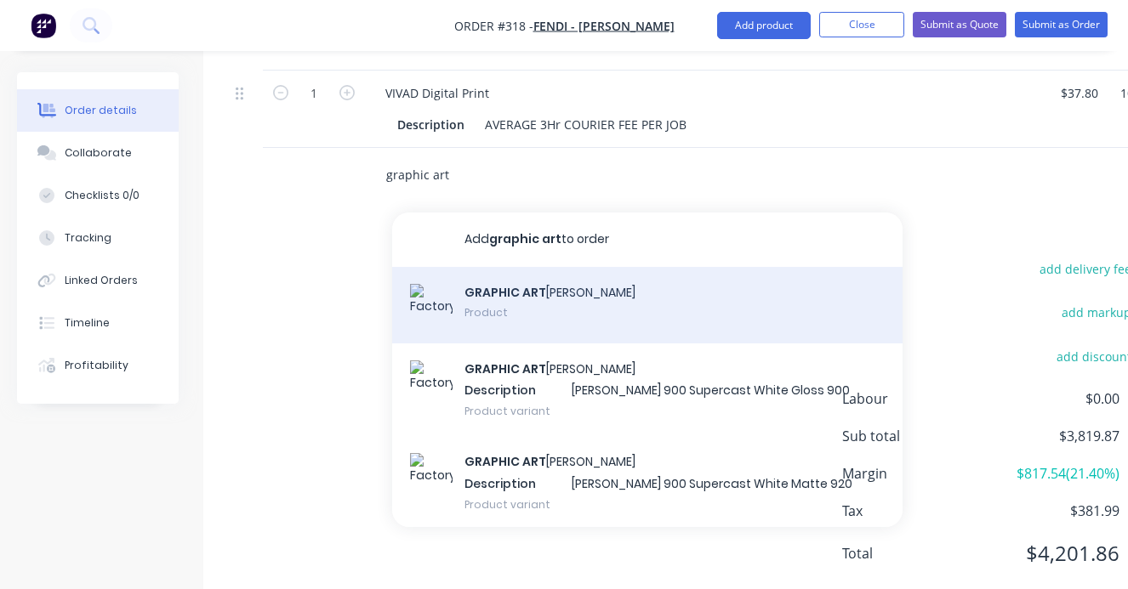
type input "graphic art"
click at [485, 267] on div "GRAPHIC ART MART SAV Product" at bounding box center [647, 305] width 510 height 77
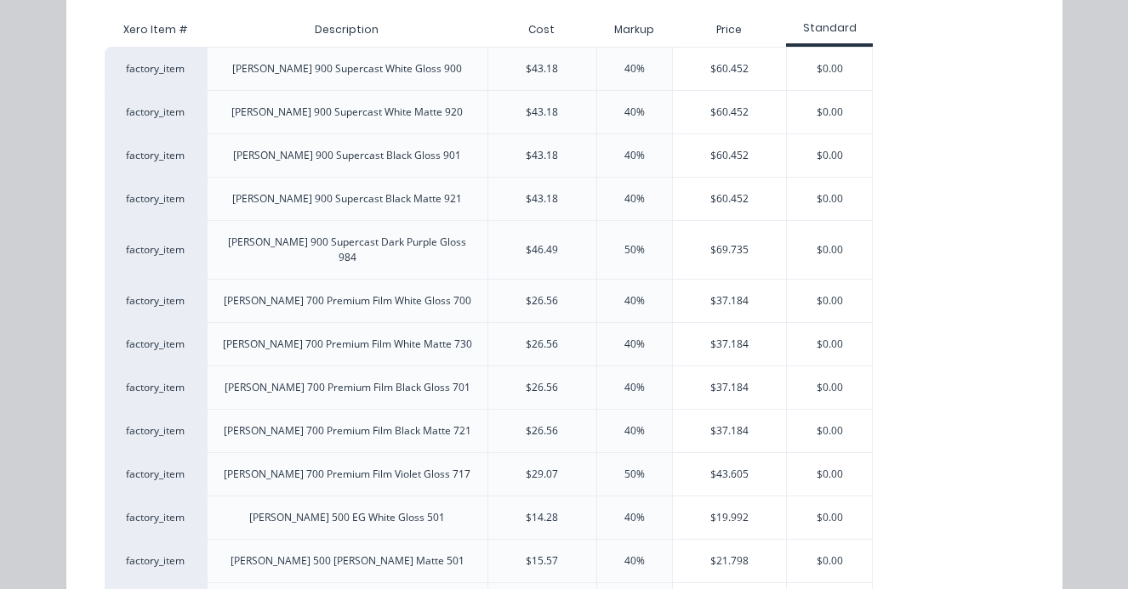
scroll to position [0, 0]
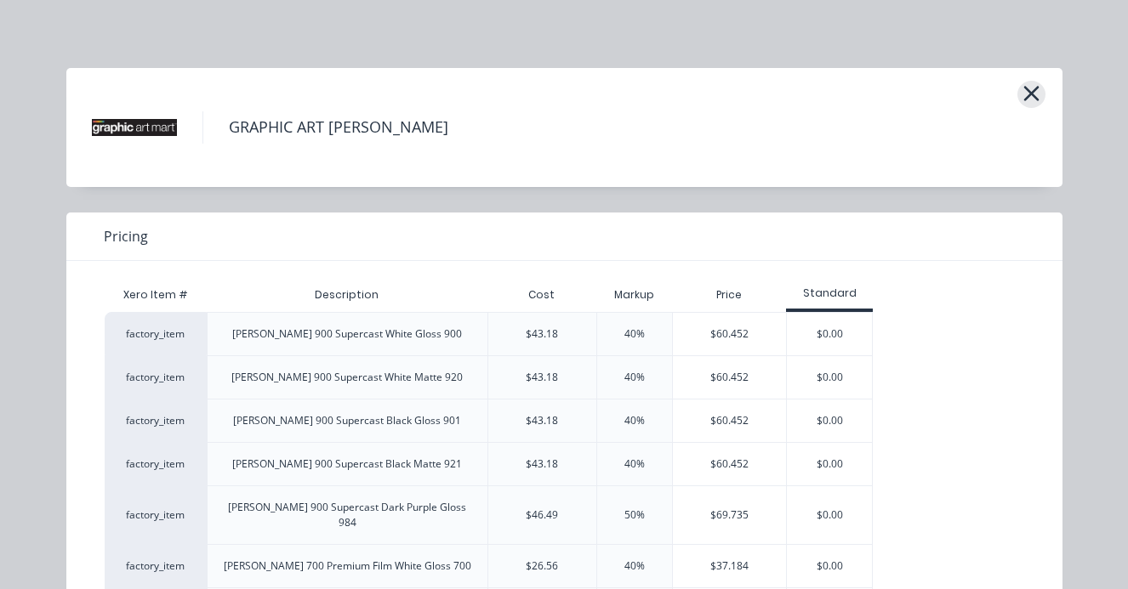
click at [1031, 102] on icon "button" at bounding box center [1031, 94] width 18 height 24
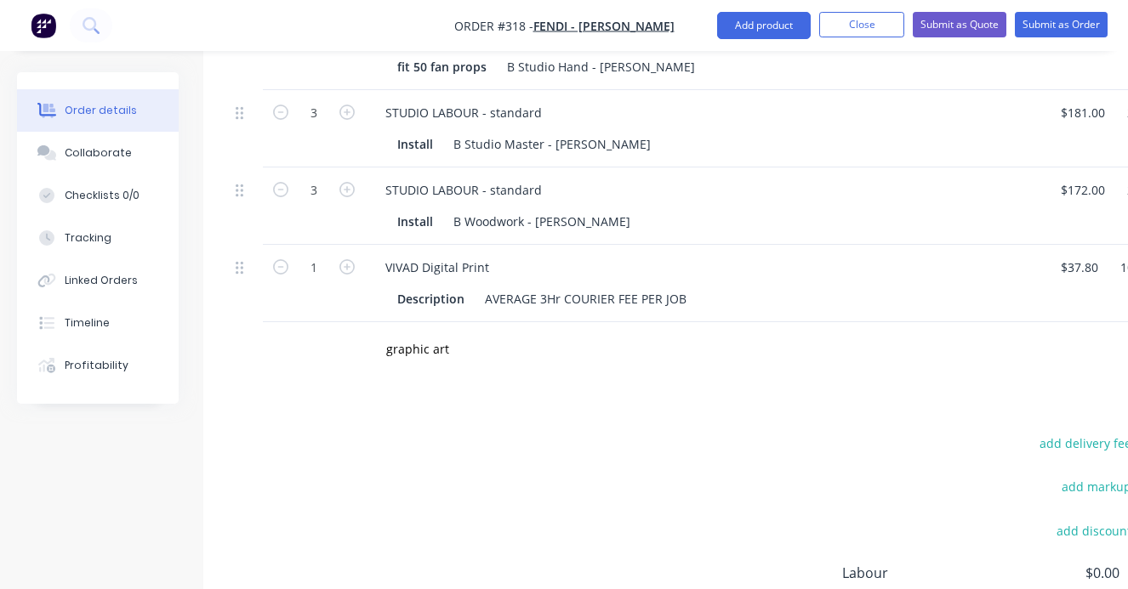
scroll to position [1287, 1]
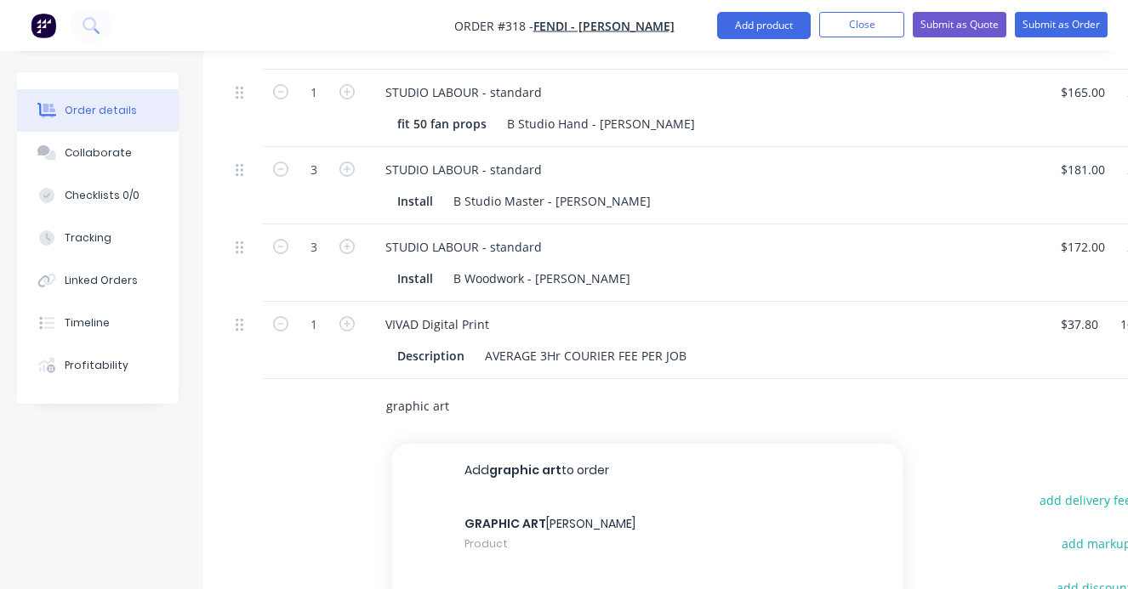
drag, startPoint x: 452, startPoint y: 358, endPoint x: 337, endPoint y: 345, distance: 116.3
click at [385, 389] on input "graphic art" at bounding box center [555, 406] width 340 height 34
type input "delivery"
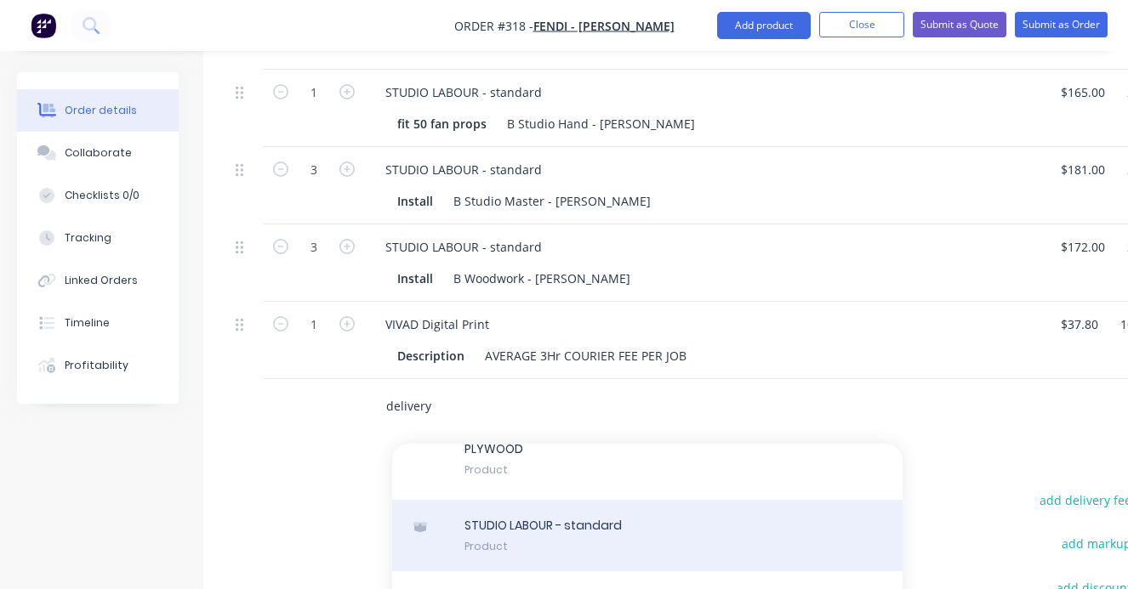
scroll to position [213, 0]
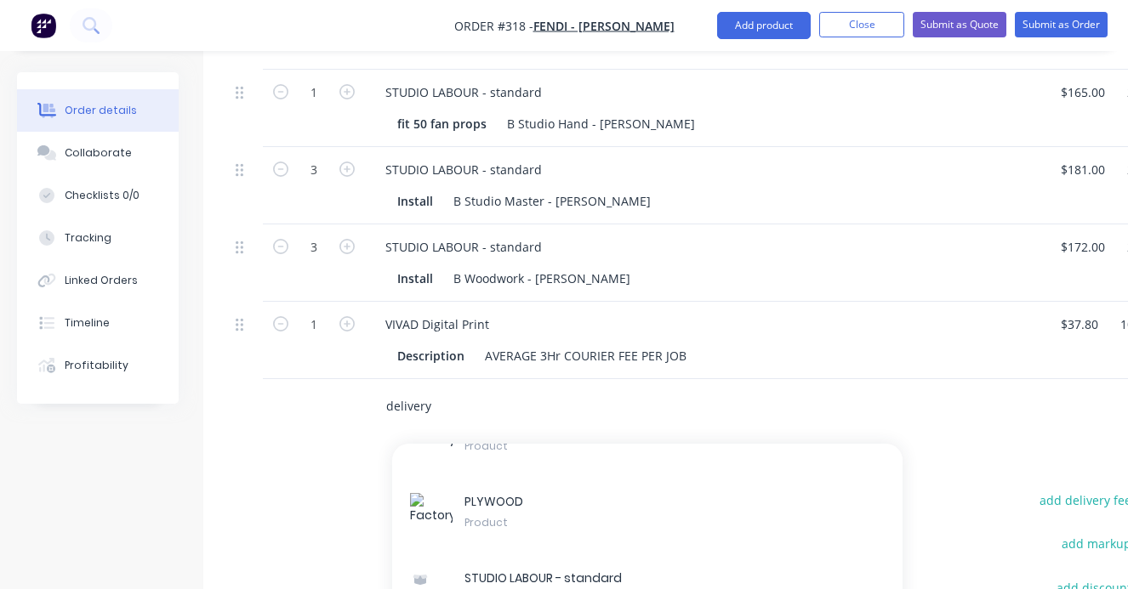
click at [449, 389] on input "delivery" at bounding box center [555, 406] width 340 height 34
drag, startPoint x: 446, startPoint y: 361, endPoint x: 339, endPoint y: 345, distance: 107.5
click at [385, 389] on input "delivery" at bounding box center [555, 406] width 340 height 34
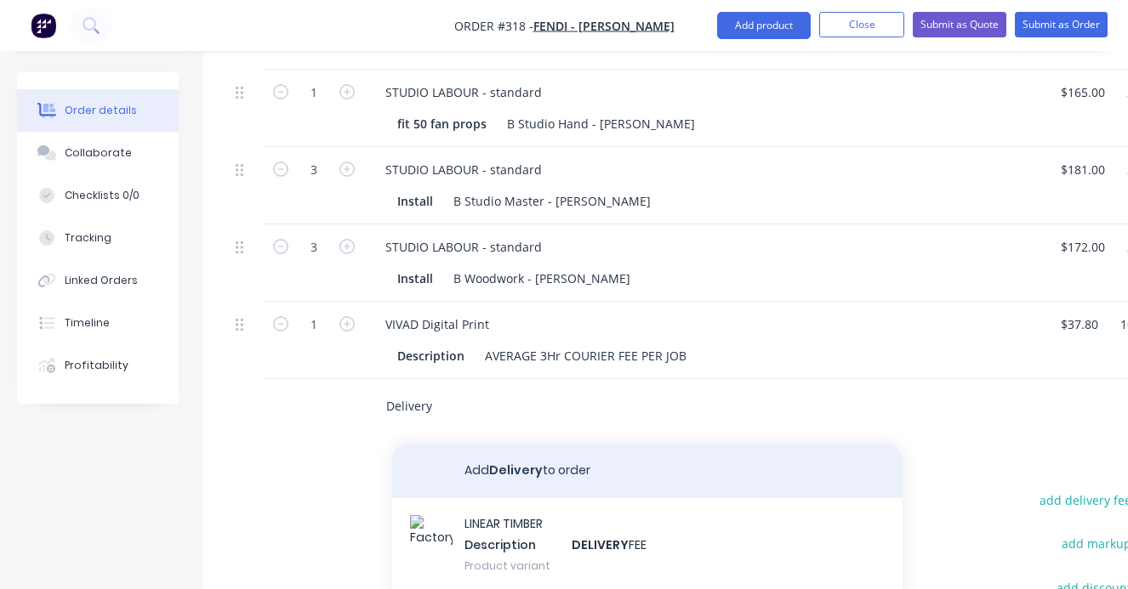
type input "Delivery"
click at [515, 444] on button "Add Delivery to order" at bounding box center [647, 471] width 510 height 54
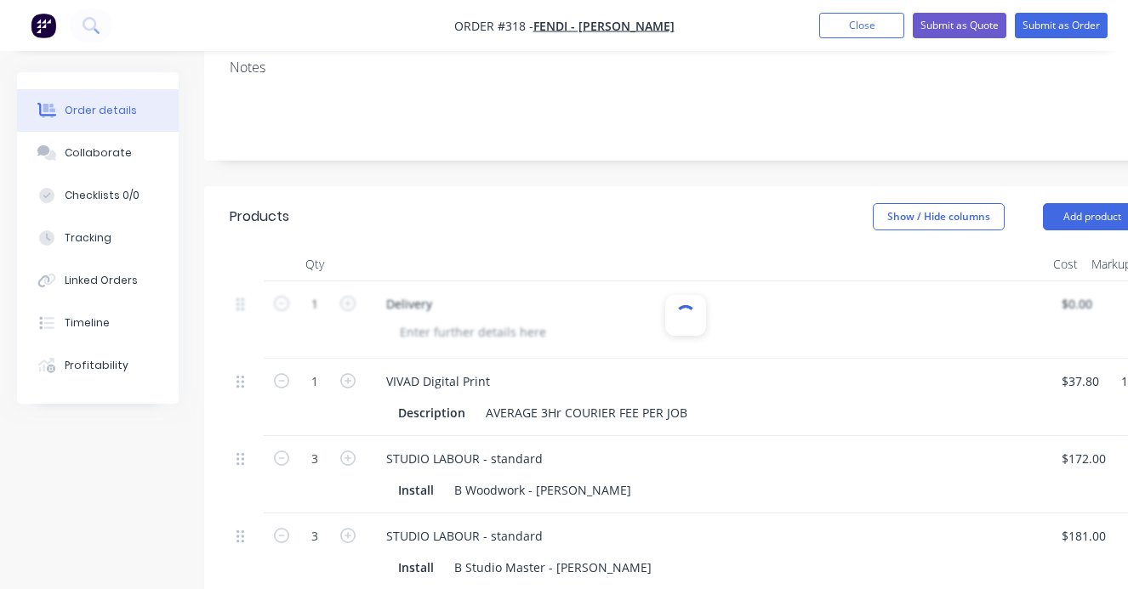
scroll to position [333, 0]
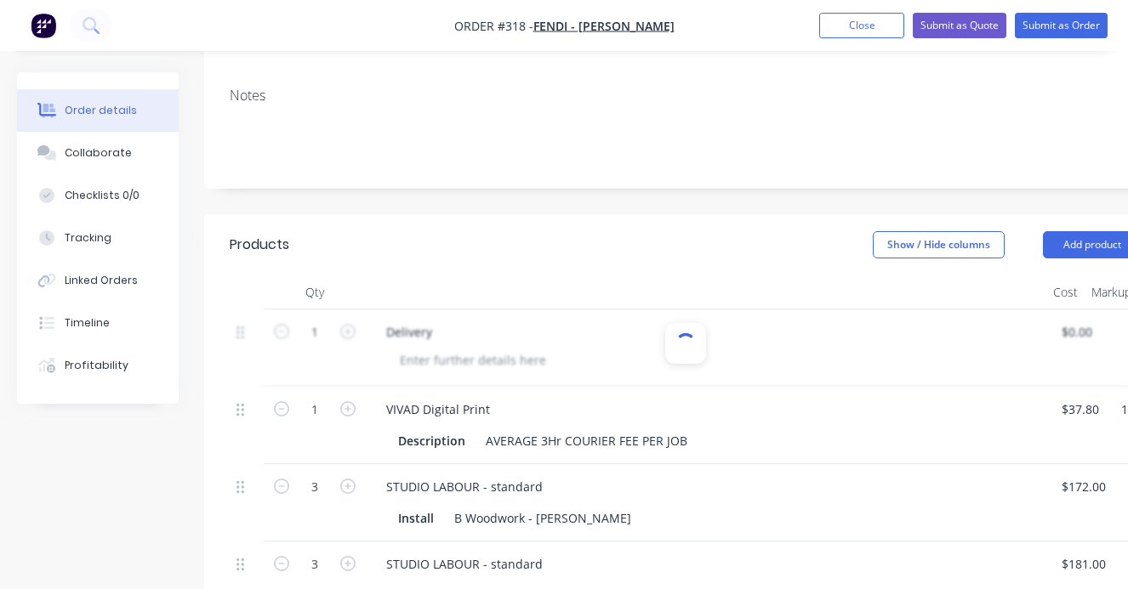
drag, startPoint x: 590, startPoint y: 173, endPoint x: 508, endPoint y: 169, distance: 82.6
click at [508, 214] on header "Products Show / Hide columns Add product" at bounding box center [685, 244] width 962 height 61
click at [688, 330] on div at bounding box center [685, 343] width 26 height 26
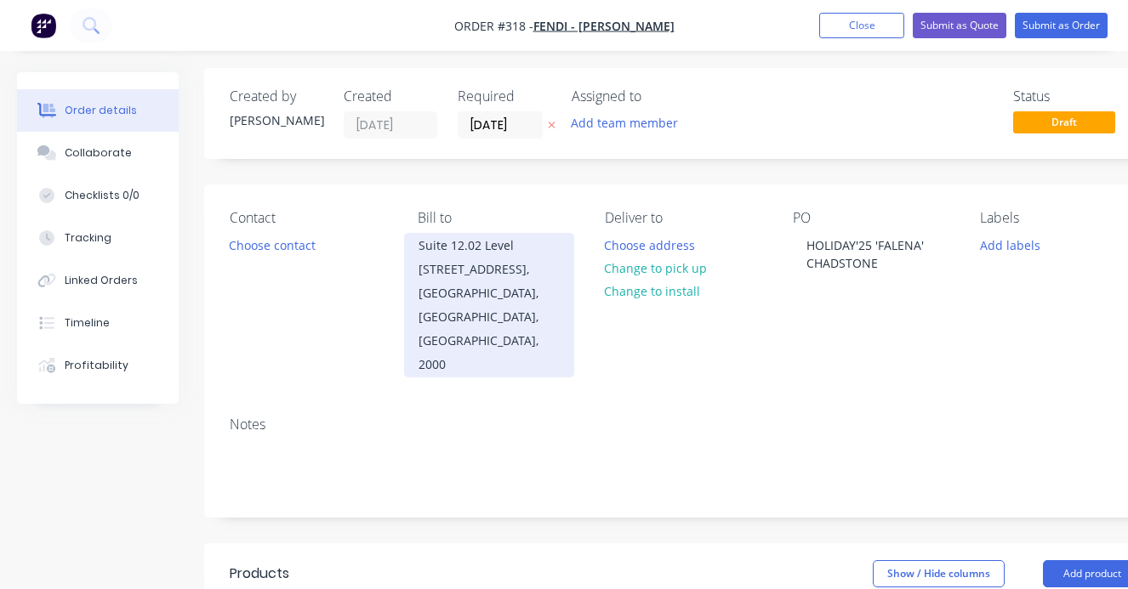
scroll to position [0, 0]
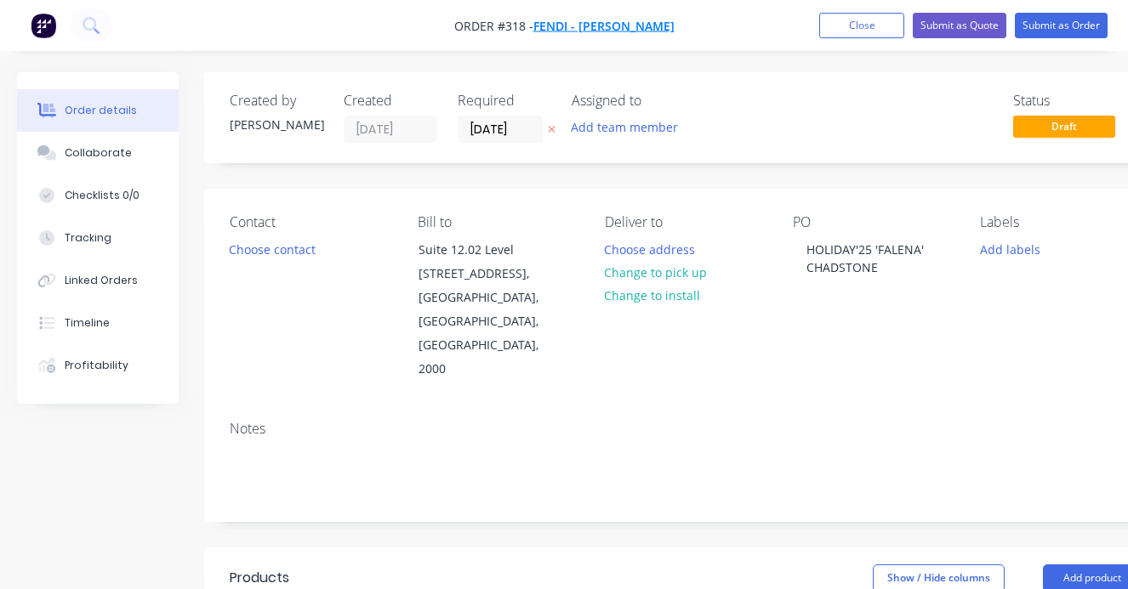
click at [563, 24] on span "Fendi - [PERSON_NAME]" at bounding box center [603, 26] width 141 height 16
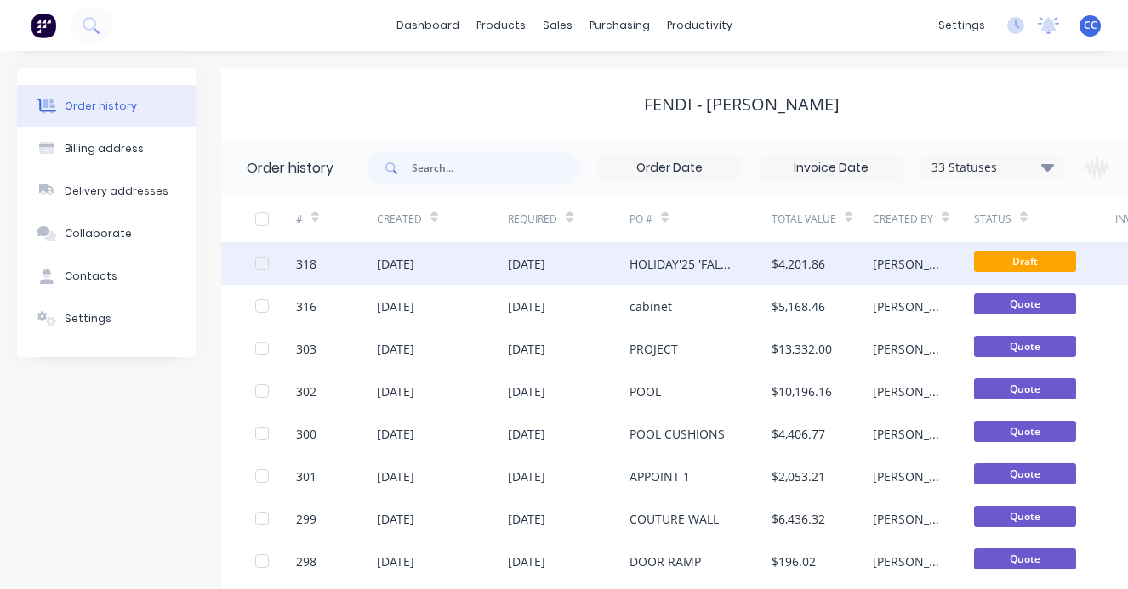
click at [536, 262] on div "[DATE]" at bounding box center [526, 264] width 37 height 18
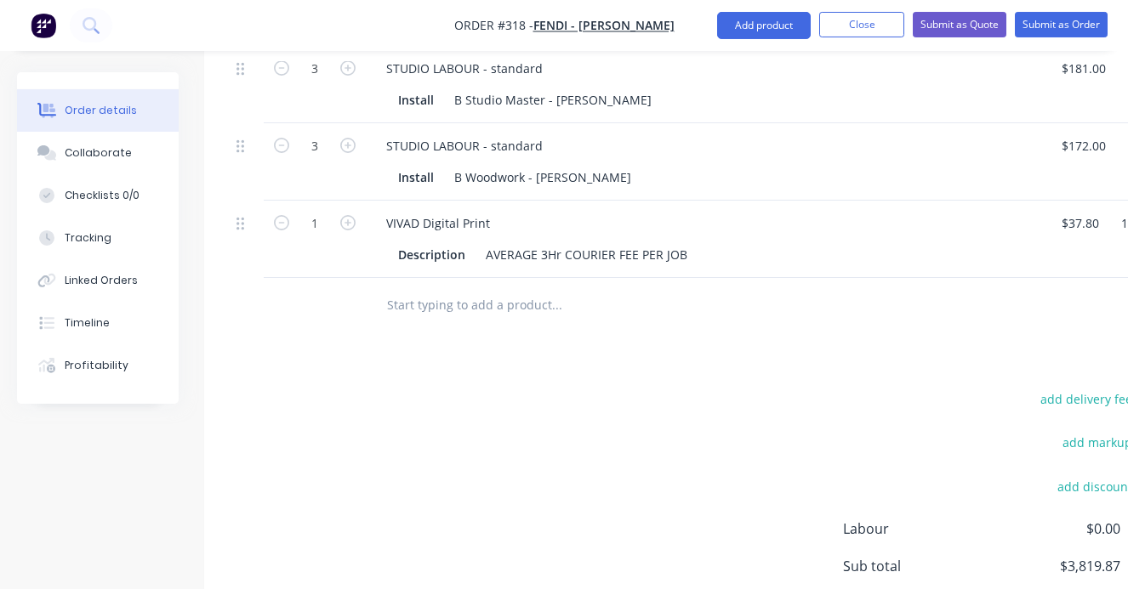
scroll to position [1381, 0]
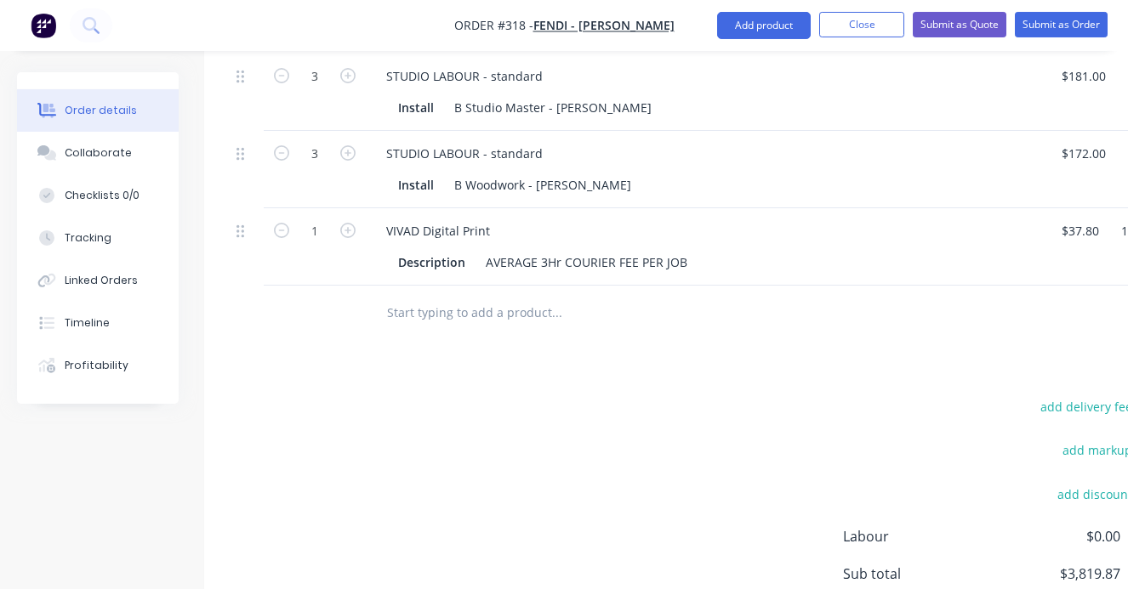
click at [391, 296] on input "text" at bounding box center [556, 313] width 340 height 34
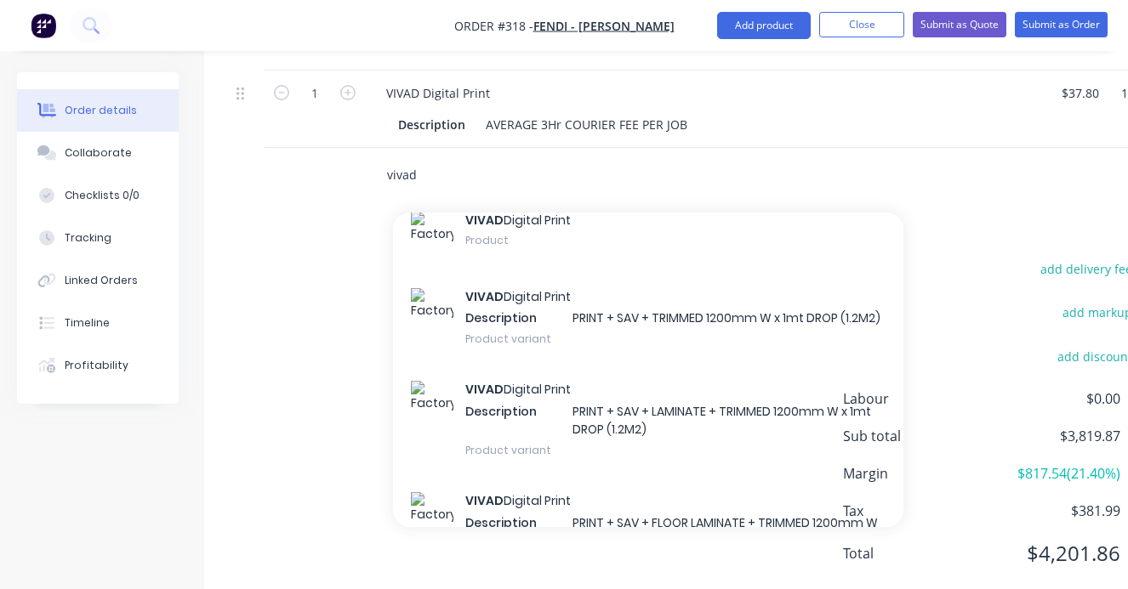
scroll to position [0, 0]
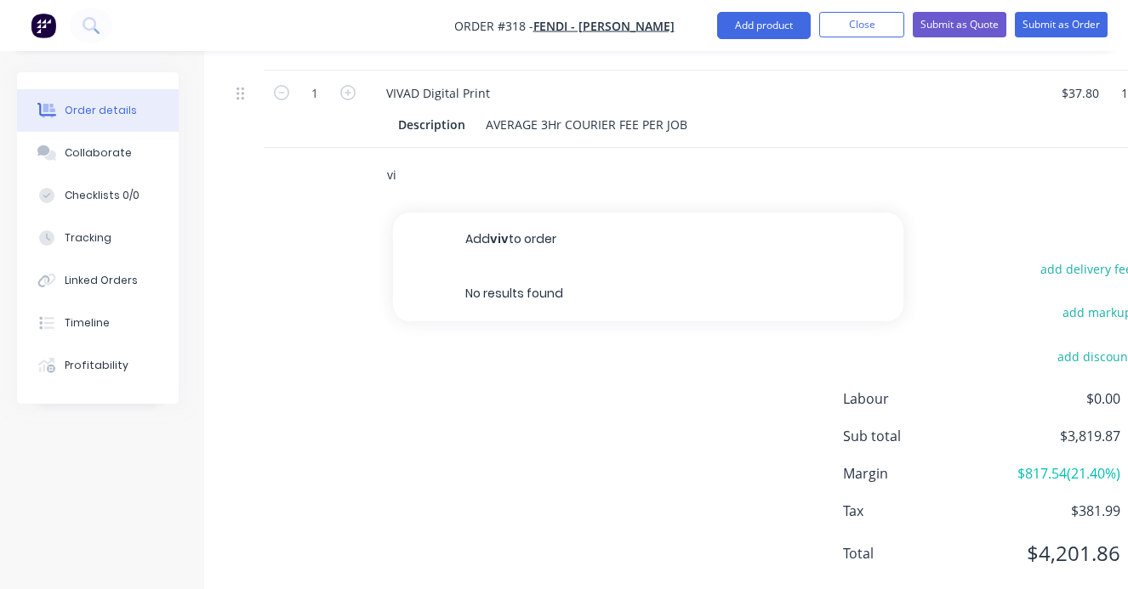
type input "v"
type input "delivery"
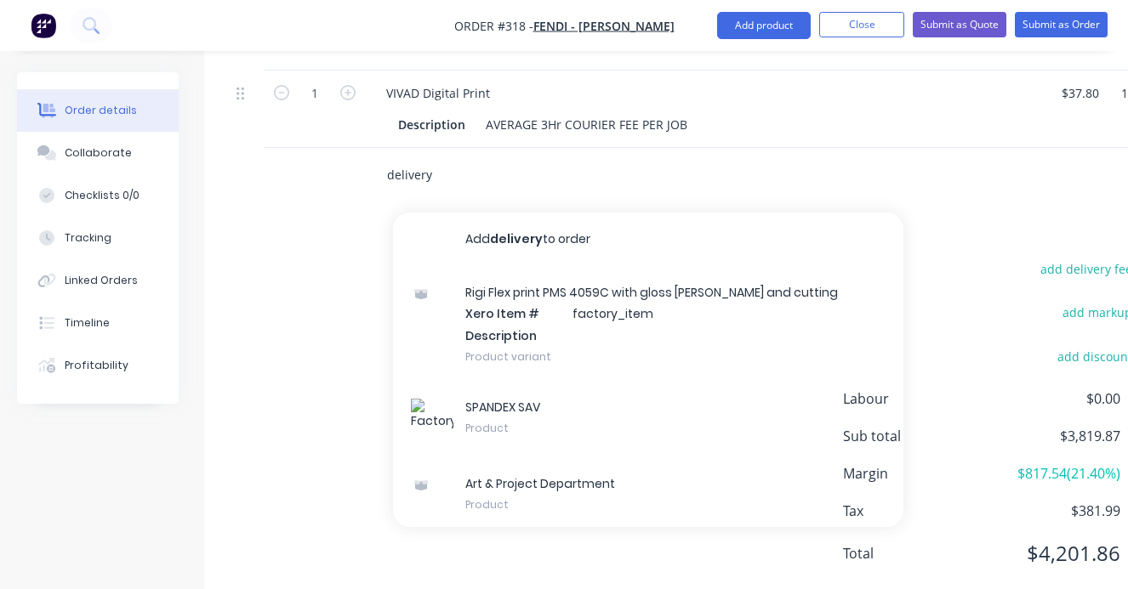
drag, startPoint x: 452, startPoint y: 127, endPoint x: 352, endPoint y: 125, distance: 99.5
click at [386, 158] on input "delivery" at bounding box center [556, 175] width 340 height 34
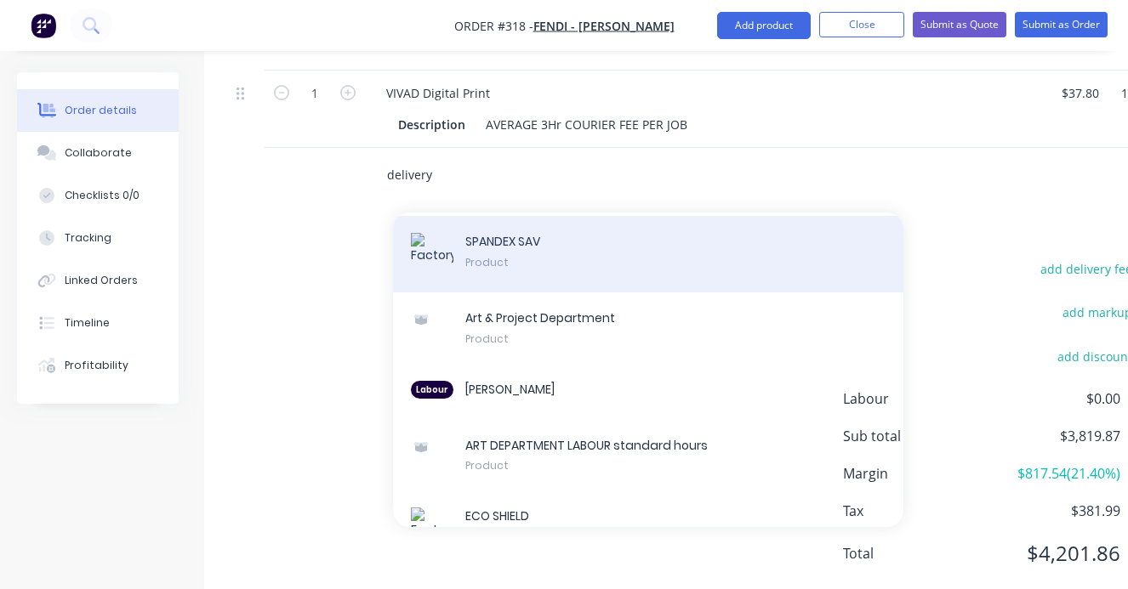
scroll to position [41, 0]
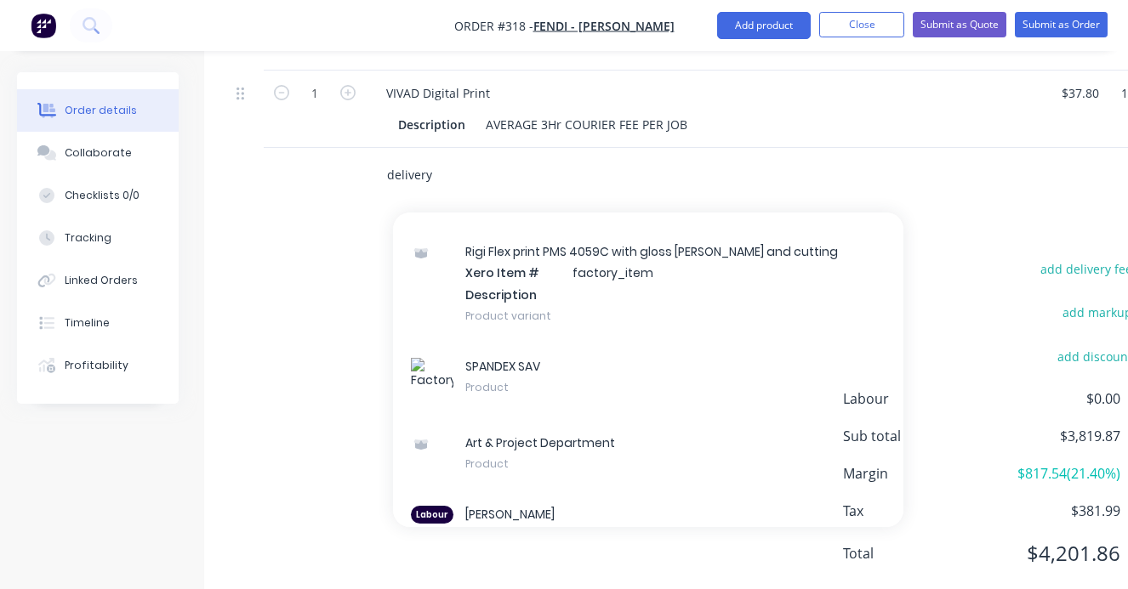
drag, startPoint x: 436, startPoint y: 126, endPoint x: 352, endPoint y: 121, distance: 84.3
click at [386, 158] on input "delivery" at bounding box center [556, 175] width 340 height 34
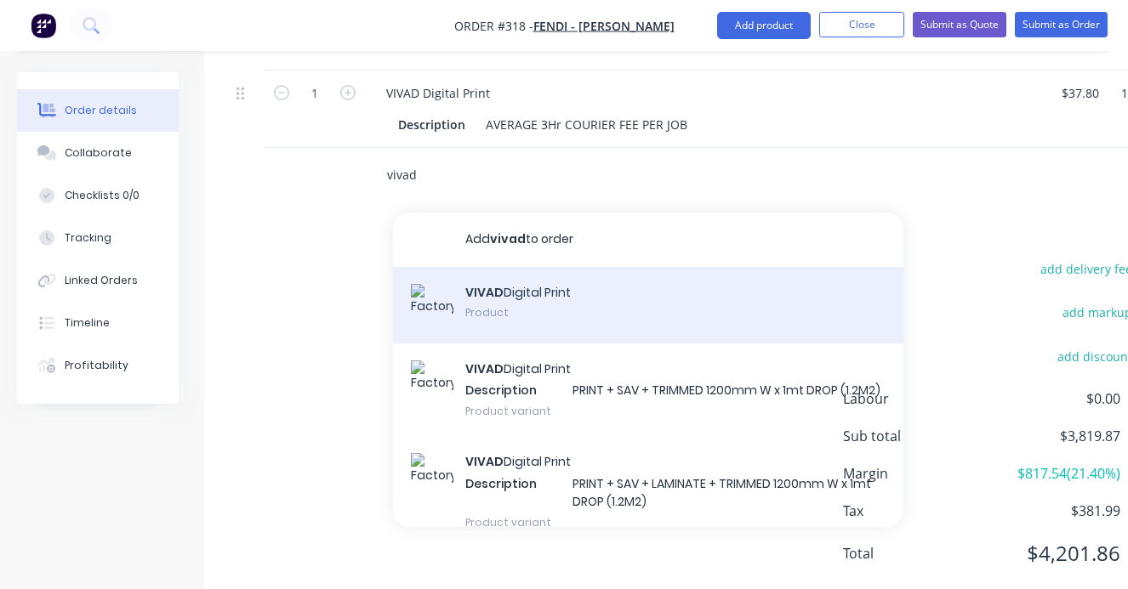
type input "vivad"
click at [498, 267] on div "VIVAD Digital Print Product" at bounding box center [648, 305] width 510 height 77
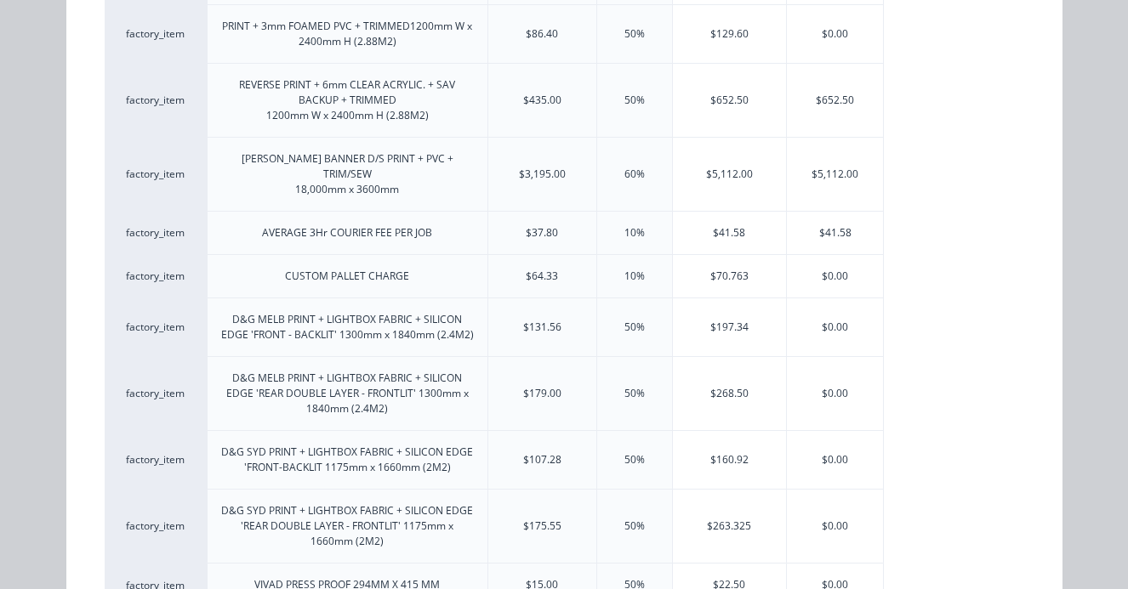
scroll to position [758, 0]
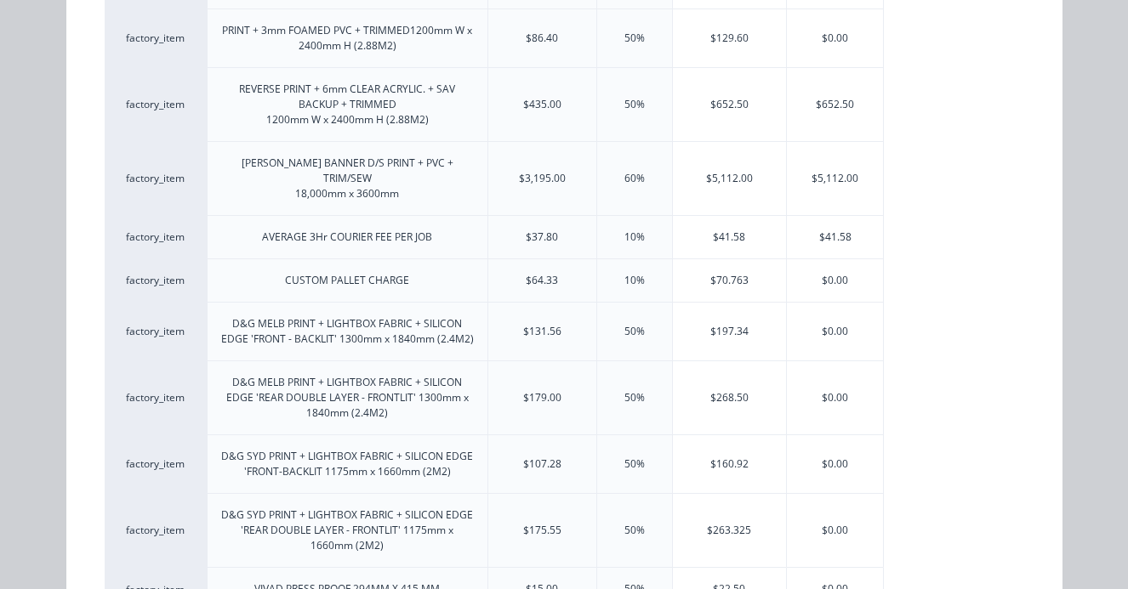
click at [375, 230] on div "AVERAGE 3Hr COURIER FEE PER JOB" at bounding box center [347, 237] width 170 height 15
click at [729, 219] on div "$41.58" at bounding box center [730, 237] width 114 height 43
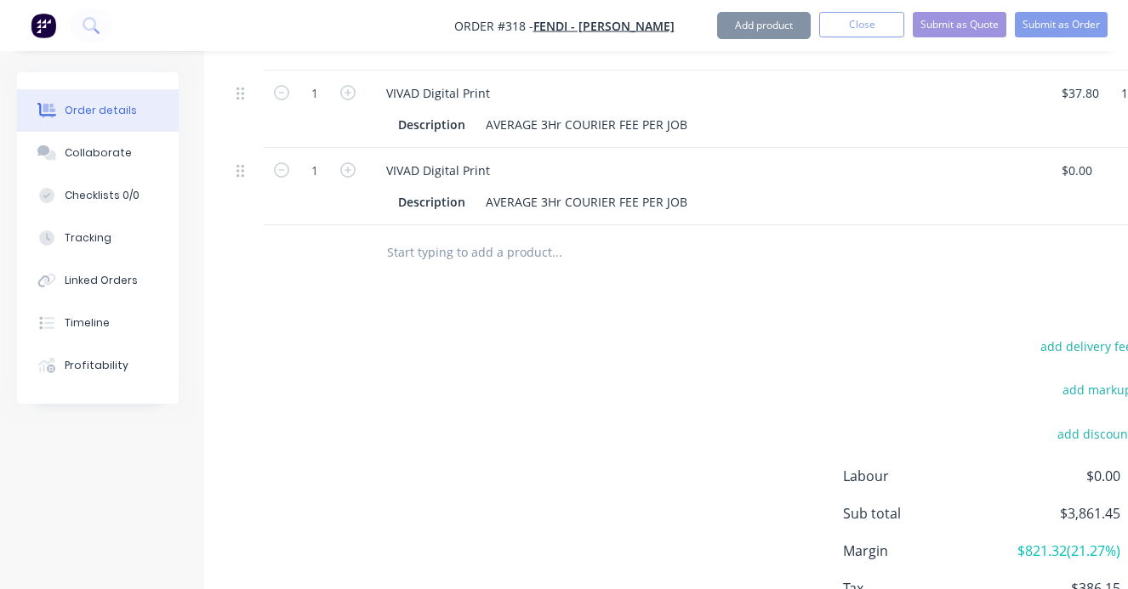
type input "$37.80"
type input "10"
type input "$41.58"
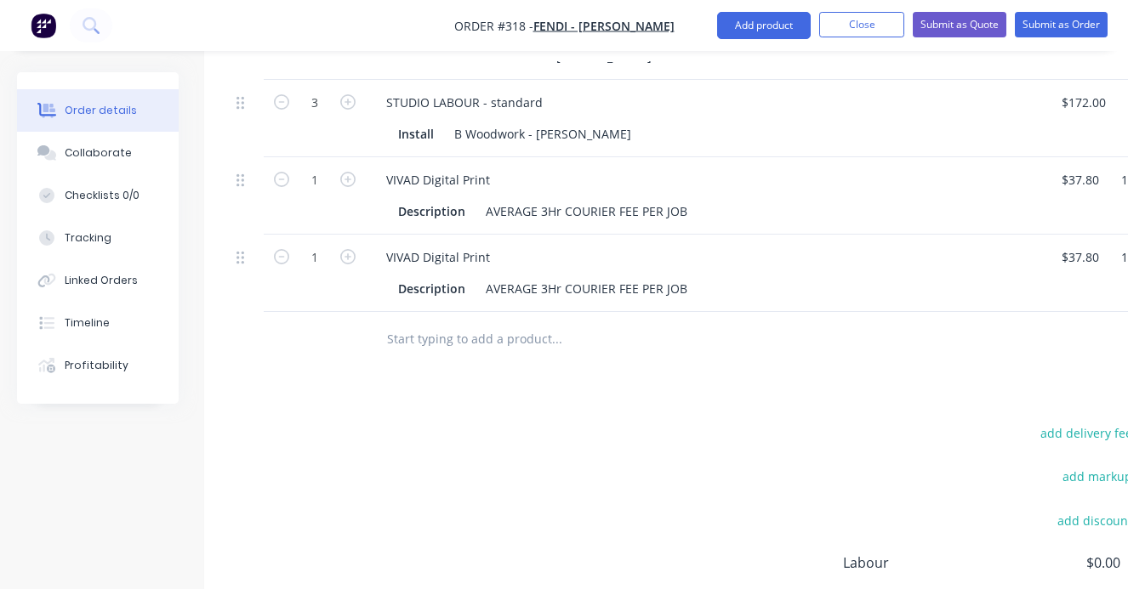
scroll to position [1424, 0]
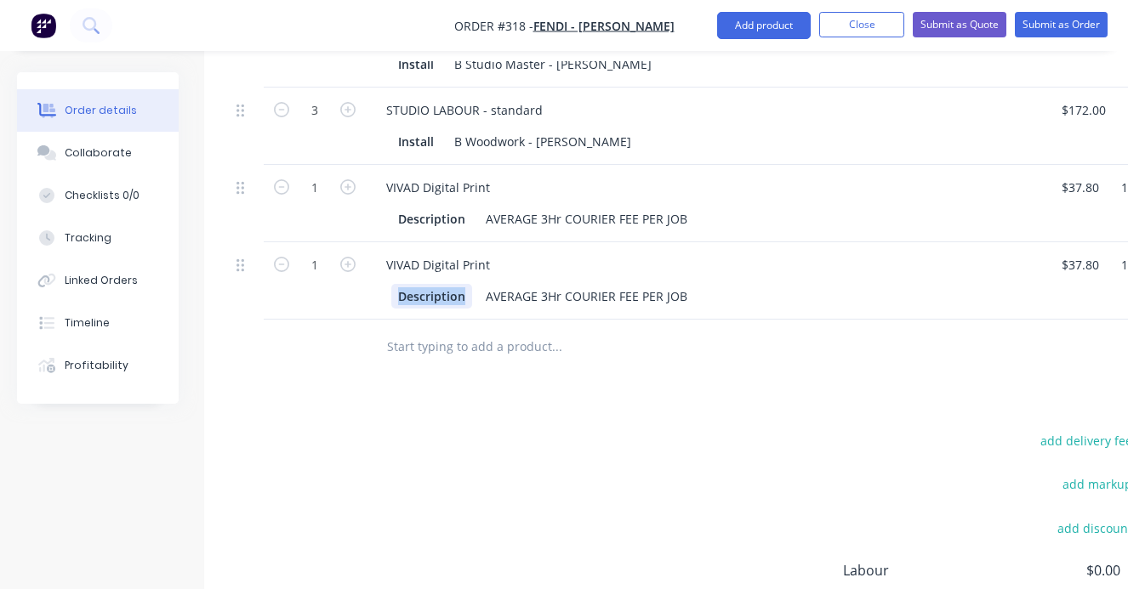
drag, startPoint x: 465, startPoint y: 247, endPoint x: 395, endPoint y: 245, distance: 69.8
click at [395, 284] on div "Description" at bounding box center [431, 296] width 81 height 25
drag, startPoint x: 491, startPoint y: 217, endPoint x: 378, endPoint y: 212, distance: 113.2
click at [378, 253] on div "VIVAD Digital Print" at bounding box center [437, 265] width 131 height 25
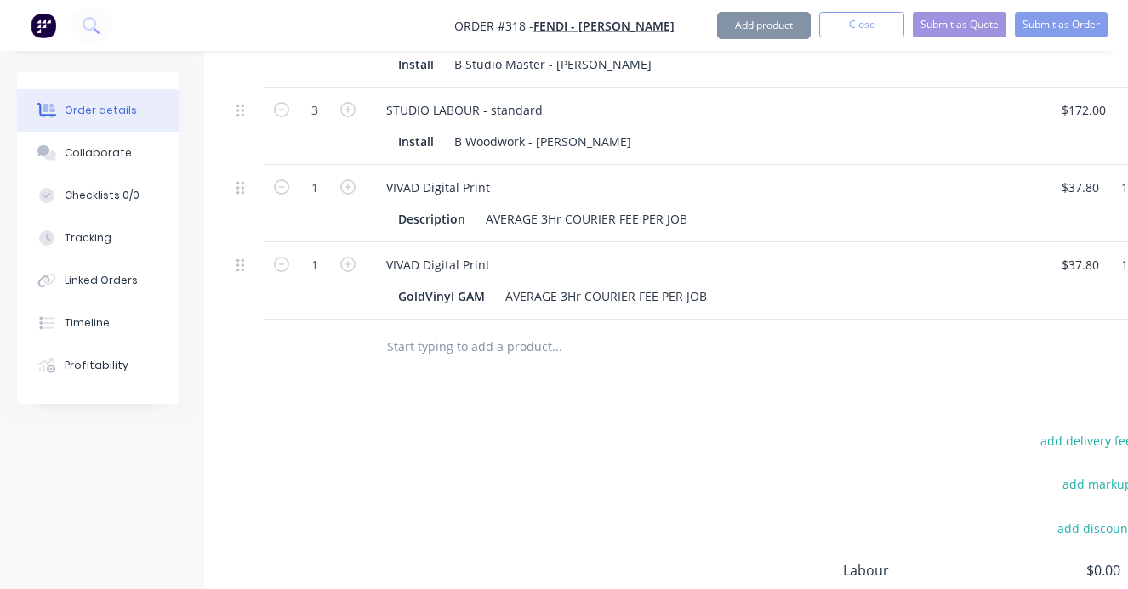
click at [362, 264] on div "1" at bounding box center [315, 280] width 102 height 77
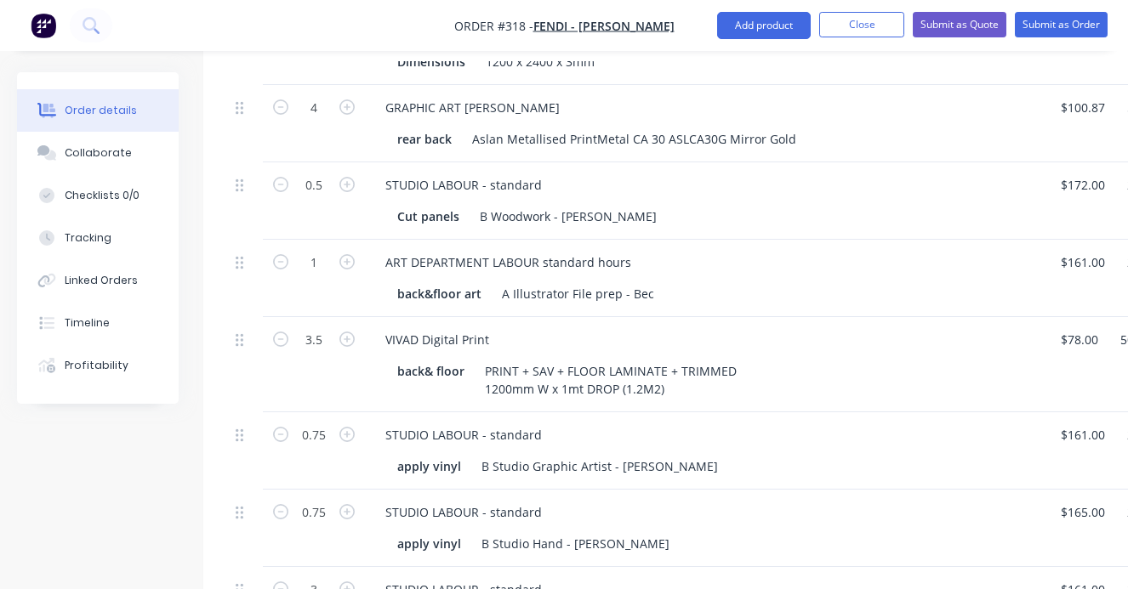
scroll to position [0, 1]
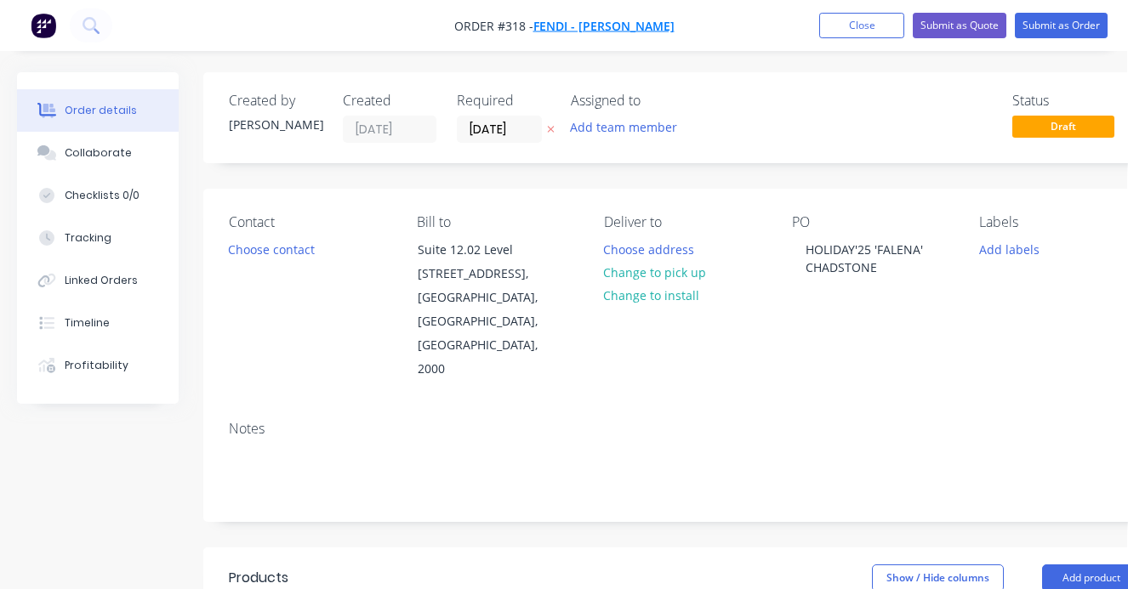
click at [629, 26] on span "Fendi - [PERSON_NAME]" at bounding box center [603, 26] width 141 height 16
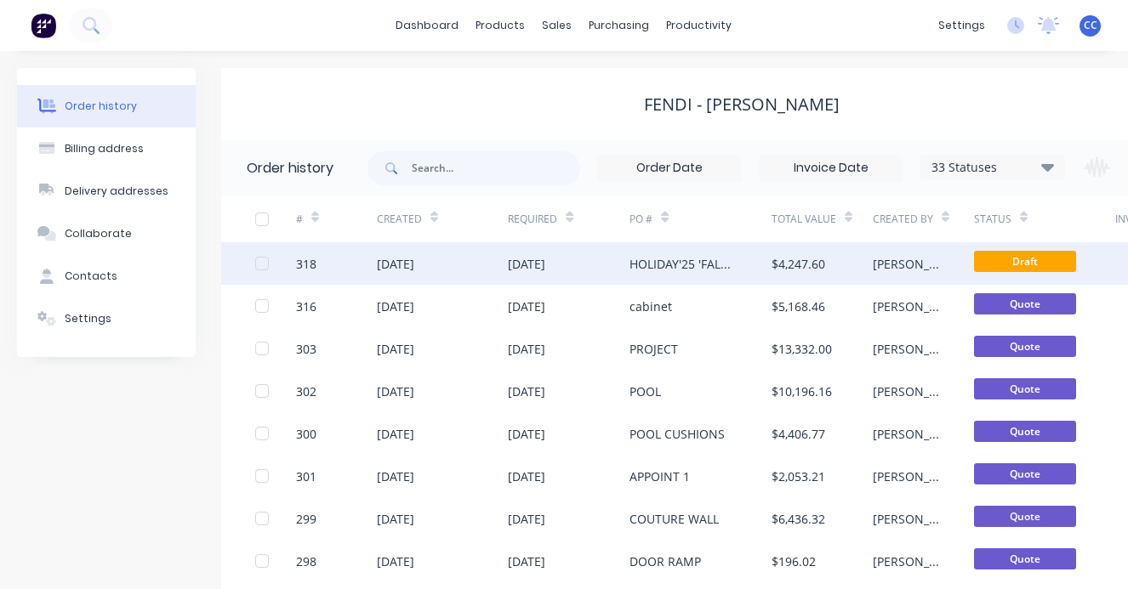
click at [656, 261] on div "HOLIDAY'25 'FALENA' CHADSTONE" at bounding box center [683, 264] width 108 height 18
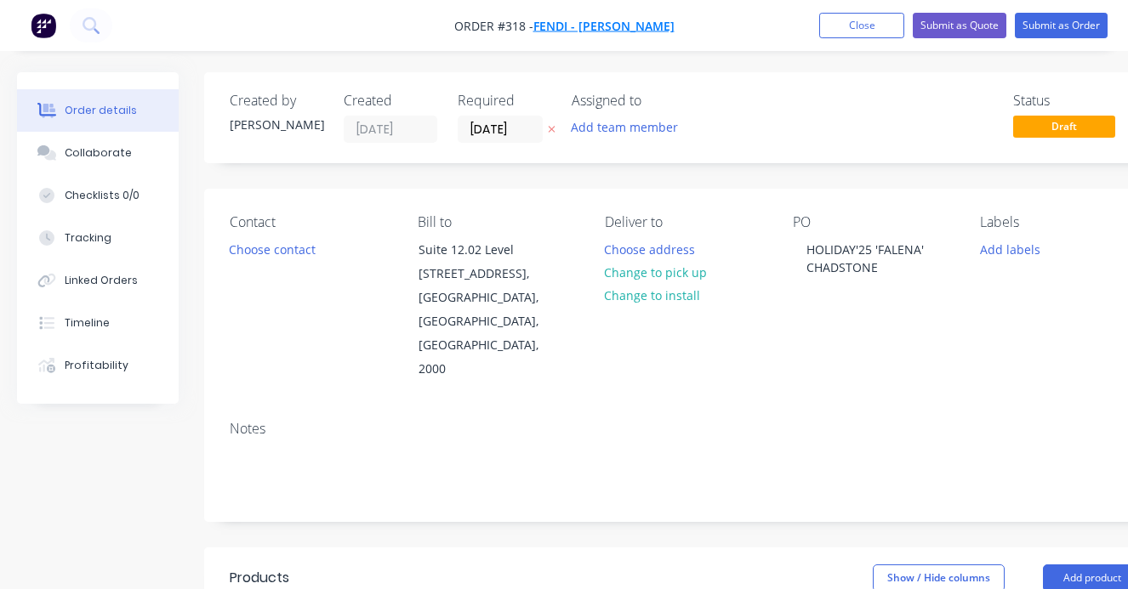
click at [629, 22] on span "Fendi - [PERSON_NAME]" at bounding box center [603, 26] width 141 height 16
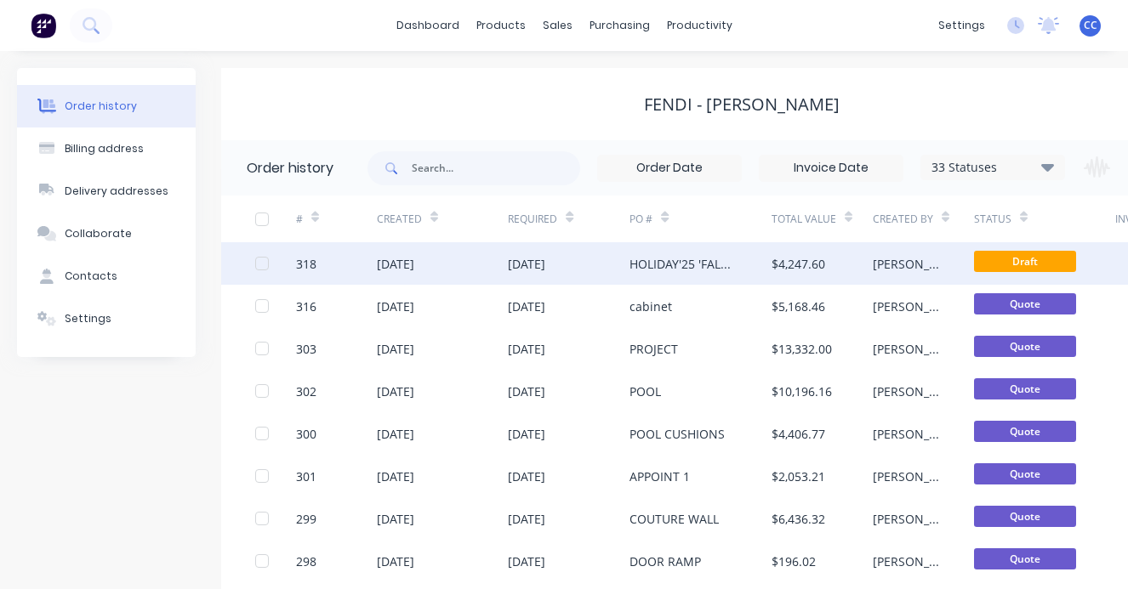
click at [545, 263] on div "[DATE]" at bounding box center [526, 264] width 37 height 18
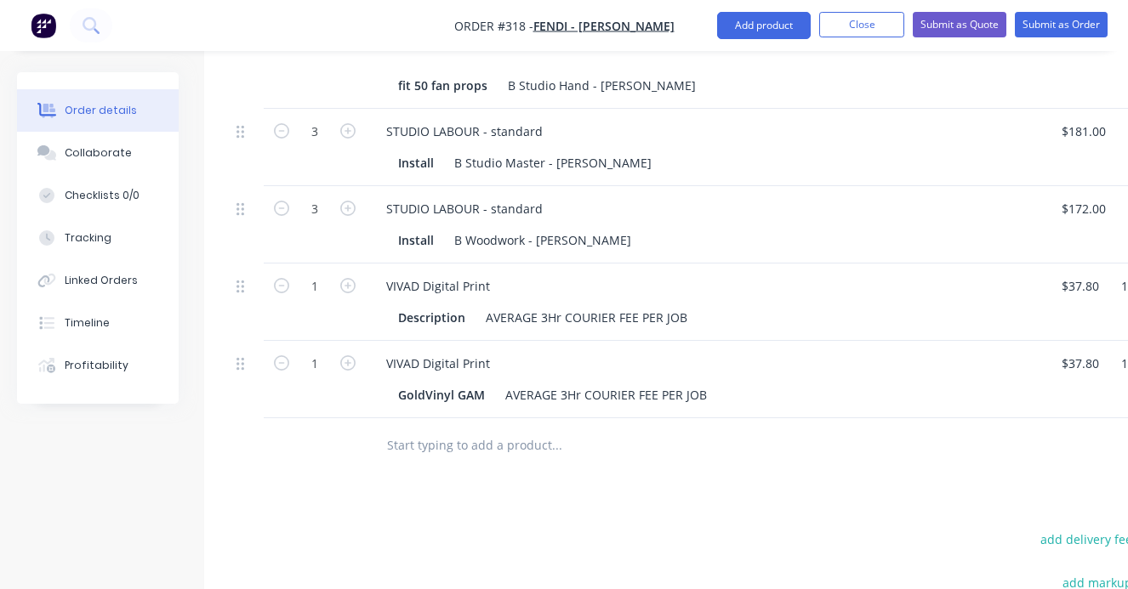
scroll to position [1381, 0]
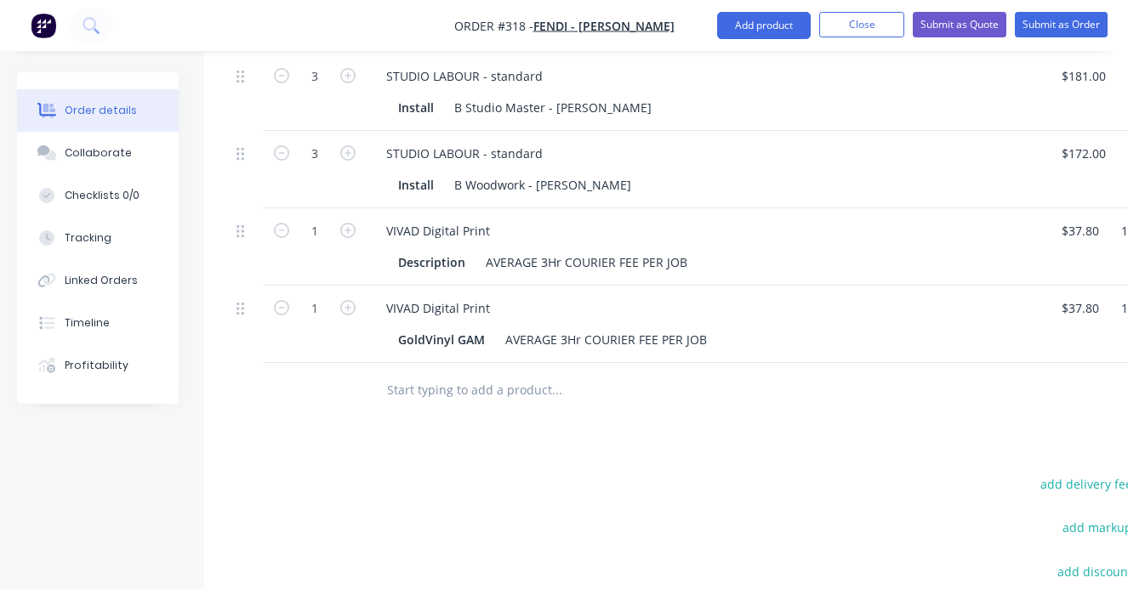
click at [409, 373] on input "text" at bounding box center [556, 390] width 340 height 34
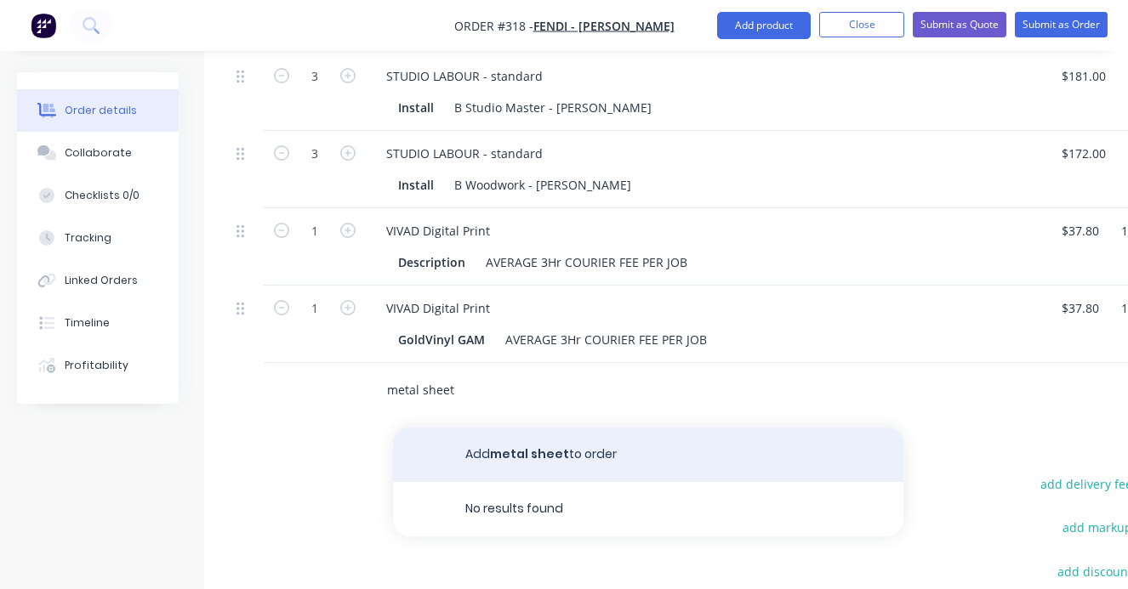
type input "metal sheet"
click at [480, 428] on button "Add metal sheet to order" at bounding box center [648, 455] width 510 height 54
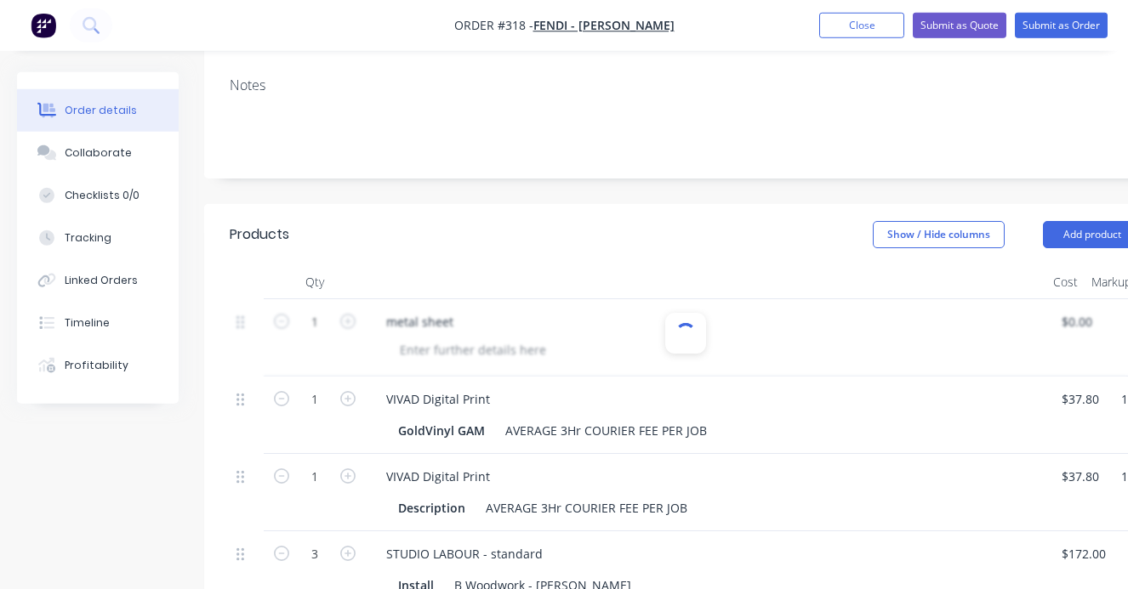
scroll to position [355, 0]
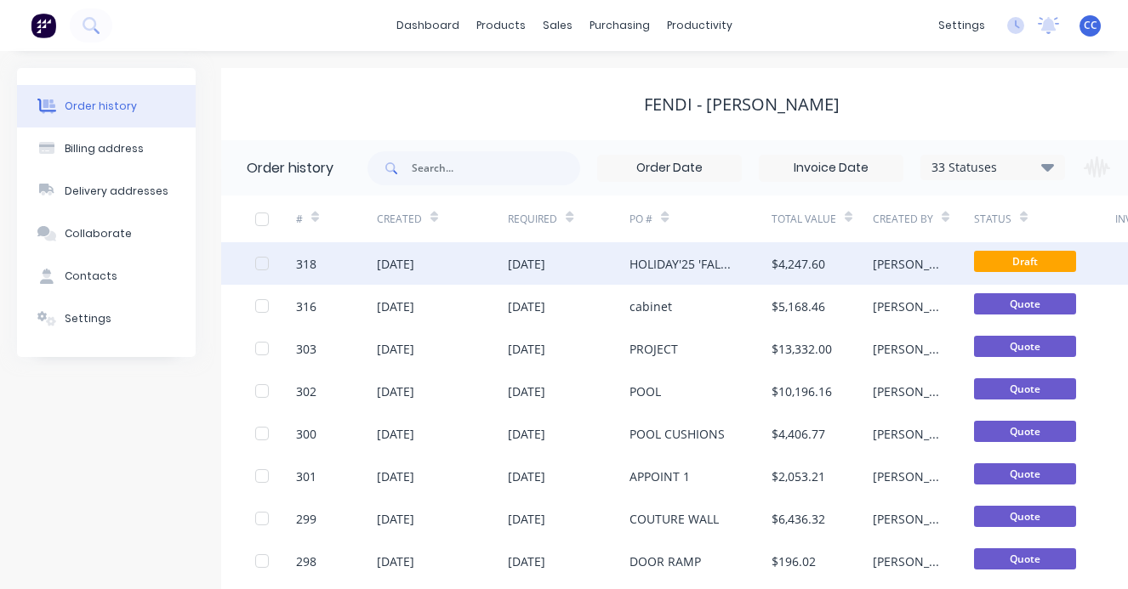
click at [414, 264] on div "[DATE]" at bounding box center [395, 264] width 37 height 18
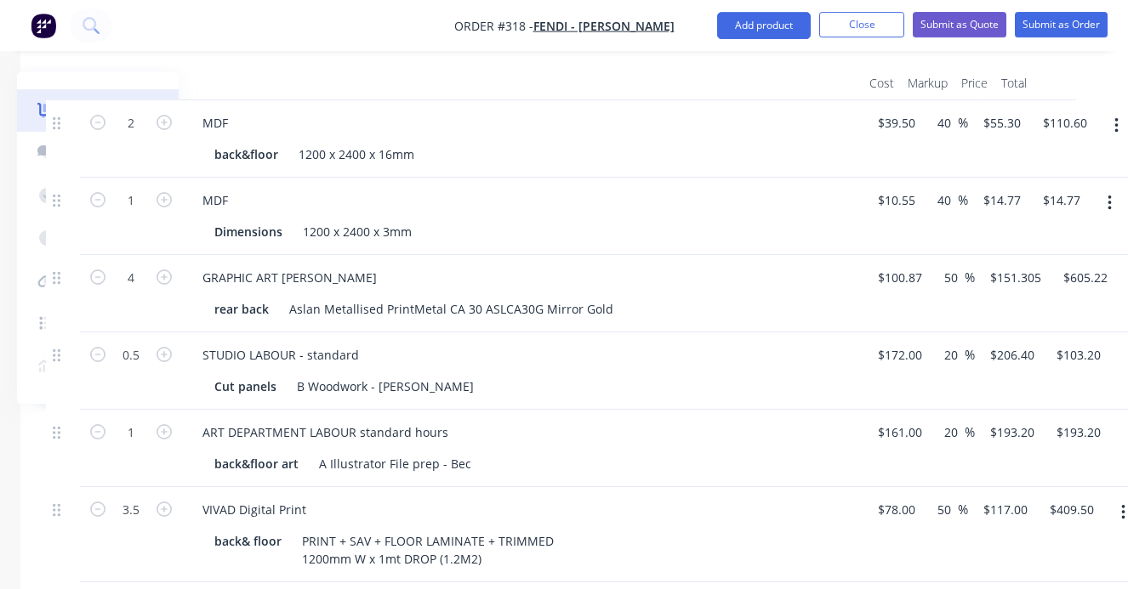
scroll to position [548, 169]
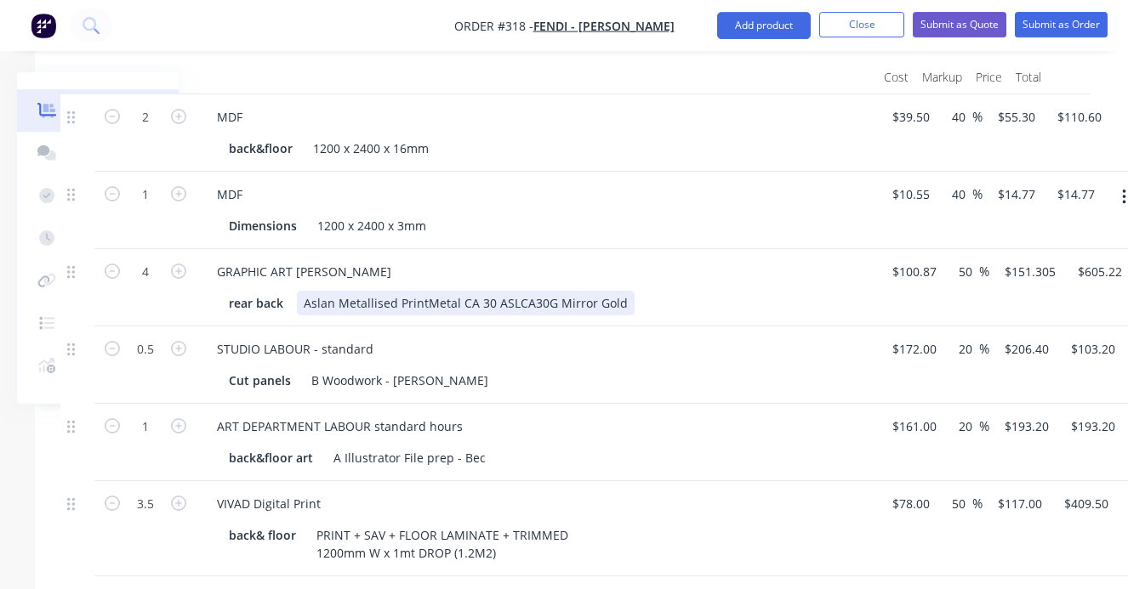
click at [352, 291] on div "Aslan Metallised PrintMetal CA 30 ASLCA30G Mirror Gold" at bounding box center [466, 303] width 338 height 25
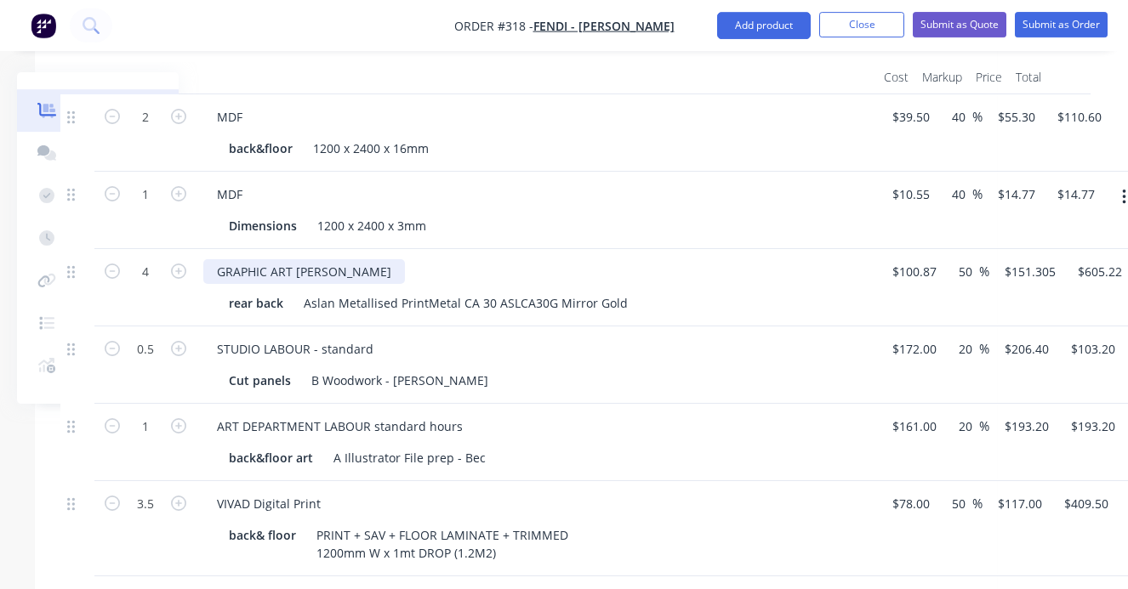
click at [345, 259] on div "GRAPHIC ART [PERSON_NAME]" at bounding box center [304, 271] width 202 height 25
click at [357, 259] on div "GRAPHIC ART [PERSON_NAME]" at bounding box center [304, 271] width 202 height 25
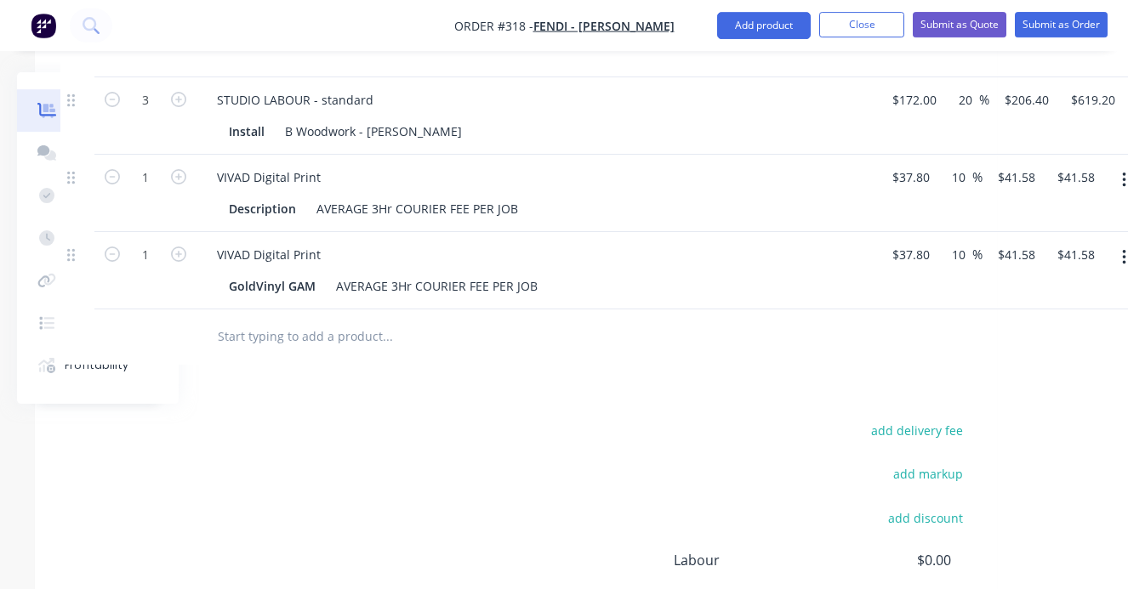
scroll to position [1512, 169]
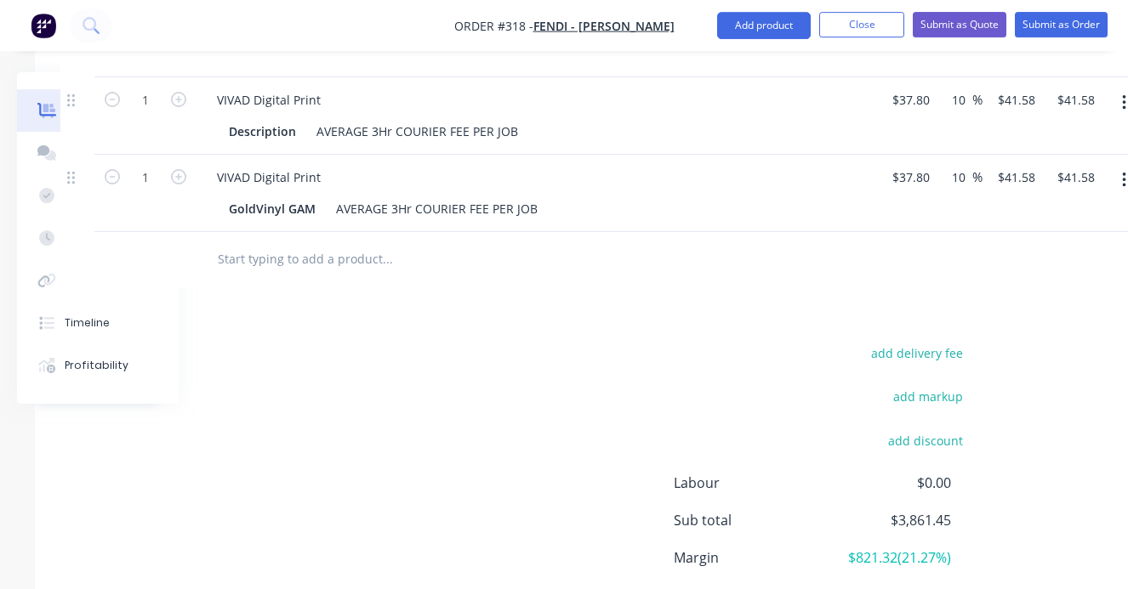
click at [333, 242] on input "text" at bounding box center [387, 259] width 340 height 34
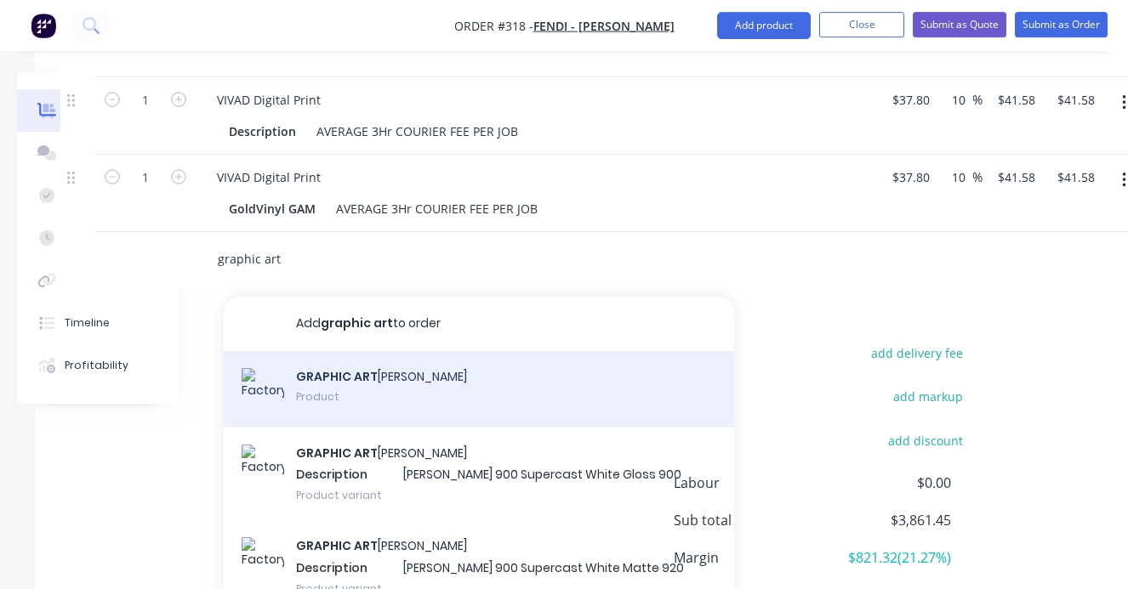
type input "graphic art"
click at [391, 351] on div "GRAPHIC ART MART SAV Product" at bounding box center [479, 389] width 510 height 77
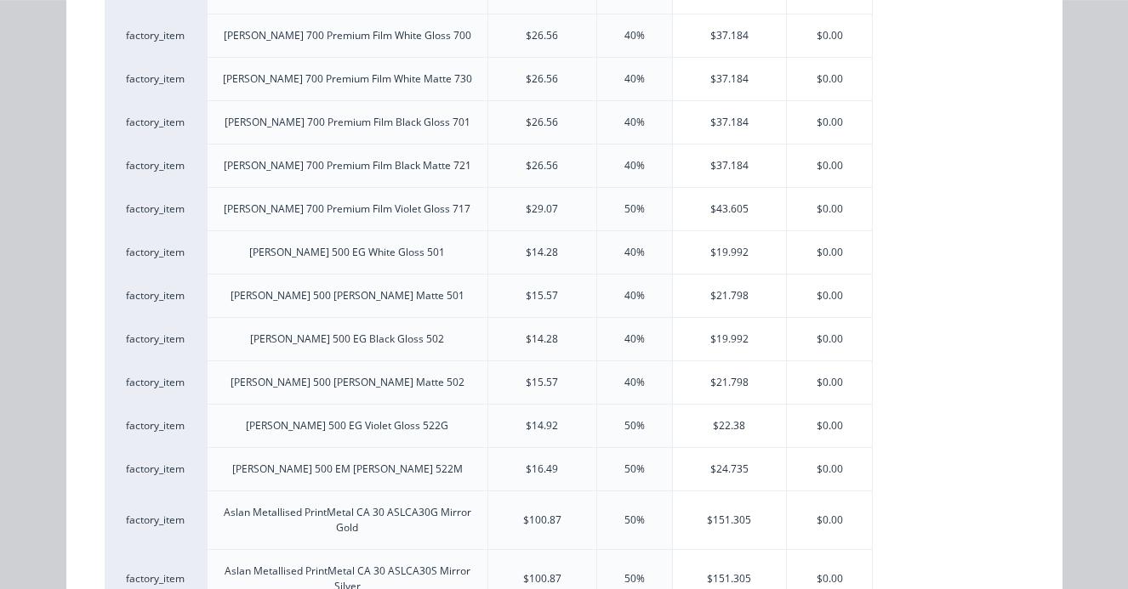
scroll to position [819, 0]
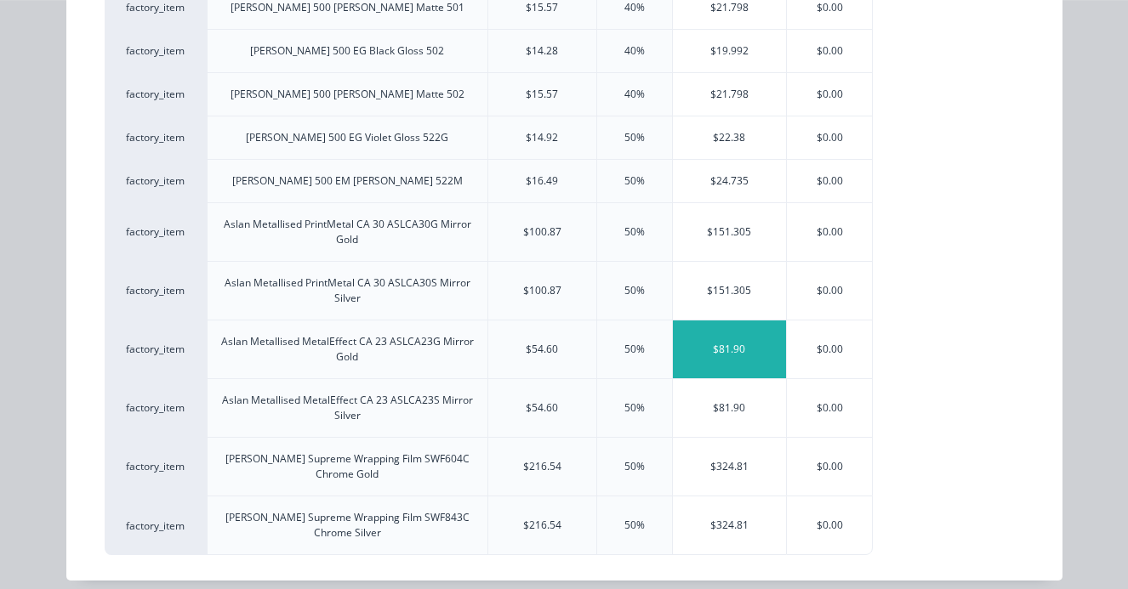
click at [731, 332] on div "$81.90" at bounding box center [730, 350] width 114 height 58
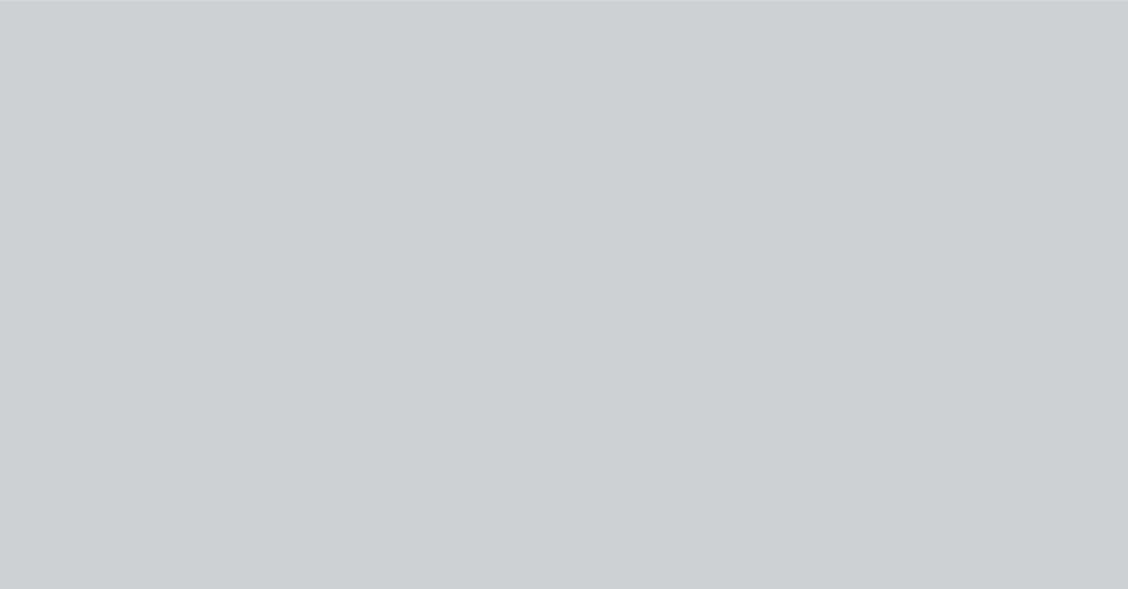
type input "$54.60"
type input "50"
type input "$81.90"
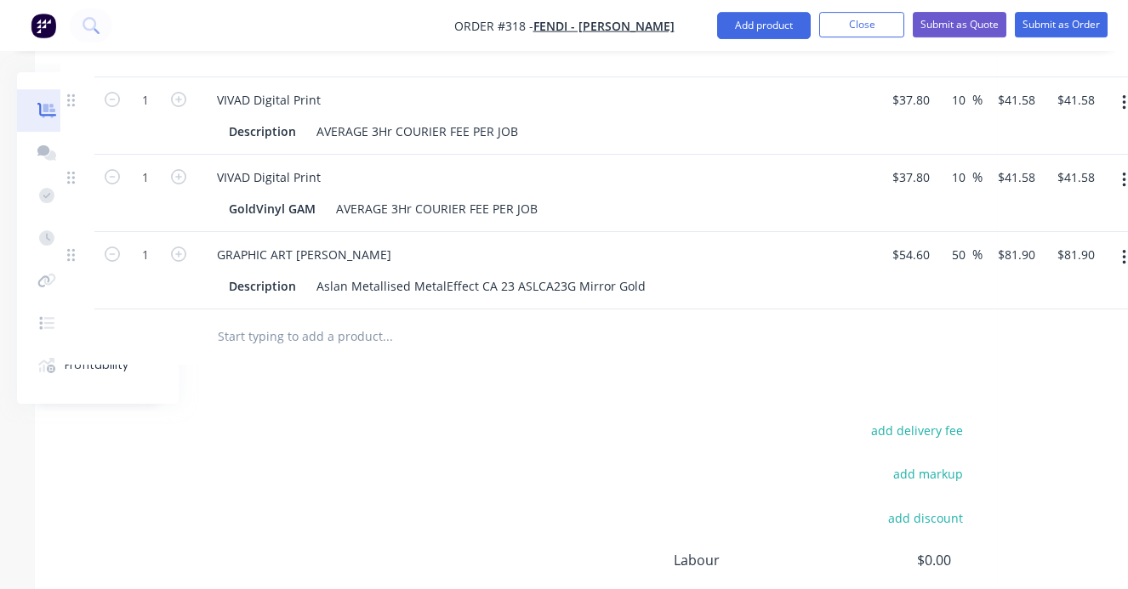
scroll to position [1512, 180]
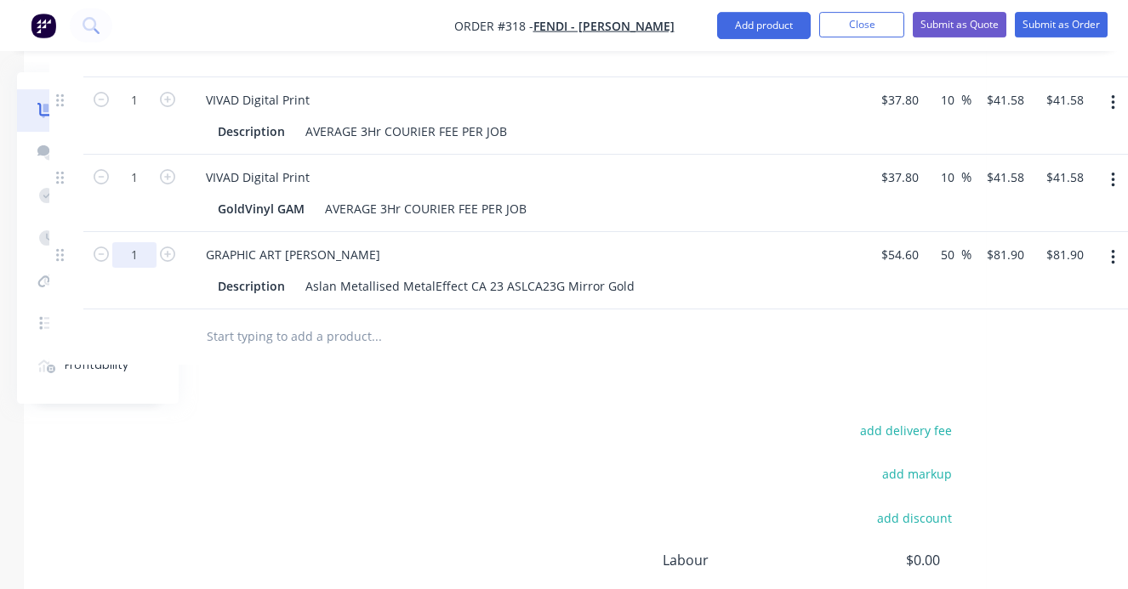
drag, startPoint x: 131, startPoint y: 211, endPoint x: 144, endPoint y: 211, distance: 12.8
click at [144, 242] on input "1" at bounding box center [134, 255] width 44 height 26
type input "4"
type input "$327.60"
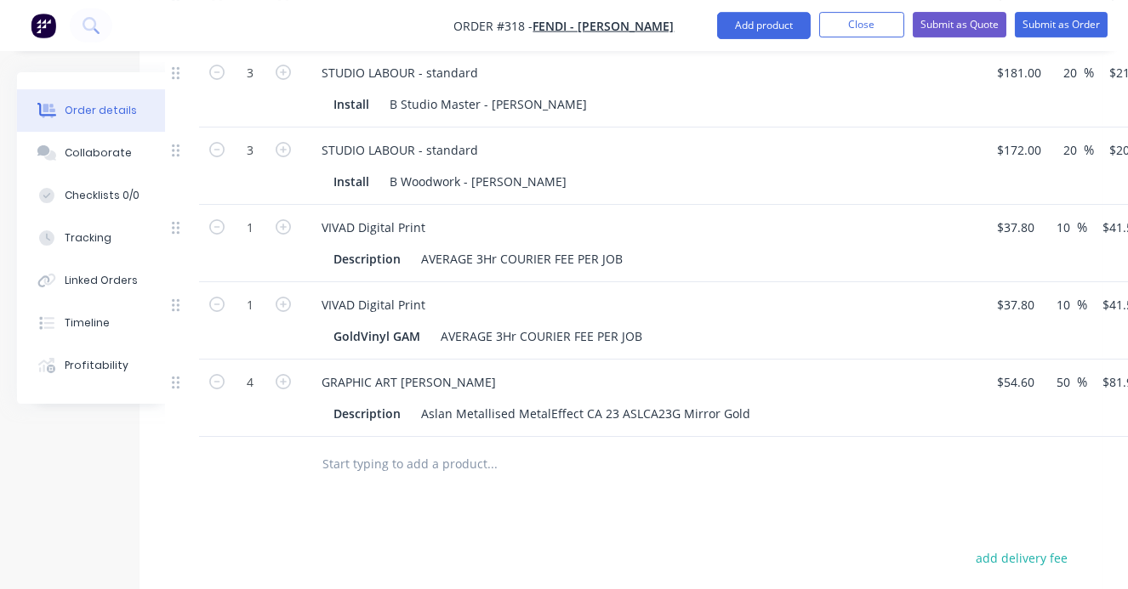
scroll to position [1369, 65]
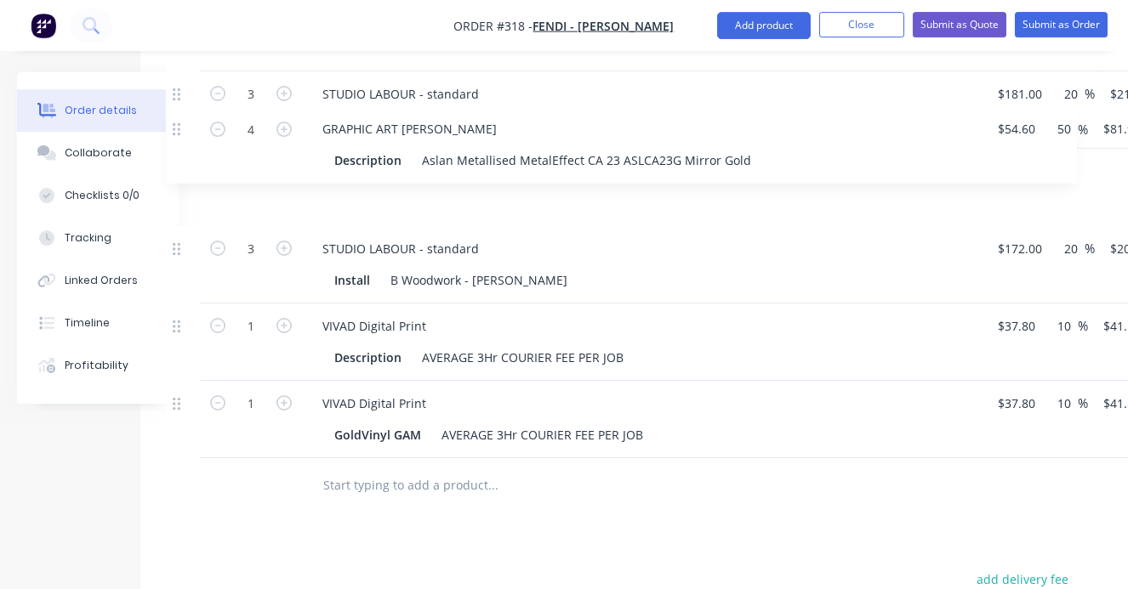
drag, startPoint x: 174, startPoint y: 356, endPoint x: 177, endPoint y: 129, distance: 227.0
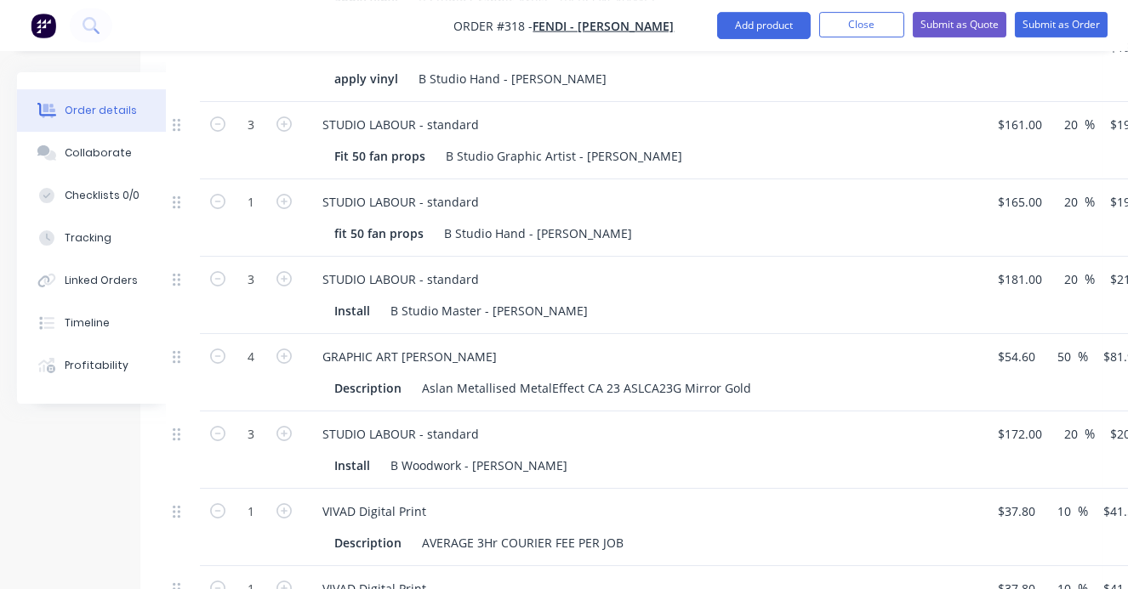
scroll to position [1167, 64]
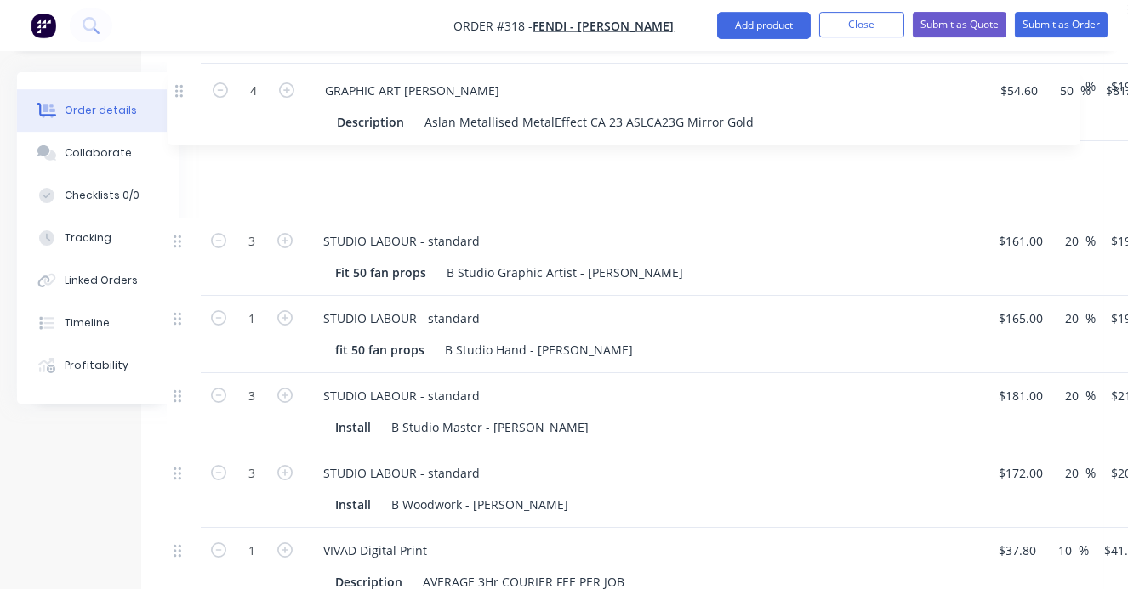
drag, startPoint x: 178, startPoint y: 326, endPoint x: 180, endPoint y: 92, distance: 233.8
click at [180, 91] on div "2 MDF back&floor 1200 x 2400 x 16mm $39.50 $39.50 40 40 % $55.30 $55.30 $110.60…" at bounding box center [622, 93] width 911 height 1179
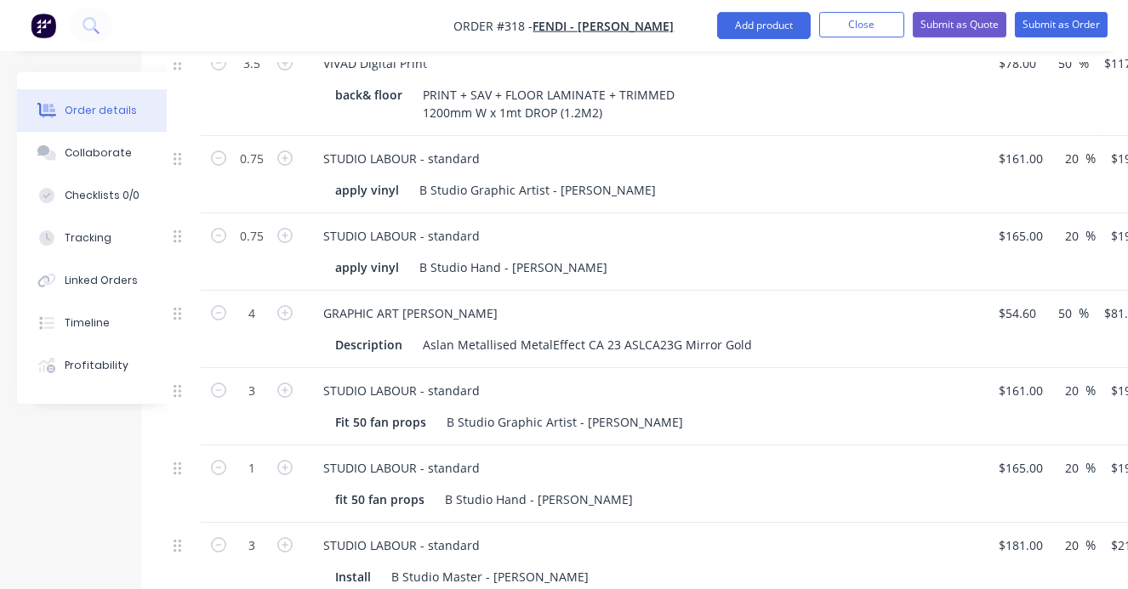
scroll to position [990, 62]
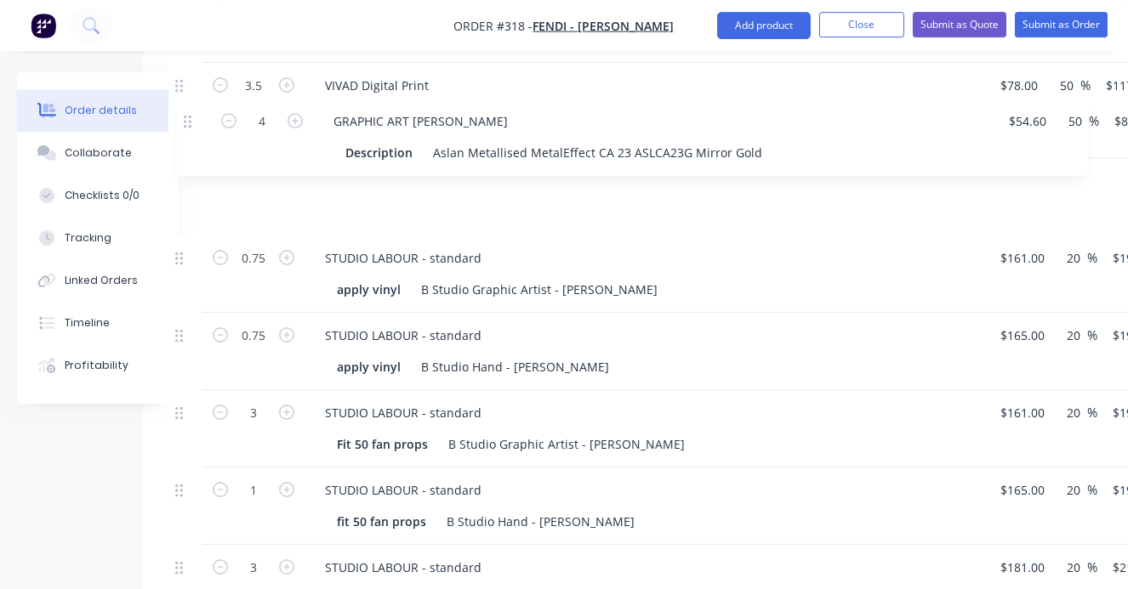
drag, startPoint x: 179, startPoint y: 266, endPoint x: 188, endPoint y: 116, distance: 150.8
click at [188, 116] on div "Order details Collaborate Checklists 0/0 Tracking Linked Orders Timeline Profit…" at bounding box center [530, 224] width 1183 height 2238
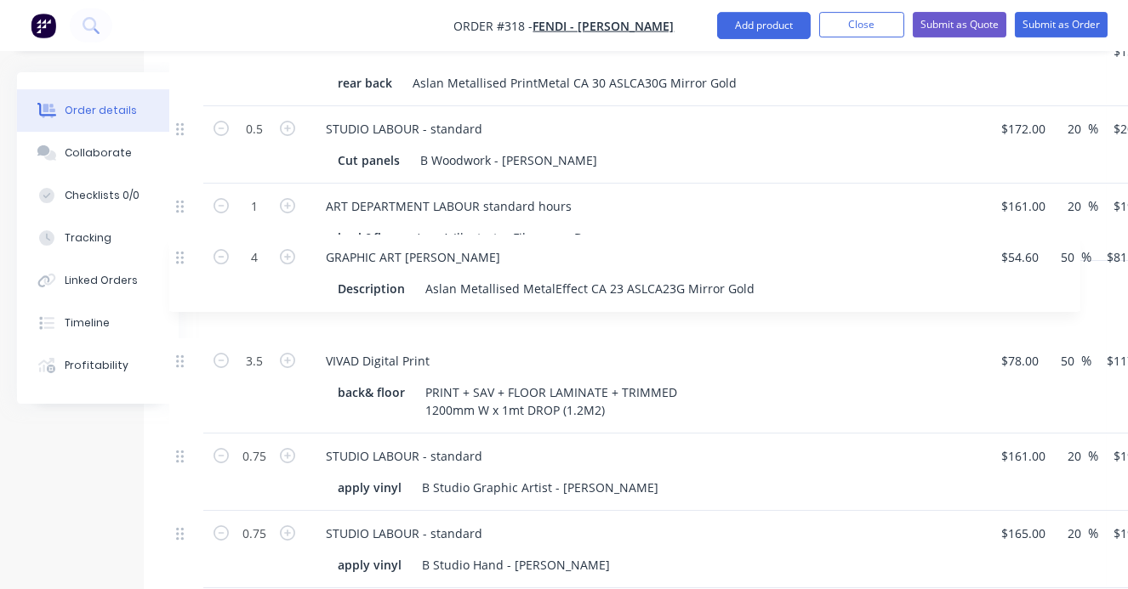
scroll to position [769, 60]
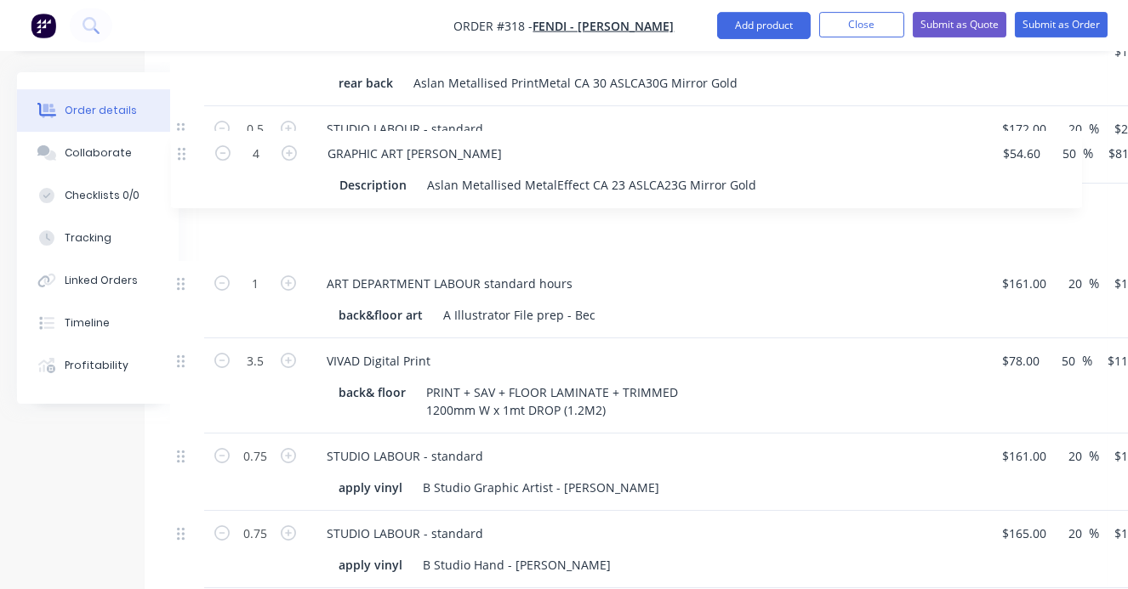
drag, startPoint x: 179, startPoint y: 334, endPoint x: 181, endPoint y: 150, distance: 184.5
click at [181, 150] on div "Order details Collaborate Checklists 0/0 Tracking Linked Orders Timeline Profit…" at bounding box center [531, 423] width 1183 height 2238
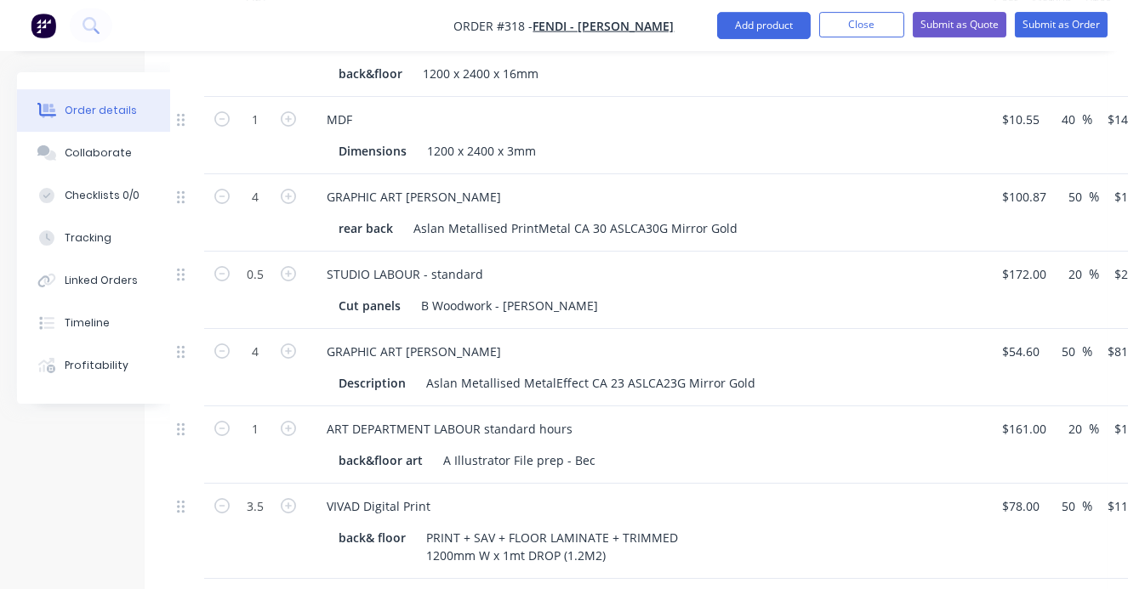
scroll to position [623, 59]
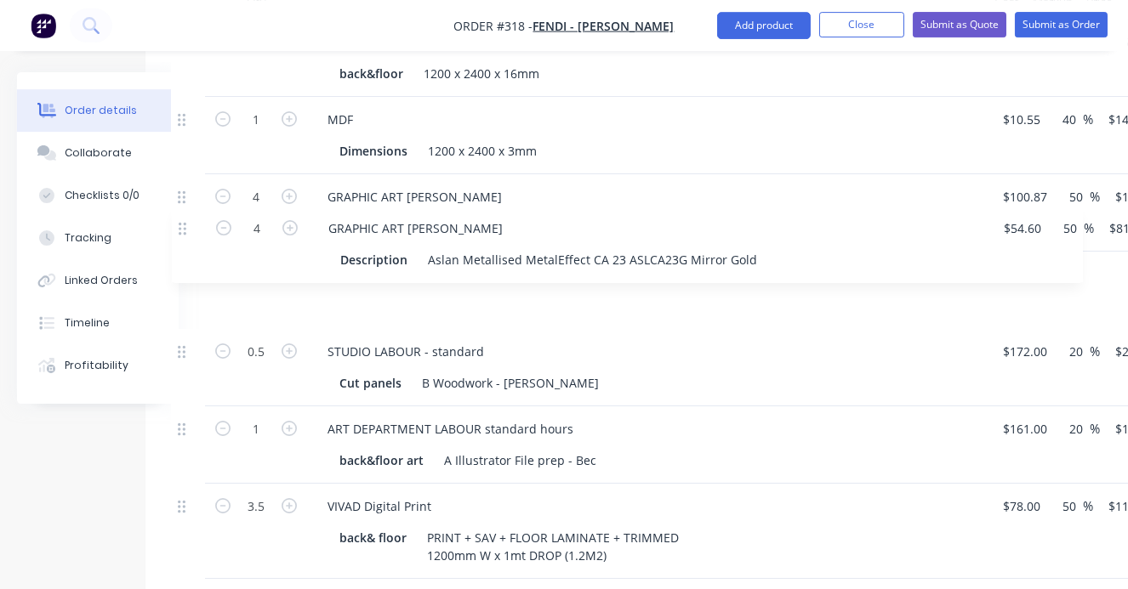
drag, startPoint x: 179, startPoint y: 300, endPoint x: 181, endPoint y: 219, distance: 81.6
click at [181, 219] on div "Order details Collaborate Checklists 0/0 Tracking Linked Orders Timeline Profit…" at bounding box center [532, 568] width 1183 height 2238
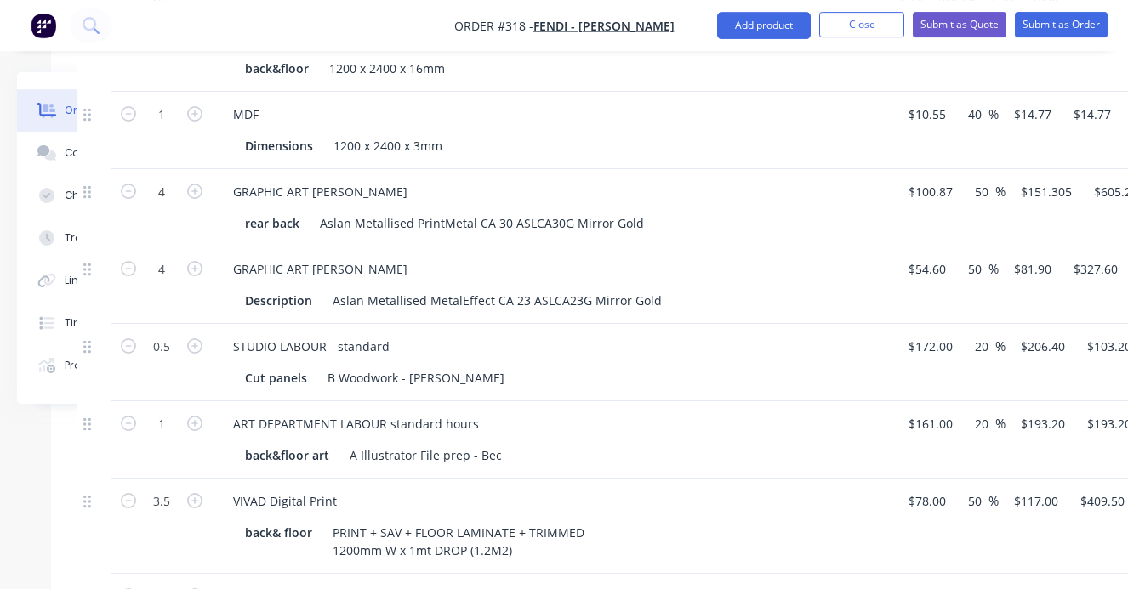
scroll to position [629, 153]
click at [90, 185] on icon at bounding box center [87, 191] width 8 height 13
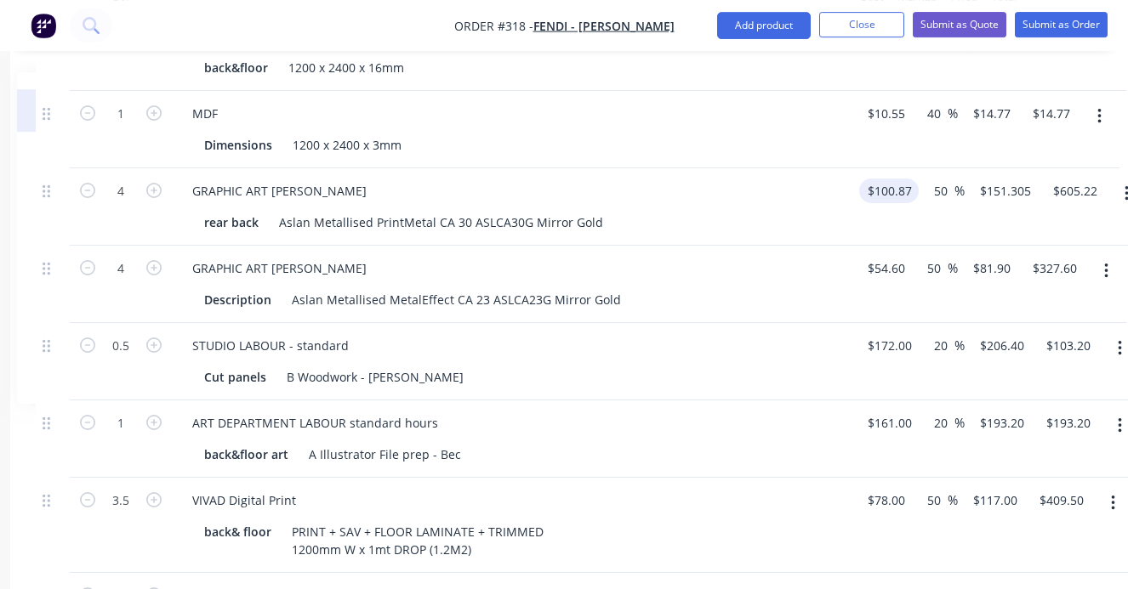
scroll to position [629, 213]
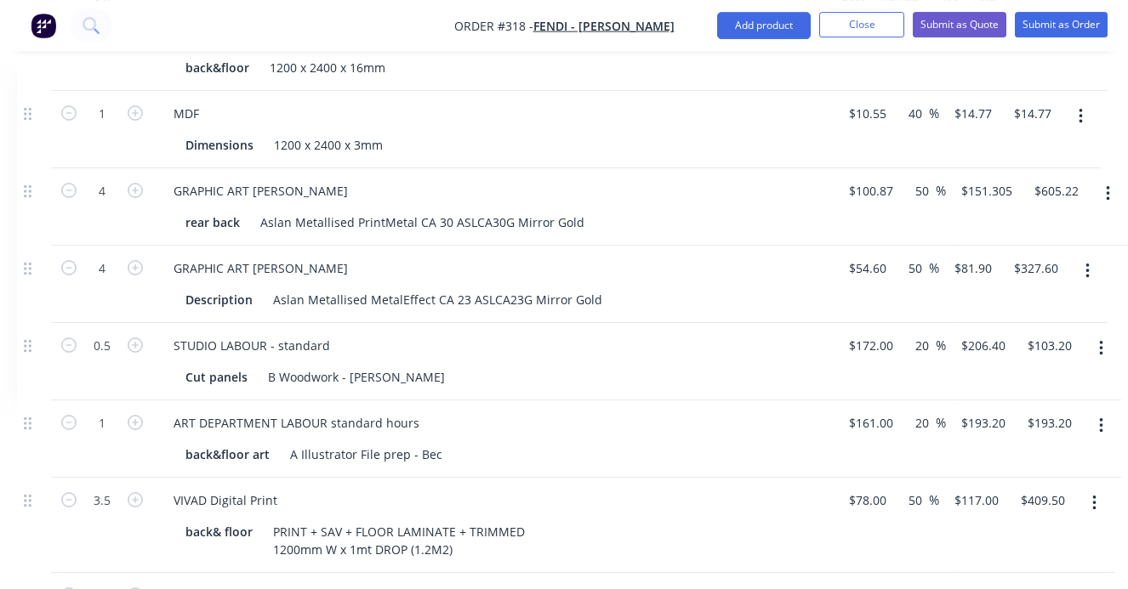
click at [1105, 179] on button "button" at bounding box center [1108, 194] width 40 height 31
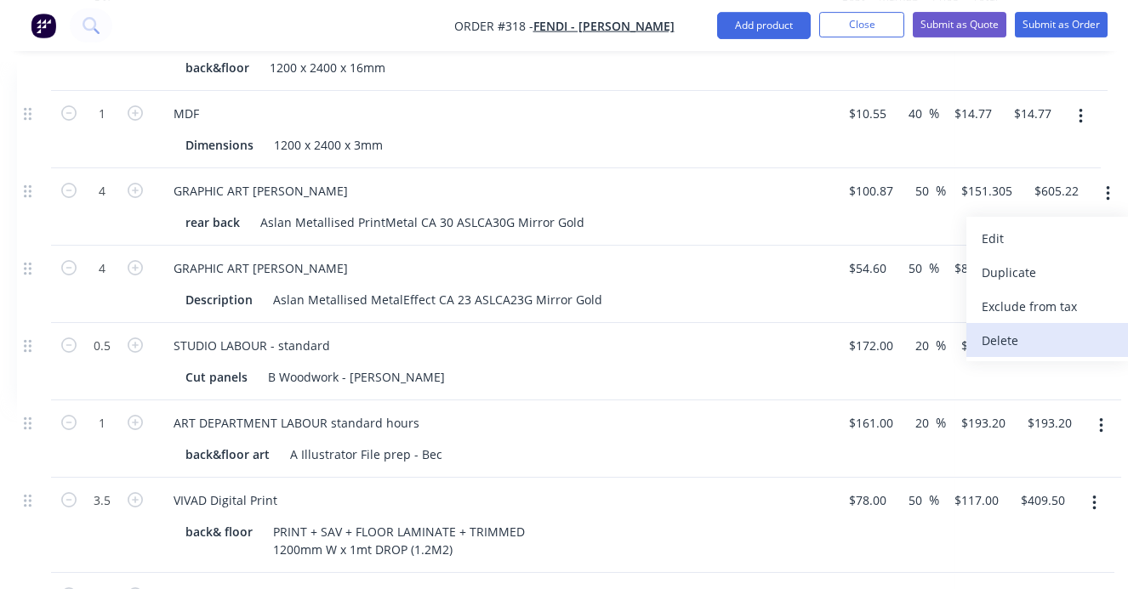
click at [995, 328] on div "Delete" at bounding box center [1046, 340] width 131 height 25
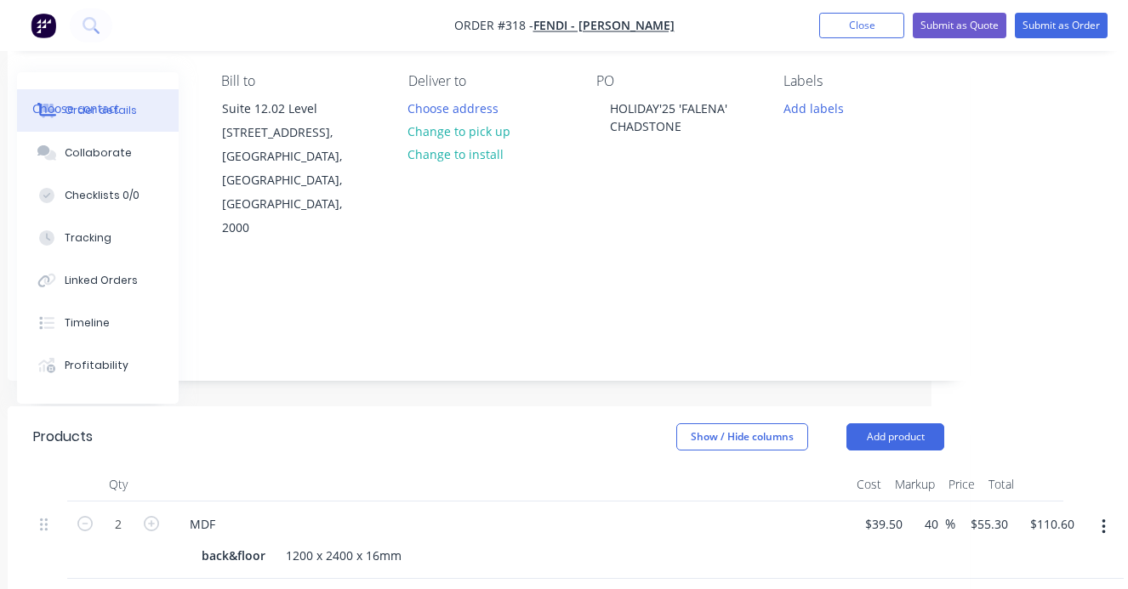
scroll to position [0, 196]
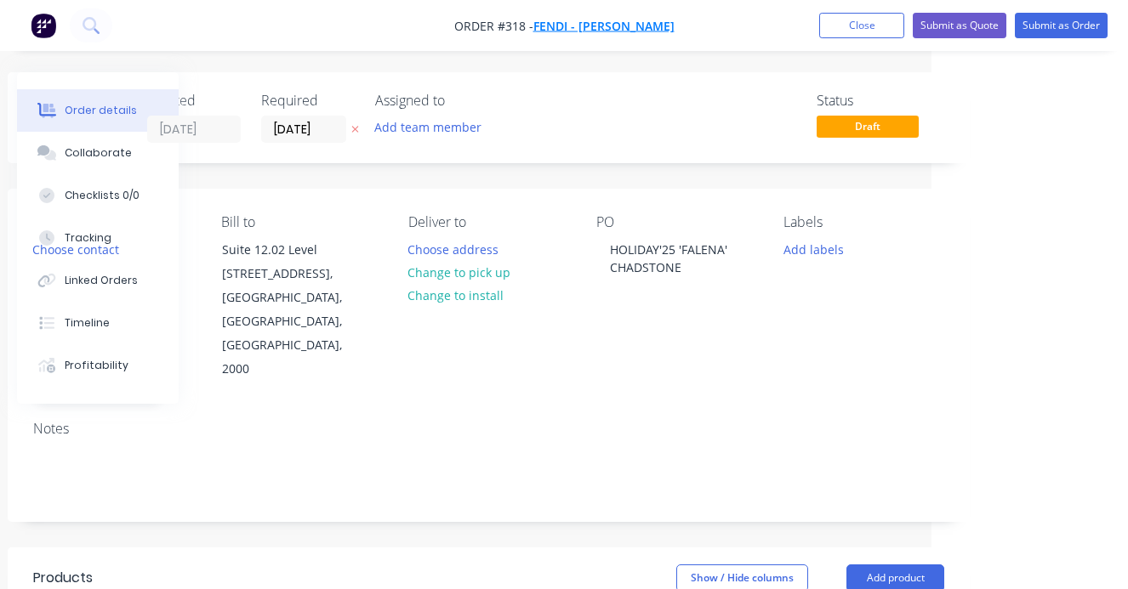
click at [555, 27] on span "Fendi - [PERSON_NAME]" at bounding box center [603, 26] width 141 height 16
